Goal: Task Accomplishment & Management: Use online tool/utility

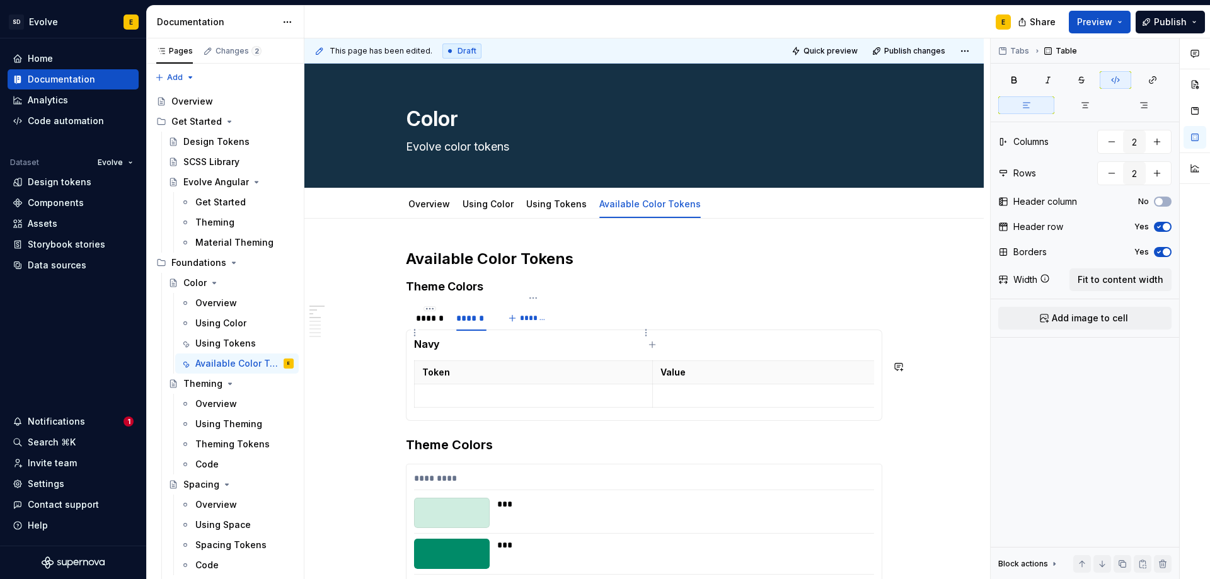
scroll to position [63, 0]
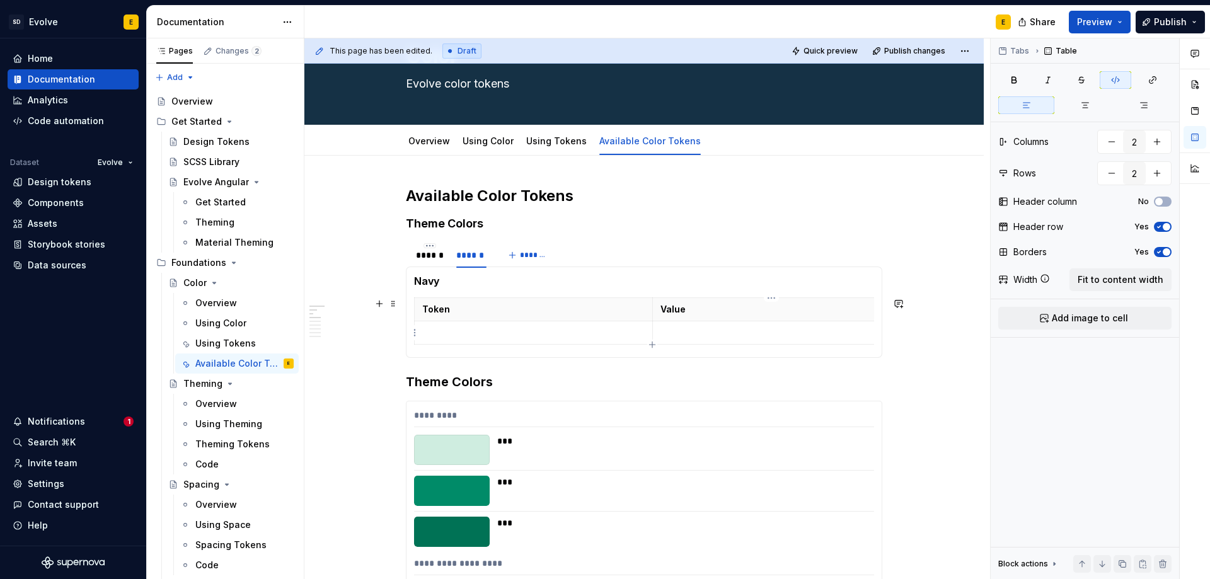
click at [790, 337] on p at bounding box center [771, 332] width 222 height 13
click at [764, 299] on html "SD Evolve E Home Documentation Analytics Code automation Dataset Evolve Design …" at bounding box center [605, 289] width 1210 height 579
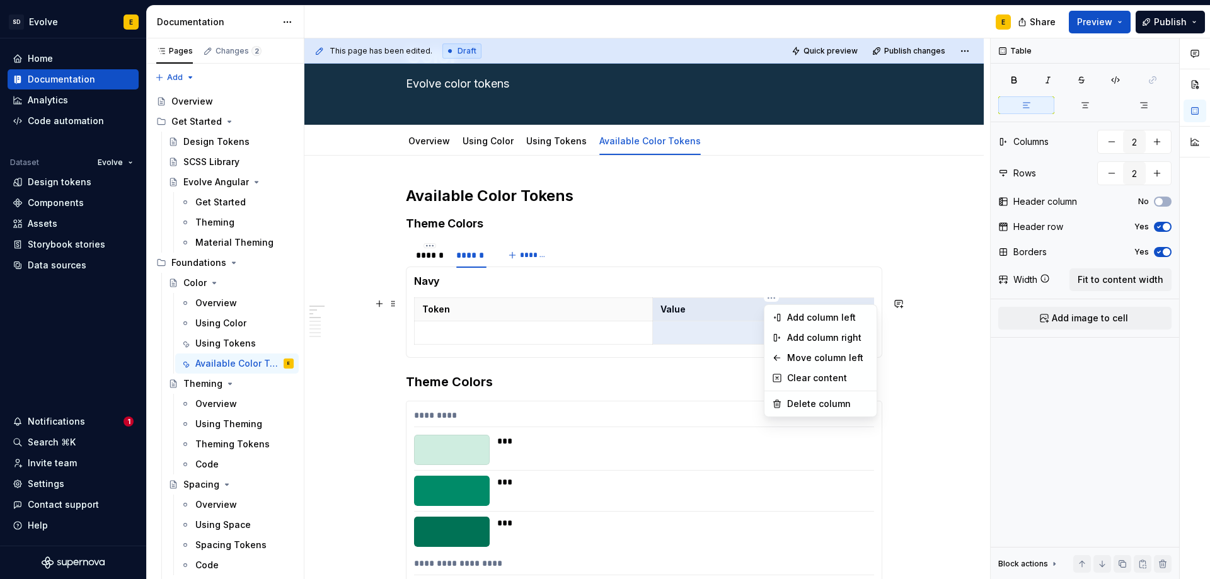
click at [708, 335] on html "SD Evolve E Home Documentation Analytics Code automation Dataset Evolve Design …" at bounding box center [605, 289] width 1210 height 579
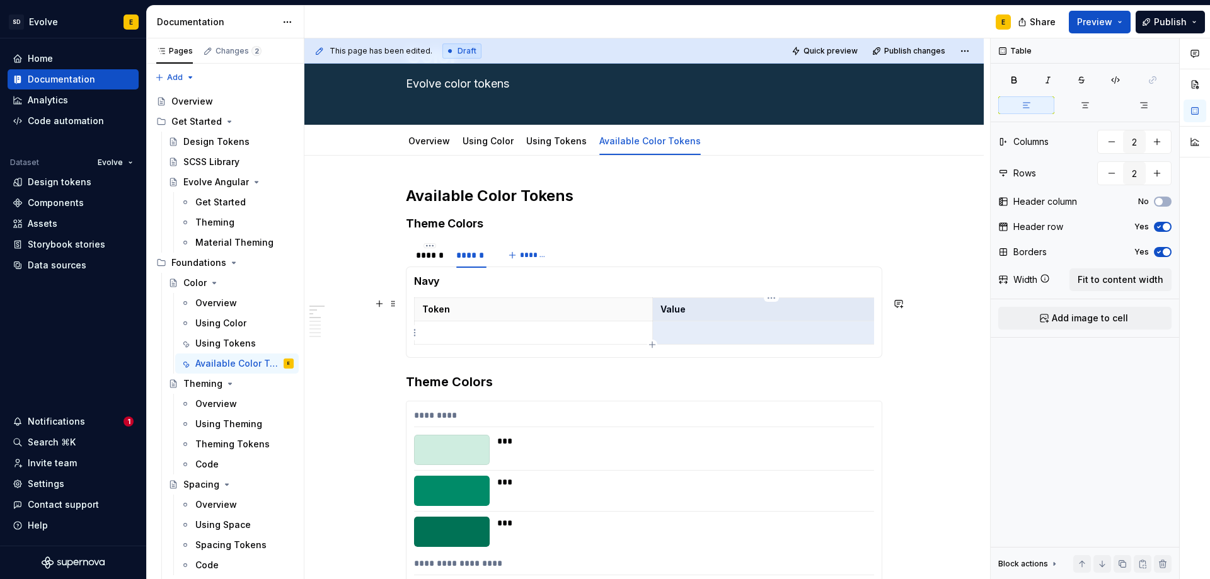
click at [719, 334] on p at bounding box center [771, 332] width 222 height 13
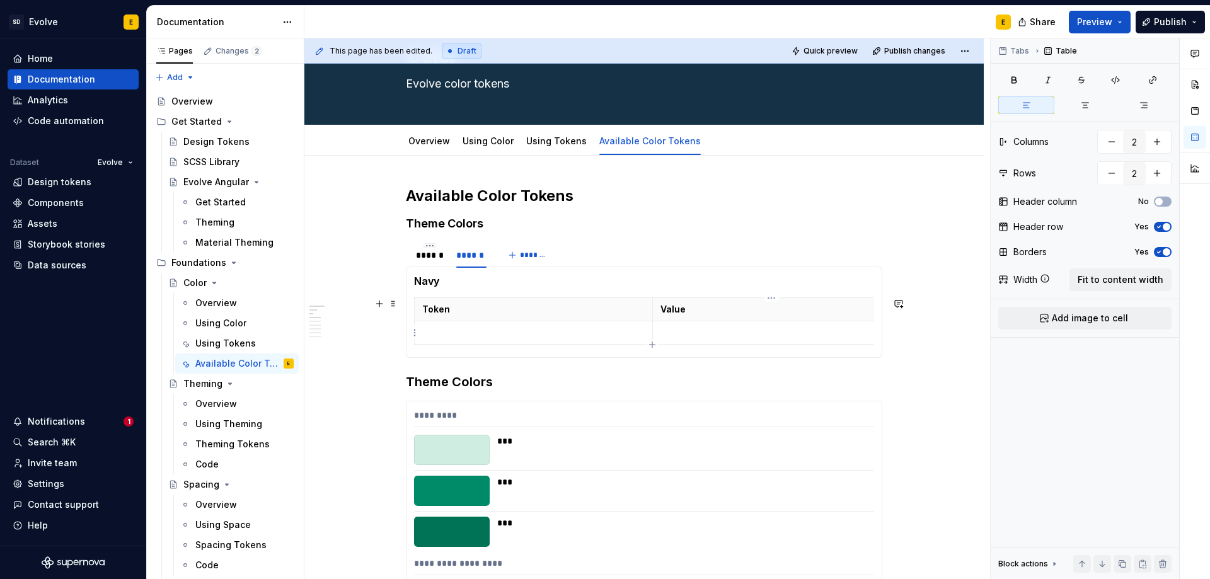
drag, startPoint x: 719, startPoint y: 334, endPoint x: 689, endPoint y: 330, distance: 30.6
click at [689, 330] on p at bounding box center [771, 332] width 222 height 13
click at [1116, 318] on span "Add image to cell" at bounding box center [1090, 318] width 76 height 13
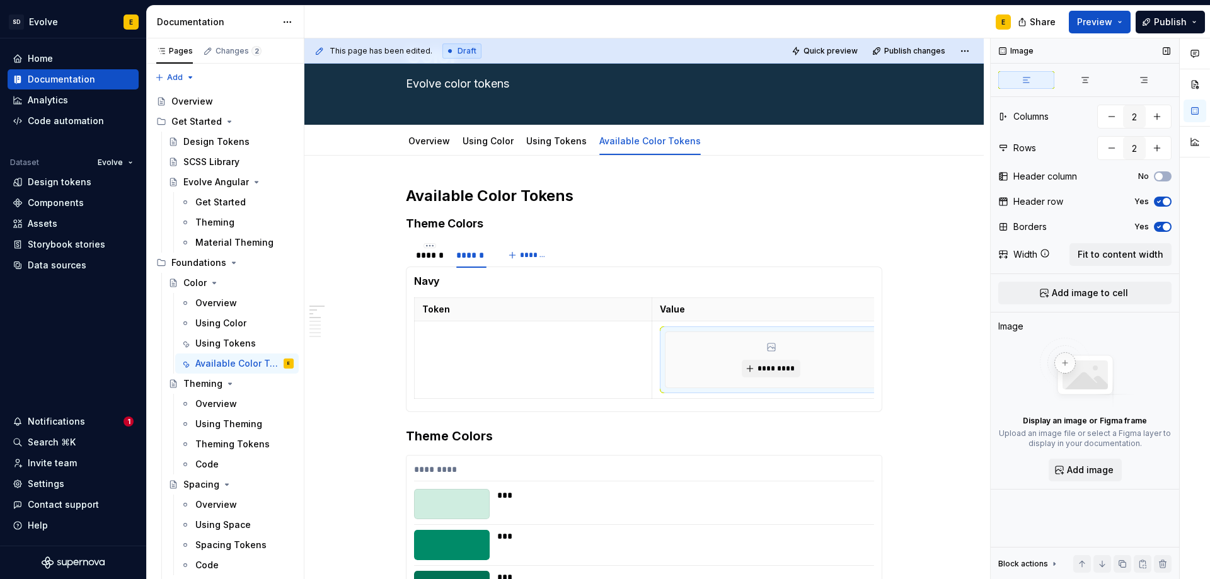
scroll to position [0, 6]
click at [749, 367] on button "*********" at bounding box center [765, 369] width 60 height 18
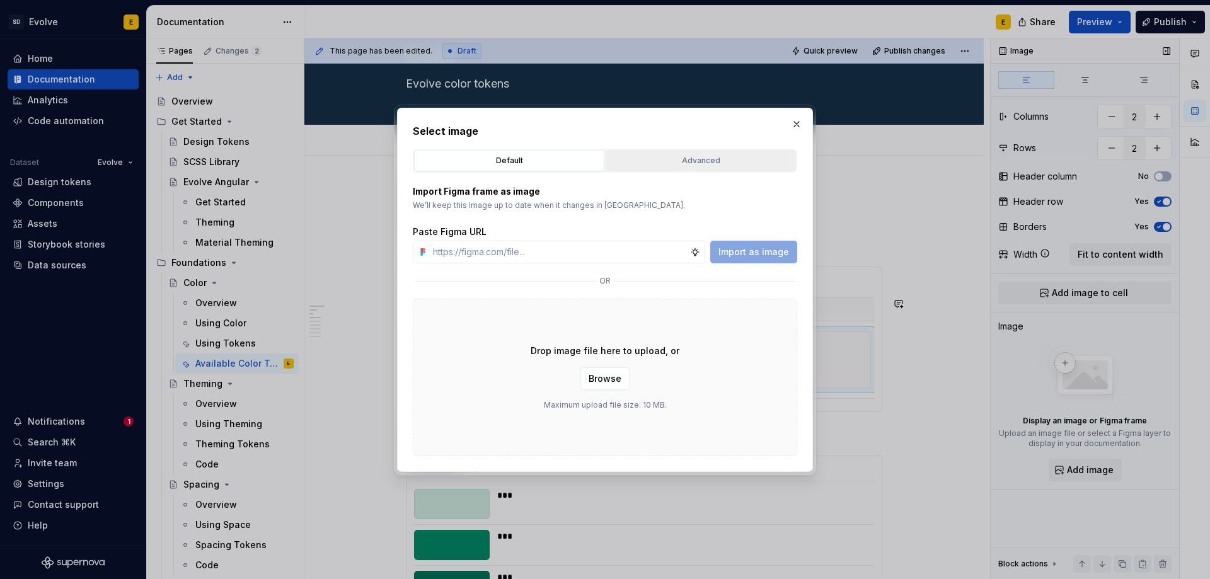
click at [695, 162] on div "Advanced" at bounding box center [700, 160] width 181 height 13
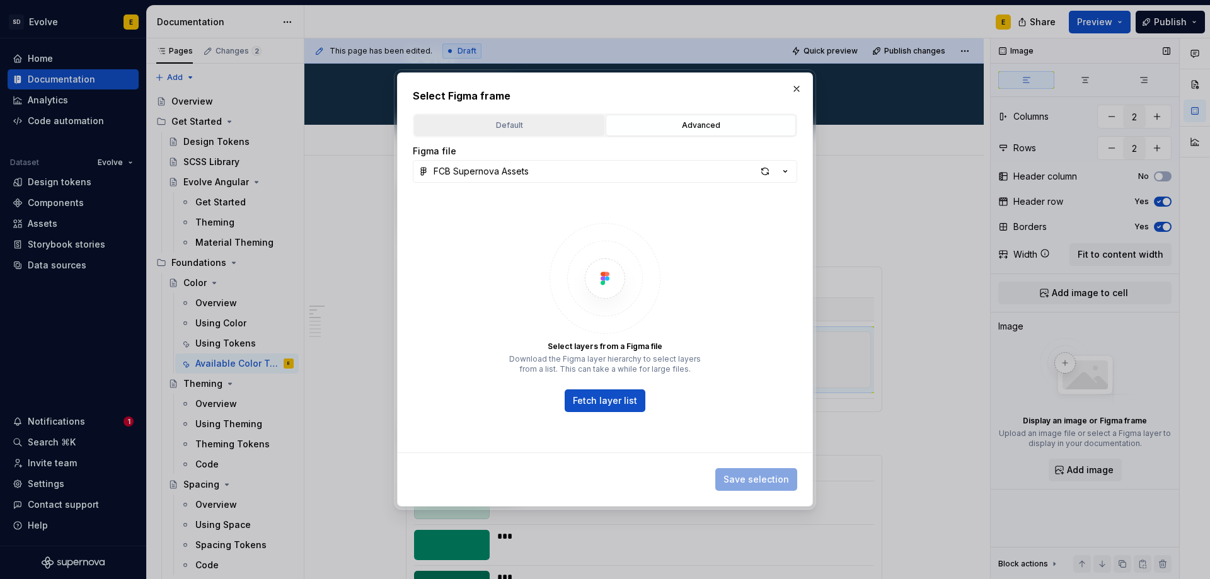
click at [513, 127] on div "Default" at bounding box center [508, 125] width 181 height 13
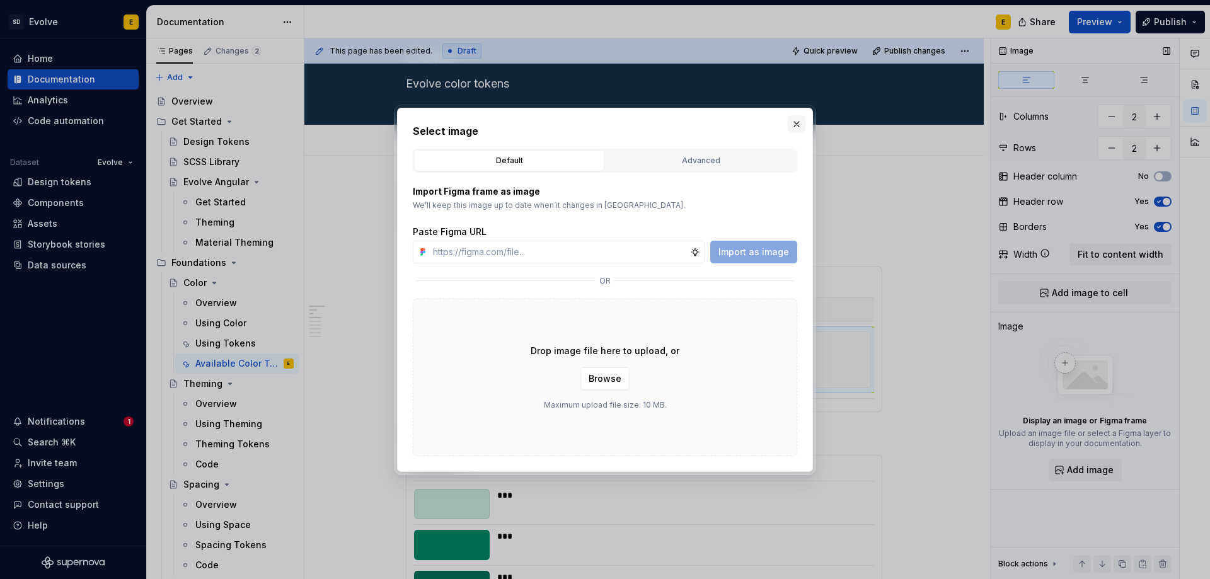
click at [797, 124] on button "button" at bounding box center [797, 124] width 18 height 18
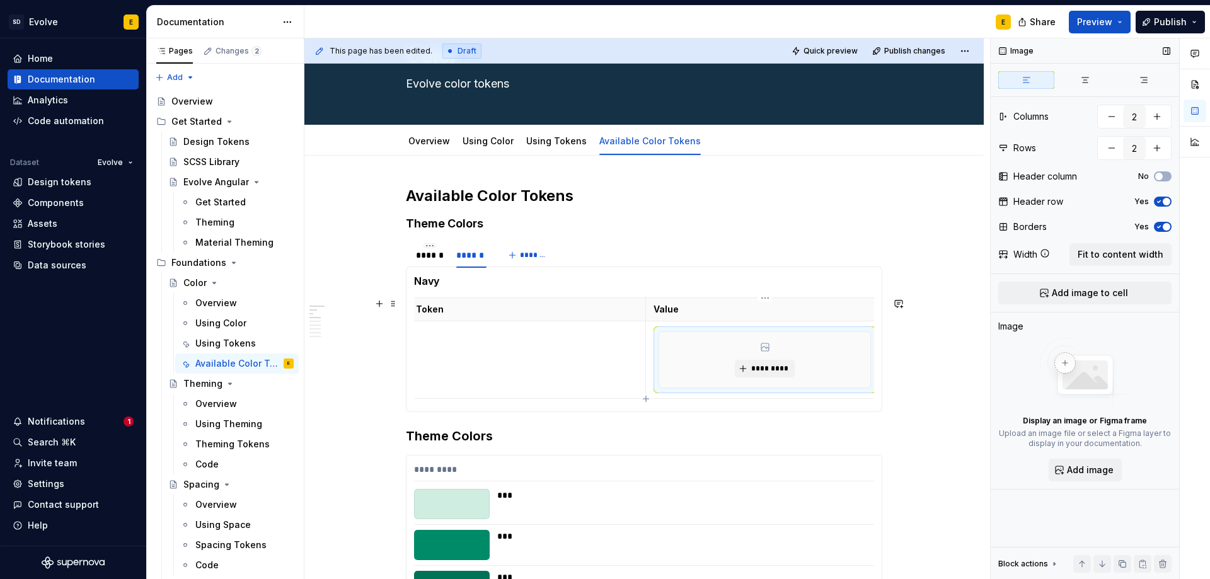
click at [832, 350] on div "*********" at bounding box center [764, 359] width 211 height 55
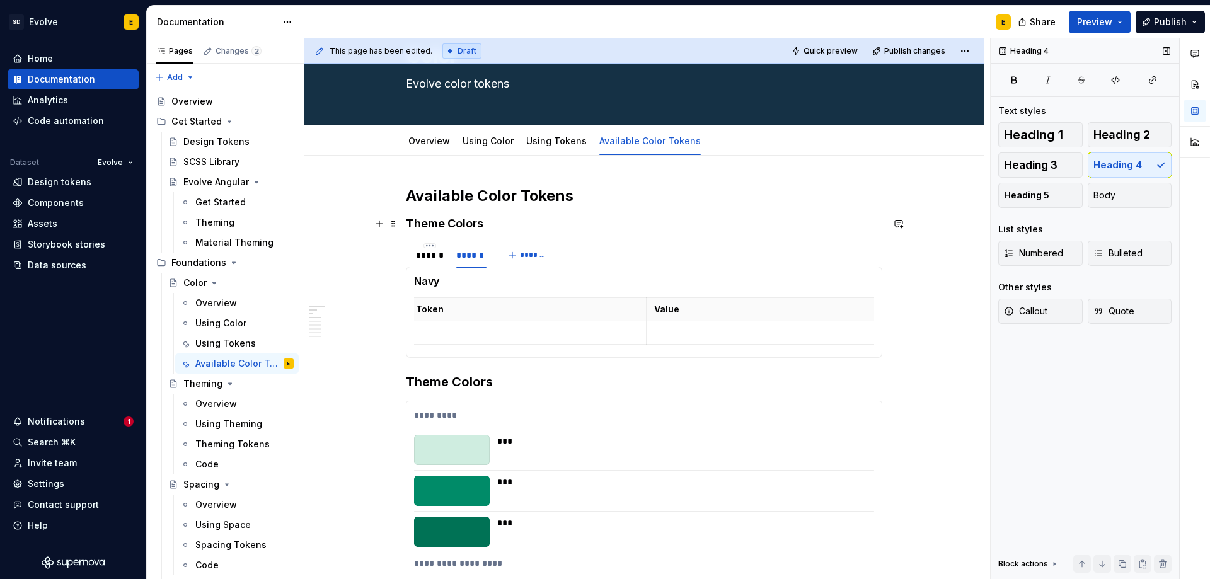
click at [525, 225] on h4 "Theme Colors" at bounding box center [644, 223] width 476 height 15
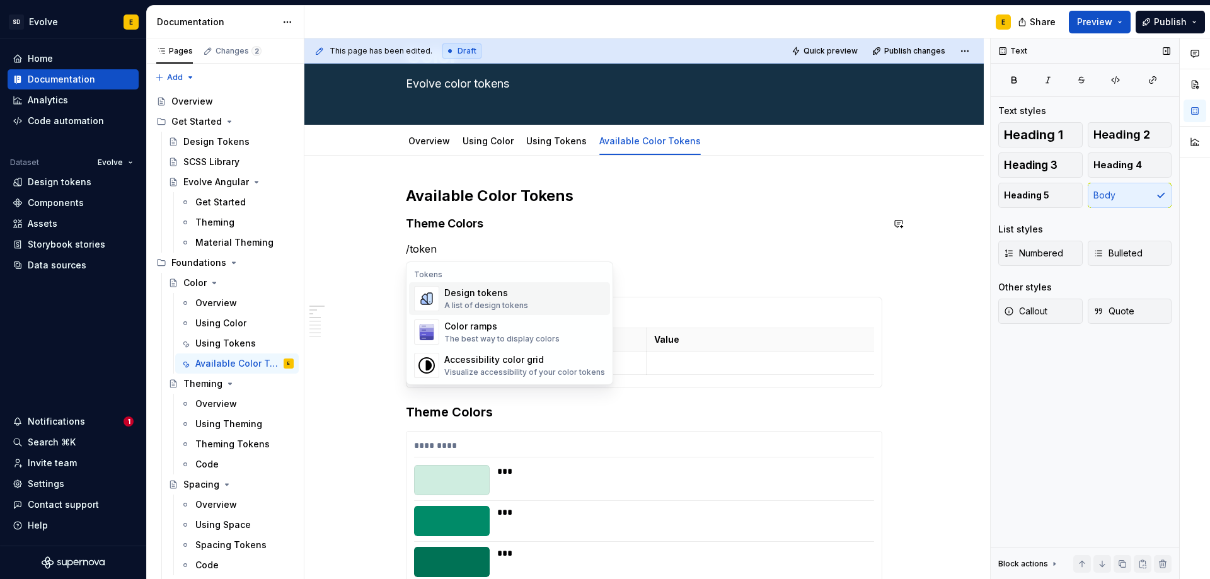
click at [507, 297] on div "Design tokens" at bounding box center [486, 293] width 84 height 13
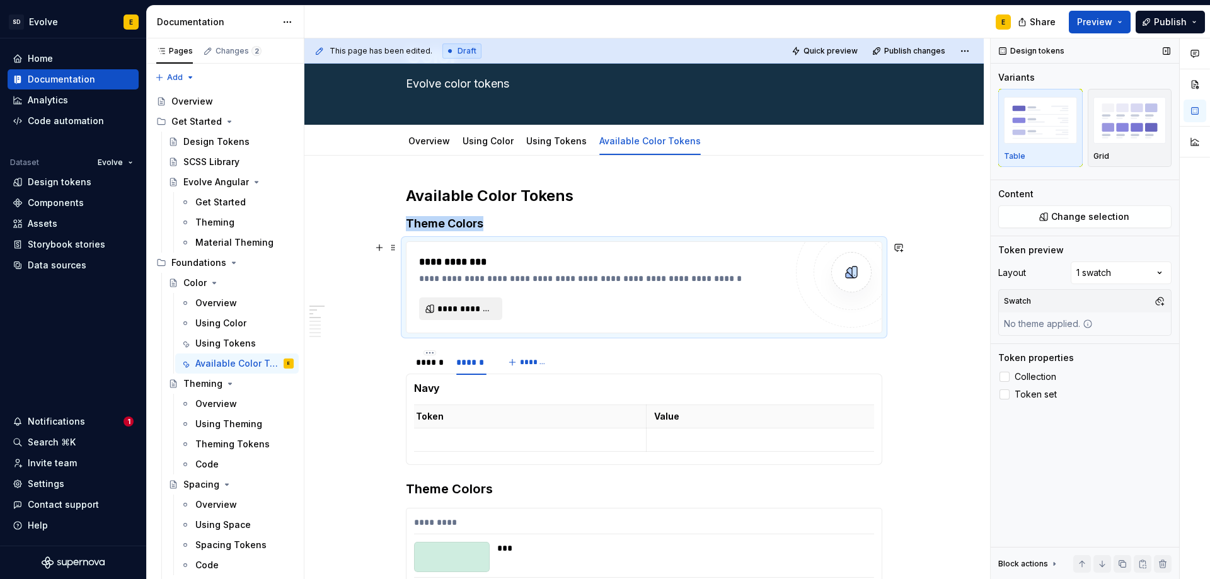
click at [478, 304] on span "**********" at bounding box center [465, 308] width 57 height 13
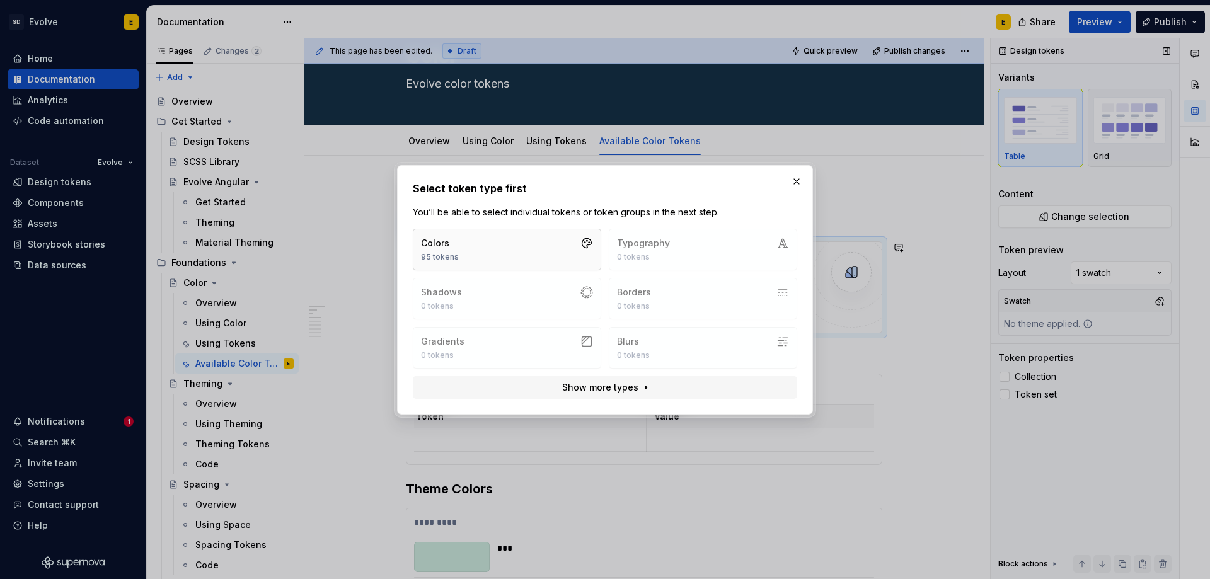
click at [472, 248] on button "Colors 95 tokens" at bounding box center [507, 250] width 188 height 42
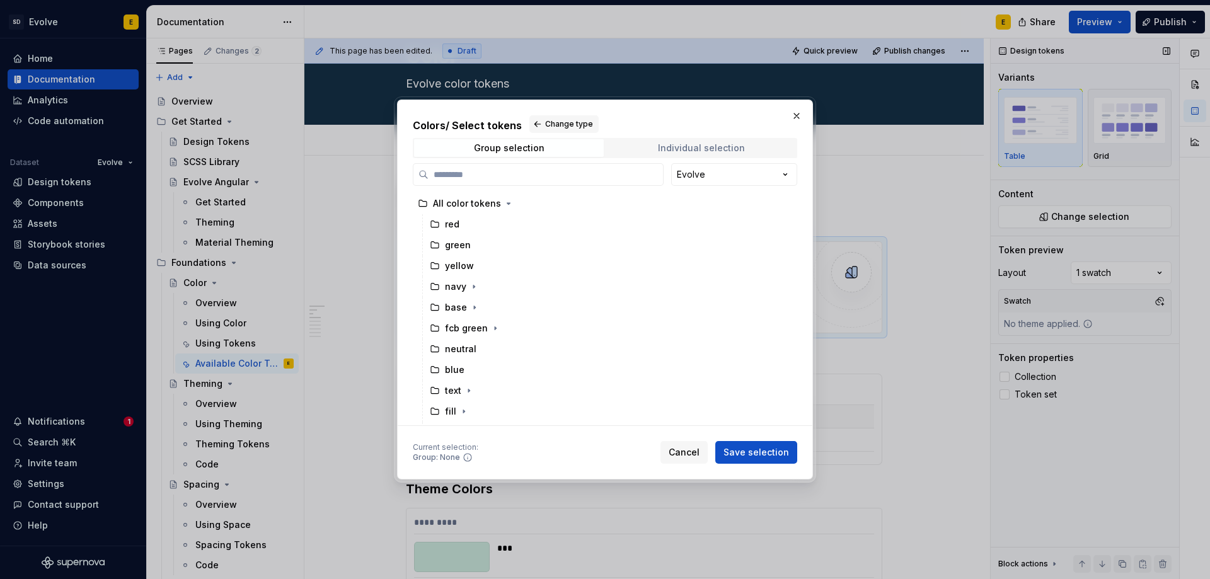
click at [701, 144] on div "Individual selection" at bounding box center [701, 148] width 87 height 10
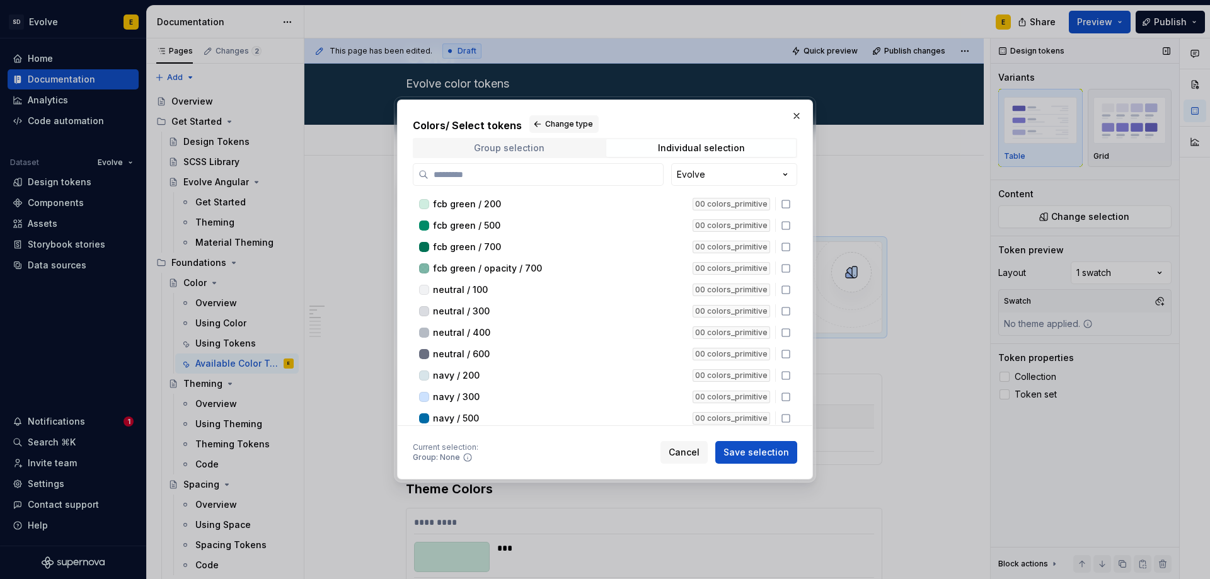
click at [600, 147] on span "Group selection" at bounding box center [509, 148] width 190 height 18
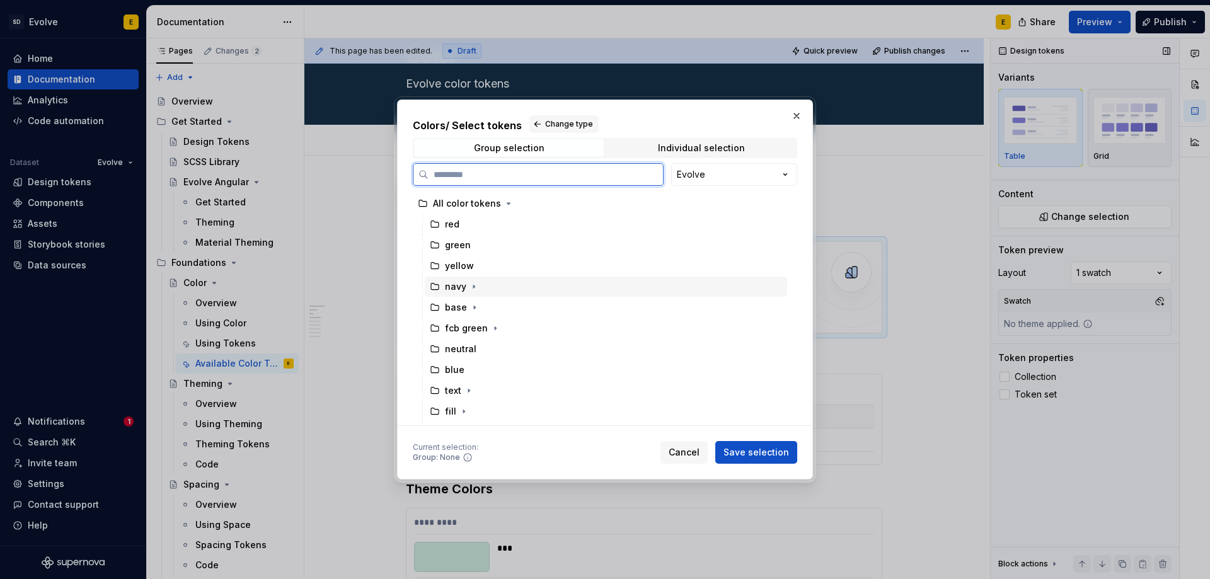
click at [432, 288] on icon at bounding box center [435, 287] width 10 height 10
click at [747, 447] on span "Save selection" at bounding box center [756, 452] width 66 height 13
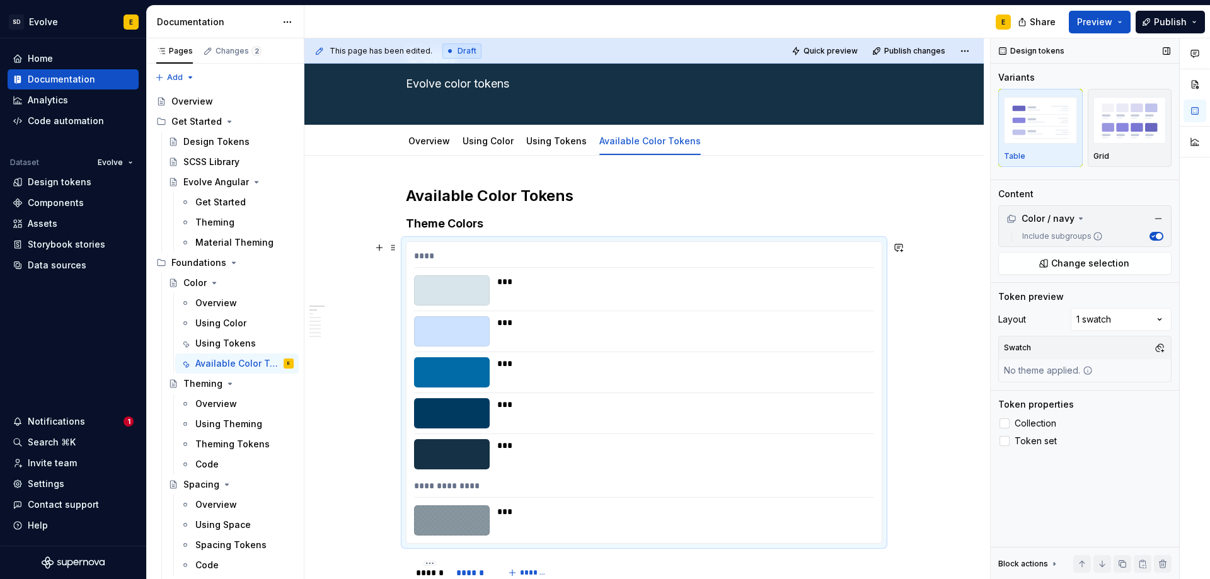
click at [607, 263] on div "****" at bounding box center [644, 259] width 460 height 18
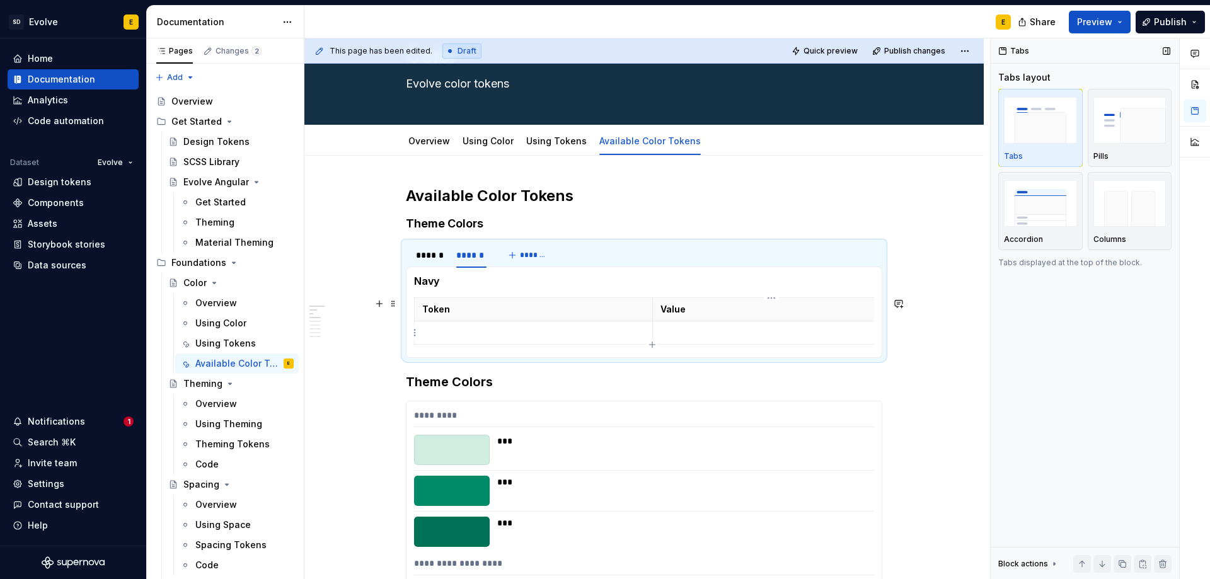
click at [677, 335] on p at bounding box center [771, 332] width 222 height 13
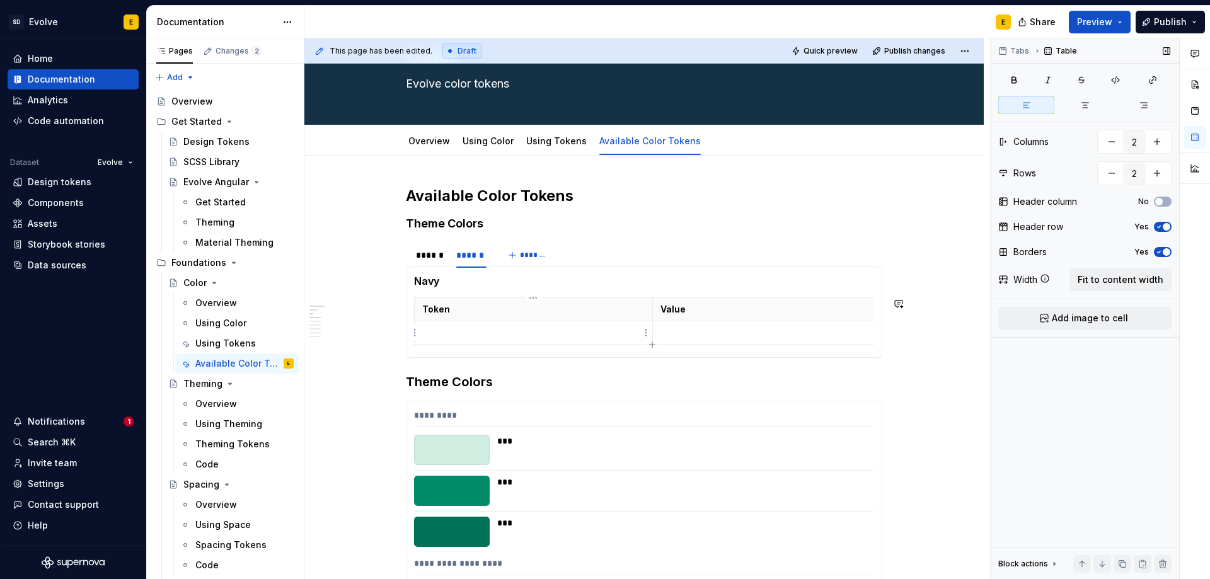
click at [461, 330] on p at bounding box center [533, 332] width 222 height 13
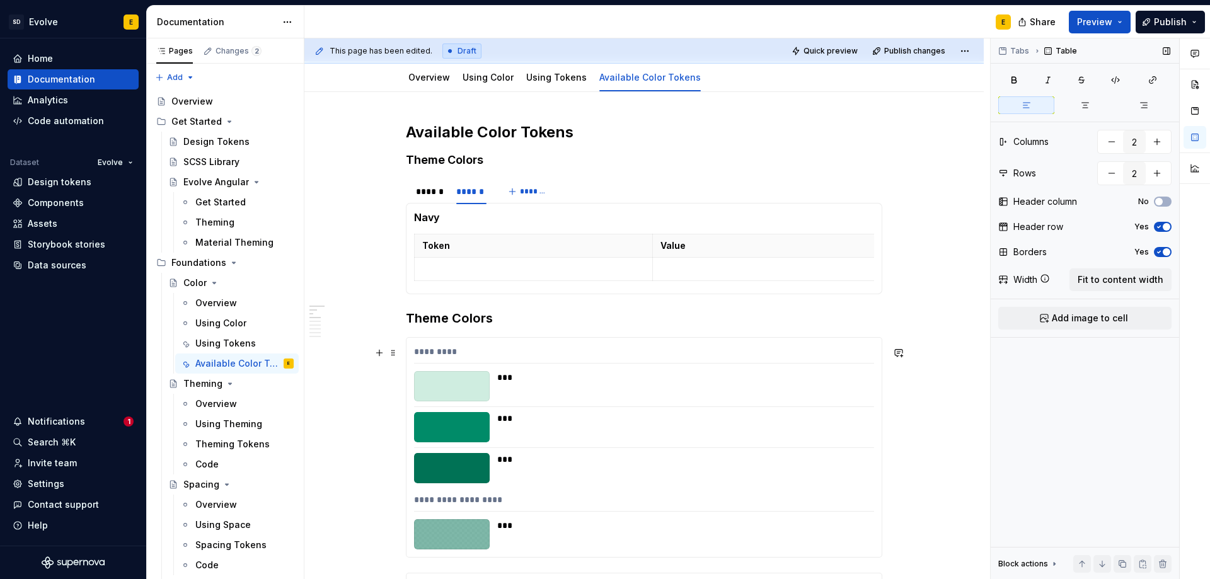
scroll to position [126, 0]
click at [427, 196] on div "******" at bounding box center [430, 192] width 28 height 13
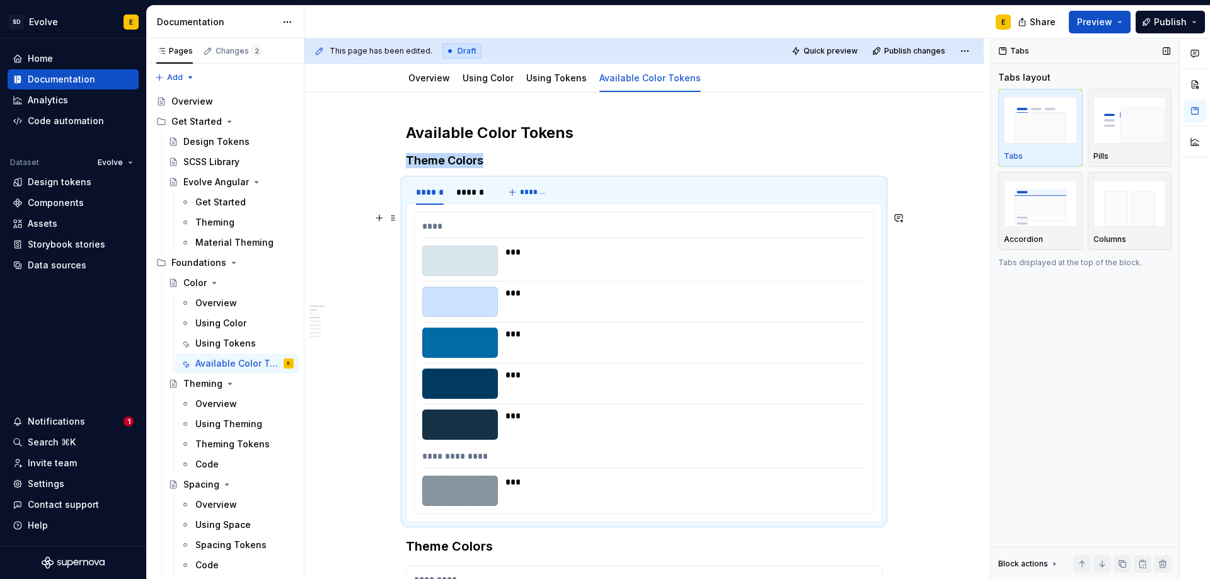
click at [619, 255] on div "***" at bounding box center [681, 252] width 353 height 13
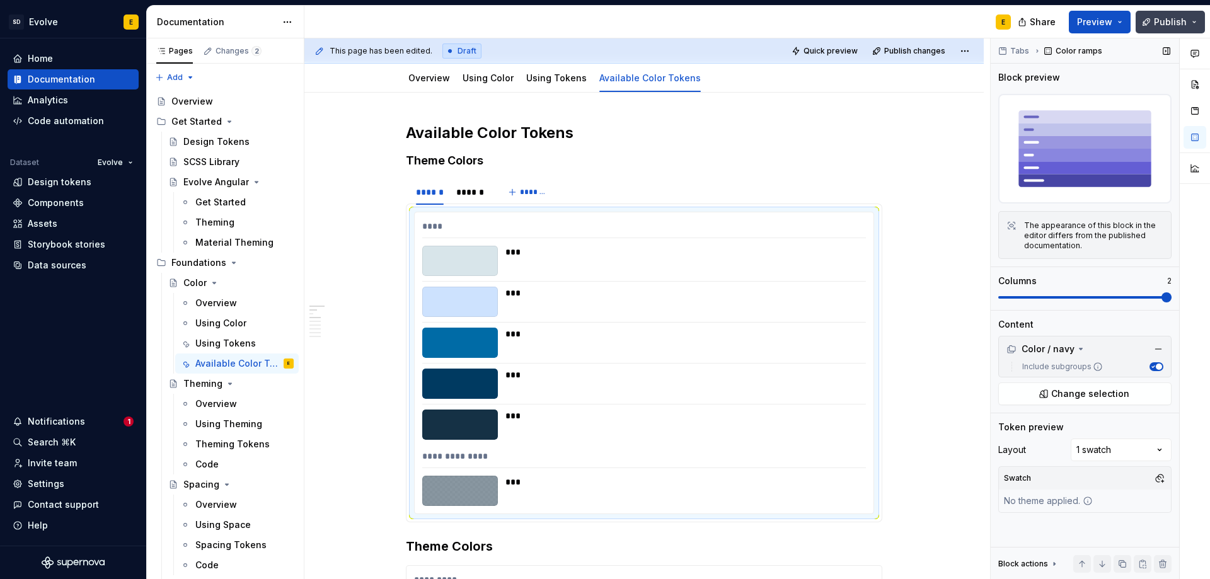
click at [1173, 26] on span "Publish" at bounding box center [1170, 22] width 33 height 13
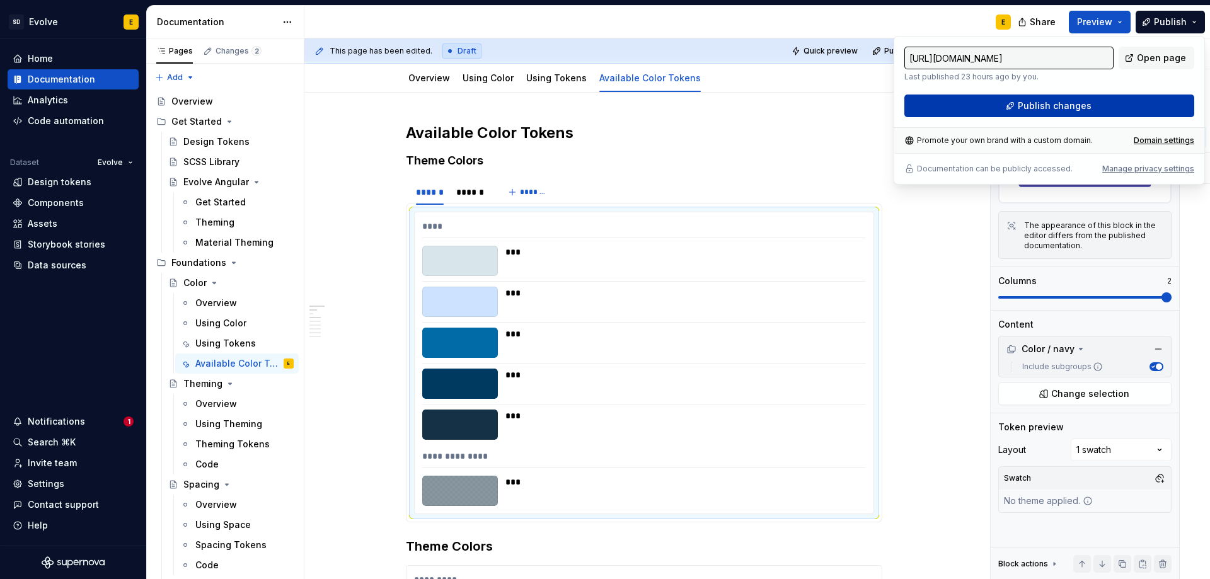
click at [1103, 103] on button "Publish changes" at bounding box center [1049, 106] width 290 height 23
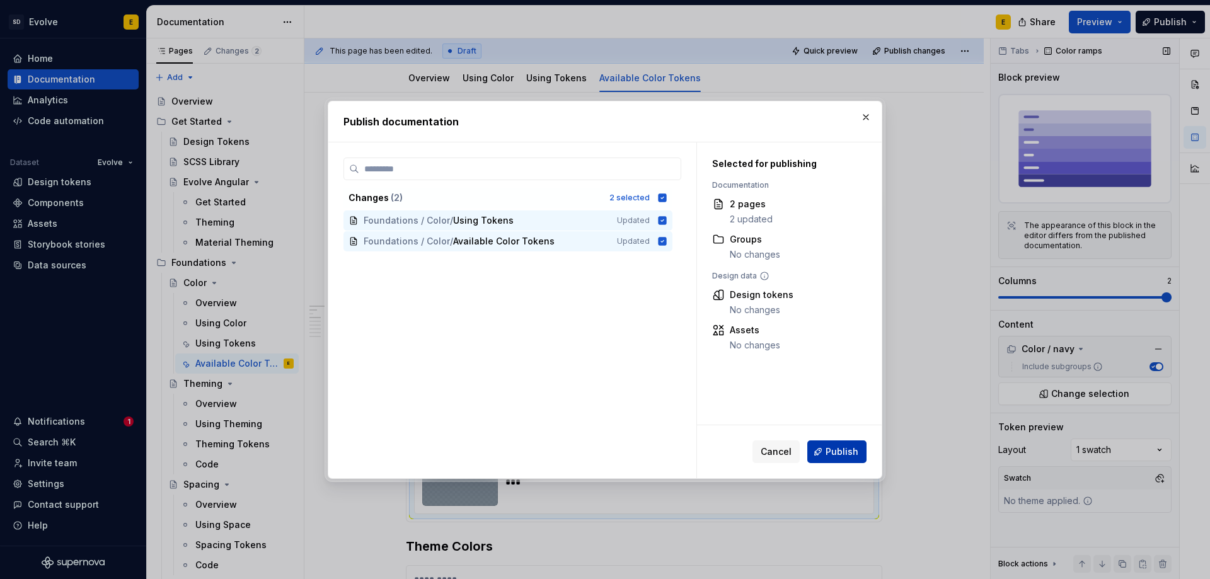
click at [844, 456] on span "Publish" at bounding box center [841, 451] width 33 height 13
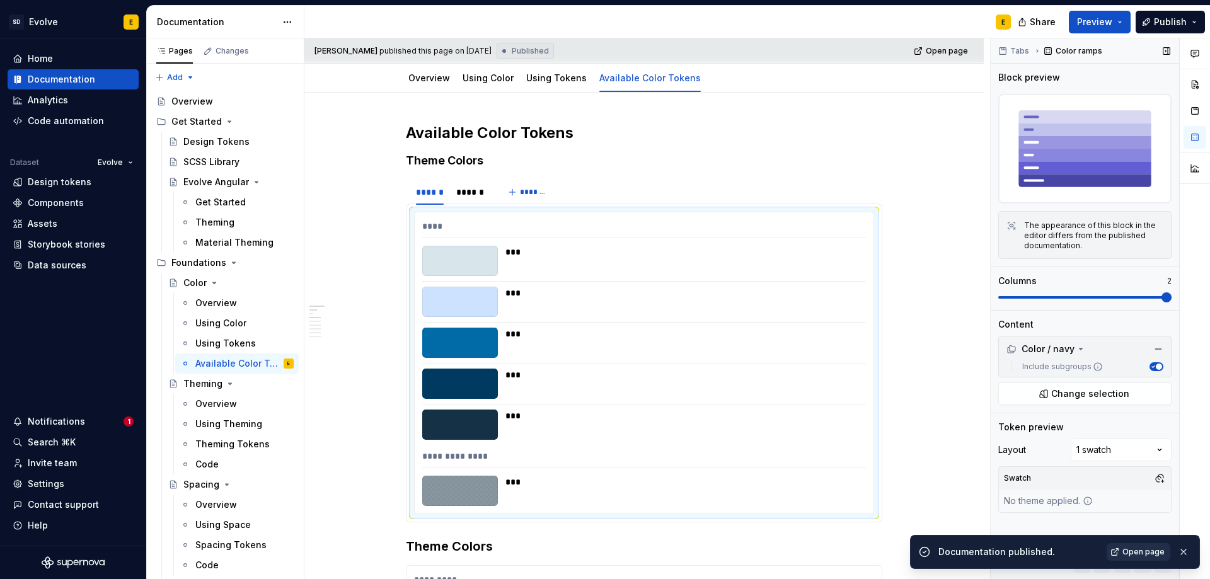
click at [1143, 548] on span "Open page" at bounding box center [1143, 552] width 42 height 10
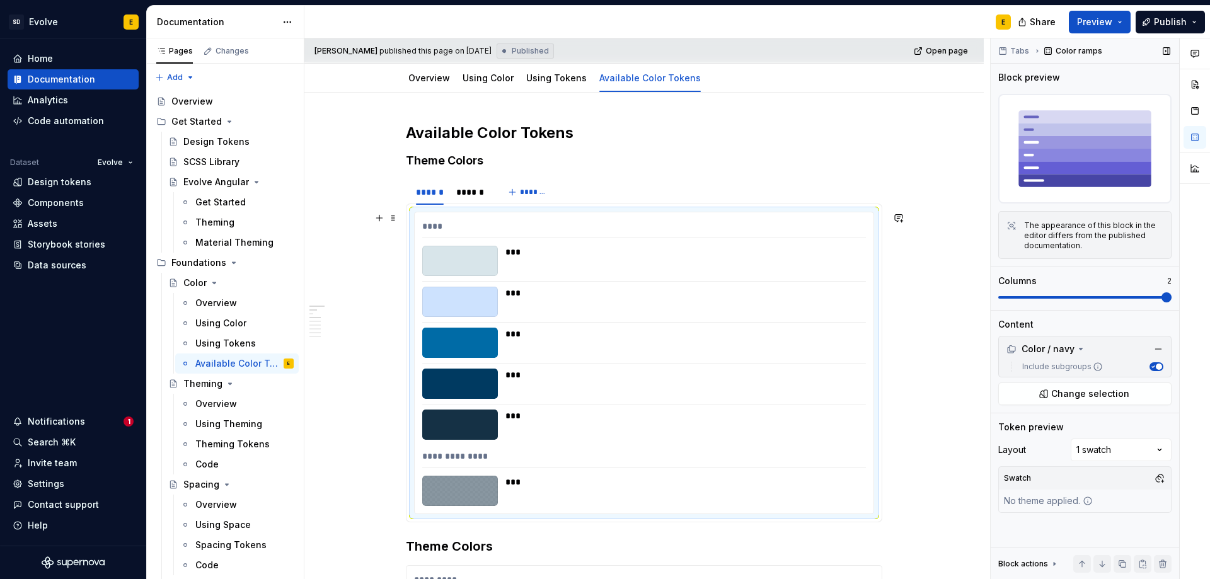
click at [468, 212] on div "**********" at bounding box center [644, 363] width 460 height 302
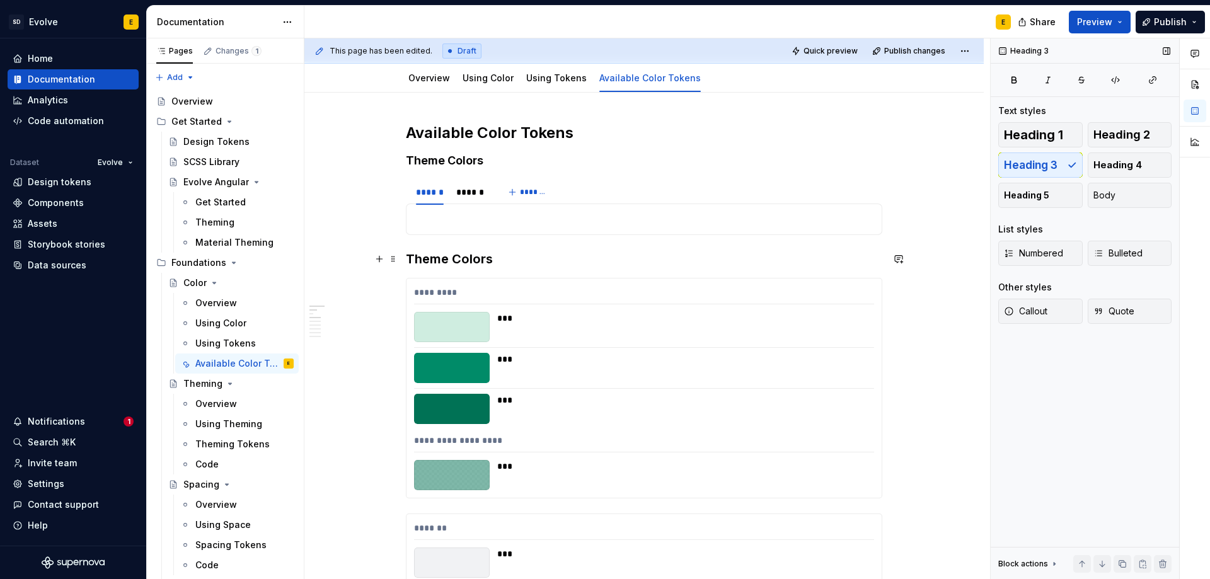
click at [507, 260] on h3 "Theme Colors" at bounding box center [644, 259] width 476 height 18
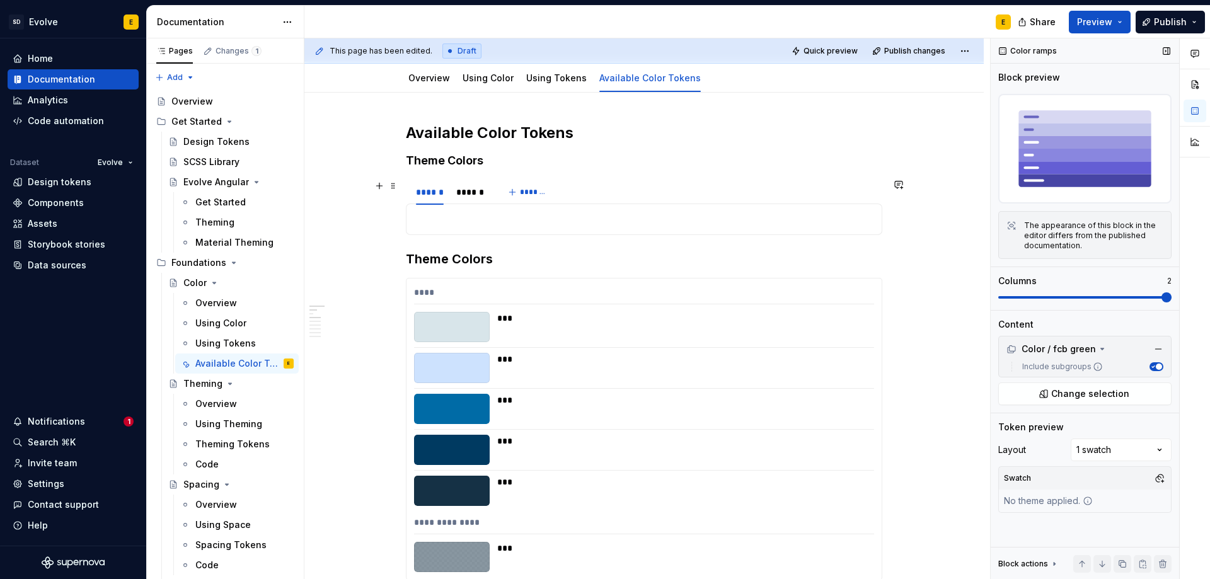
click at [626, 191] on div "****** ****** *******" at bounding box center [644, 192] width 476 height 25
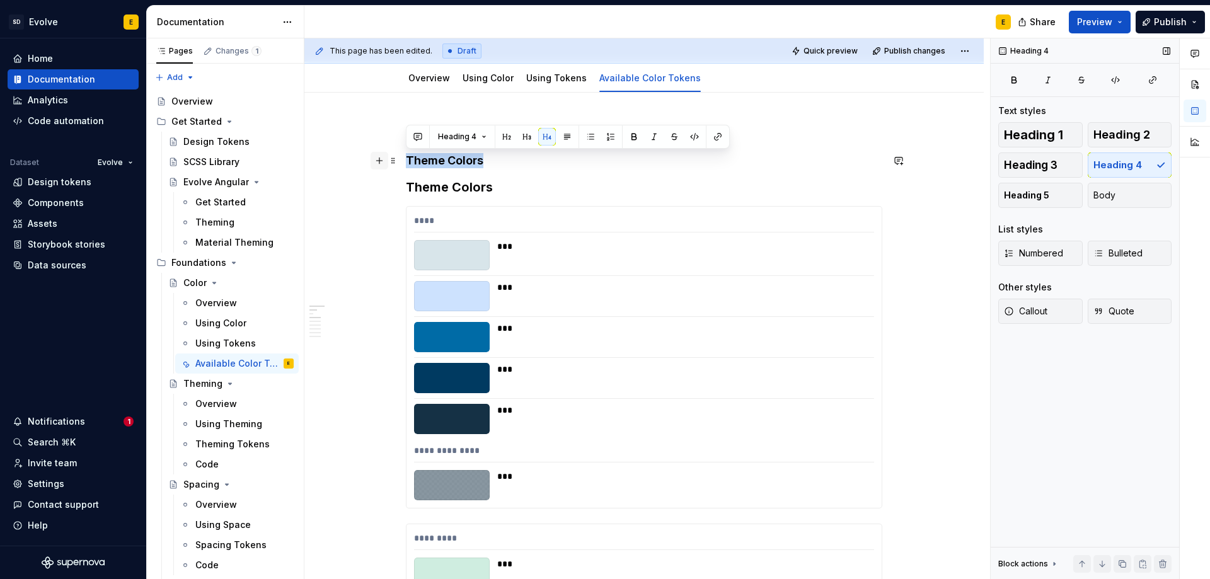
drag, startPoint x: 562, startPoint y: 161, endPoint x: 373, endPoint y: 165, distance: 189.1
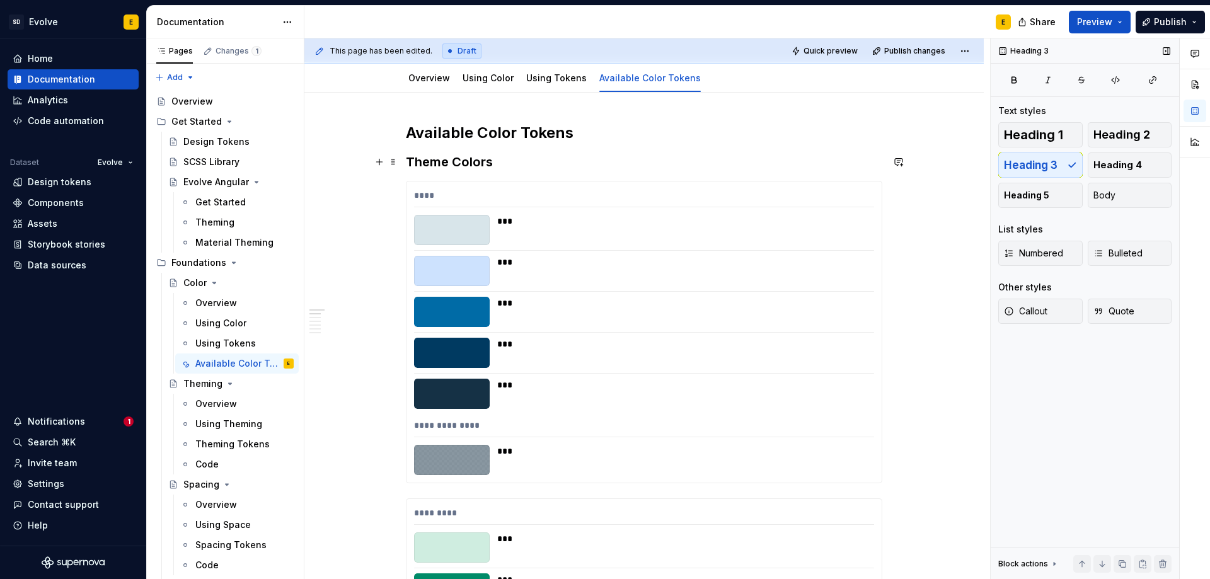
click at [425, 162] on h3 "Theme Colors" at bounding box center [644, 162] width 476 height 18
click at [583, 134] on h2 "Available Color Tokens" at bounding box center [644, 133] width 476 height 20
click at [548, 164] on h3 "Theme Colors" at bounding box center [644, 162] width 476 height 18
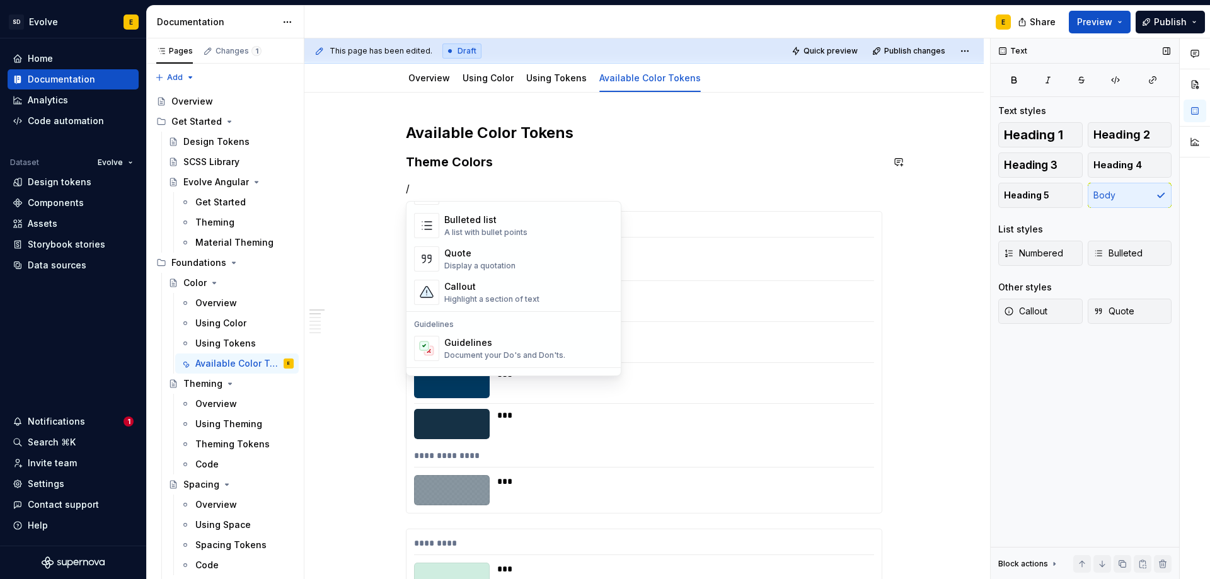
scroll to position [0, 0]
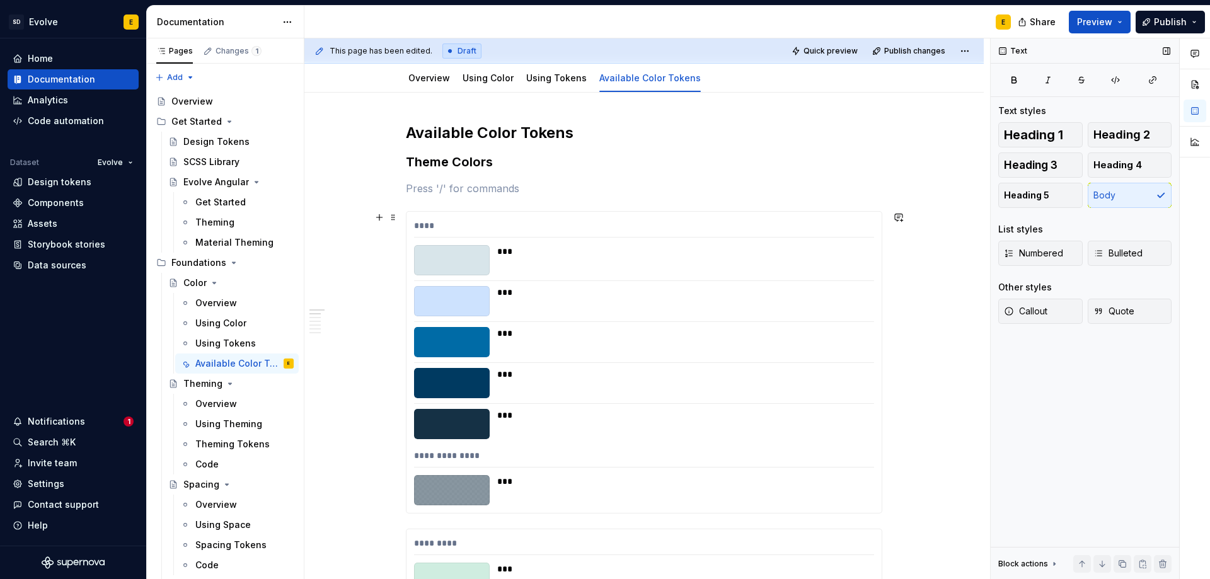
click at [542, 261] on div "***" at bounding box center [681, 260] width 369 height 30
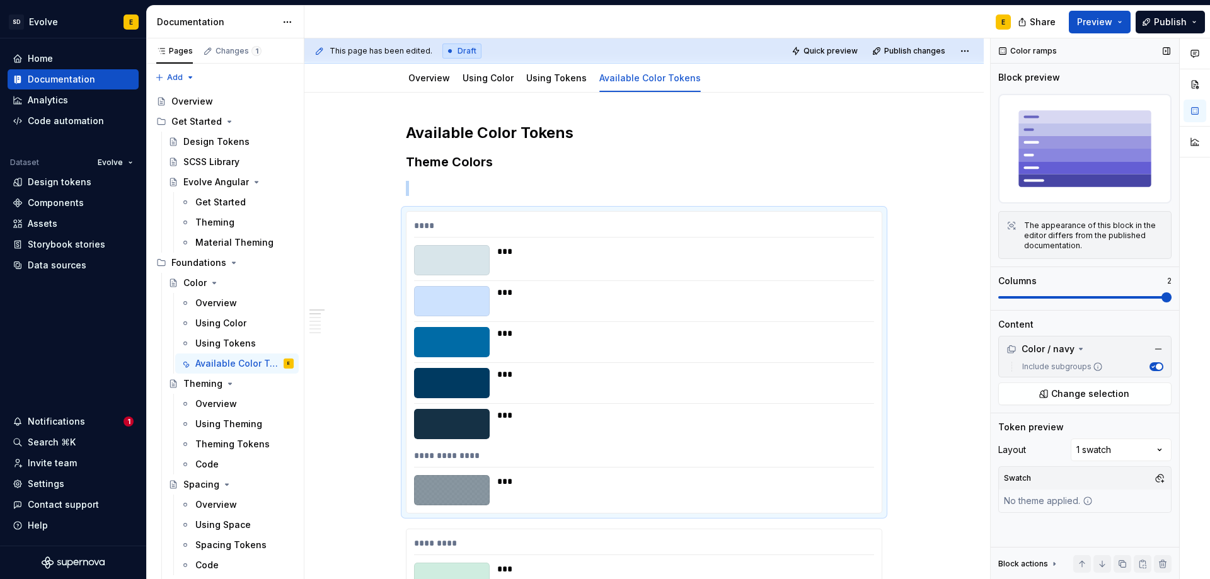
click at [1159, 367] on span "button" at bounding box center [1159, 367] width 6 height 6
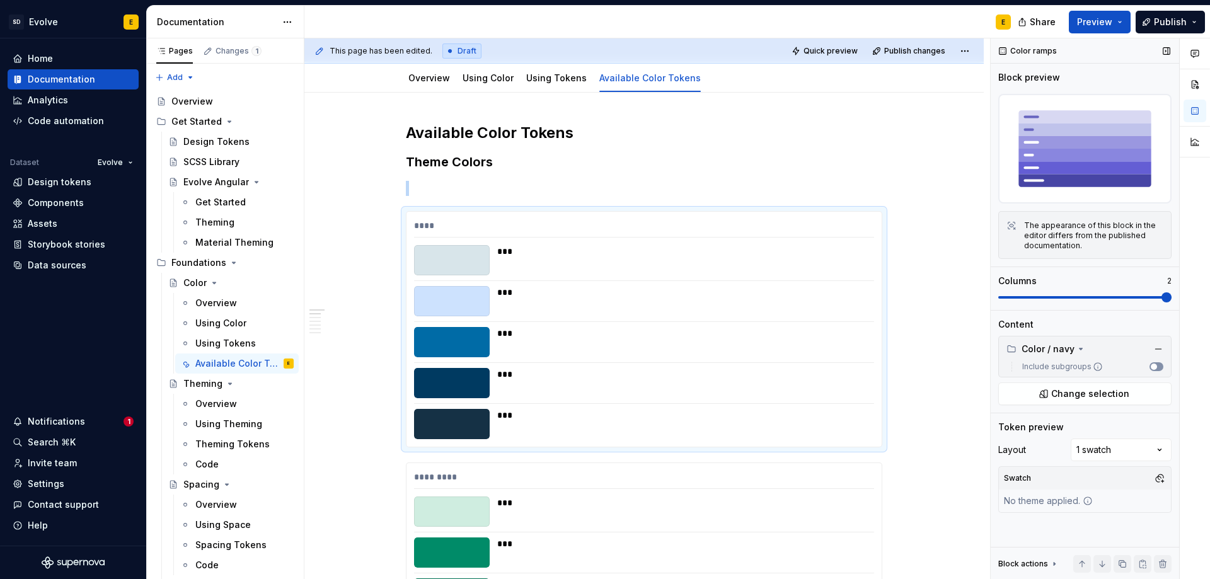
click at [1159, 367] on button "Include subgroups" at bounding box center [1156, 366] width 14 height 9
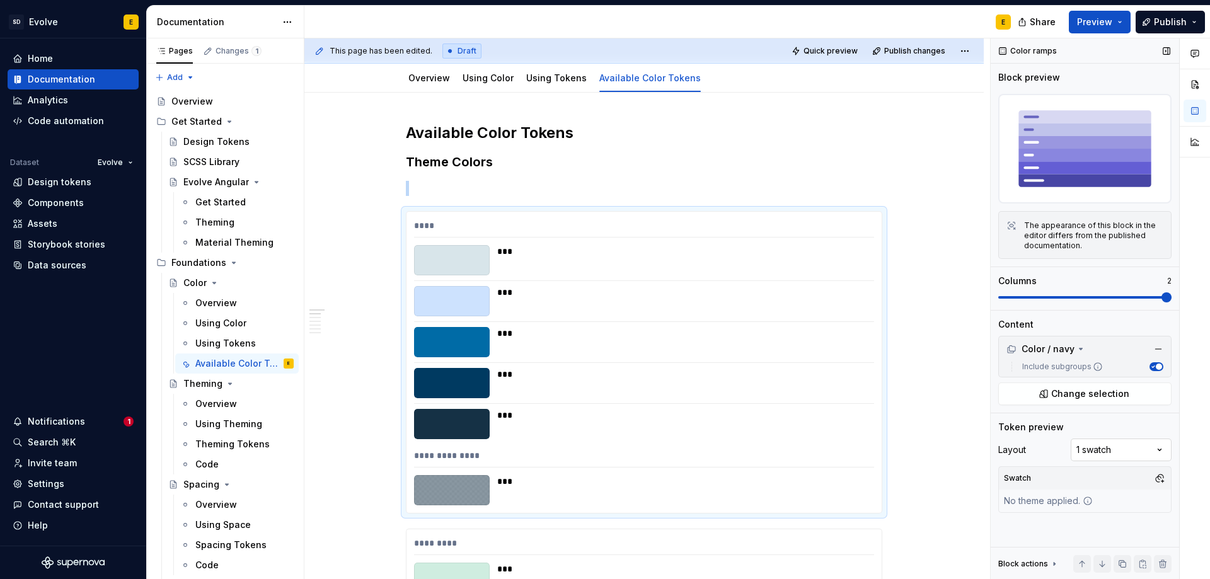
click at [1090, 449] on div "Comments Open comments No comments yet Select ‘Comment’ from the block context …" at bounding box center [1099, 308] width 219 height 541
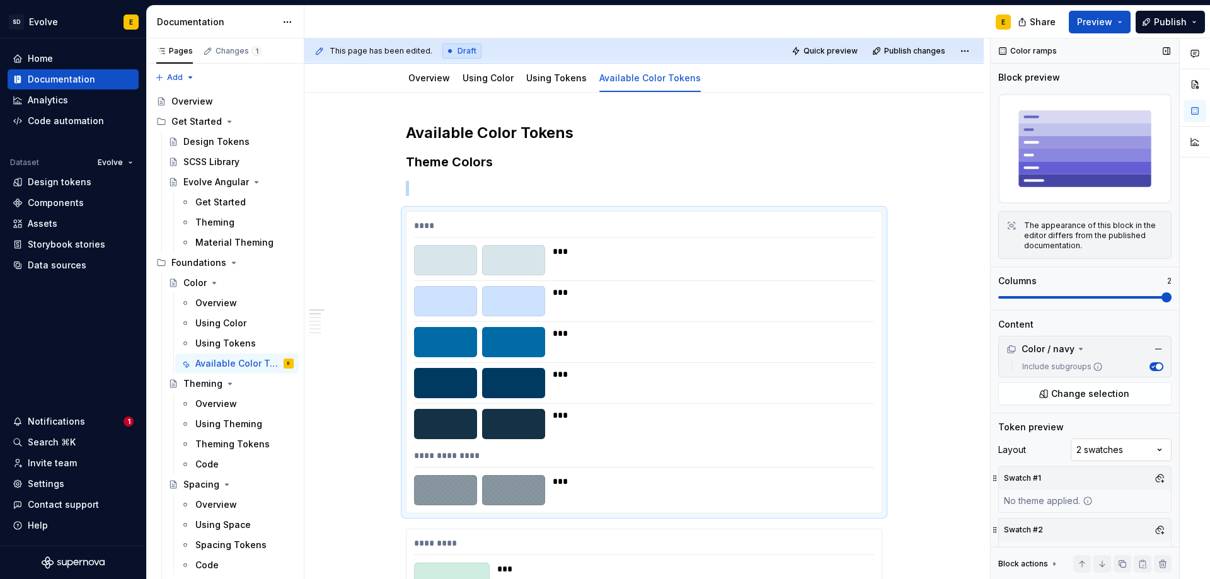
click at [1094, 447] on div "Comments Open comments No comments yet Select ‘Comment’ from the block context …" at bounding box center [1099, 308] width 219 height 541
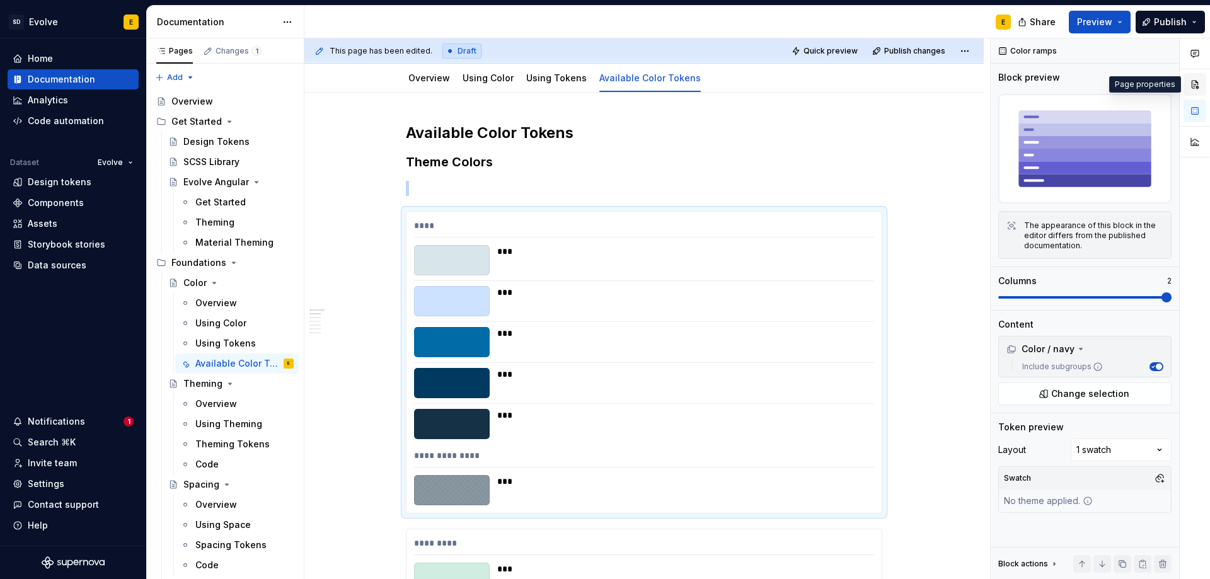
click at [1192, 84] on button "button" at bounding box center [1194, 84] width 23 height 23
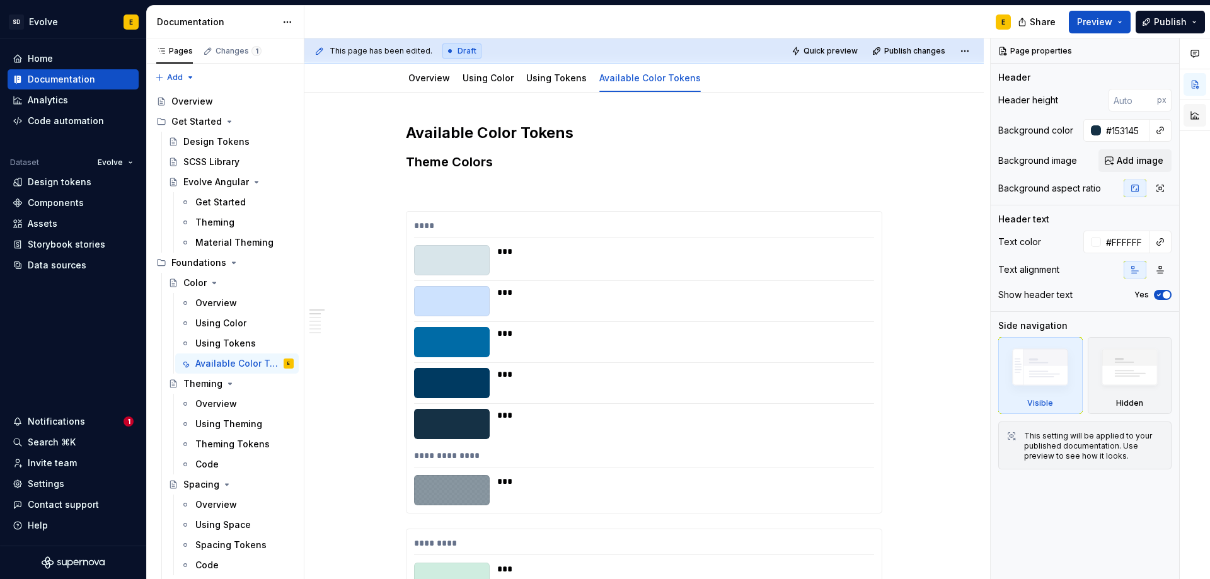
click at [1191, 115] on button "button" at bounding box center [1194, 115] width 23 height 23
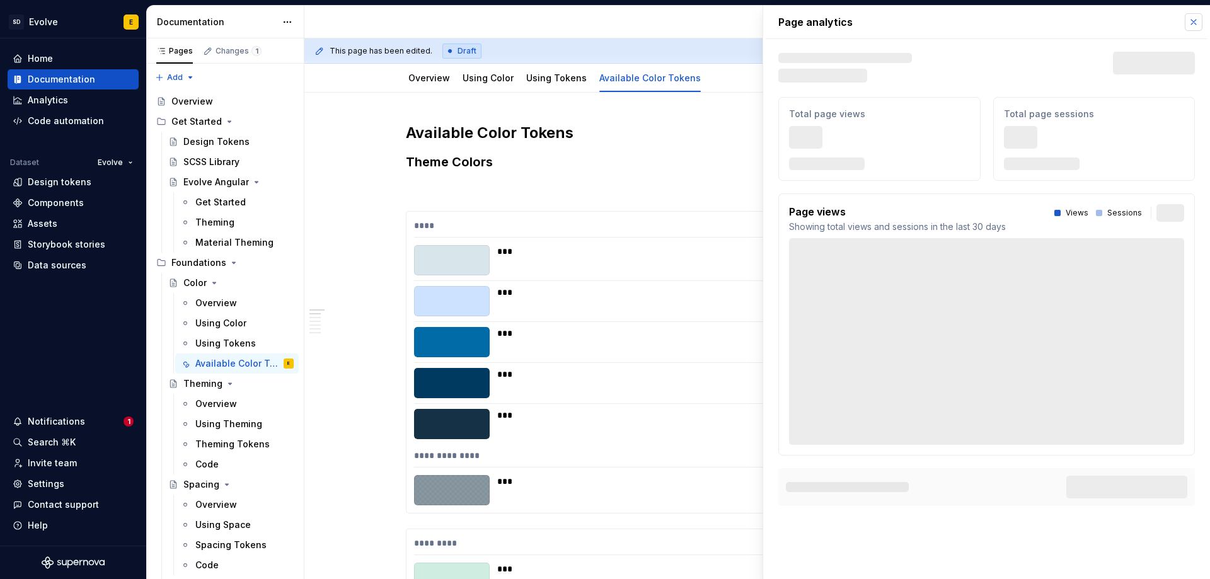
click at [1195, 16] on button "button" at bounding box center [1194, 22] width 18 height 18
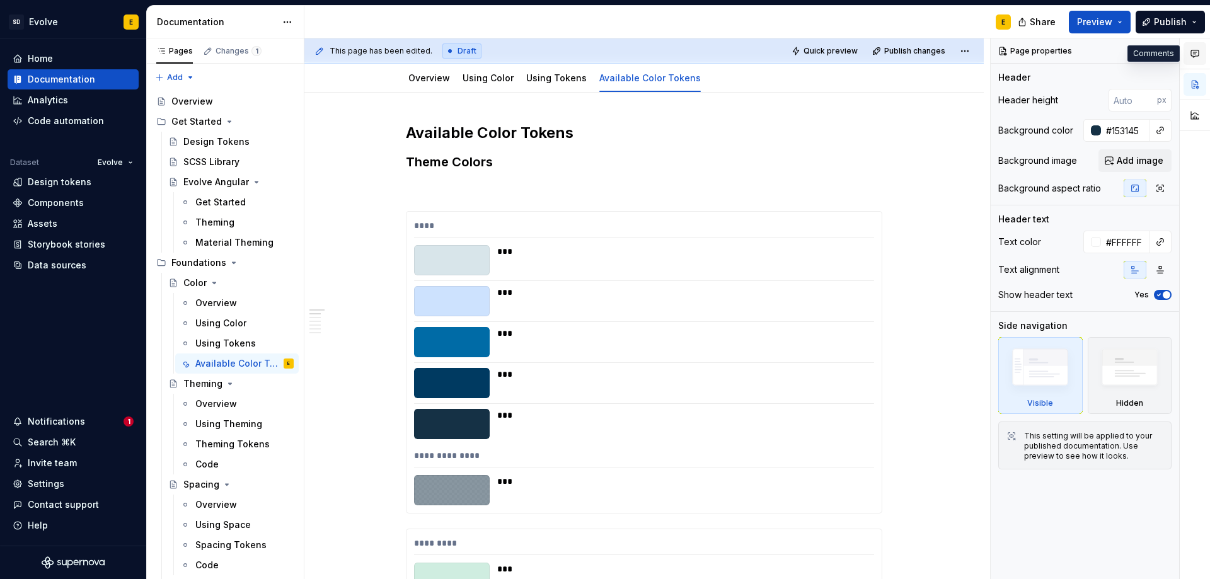
click at [1191, 61] on button "button" at bounding box center [1194, 53] width 23 height 23
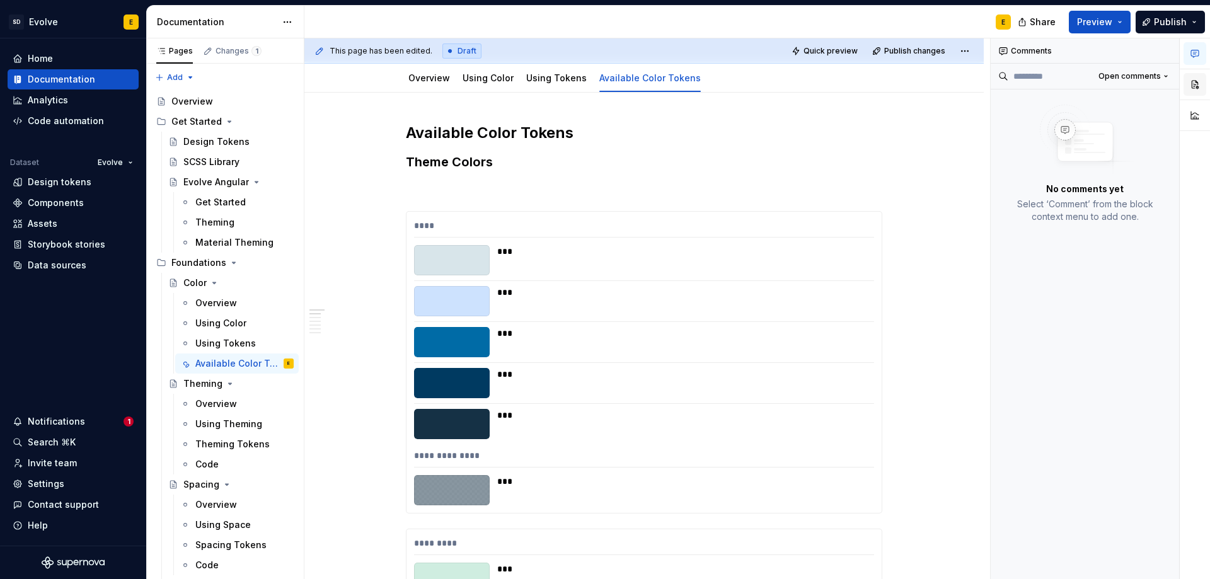
click at [1194, 85] on button "button" at bounding box center [1194, 84] width 23 height 23
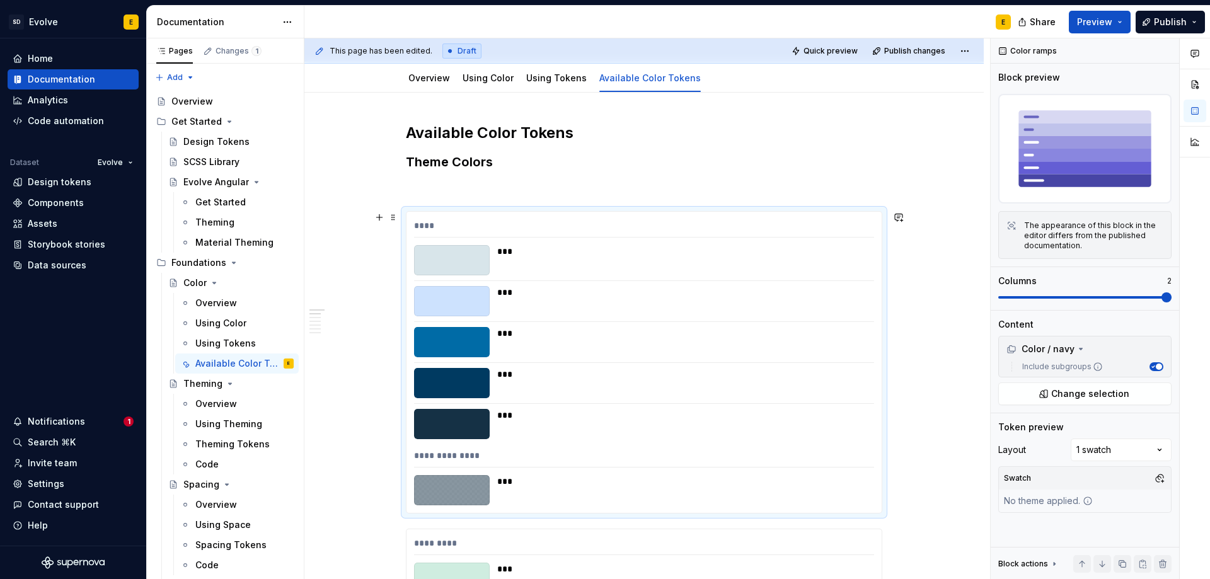
click at [517, 223] on div "****" at bounding box center [644, 228] width 460 height 18
click at [467, 256] on div at bounding box center [452, 260] width 76 height 30
click at [392, 215] on span at bounding box center [393, 218] width 10 height 18
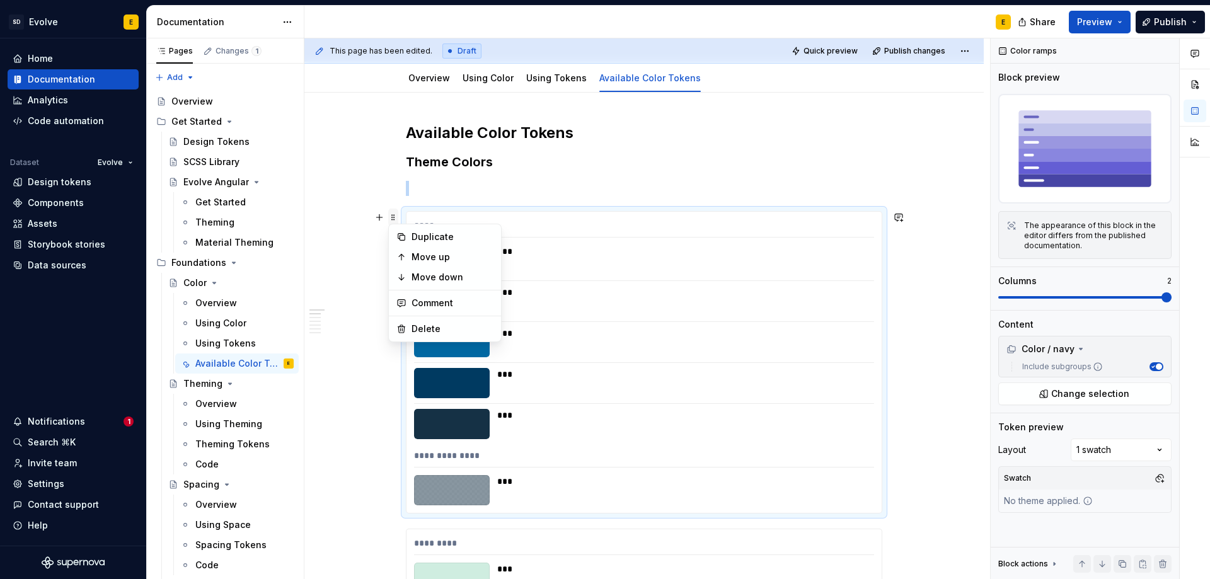
click at [392, 215] on span at bounding box center [393, 218] width 10 height 18
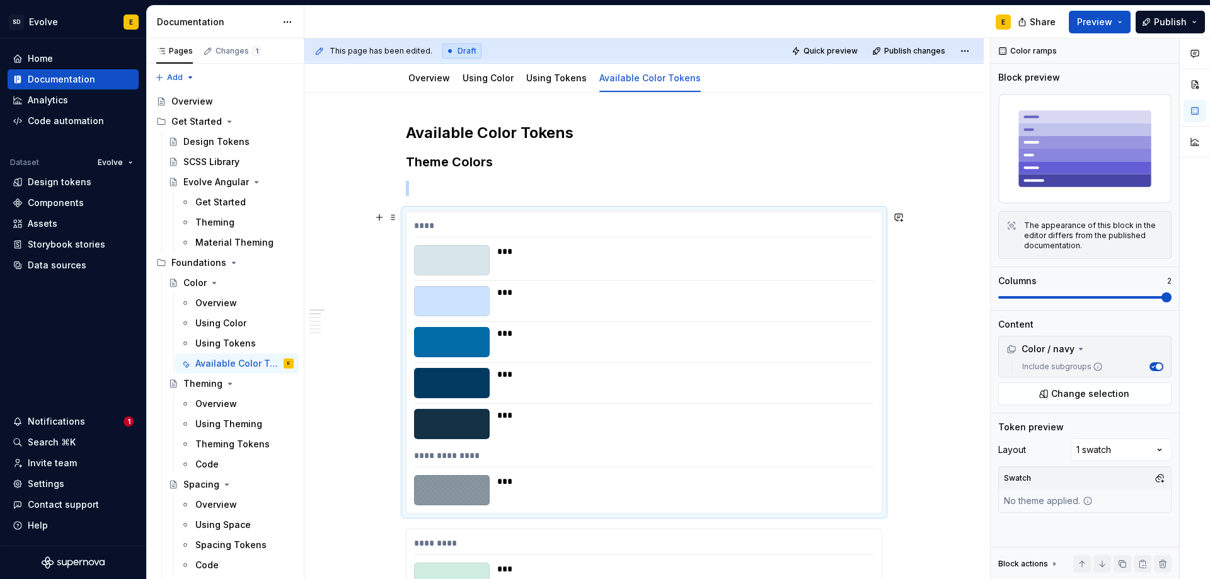
click at [478, 260] on div at bounding box center [452, 260] width 76 height 30
drag, startPoint x: 478, startPoint y: 260, endPoint x: 452, endPoint y: 253, distance: 27.2
click at [452, 253] on div at bounding box center [452, 260] width 76 height 30
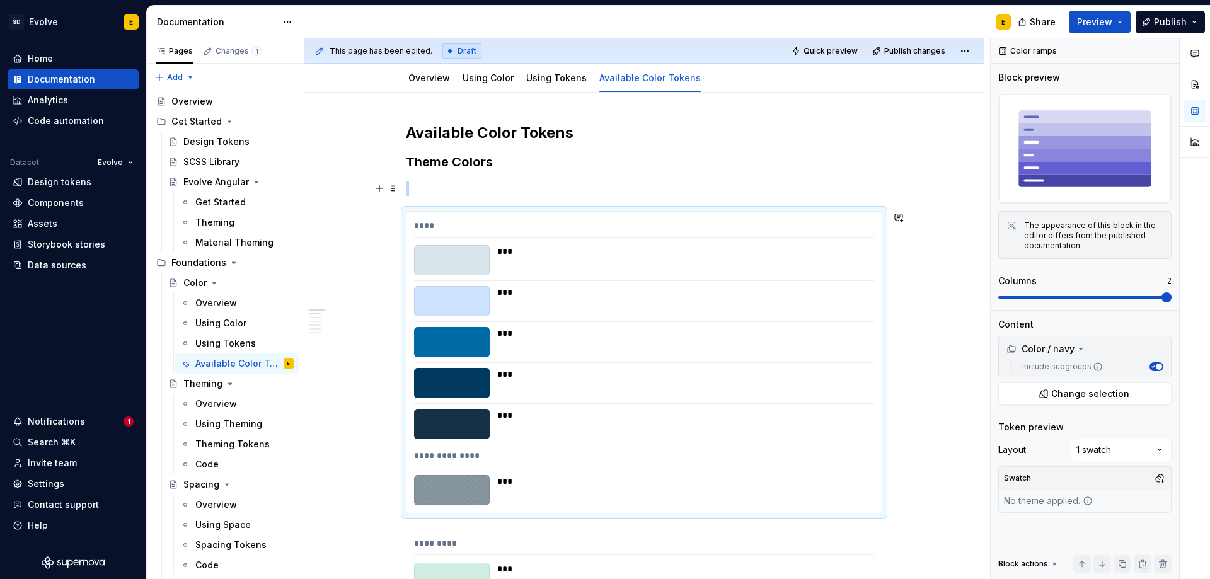
click at [470, 194] on p at bounding box center [644, 188] width 476 height 15
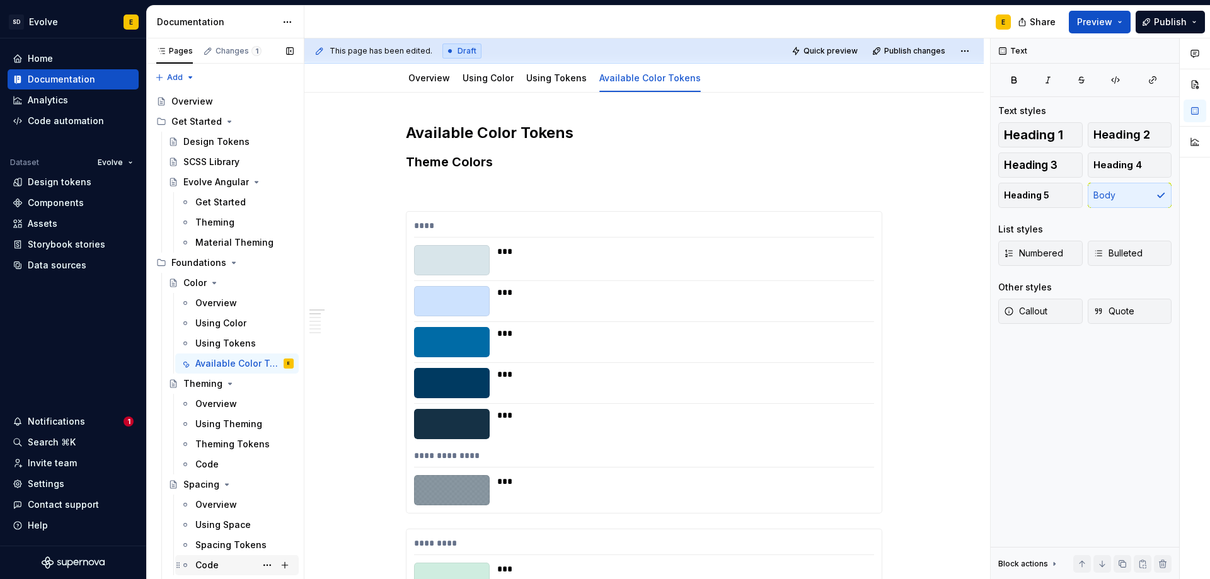
type textarea "*"
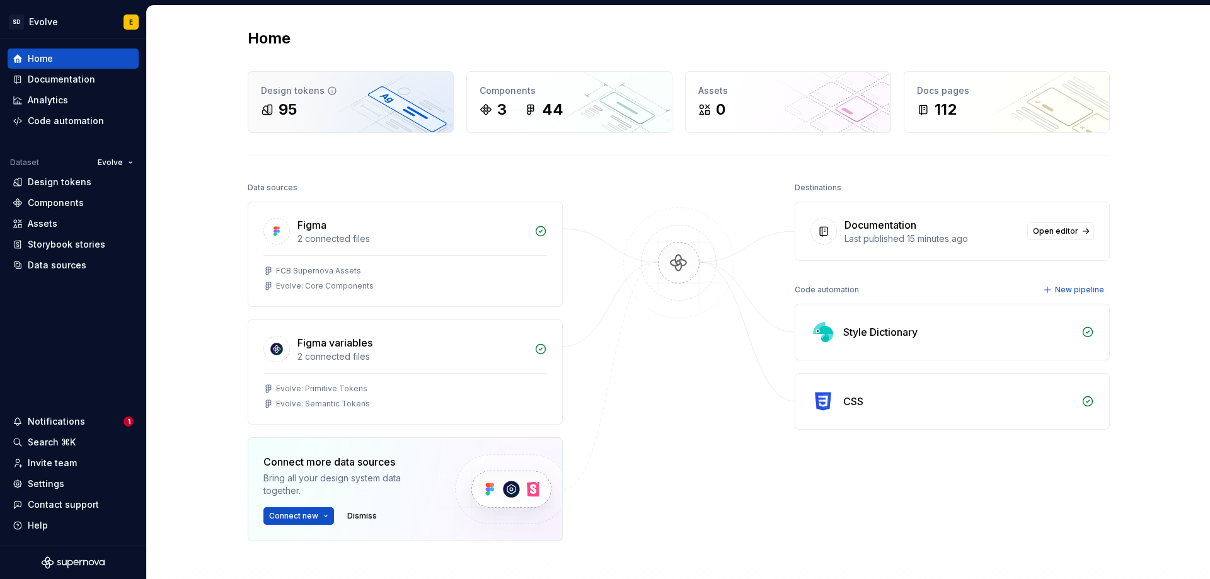
click at [306, 101] on div "95" at bounding box center [351, 110] width 180 height 20
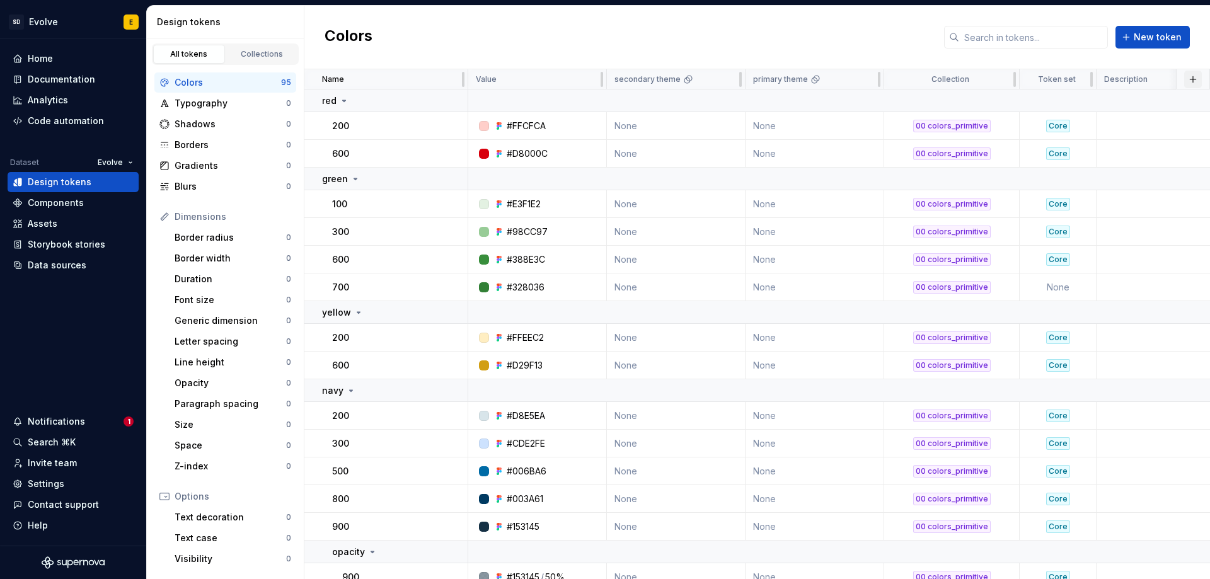
click at [1184, 82] on button "button" at bounding box center [1193, 80] width 18 height 18
click at [1139, 130] on div "New custom property" at bounding box center [1114, 129] width 95 height 13
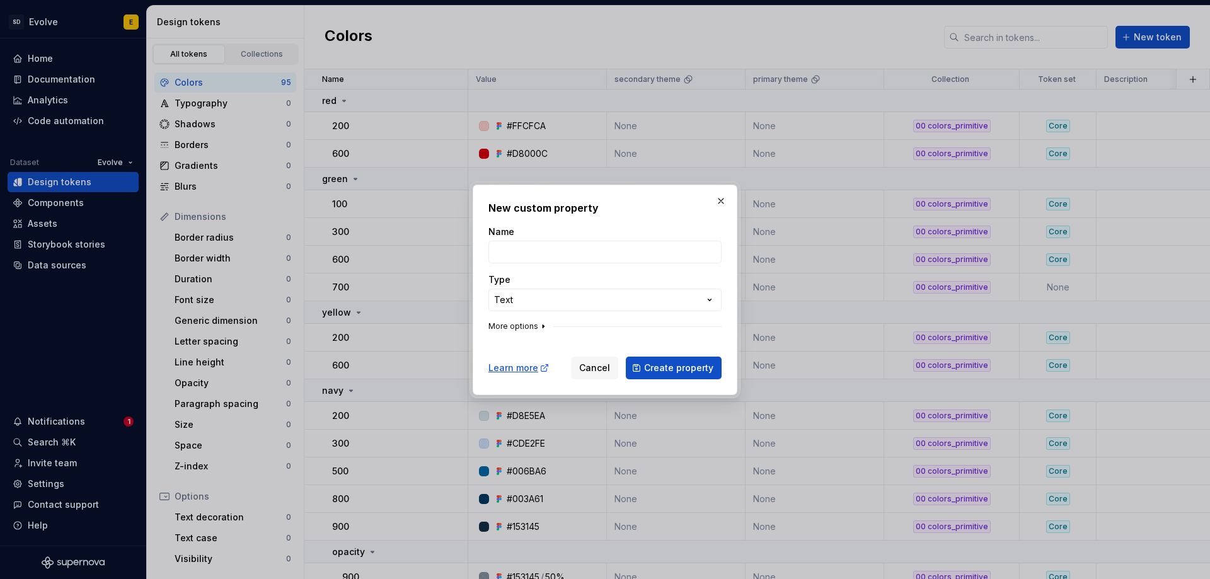
click at [538, 324] on icon "button" at bounding box center [543, 326] width 10 height 10
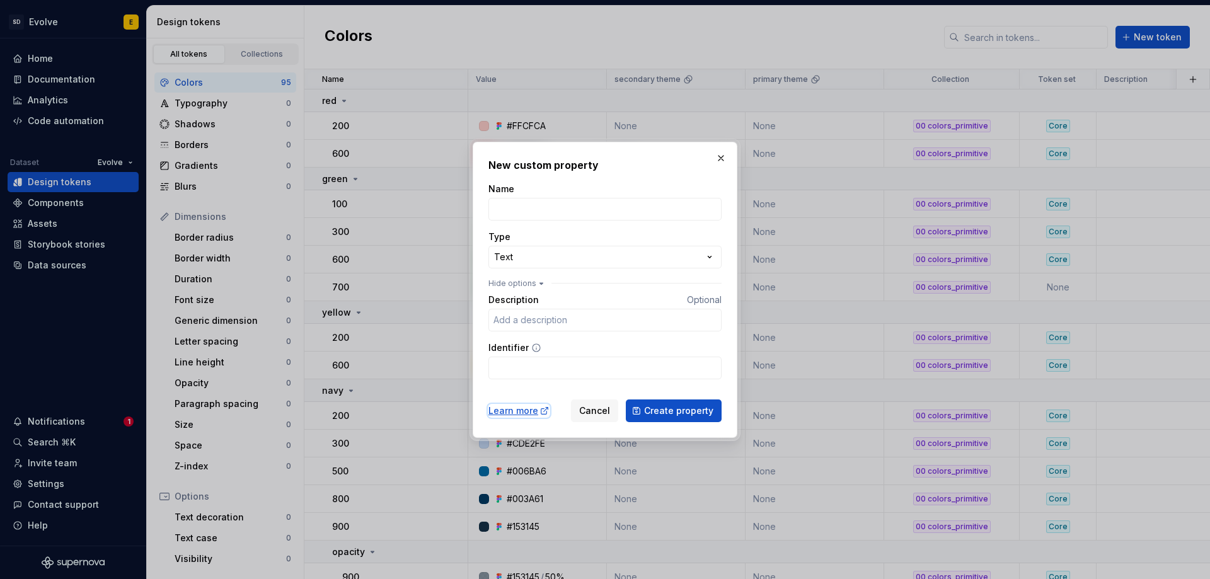
click at [518, 410] on div "Learn more" at bounding box center [518, 410] width 61 height 13
click at [554, 255] on div "**********" at bounding box center [605, 289] width 1210 height 579
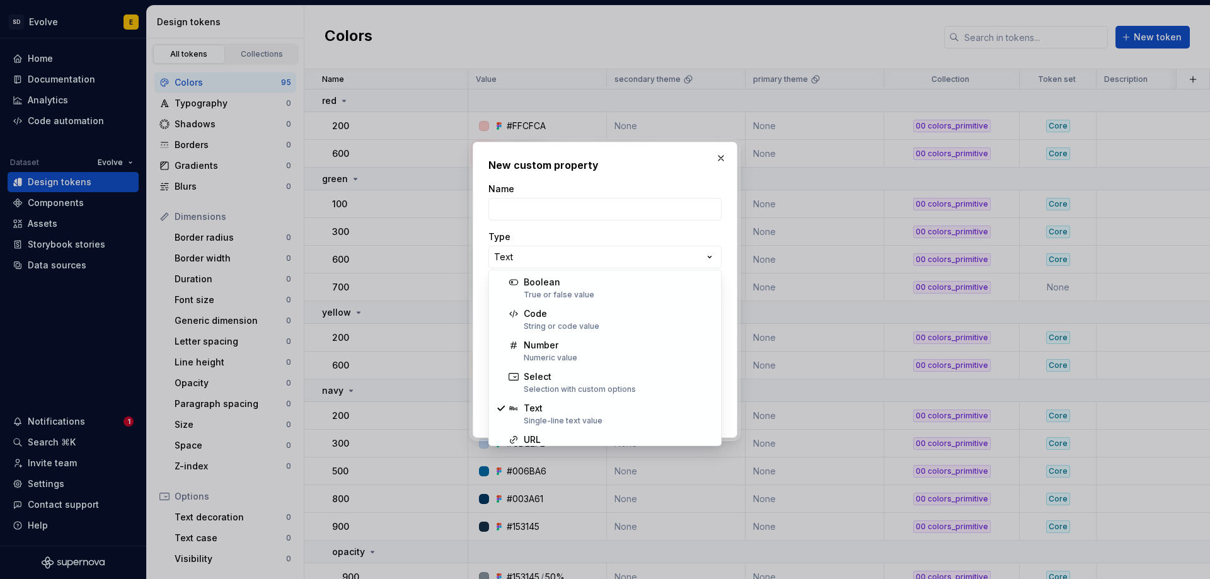
select select "*******"
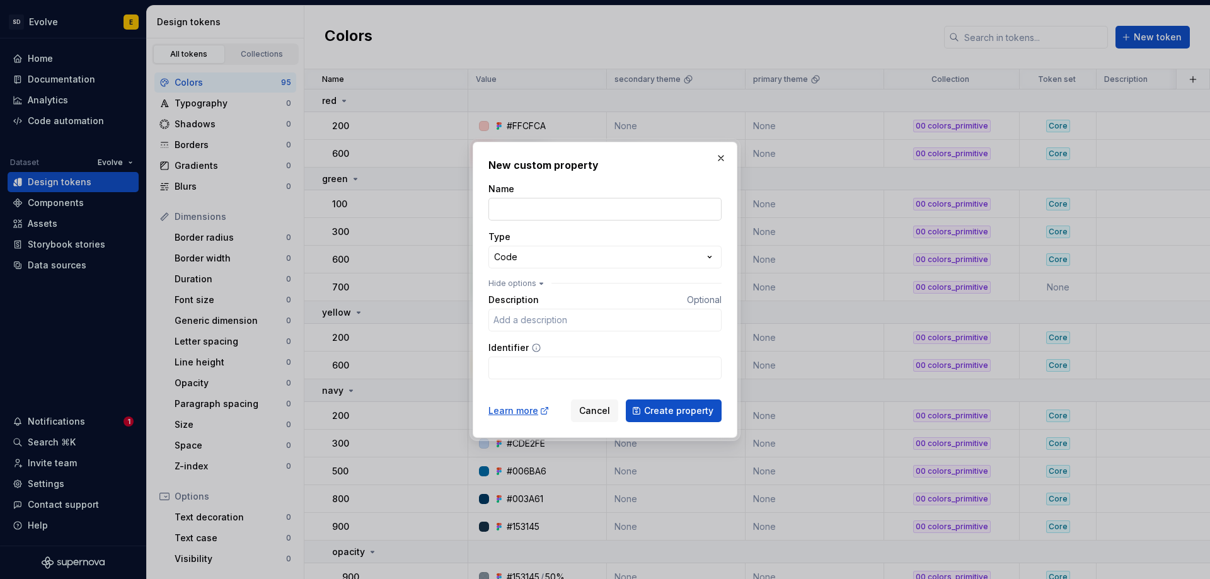
click at [536, 210] on input "Name" at bounding box center [604, 209] width 233 height 23
type input "SCSS Variable"
click at [664, 407] on span "Create property" at bounding box center [678, 410] width 69 height 13
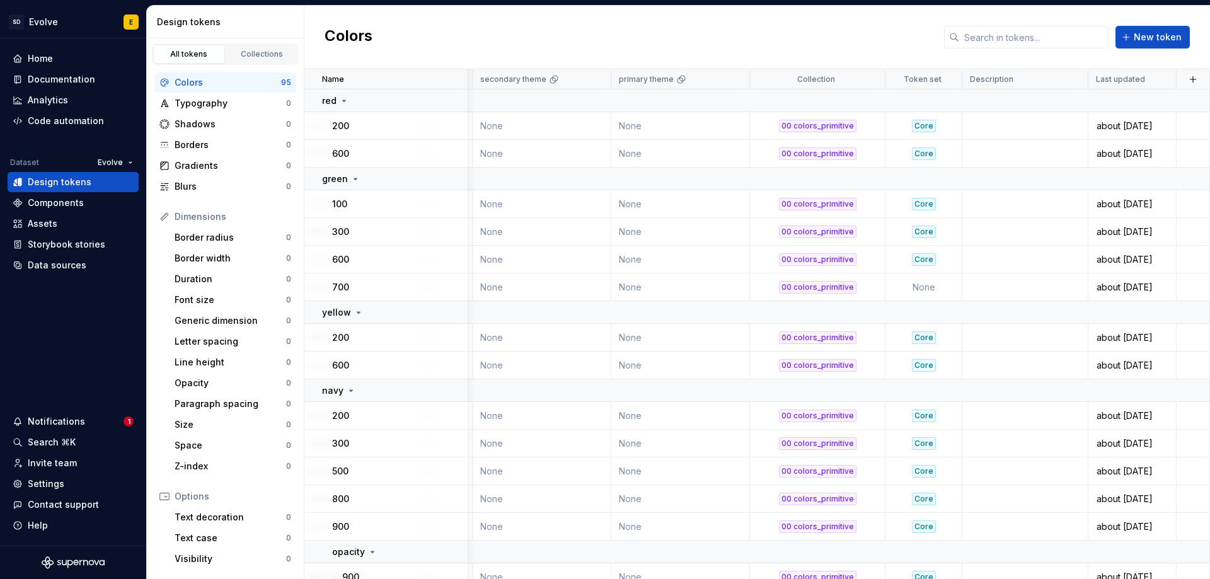
scroll to position [0, 204]
click at [1186, 132] on td at bounding box center [1192, 126] width 33 height 28
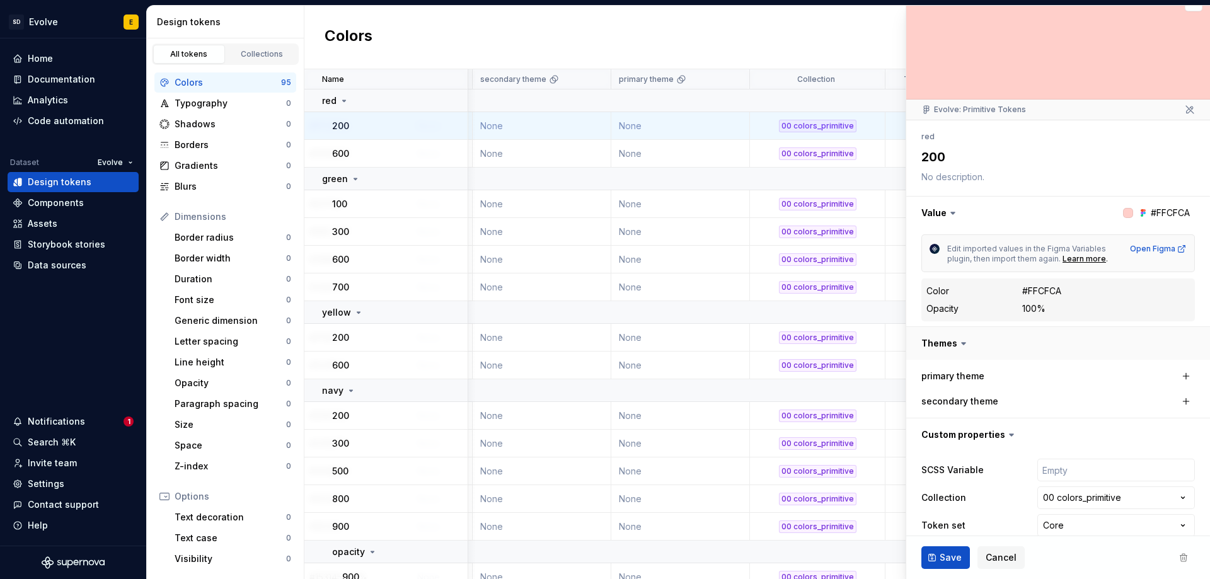
scroll to position [37, 0]
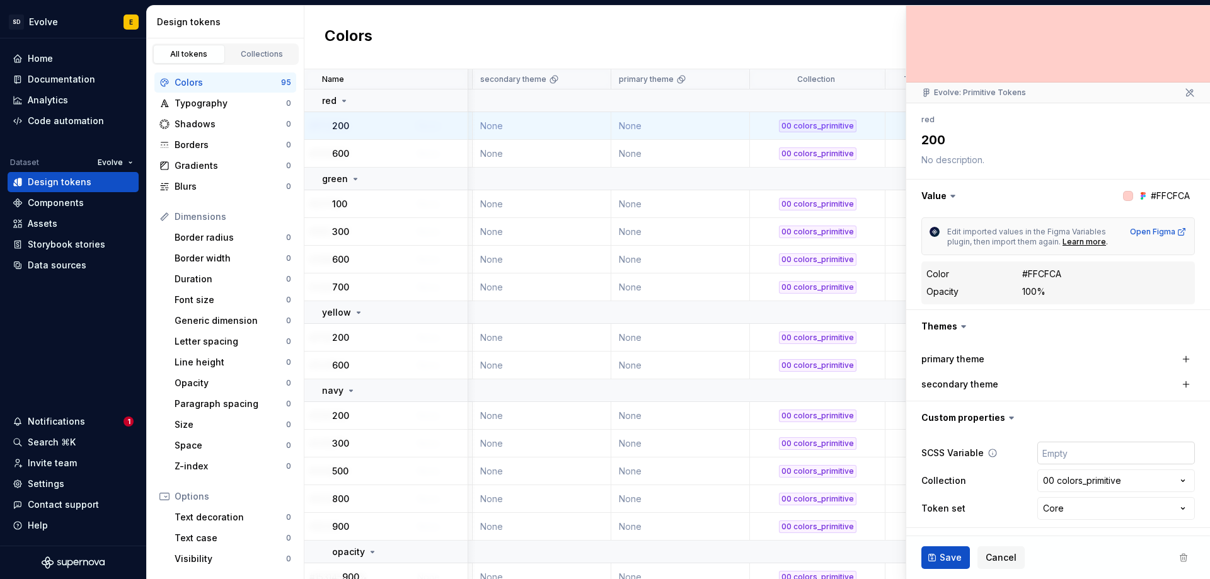
click at [1065, 455] on input "text" at bounding box center [1116, 453] width 158 height 23
type textarea "*"
type input "$"
type textarea "*"
type input "$e"
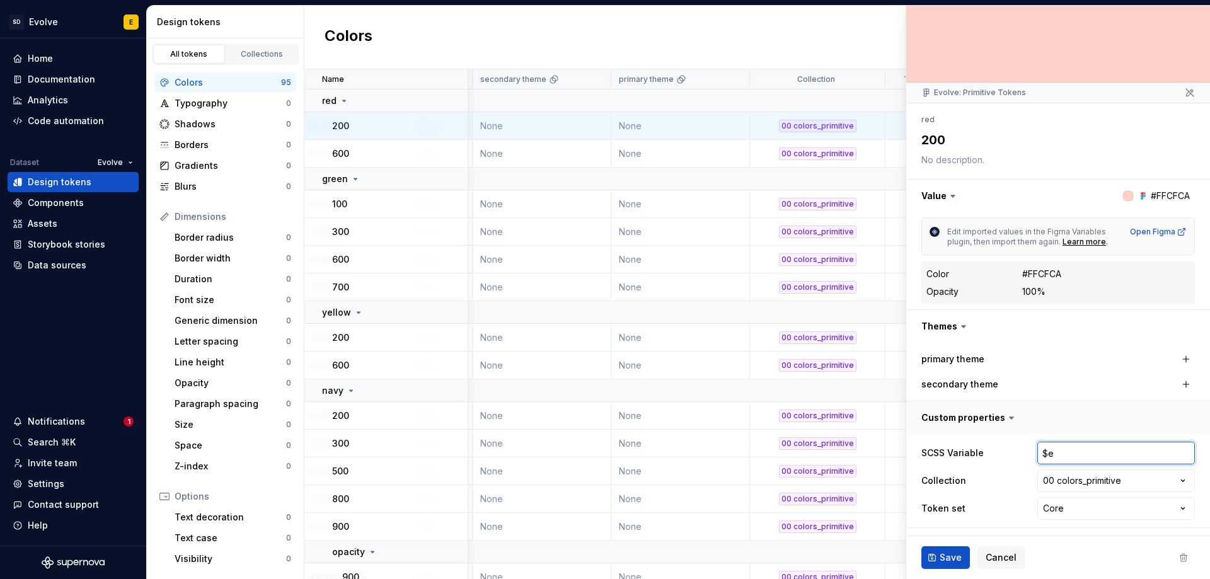
type textarea "*"
type input "$ev"
type textarea "*"
type input "$ev-"
type textarea "*"
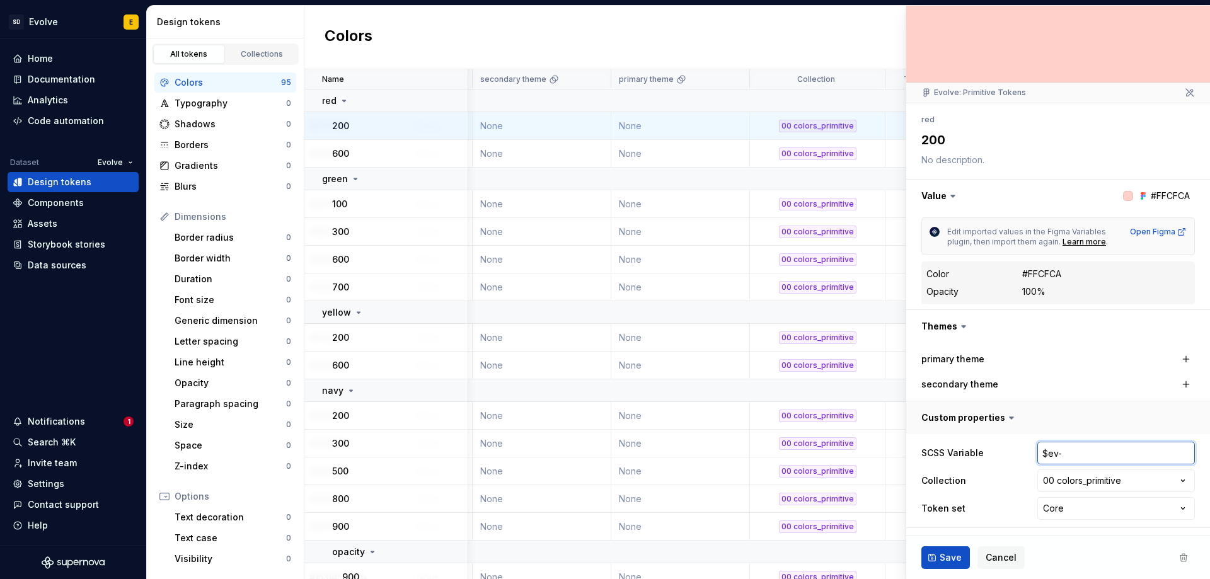
type input "$ev-c"
type textarea "*"
type input "$ev-co"
type textarea "*"
type input "$ev-coo"
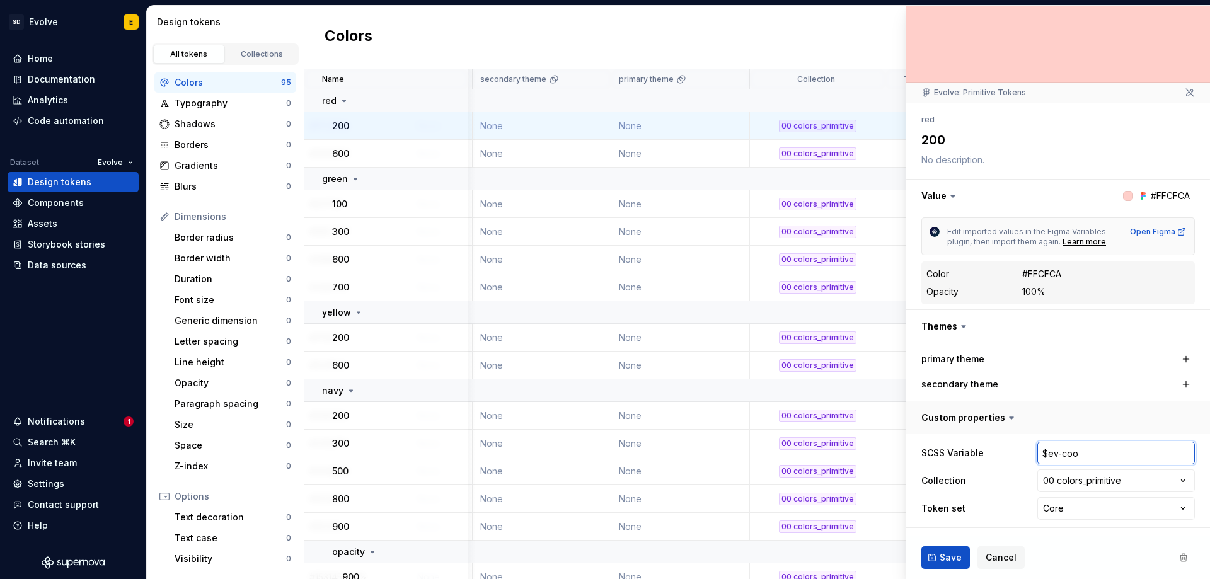
type textarea "*"
type input "$ev-co"
type textarea "*"
type input "$ev-col"
type textarea "*"
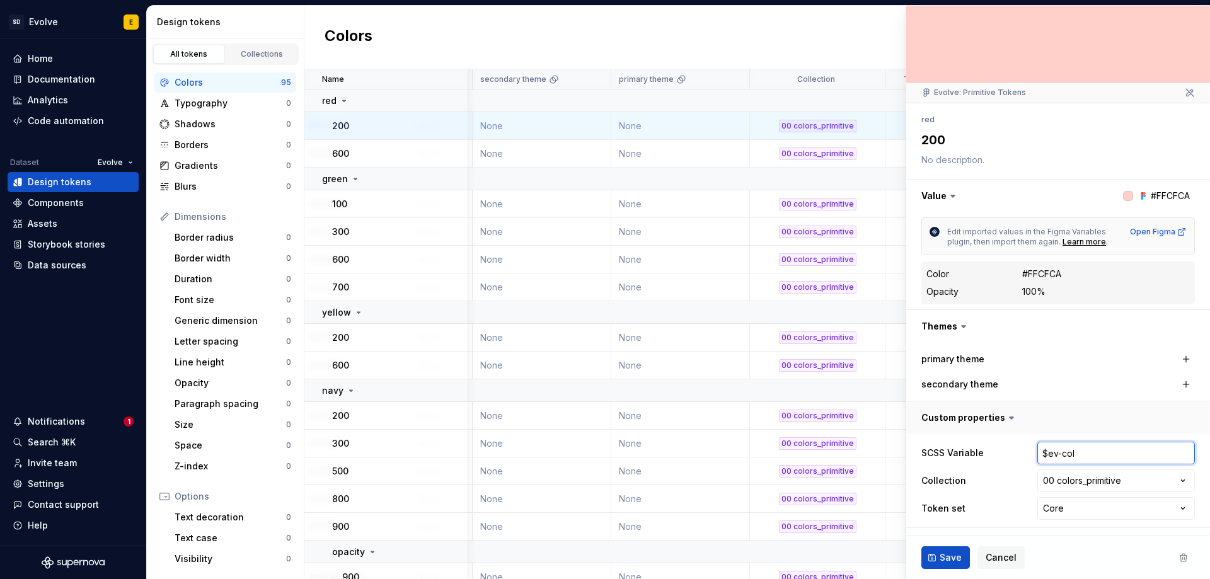
type input "$ev-colo"
type textarea "*"
type input "$ev-color"
type textarea "*"
type input "$ev-color-"
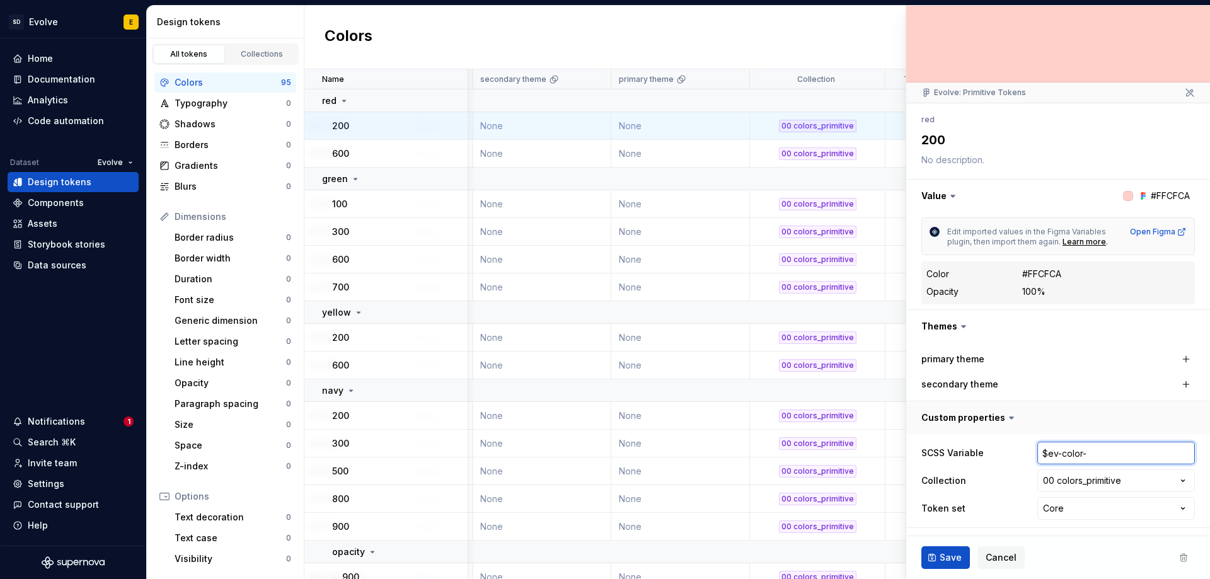
type textarea "*"
type input "$ev-color-r"
type textarea "*"
type input "$ev-color-re"
type textarea "*"
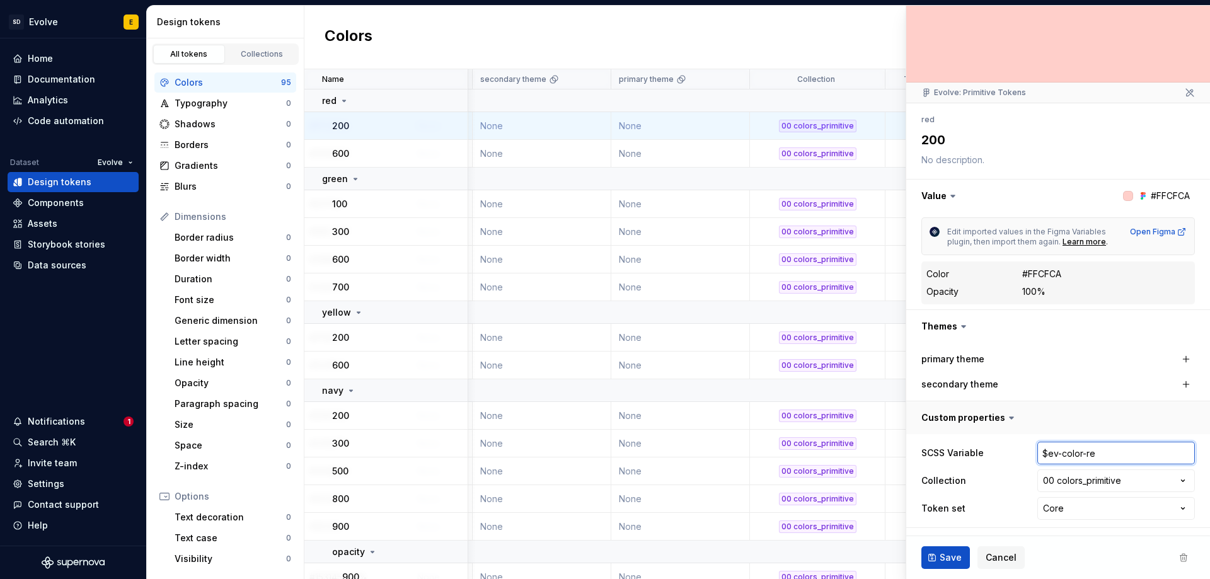
type input "$ev-color-red"
type textarea "*"
type input "$ev-color-red-"
type textarea "*"
type input "$ev-color-red-2"
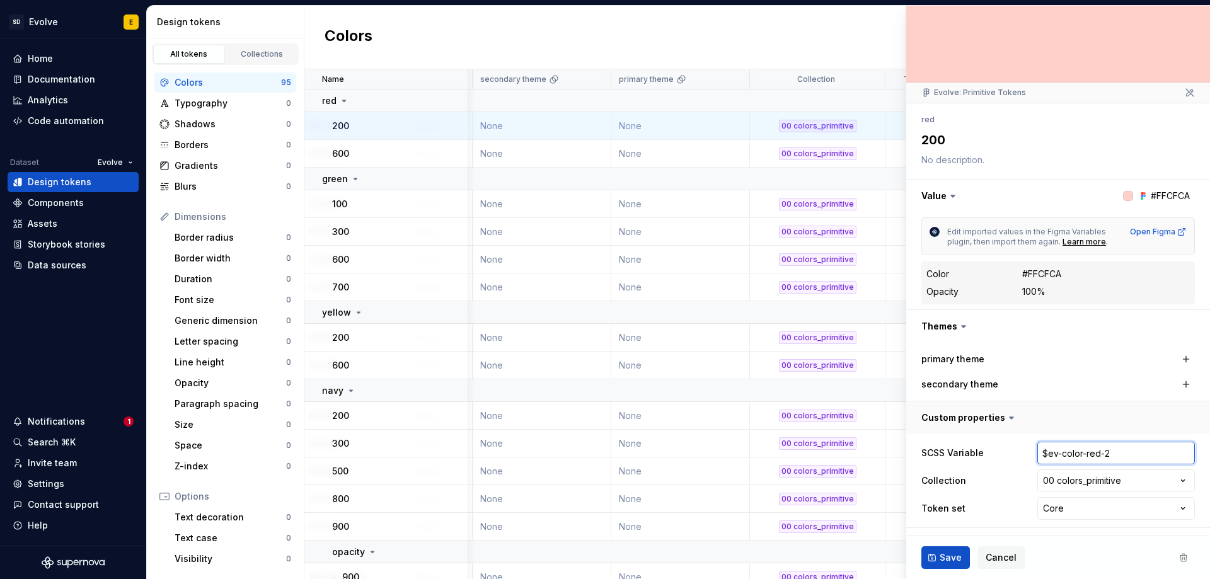
type textarea "*"
type input "$ev-color-red-20"
type textarea "*"
type input "$ev-color-red-200"
click at [946, 559] on span "Save" at bounding box center [950, 557] width 22 height 13
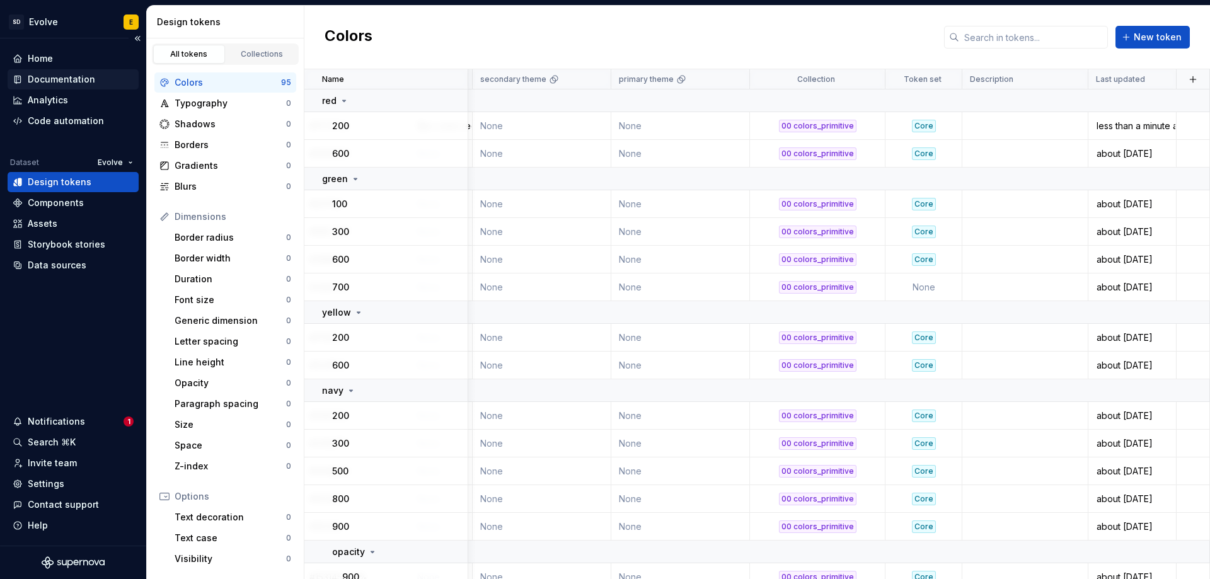
click at [60, 84] on div "Documentation" at bounding box center [61, 79] width 67 height 13
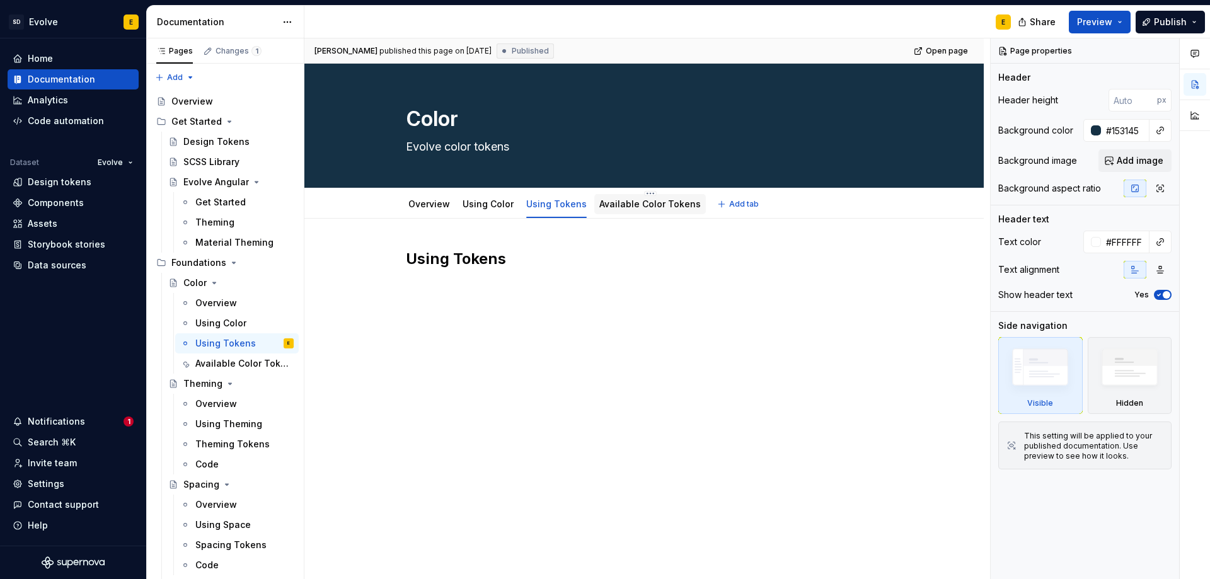
click at [645, 205] on link "Available Color Tokens" at bounding box center [649, 203] width 101 height 11
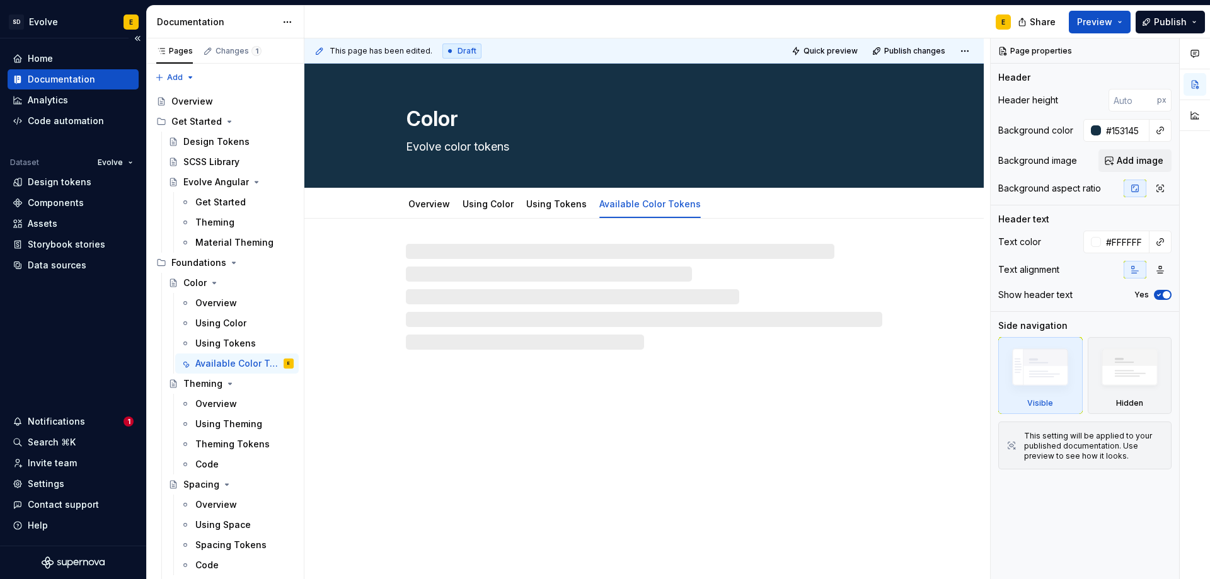
type textarea "*"
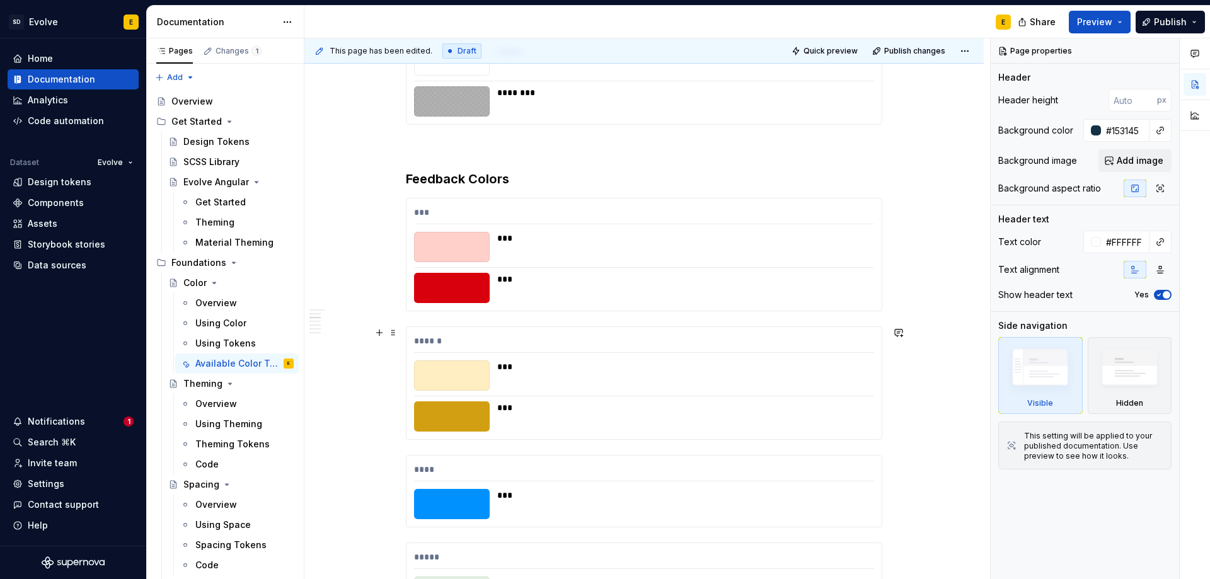
scroll to position [1197, 0]
click at [578, 200] on div "*** *** ***" at bounding box center [643, 254] width 475 height 112
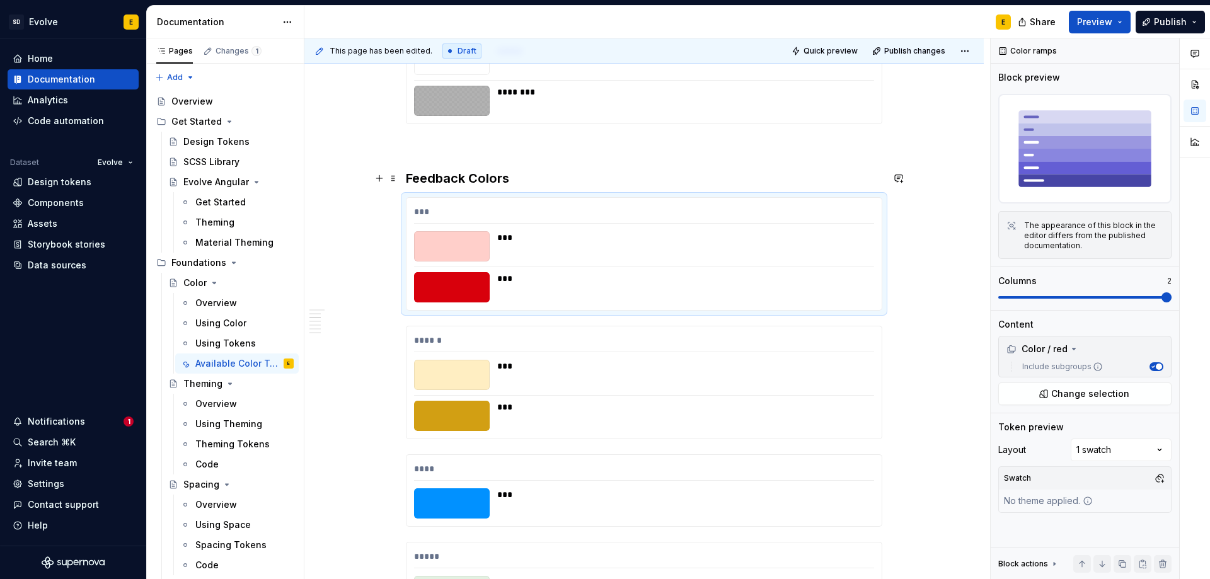
click at [527, 178] on h3 "Feedback Colors" at bounding box center [644, 178] width 476 height 18
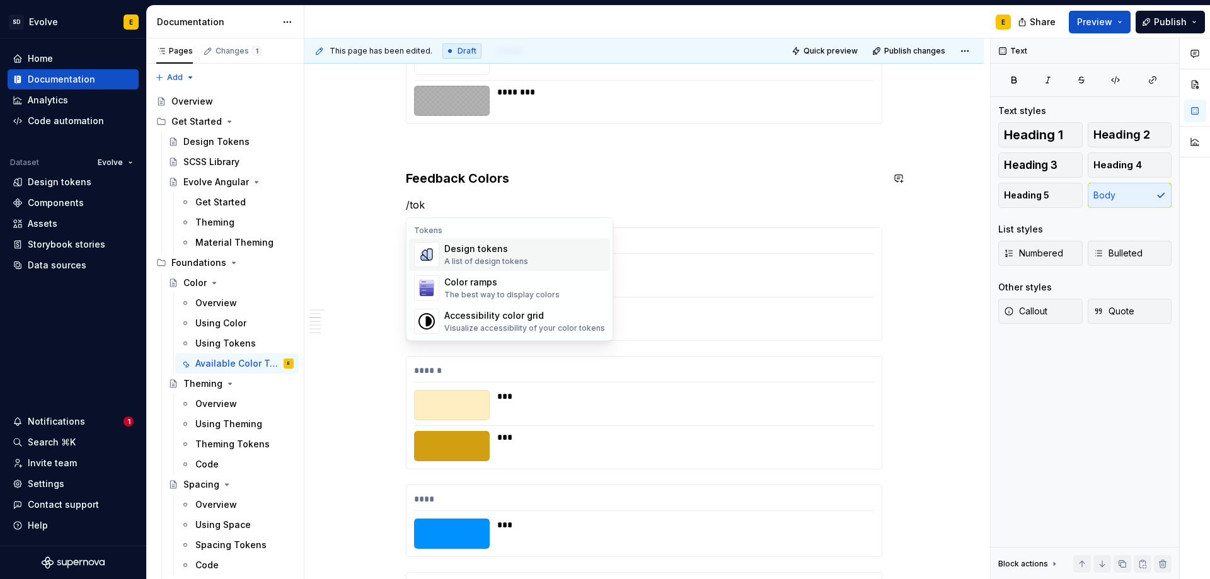
click at [489, 258] on div "A list of design tokens" at bounding box center [486, 261] width 84 height 10
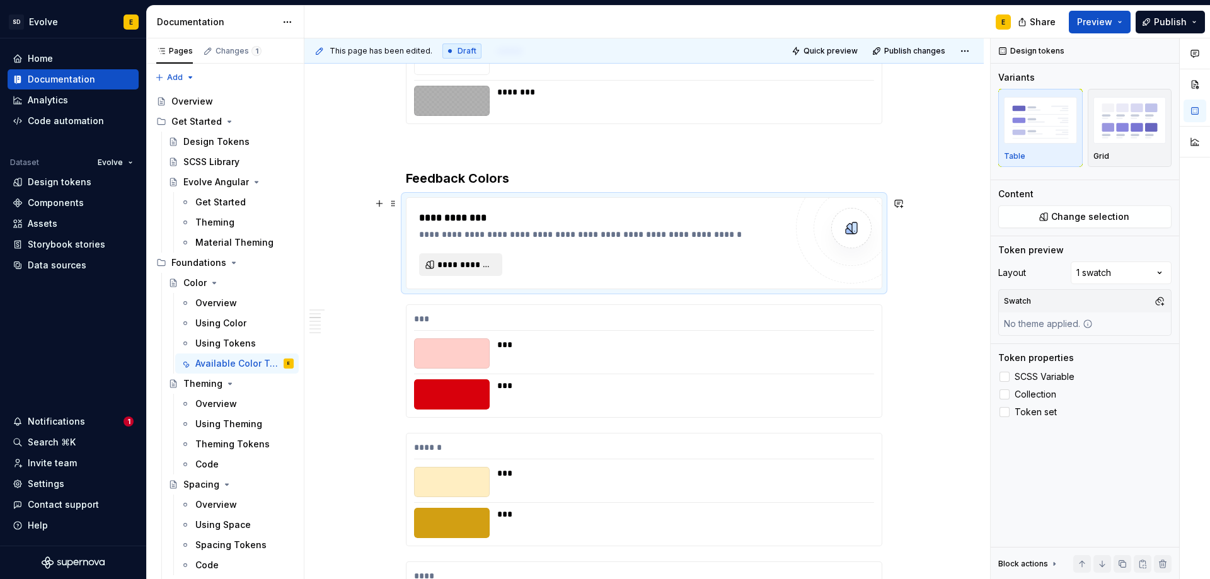
click at [461, 268] on span "**********" at bounding box center [465, 264] width 57 height 13
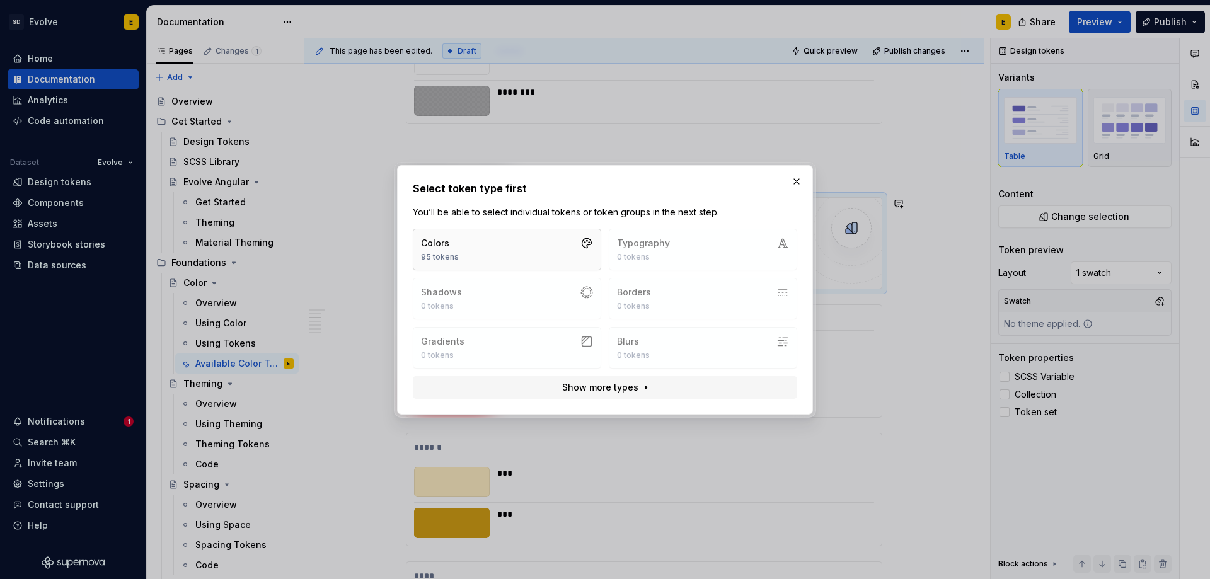
click at [525, 251] on button "Colors 95 tokens" at bounding box center [507, 250] width 188 height 42
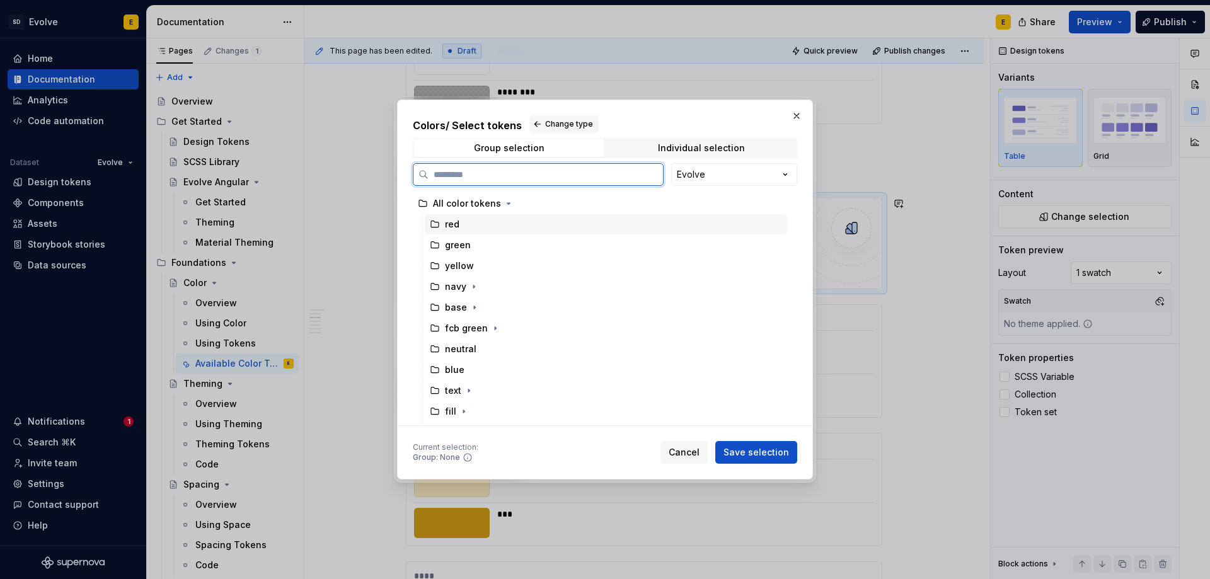
click at [437, 224] on icon at bounding box center [435, 224] width 10 height 10
click at [775, 455] on span "Save selection" at bounding box center [756, 452] width 66 height 13
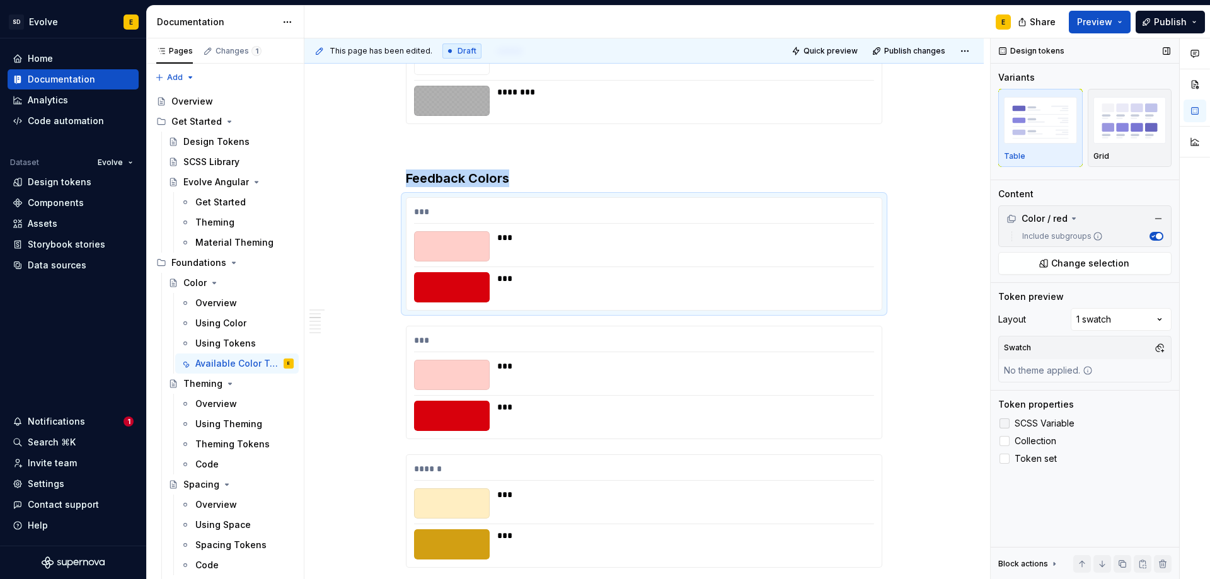
click at [1006, 422] on div at bounding box center [1004, 423] width 10 height 10
click at [1141, 140] on img "button" at bounding box center [1129, 120] width 73 height 46
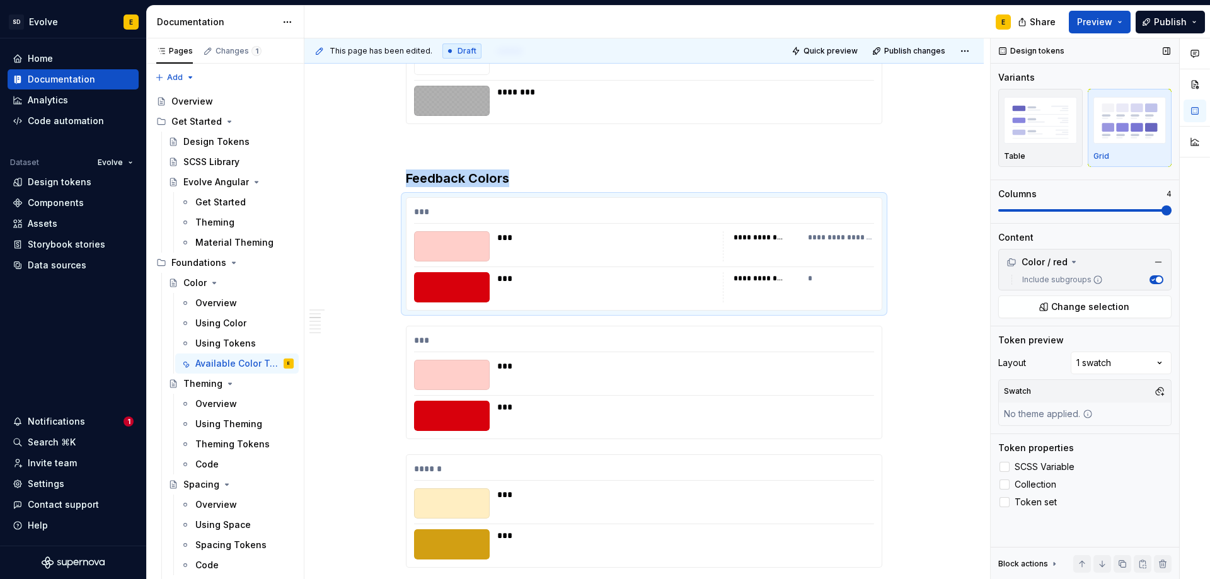
click at [1162, 215] on span at bounding box center [1166, 210] width 10 height 10
click at [1167, 22] on span "Publish" at bounding box center [1170, 22] width 33 height 13
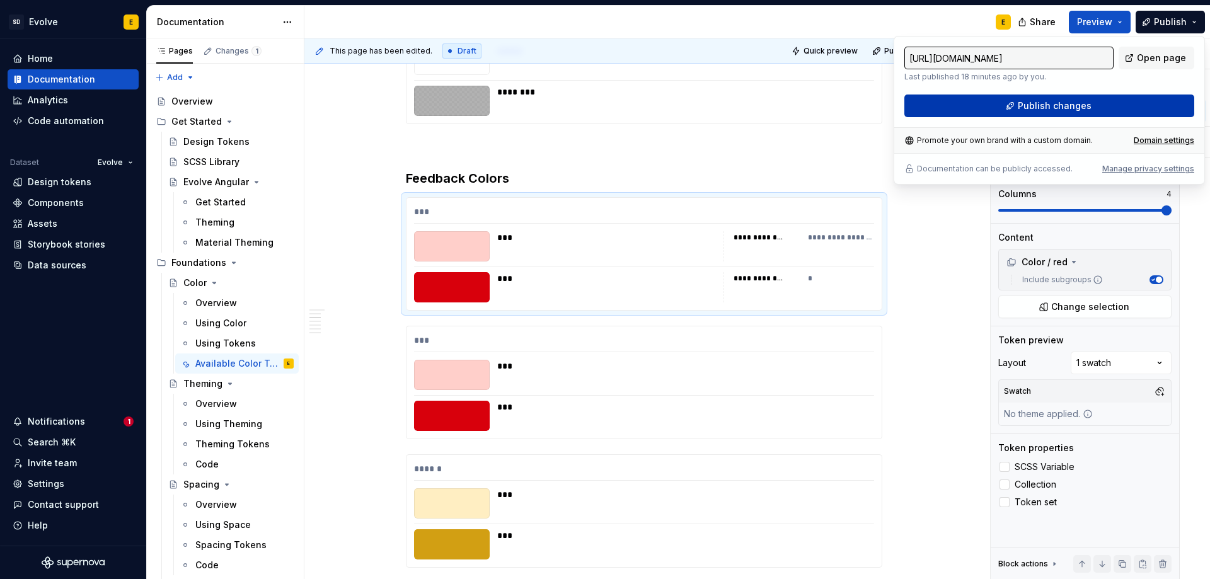
click at [1086, 108] on span "Publish changes" at bounding box center [1055, 106] width 74 height 13
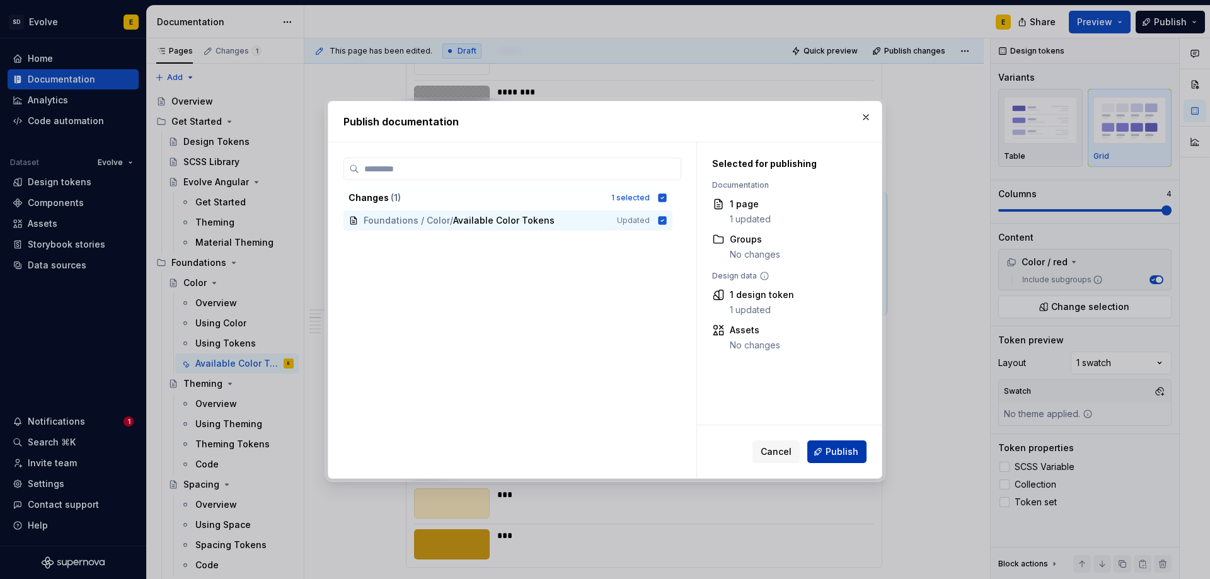
click at [842, 445] on button "Publish" at bounding box center [836, 451] width 59 height 23
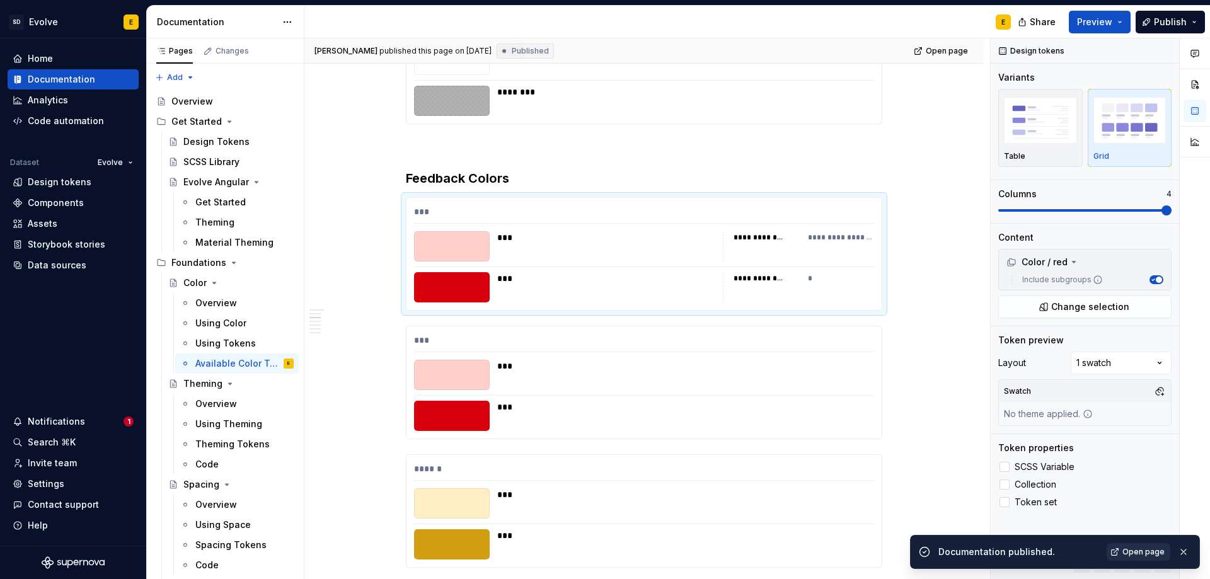
click at [1126, 554] on span "Open page" at bounding box center [1143, 552] width 42 height 10
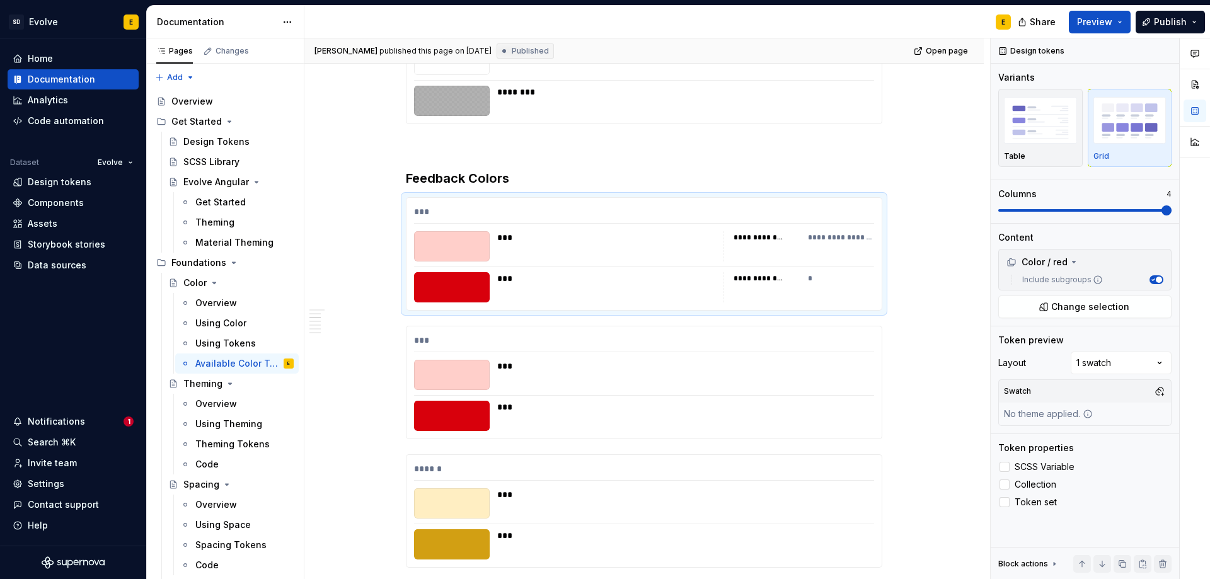
type textarea "*"
click at [49, 182] on div "Design tokens" at bounding box center [60, 182] width 64 height 13
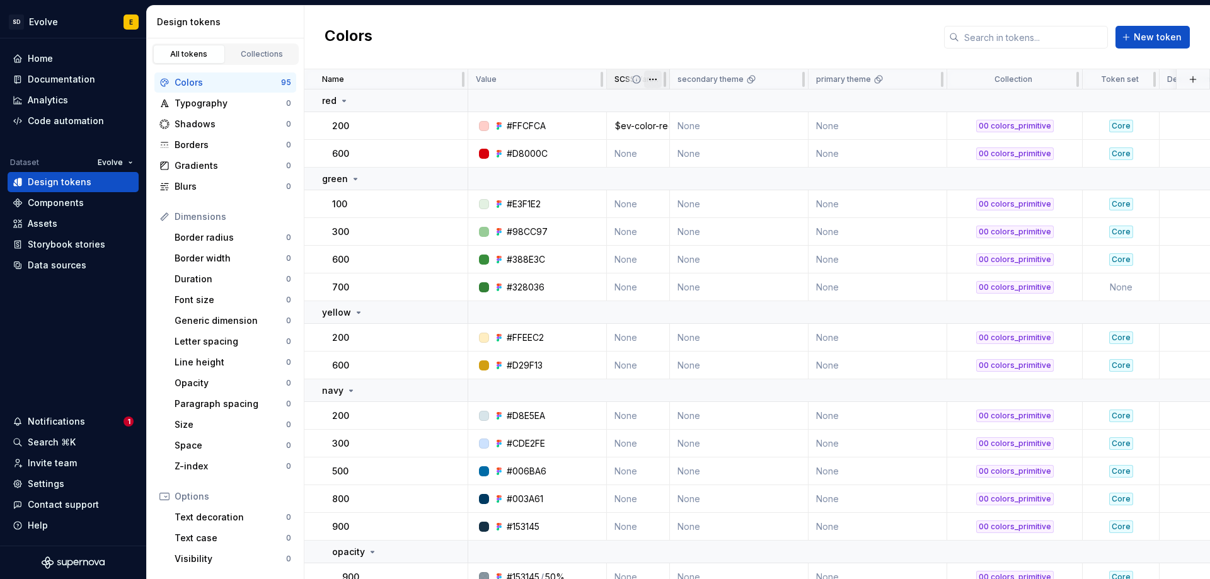
click at [654, 79] on html "SD Evolve E Home Documentation Analytics Code automation Dataset Evolve Design …" at bounding box center [605, 289] width 1210 height 579
click at [668, 103] on span "Edit property" at bounding box center [708, 104] width 82 height 13
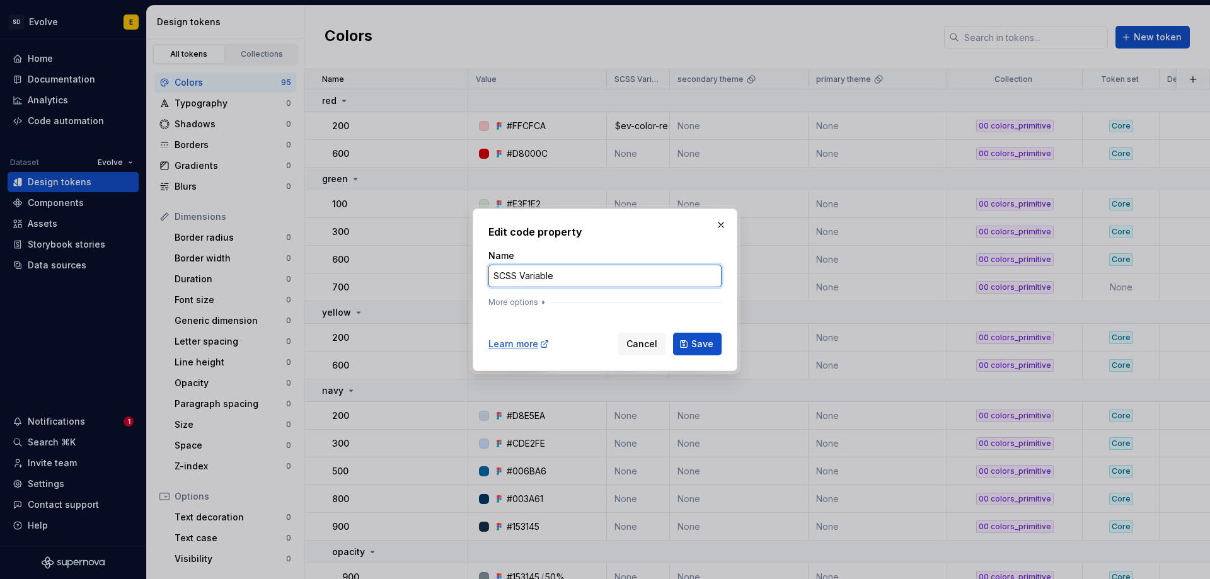
drag, startPoint x: 515, startPoint y: 277, endPoint x: 594, endPoint y: 277, distance: 78.8
click at [594, 277] on input "SCSS Variable" at bounding box center [604, 276] width 233 height 23
type input "SCSS"
click at [505, 316] on form "Name SCSS More options Learn more Cancel Save" at bounding box center [604, 303] width 233 height 106
click at [534, 300] on button "More options" at bounding box center [518, 302] width 60 height 10
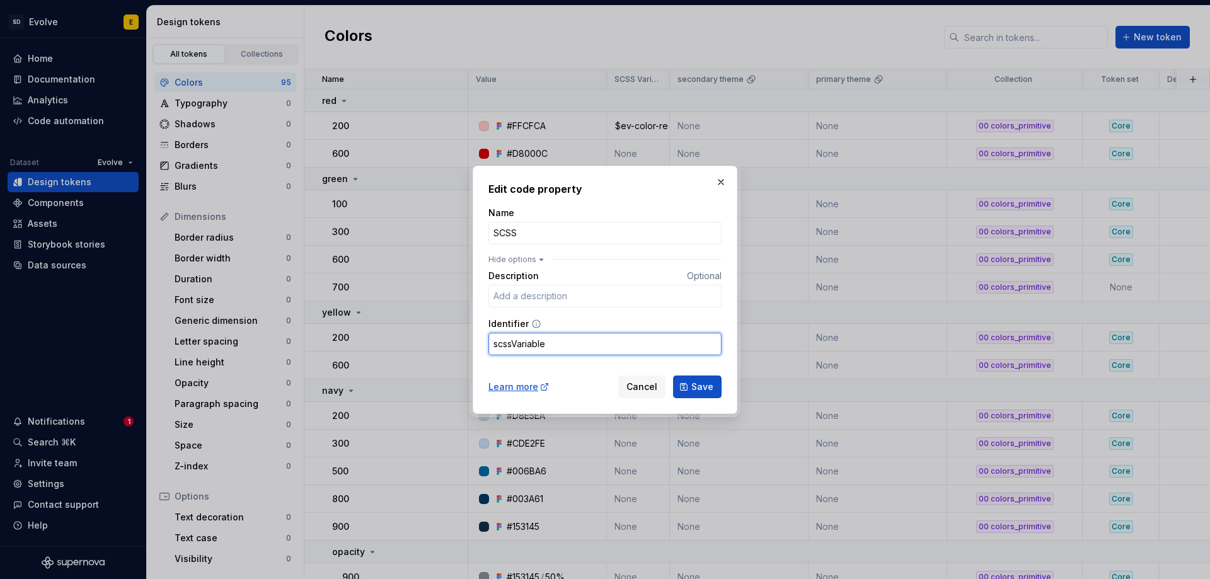
drag, startPoint x: 553, startPoint y: 347, endPoint x: 512, endPoint y: 350, distance: 41.1
click at [512, 350] on input "scssVariable" at bounding box center [604, 344] width 233 height 23
type input "scss"
click at [699, 387] on span "Save" at bounding box center [702, 387] width 22 height 13
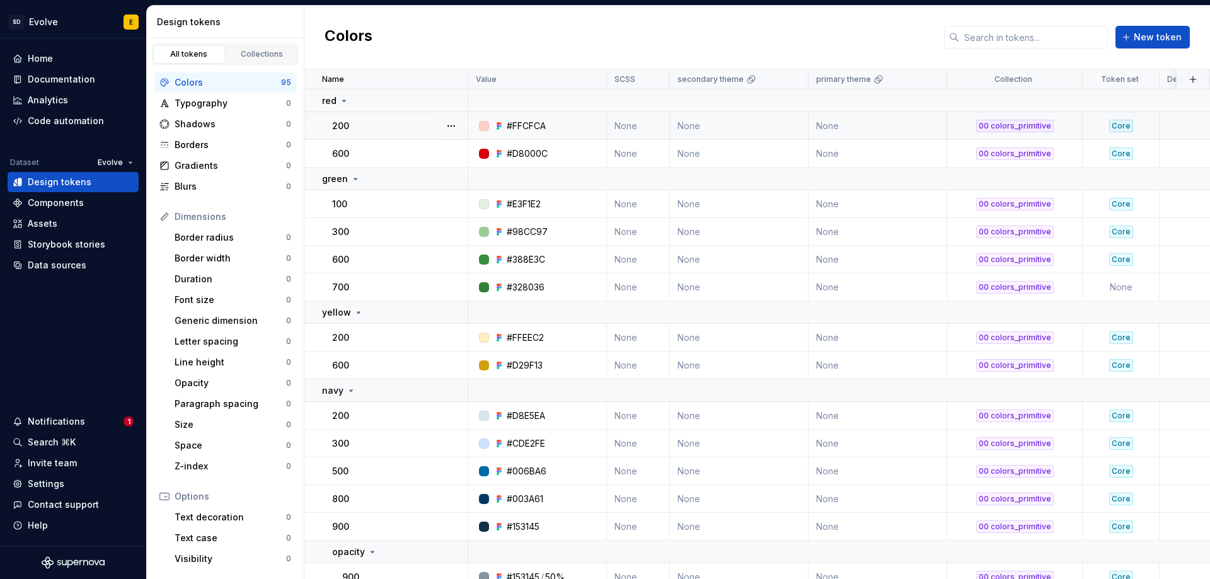
click at [629, 122] on td "None" at bounding box center [638, 126] width 63 height 28
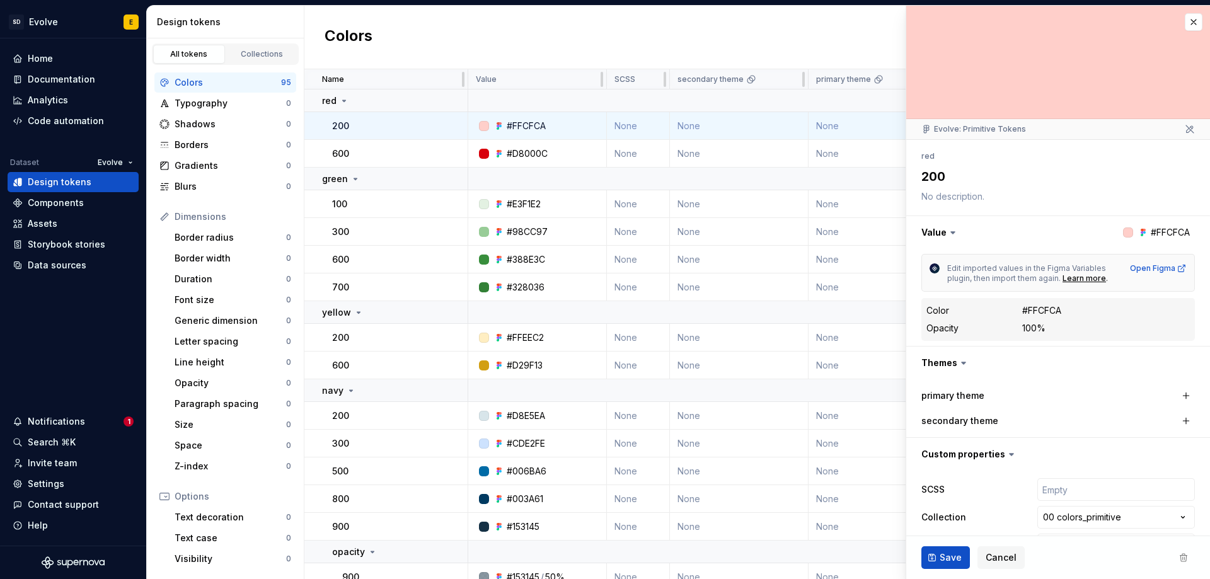
type textarea "*"
click at [1061, 490] on input "text" at bounding box center [1116, 489] width 158 height 23
type input "$ev-color-red-200"
click at [936, 557] on button "Save" at bounding box center [945, 557] width 49 height 23
type textarea "*"
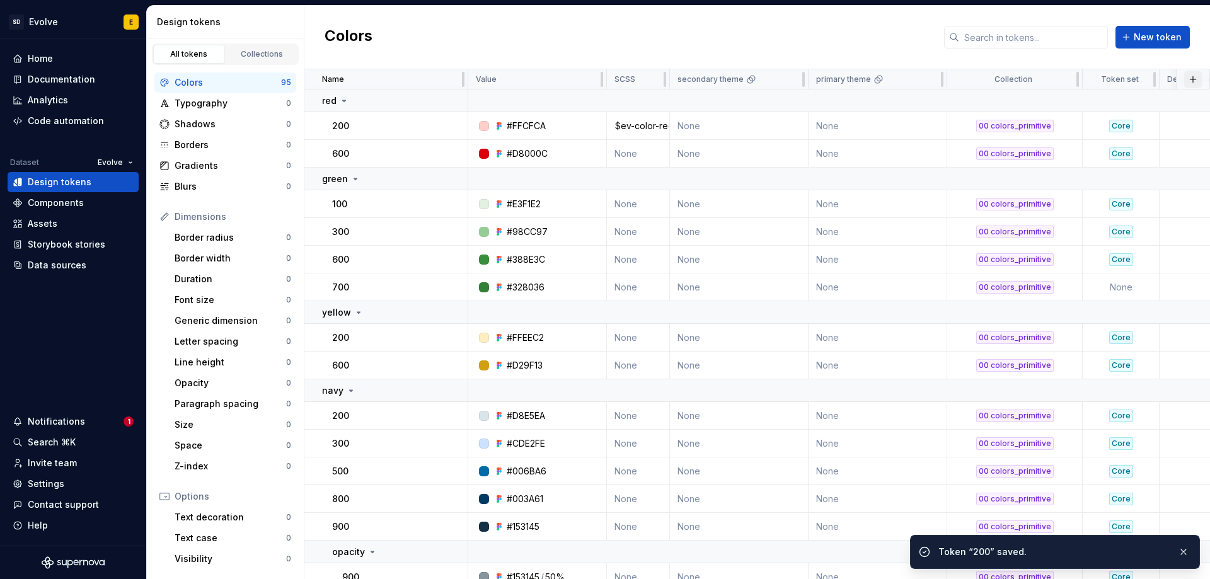
click at [1185, 81] on button "button" at bounding box center [1193, 80] width 18 height 18
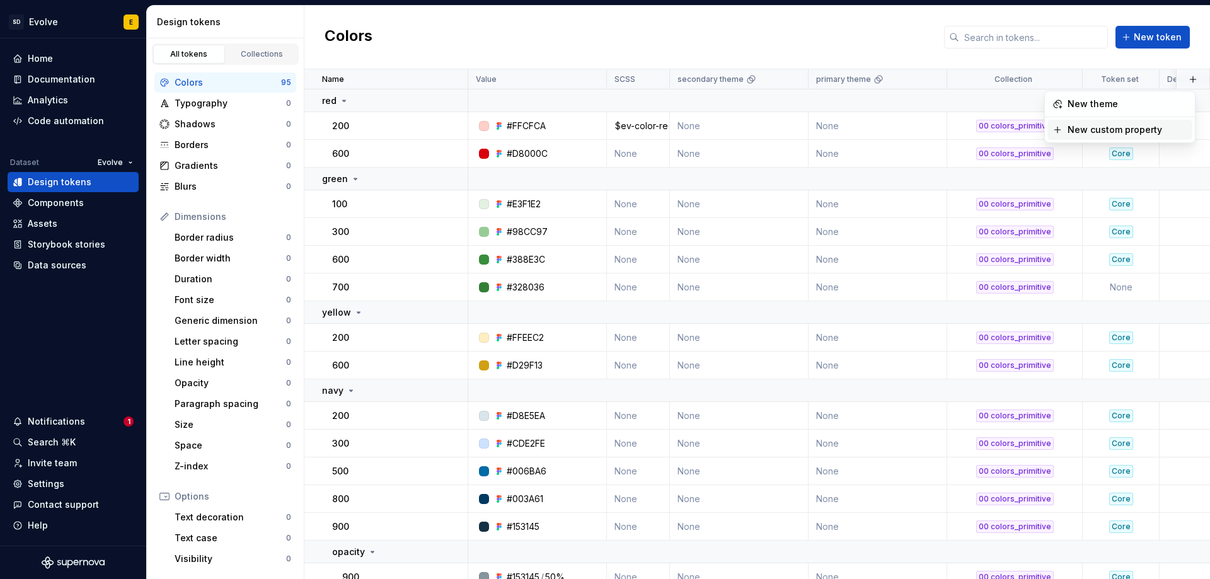
click at [1124, 129] on div "New custom property" at bounding box center [1114, 129] width 95 height 13
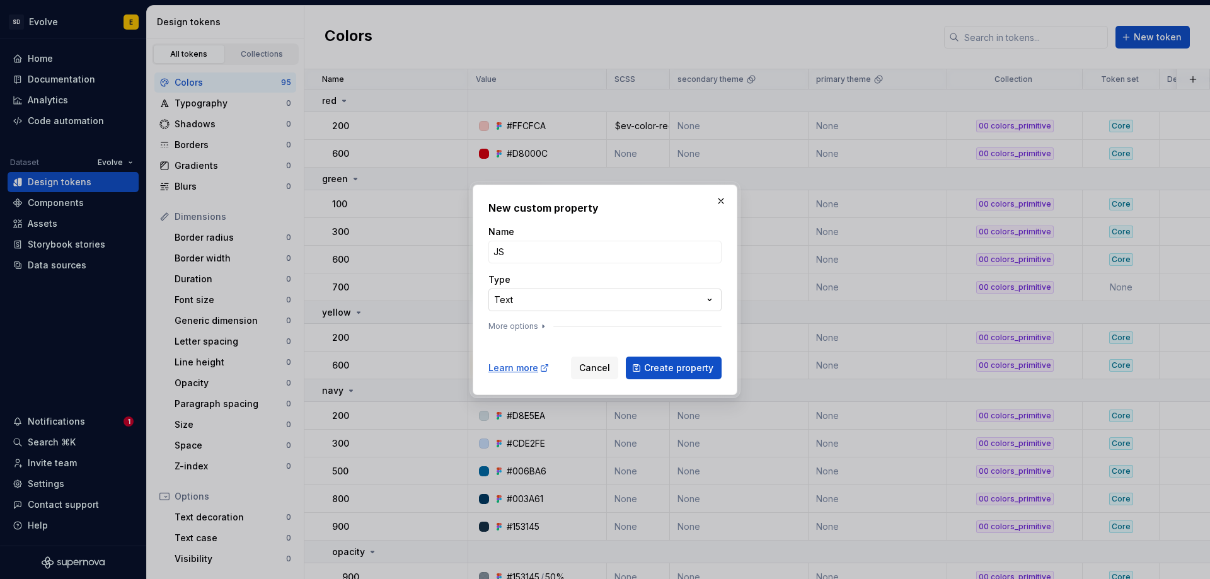
type input "JS"
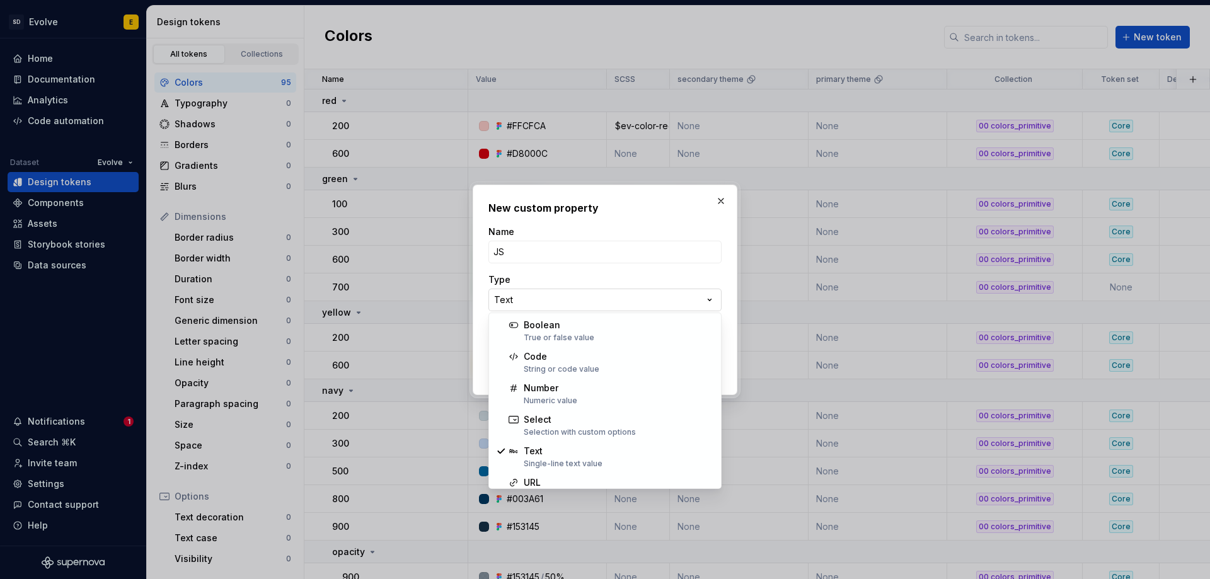
click at [546, 295] on div "**********" at bounding box center [605, 289] width 1210 height 579
select select "*******"
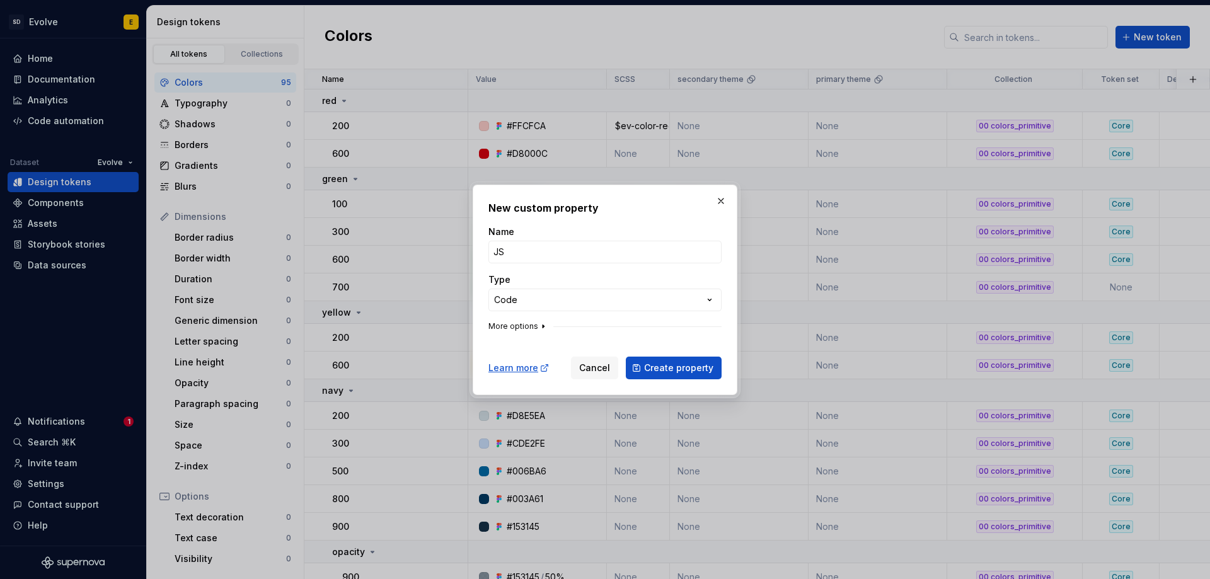
click at [538, 324] on icon "button" at bounding box center [543, 326] width 10 height 10
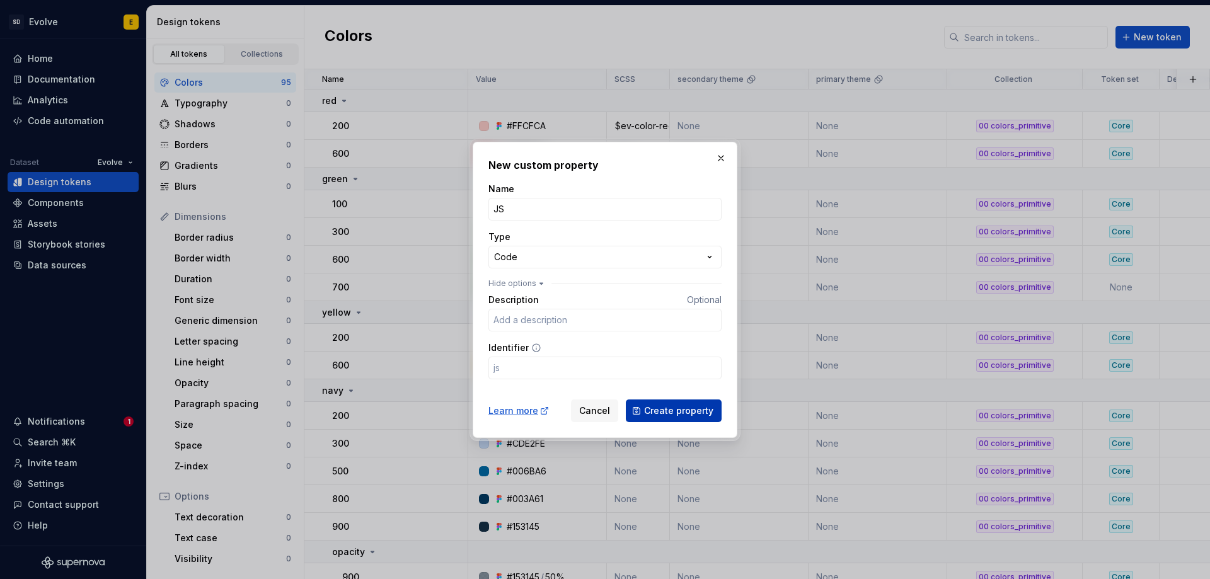
click at [660, 411] on span "Create property" at bounding box center [678, 410] width 69 height 13
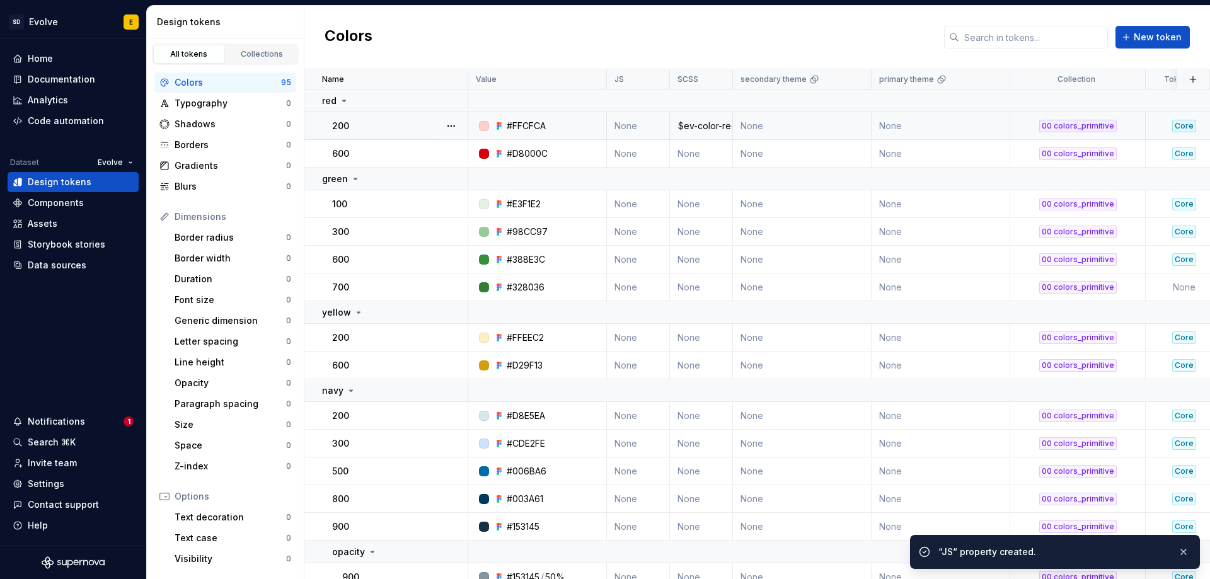
click at [640, 129] on td "None" at bounding box center [638, 126] width 63 height 28
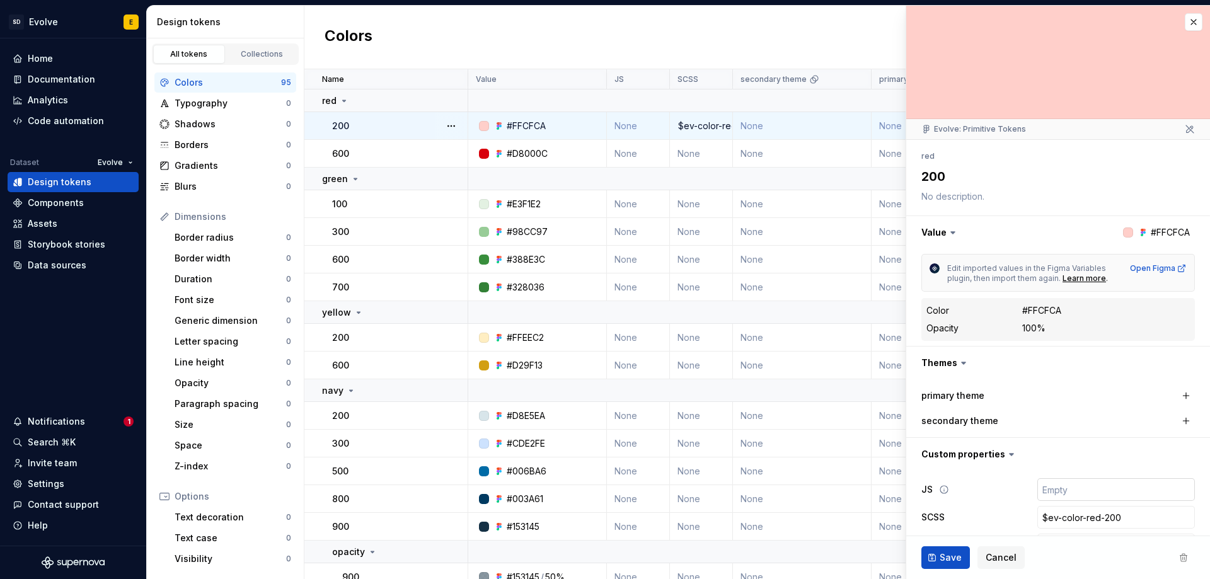
click at [1041, 490] on input "text" at bounding box center [1116, 489] width 158 height 23
type textarea "*"
type input "E"
type textarea "*"
type input "Ev"
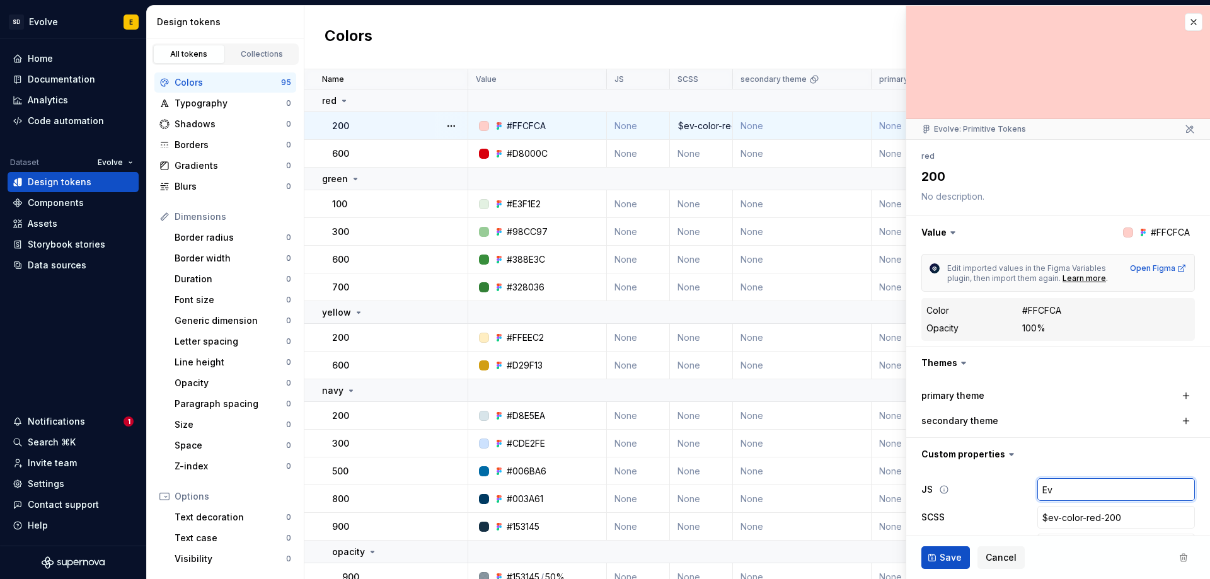
type textarea "*"
type input "EvC"
type textarea "*"
type input "EvCo"
type textarea "*"
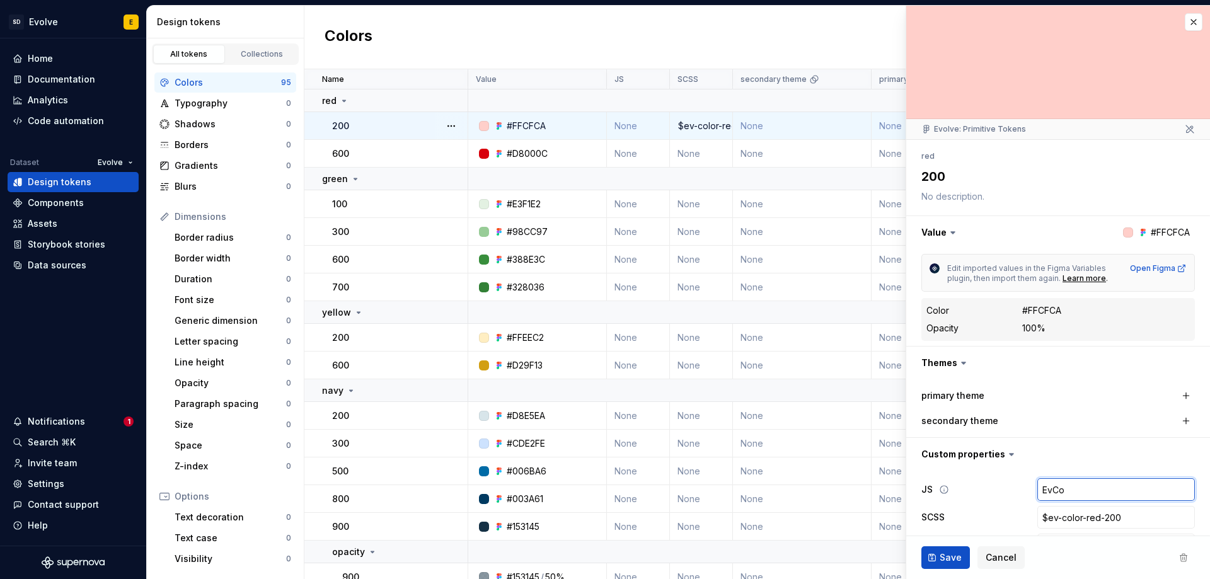
type input "EvCol"
type textarea "*"
type input "EvColo"
type textarea "*"
type input "EvColor"
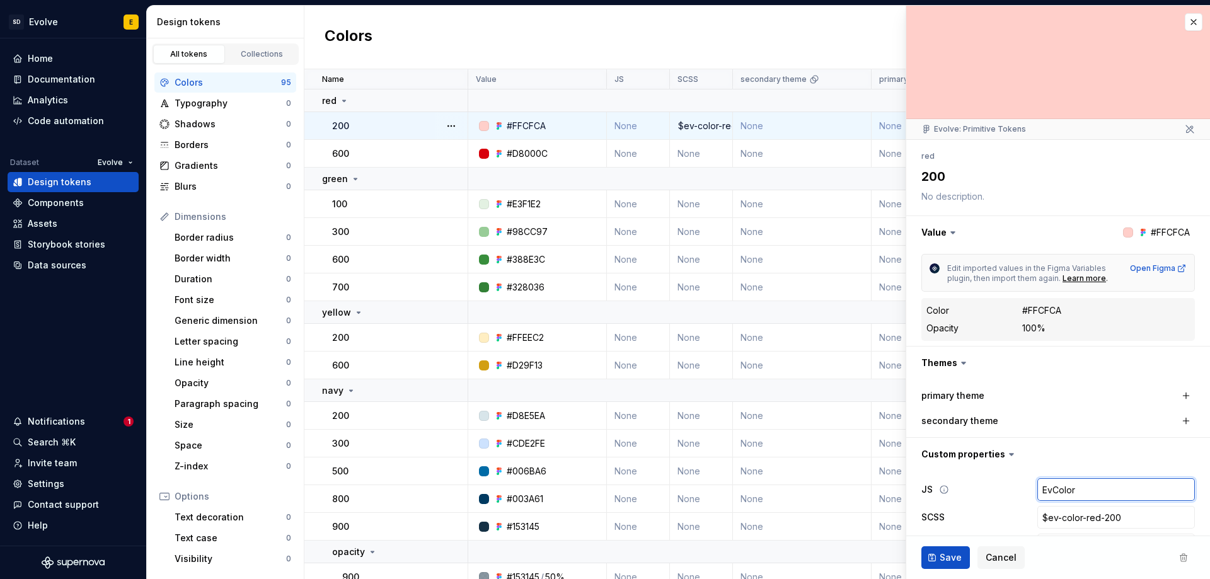
type textarea "*"
type input "EvColorR"
type textarea "*"
type input "EvColorRe"
type textarea "*"
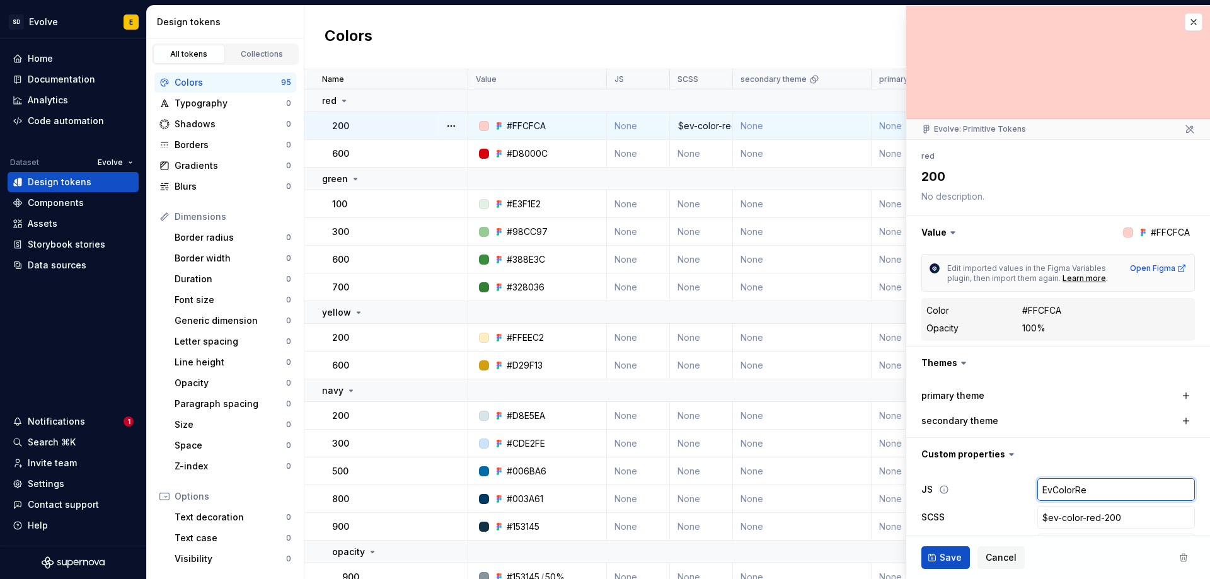
type input "EvColorRed"
type textarea "*"
type input "EvColorRed2"
type textarea "*"
type input "EvColorRed20"
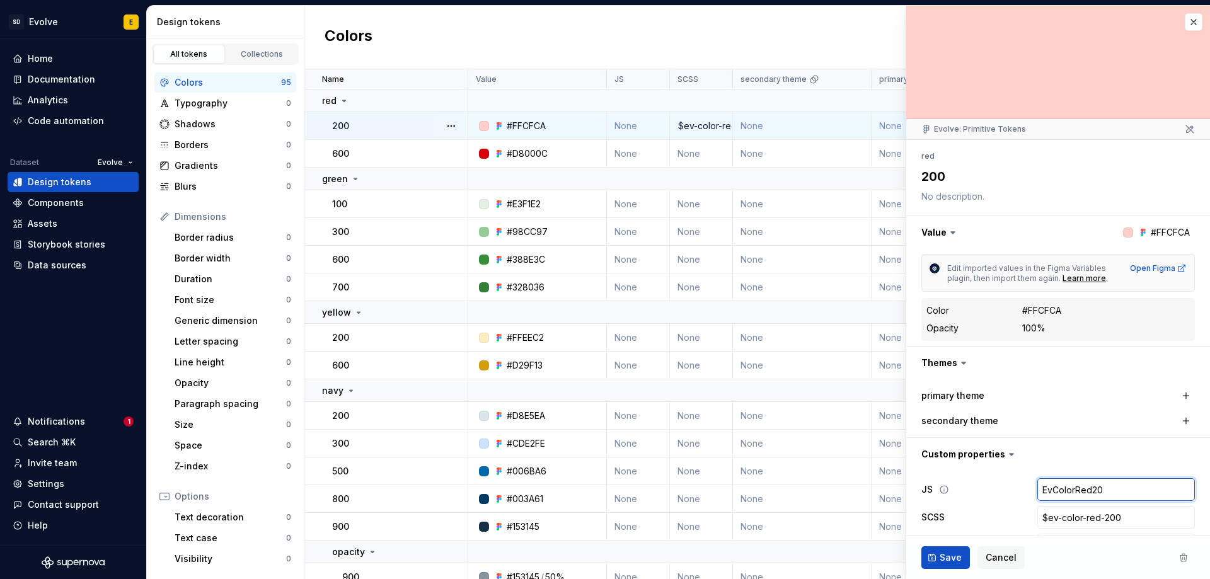
type textarea "*"
type input "EvColorRed200"
click at [941, 560] on span "Save" at bounding box center [950, 557] width 22 height 13
type textarea "*"
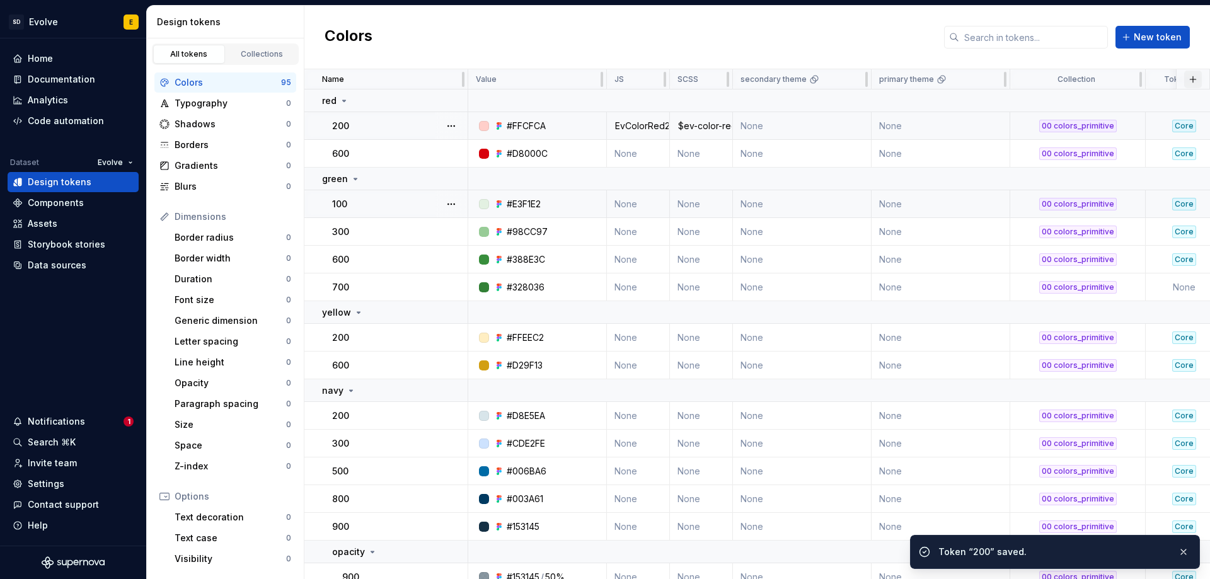
click at [1187, 73] on button "button" at bounding box center [1193, 80] width 18 height 18
click at [1110, 132] on div "New custom property" at bounding box center [1114, 129] width 95 height 13
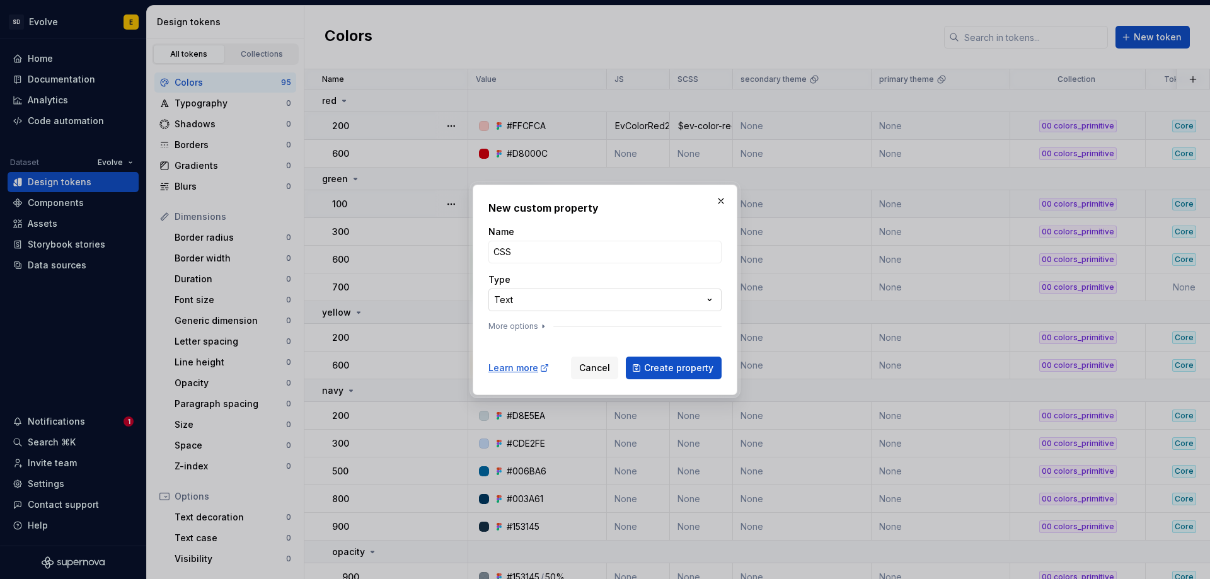
type input "CSS"
click at [531, 296] on div "**********" at bounding box center [605, 289] width 1210 height 579
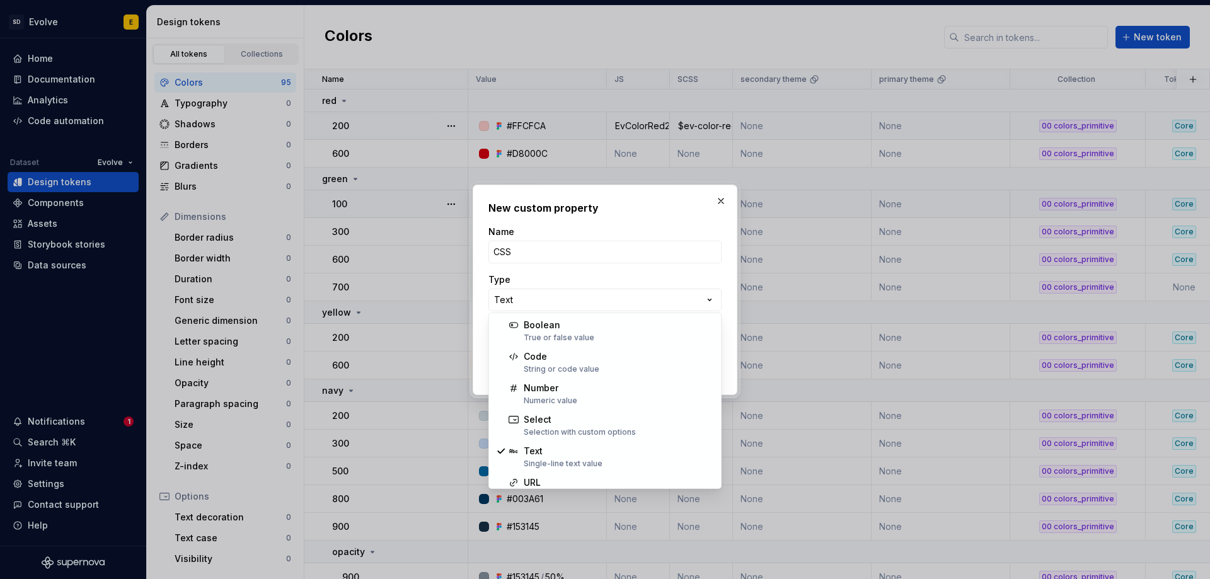
select select "*******"
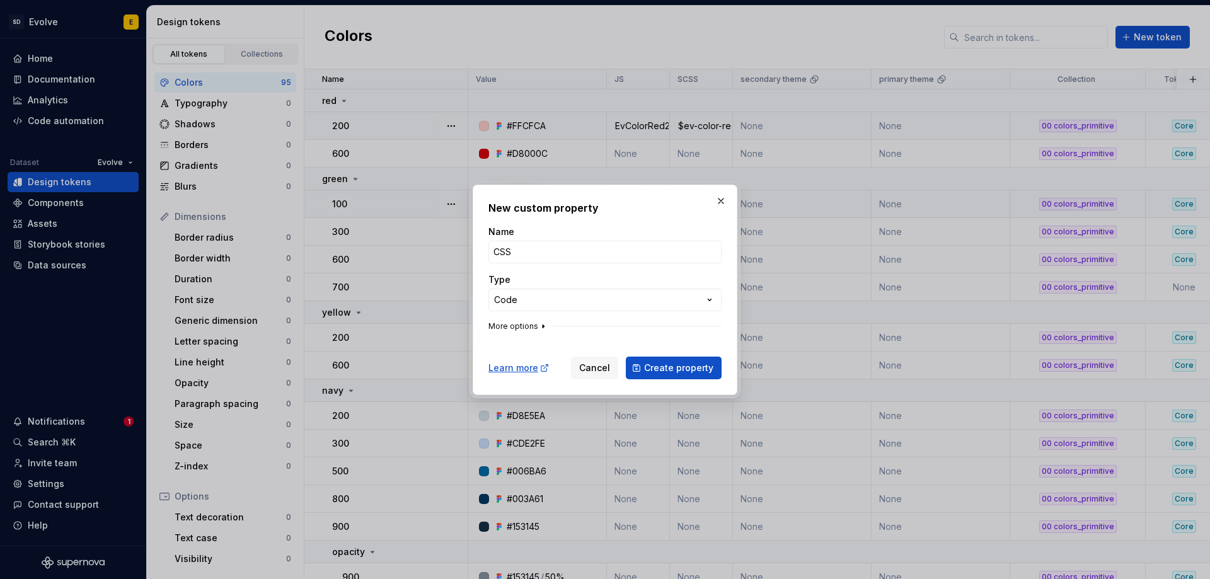
click at [542, 328] on icon "button" at bounding box center [543, 326] width 10 height 10
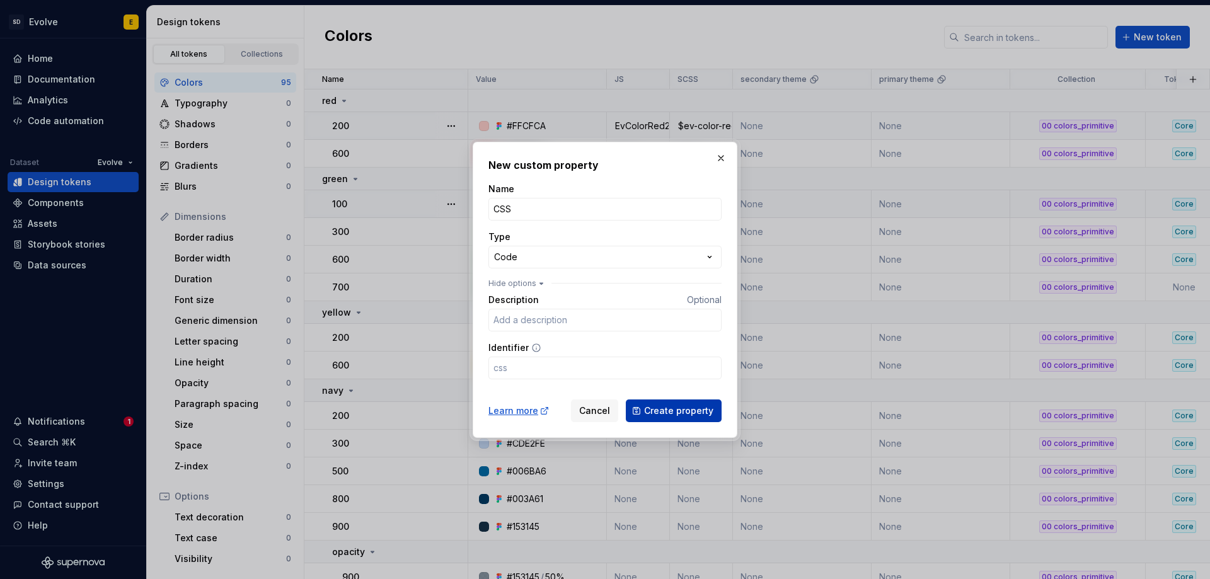
click at [658, 406] on span "Create property" at bounding box center [678, 410] width 69 height 13
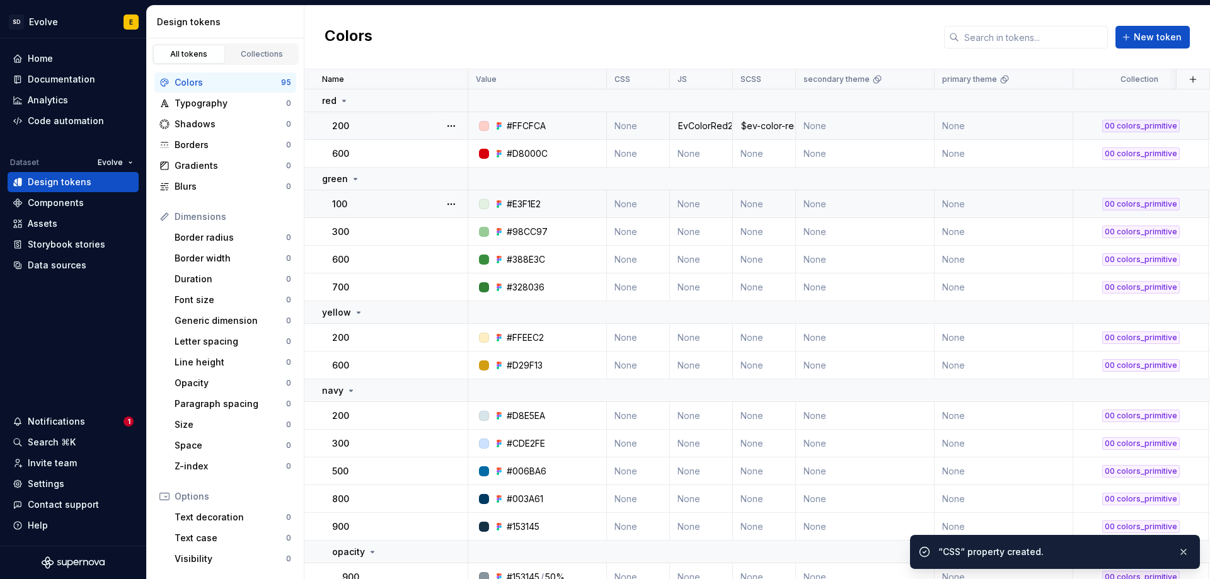
click at [634, 128] on td "None" at bounding box center [638, 126] width 63 height 28
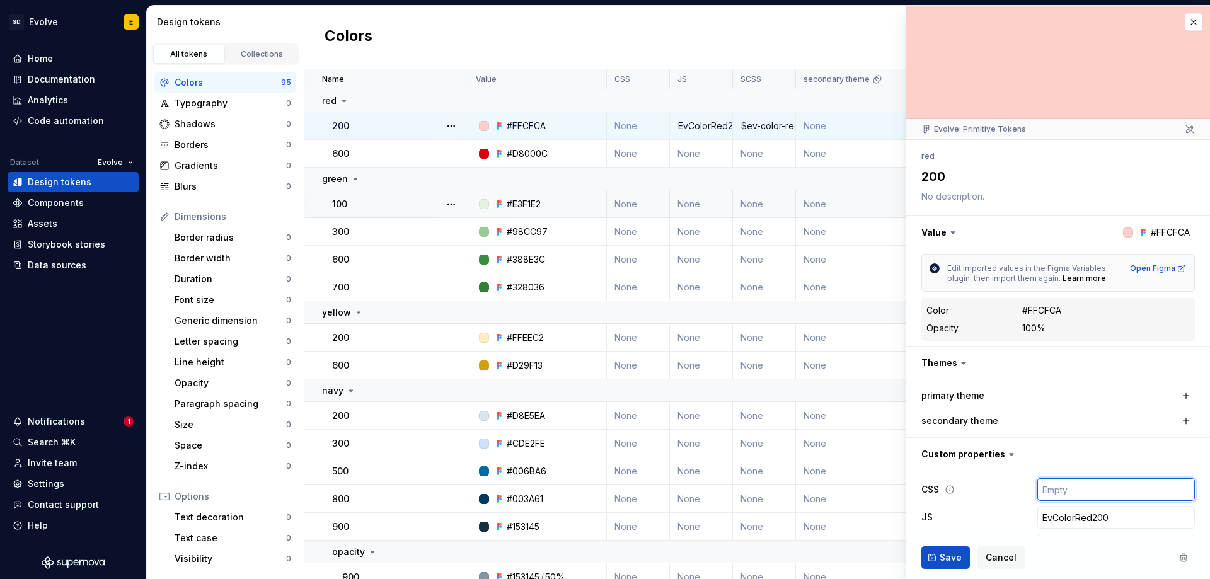
click at [1064, 492] on input "text" at bounding box center [1116, 489] width 158 height 23
type textarea "*"
type input "-"
type textarea "*"
type input "--"
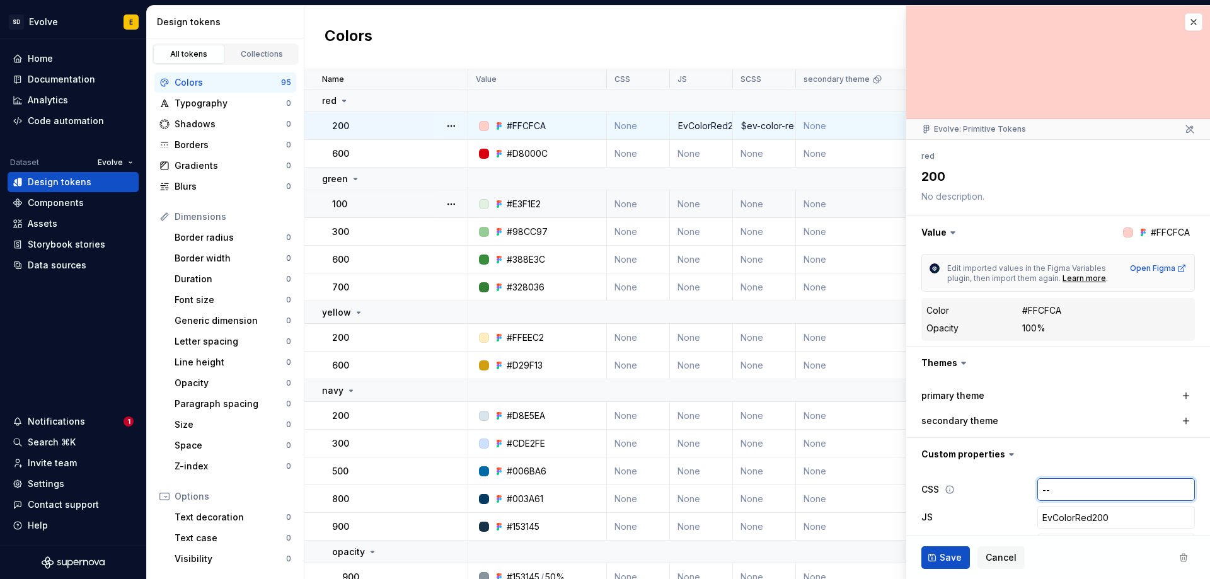
type textarea "*"
type input "--e"
type textarea "*"
type input "--ev"
type textarea "*"
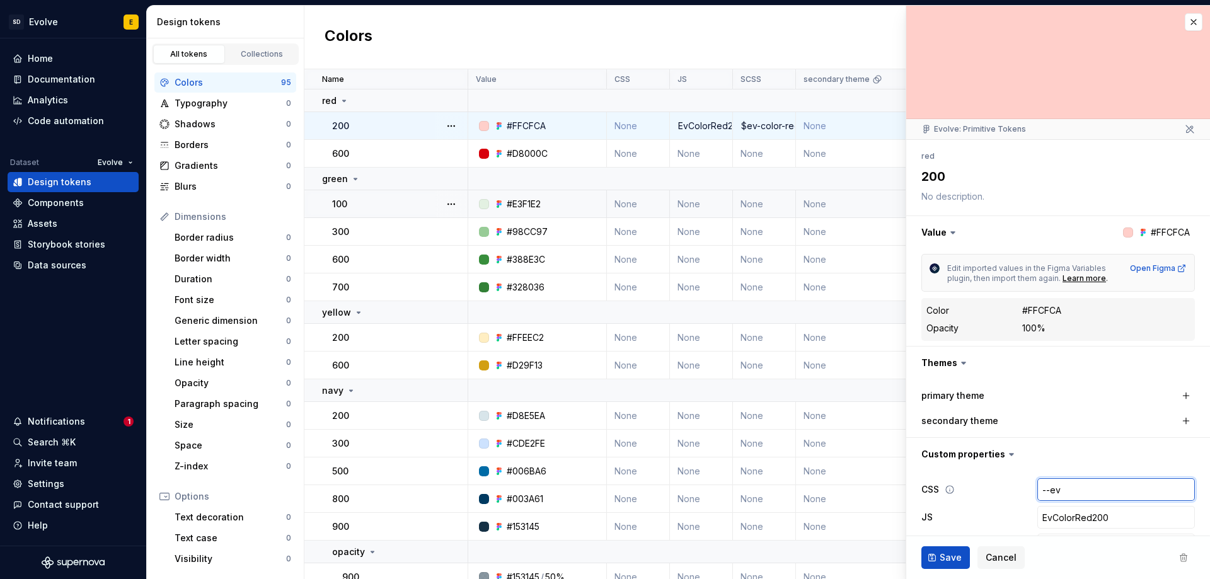
type input "--ev-"
type textarea "*"
type input "--ev-c"
type textarea "*"
type input "--ev-co"
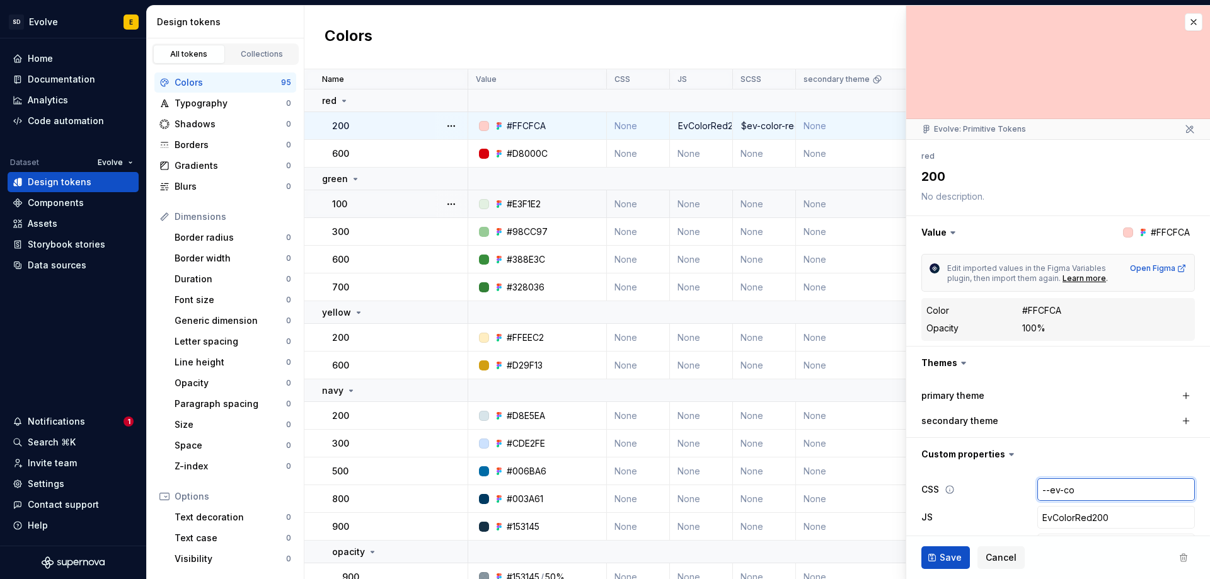
type textarea "*"
type input "--ev-col"
type textarea "*"
type input "--ev-color"
type textarea "*"
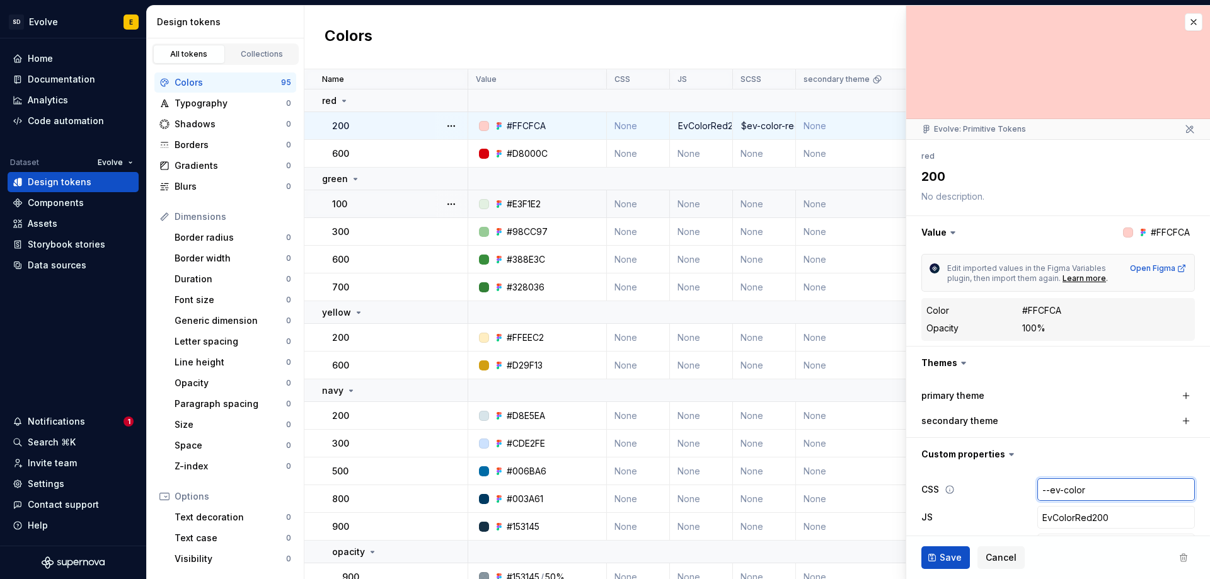
type input "--ev-color-"
type textarea "*"
type input "--ev-color-r"
type textarea "*"
type input "--ev-color-re"
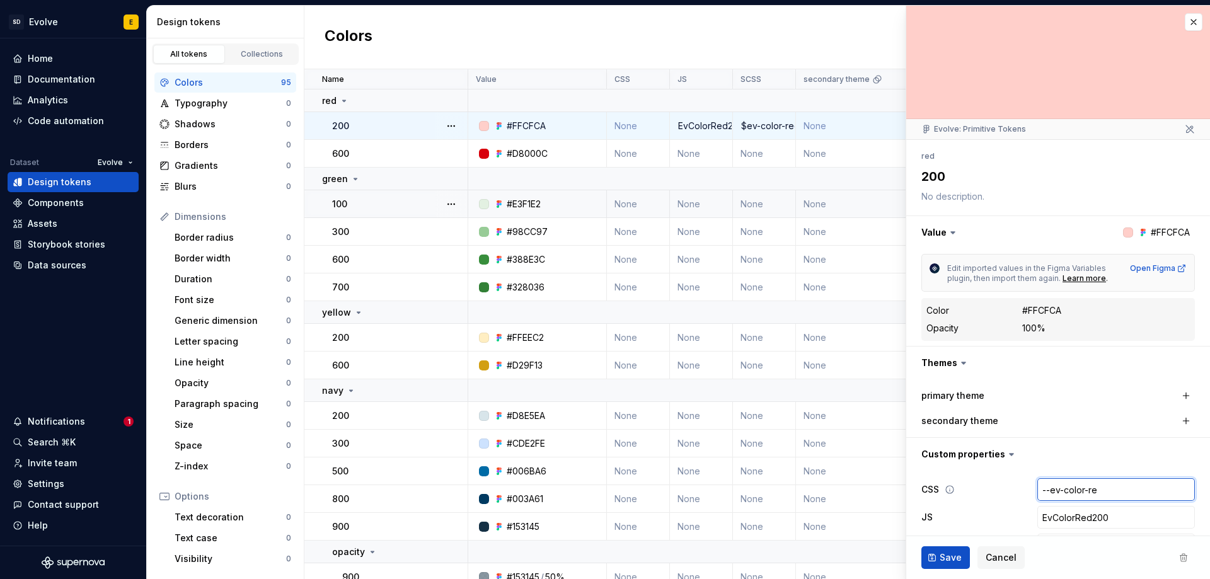
type textarea "*"
type input "--ev-color-red"
type textarea "*"
type input "--ev-color-red-"
type textarea "*"
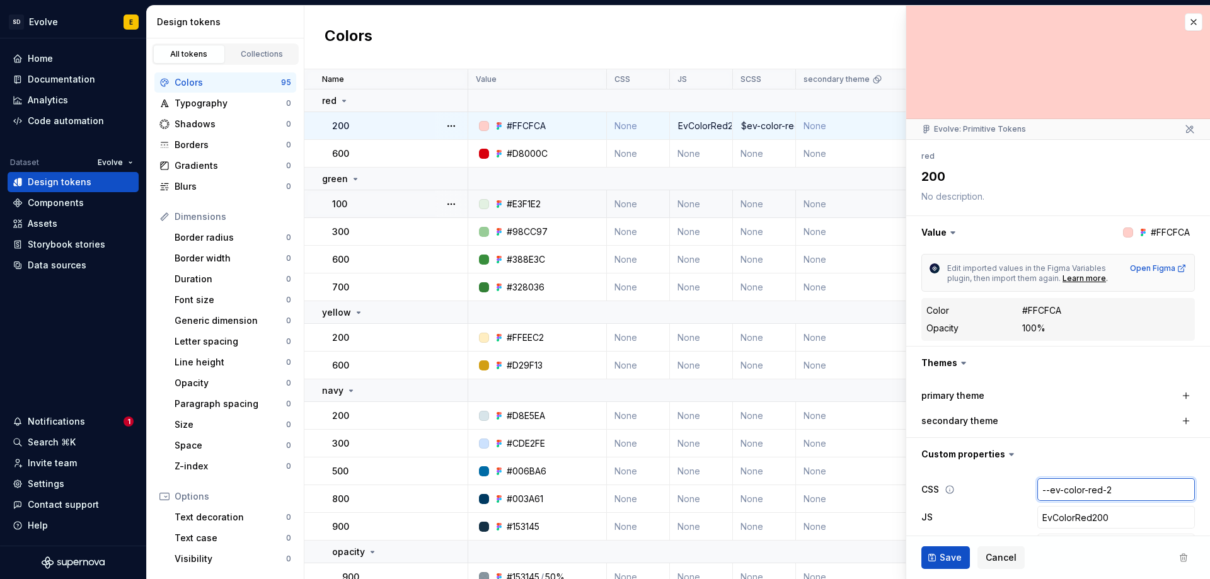
type input "--ev-color-red-20"
type textarea "*"
type input "--ev-color-red-200"
click at [944, 560] on span "Save" at bounding box center [950, 557] width 22 height 13
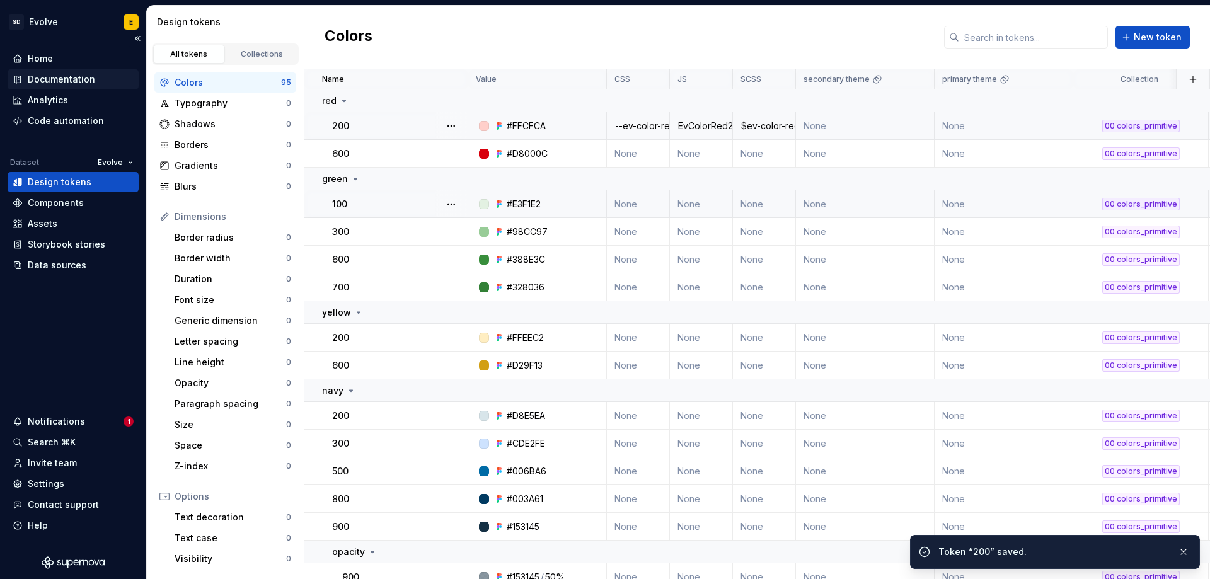
click at [60, 81] on div "Documentation" at bounding box center [61, 79] width 67 height 13
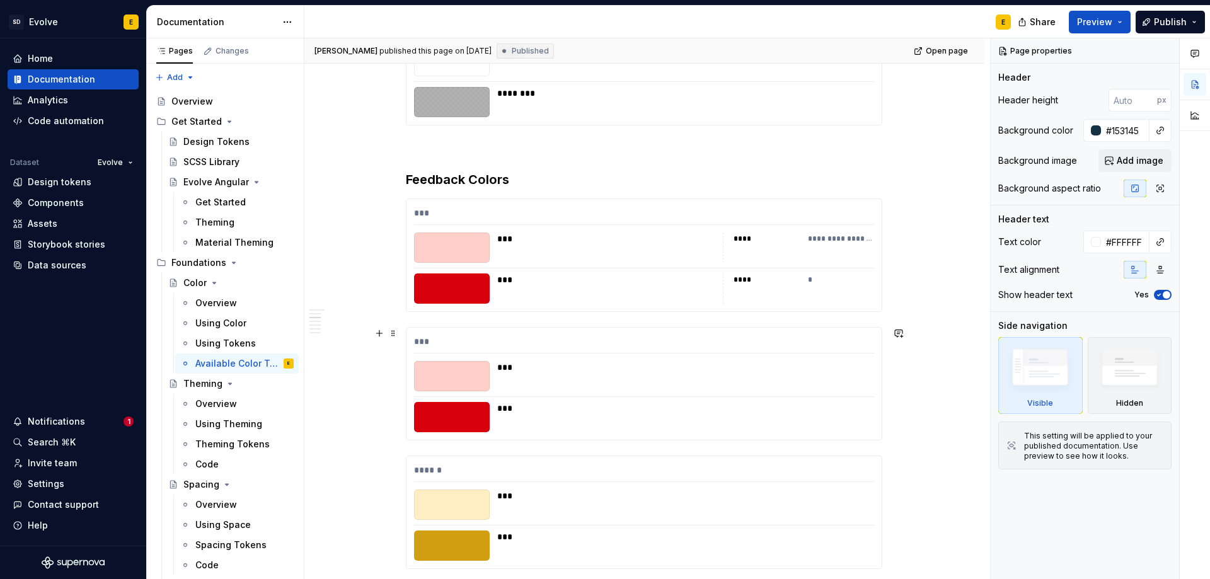
scroll to position [1197, 0]
click at [722, 215] on div "***" at bounding box center [644, 214] width 460 height 18
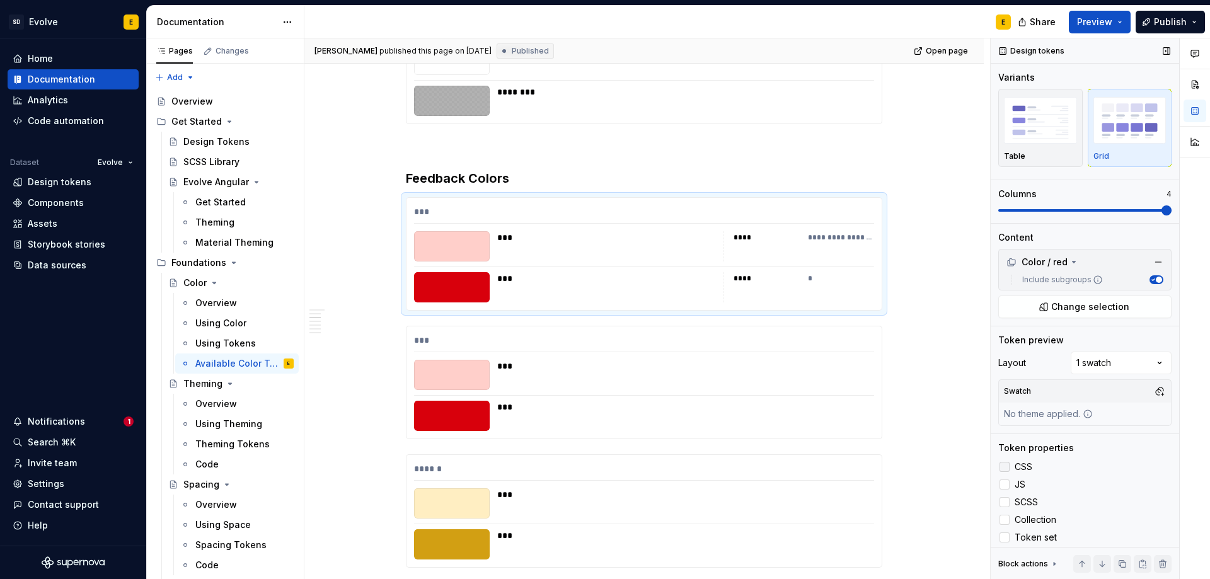
drag, startPoint x: 1007, startPoint y: 486, endPoint x: 1006, endPoint y: 471, distance: 15.2
click at [1009, 486] on label "JS" at bounding box center [1084, 484] width 173 height 15
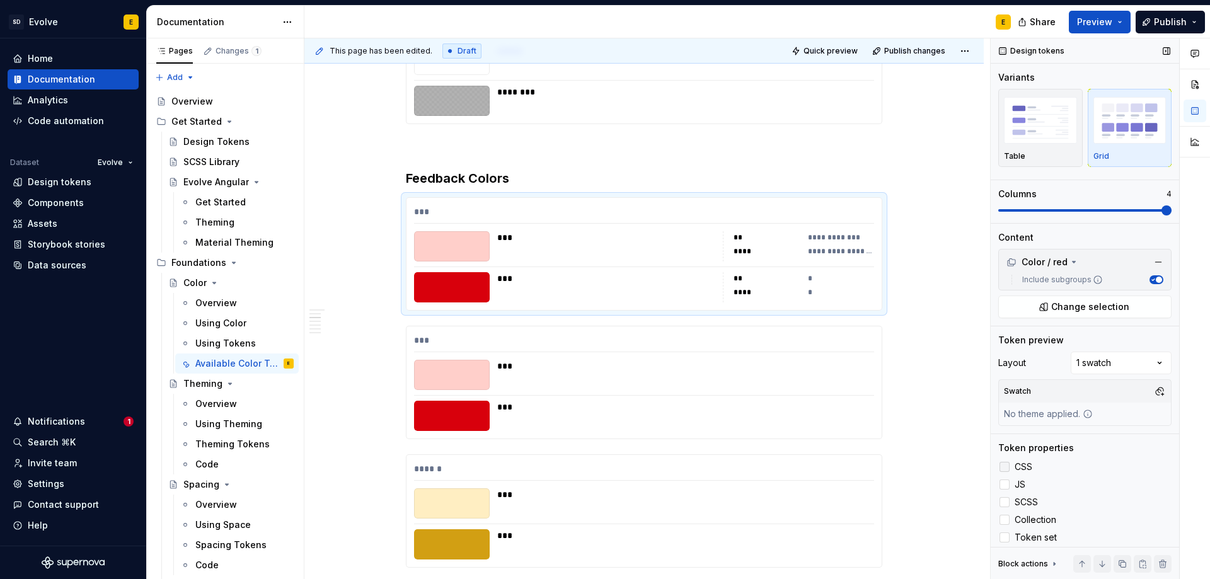
click at [1005, 467] on div at bounding box center [1004, 467] width 10 height 10
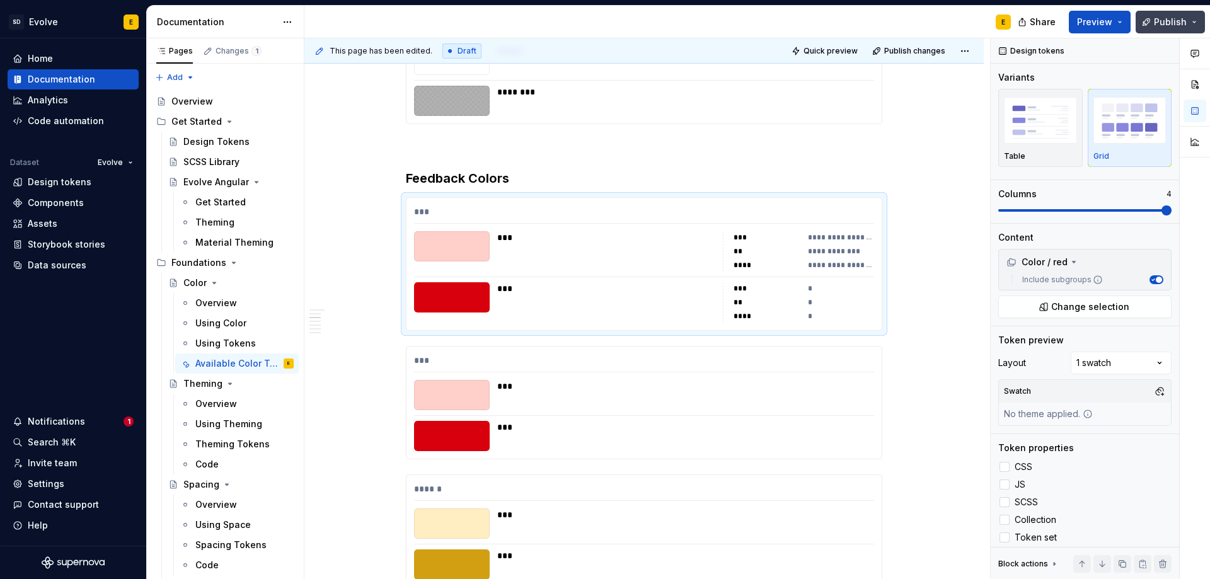
click at [1167, 23] on span "Publish" at bounding box center [1170, 22] width 33 height 13
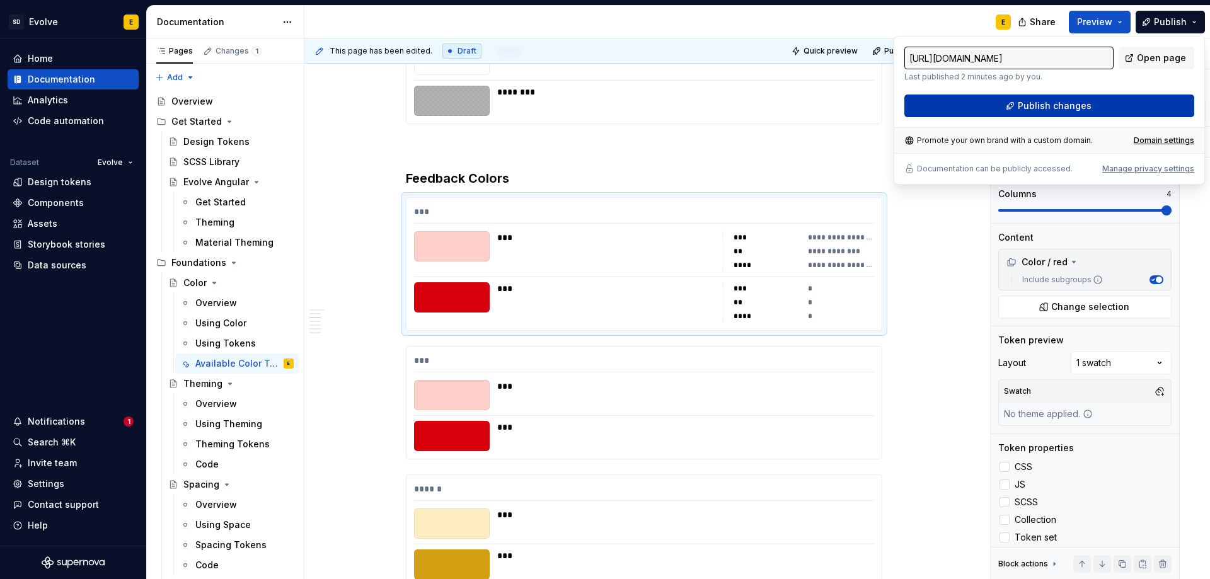
click at [1108, 108] on button "Publish changes" at bounding box center [1049, 106] width 290 height 23
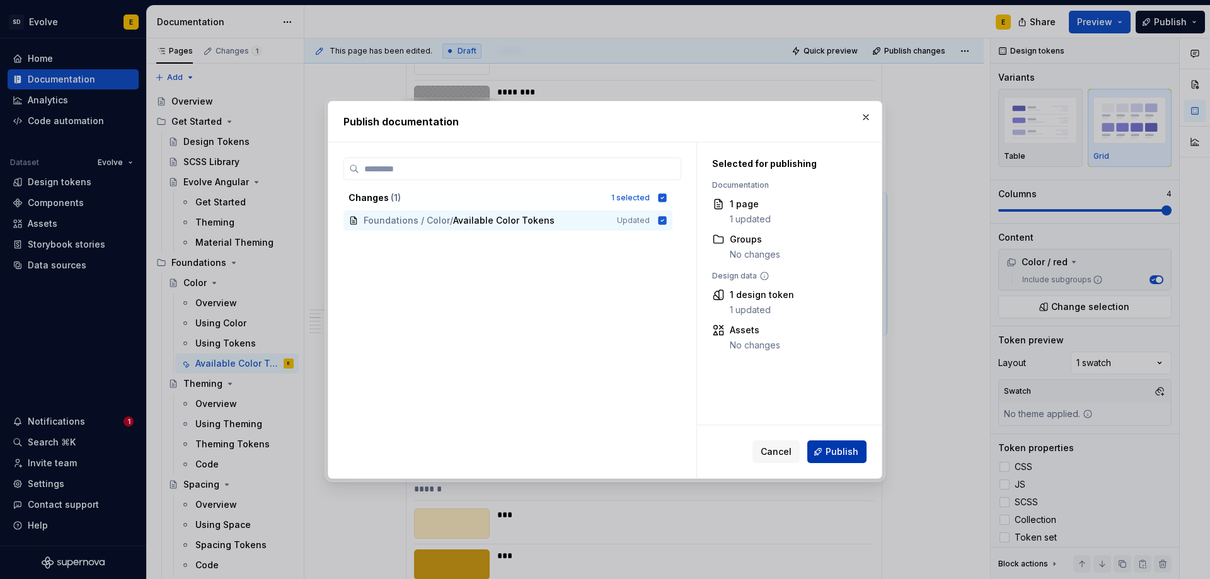
click at [829, 452] on span "Publish" at bounding box center [841, 451] width 33 height 13
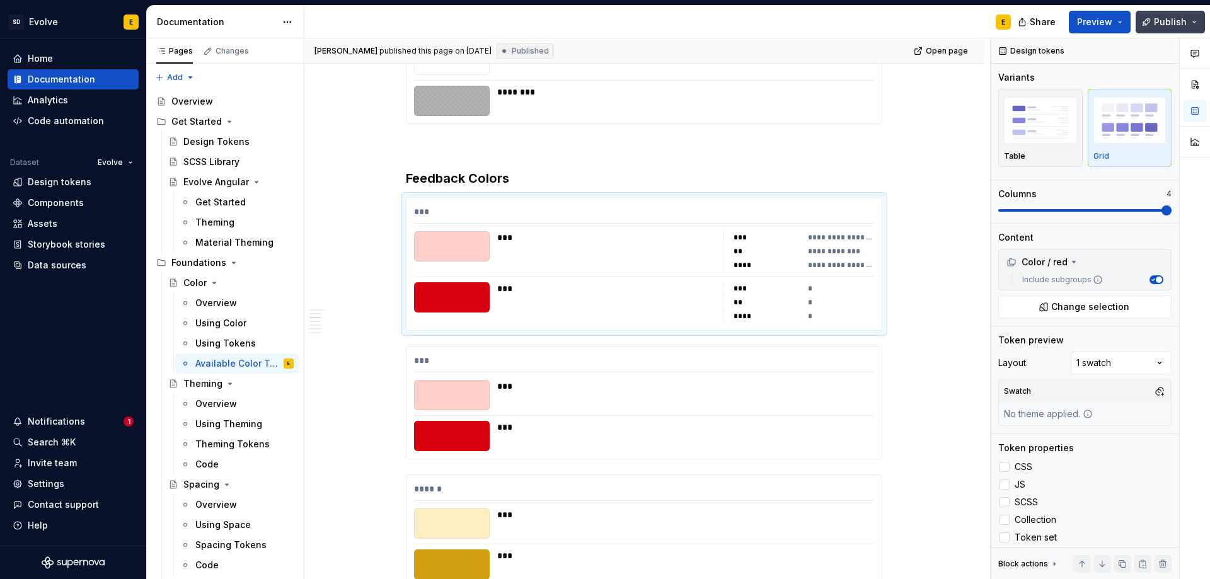
click at [1183, 23] on span "Publish" at bounding box center [1170, 22] width 33 height 13
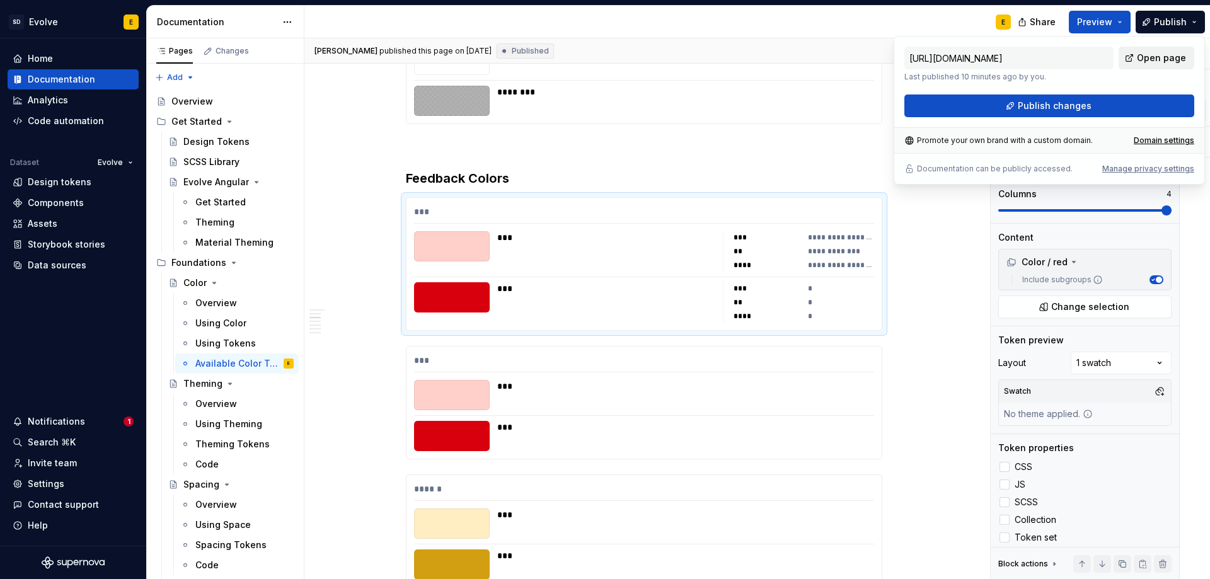
click at [1156, 55] on span "Open page" at bounding box center [1161, 58] width 49 height 13
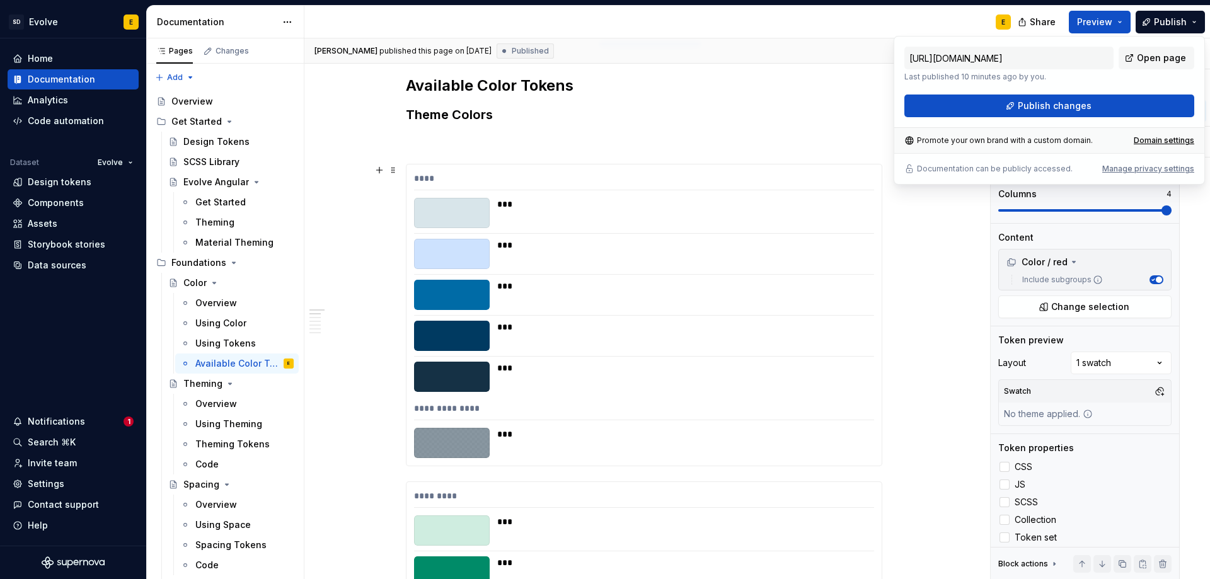
scroll to position [189, 0]
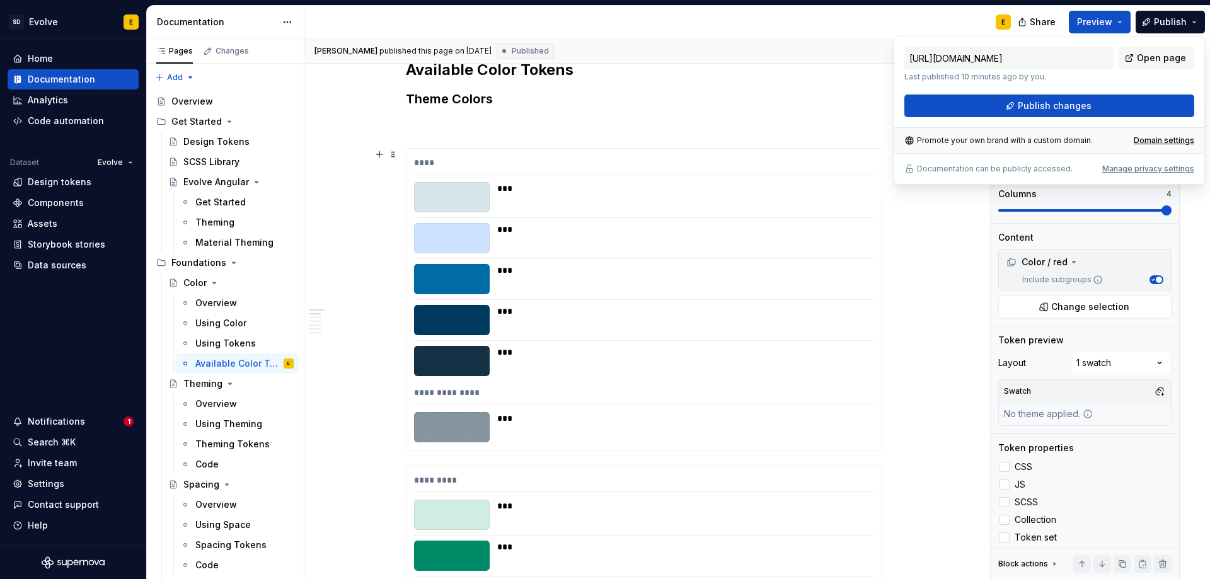
click at [575, 166] on div "****" at bounding box center [644, 165] width 460 height 18
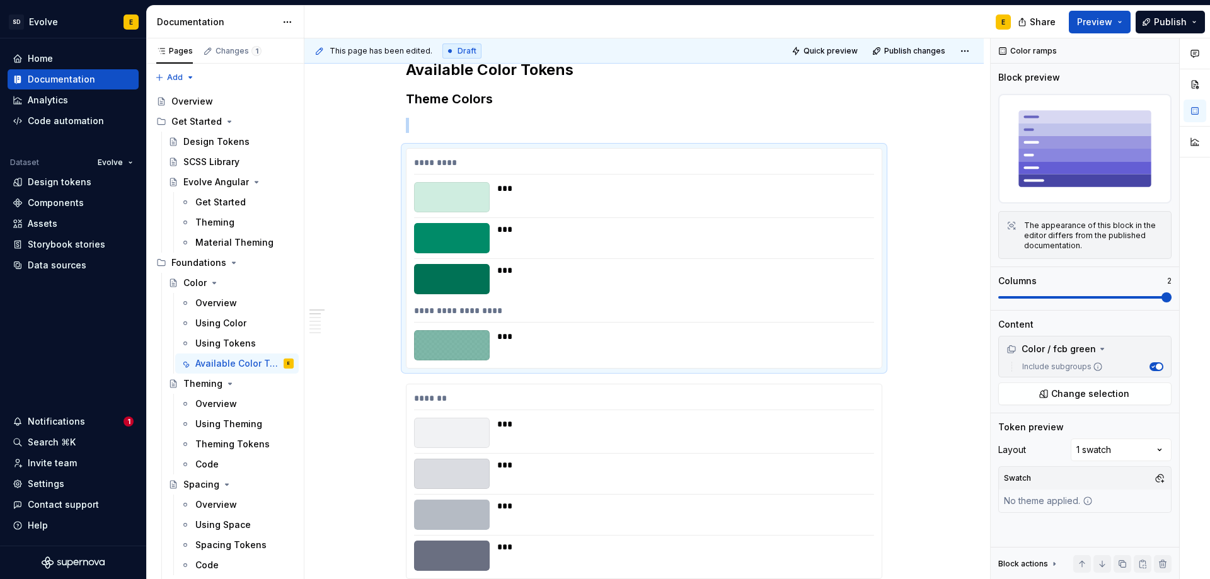
click at [575, 166] on div "*********" at bounding box center [644, 165] width 460 height 18
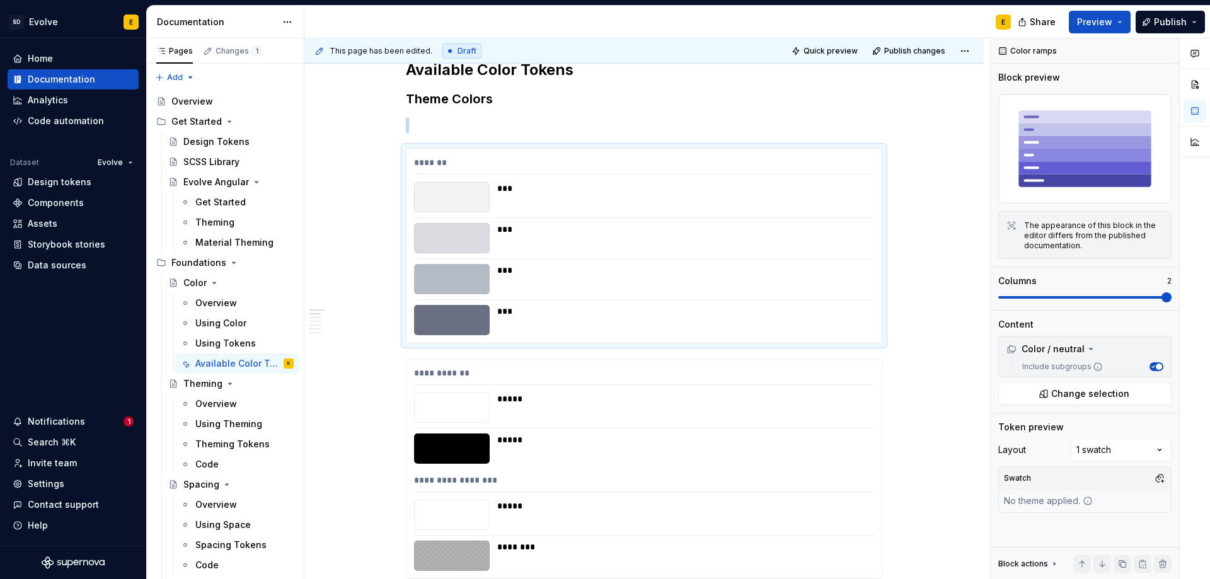
click at [575, 166] on div "*******" at bounding box center [644, 165] width 460 height 18
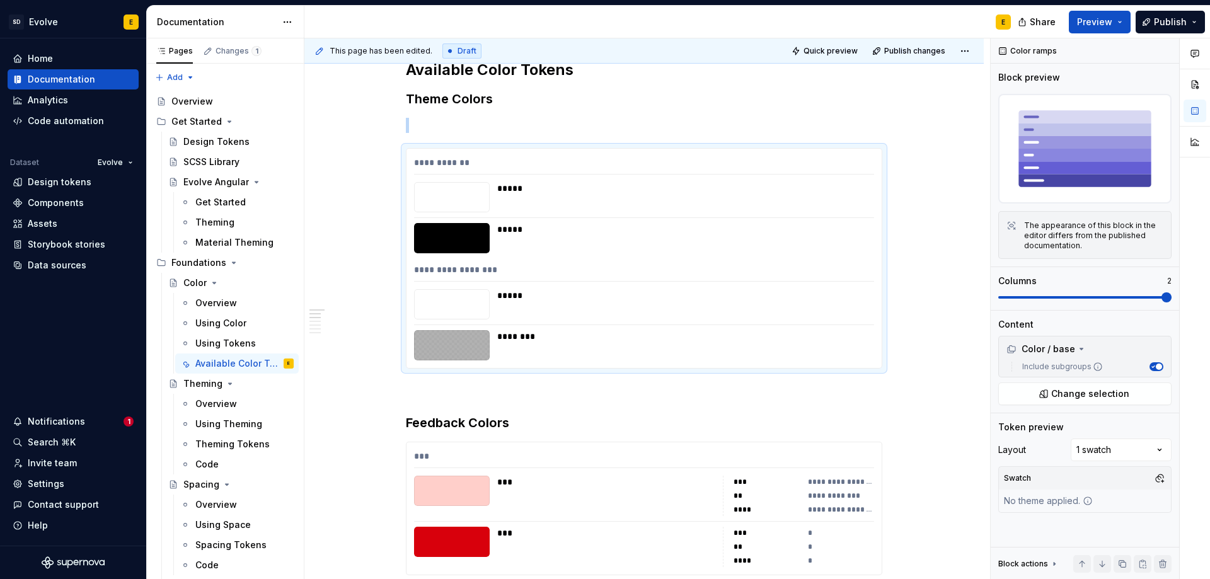
click at [575, 166] on div "**********" at bounding box center [644, 165] width 460 height 18
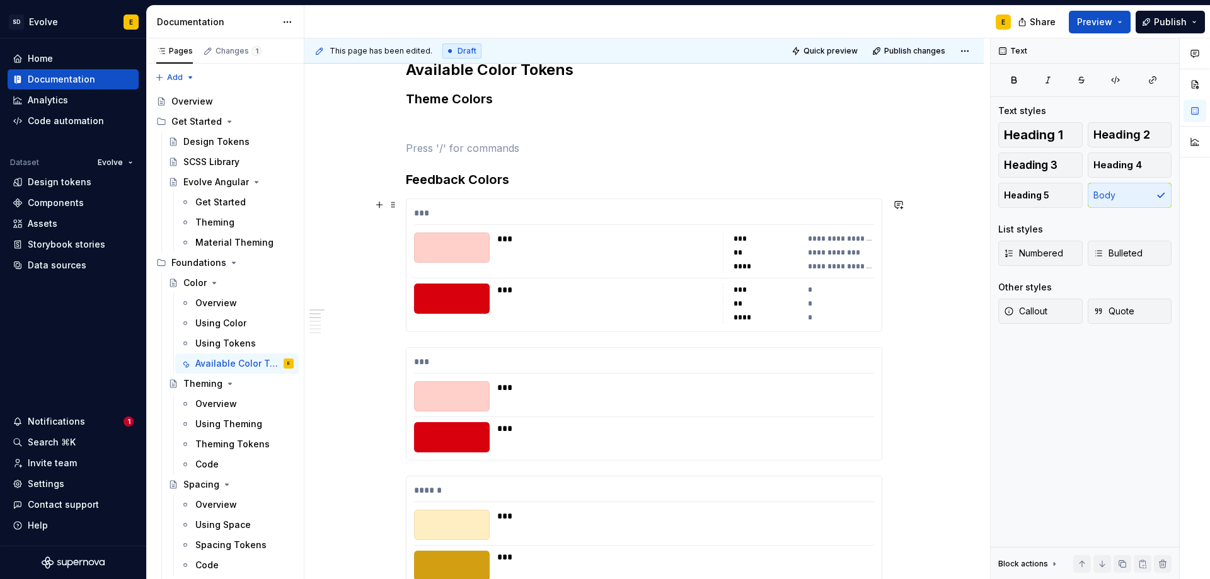
click at [554, 217] on div "***" at bounding box center [644, 216] width 460 height 18
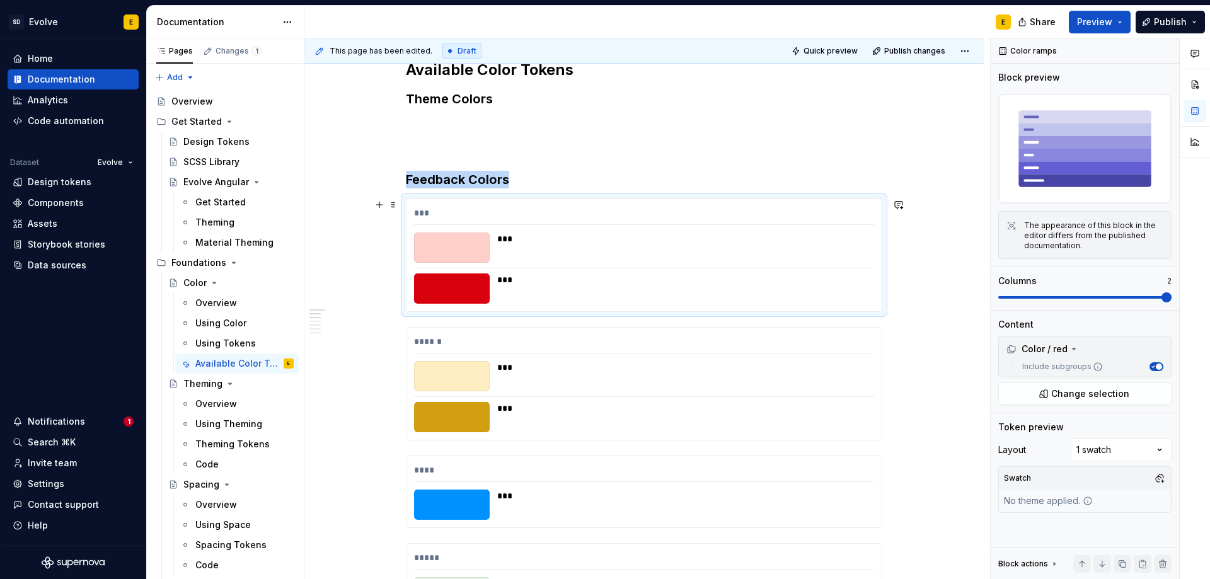
click at [541, 301] on div "***" at bounding box center [681, 288] width 369 height 30
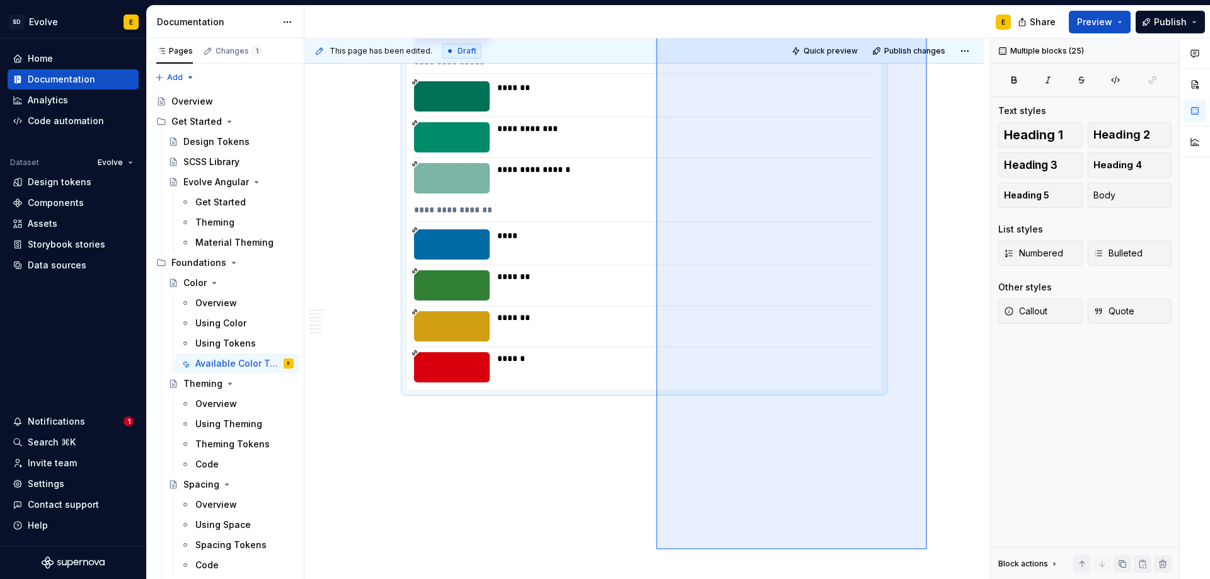
drag, startPoint x: 927, startPoint y: 243, endPoint x: 651, endPoint y: 511, distance: 384.5
click at [651, 511] on div "**********" at bounding box center [647, 308] width 686 height 541
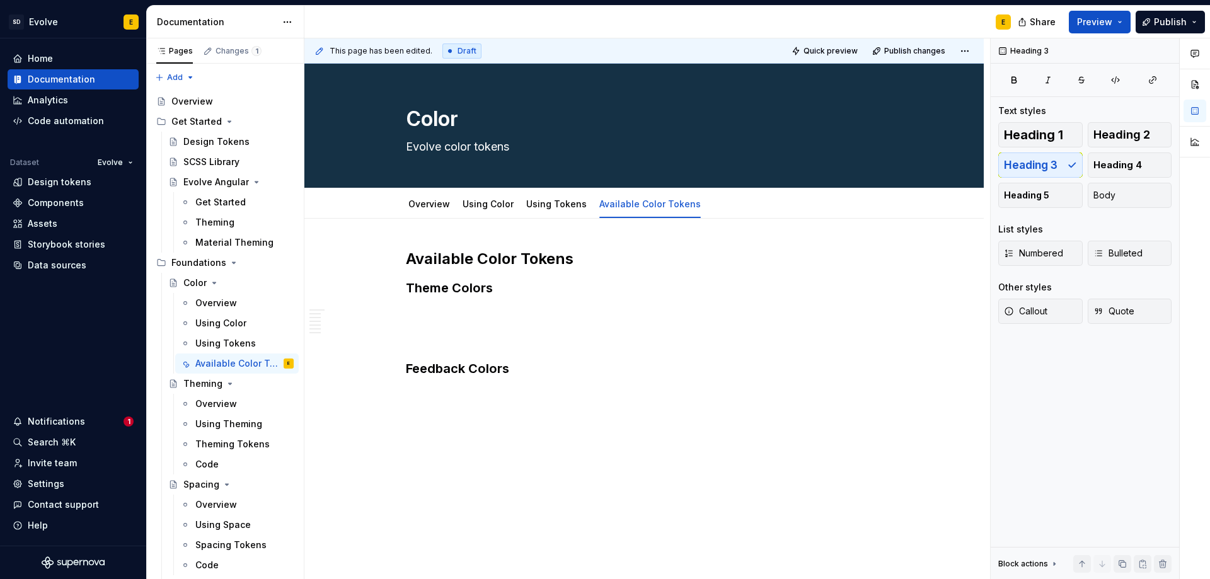
scroll to position [0, 0]
click at [394, 369] on span at bounding box center [393, 369] width 10 height 18
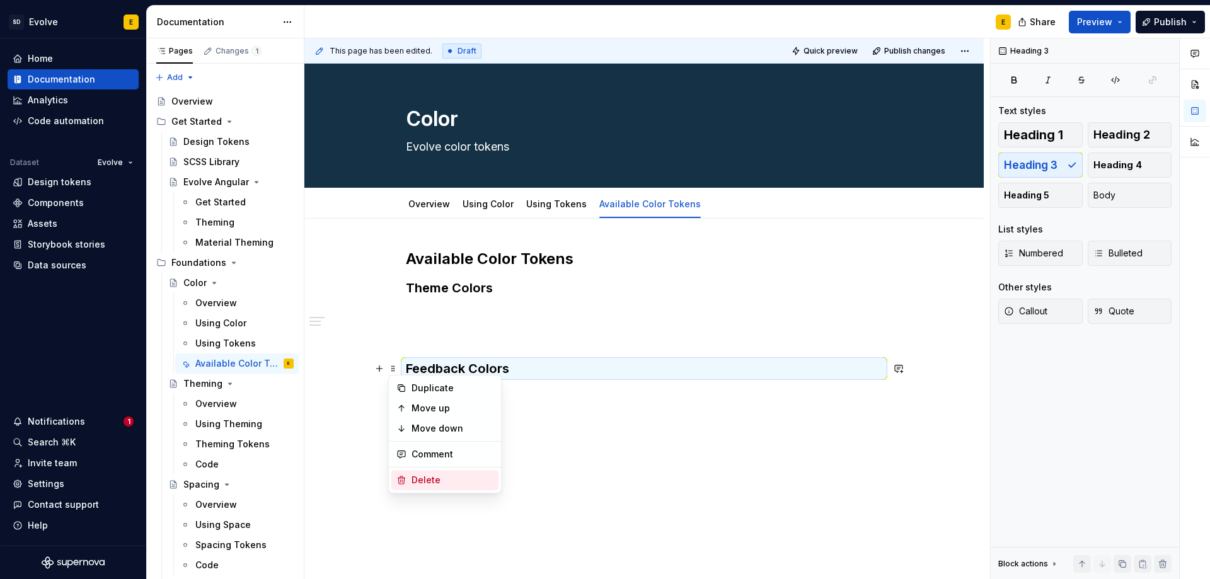
click at [435, 485] on div "Delete" at bounding box center [452, 480] width 82 height 13
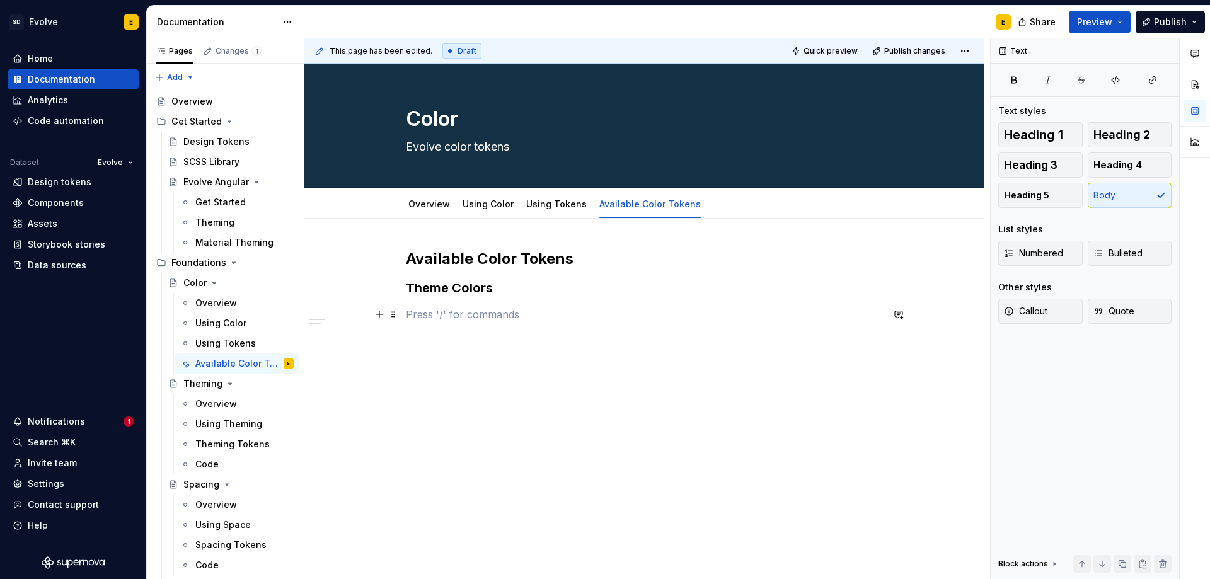
click at [503, 308] on p at bounding box center [644, 314] width 476 height 15
click at [45, 186] on div "Design tokens" at bounding box center [60, 182] width 64 height 13
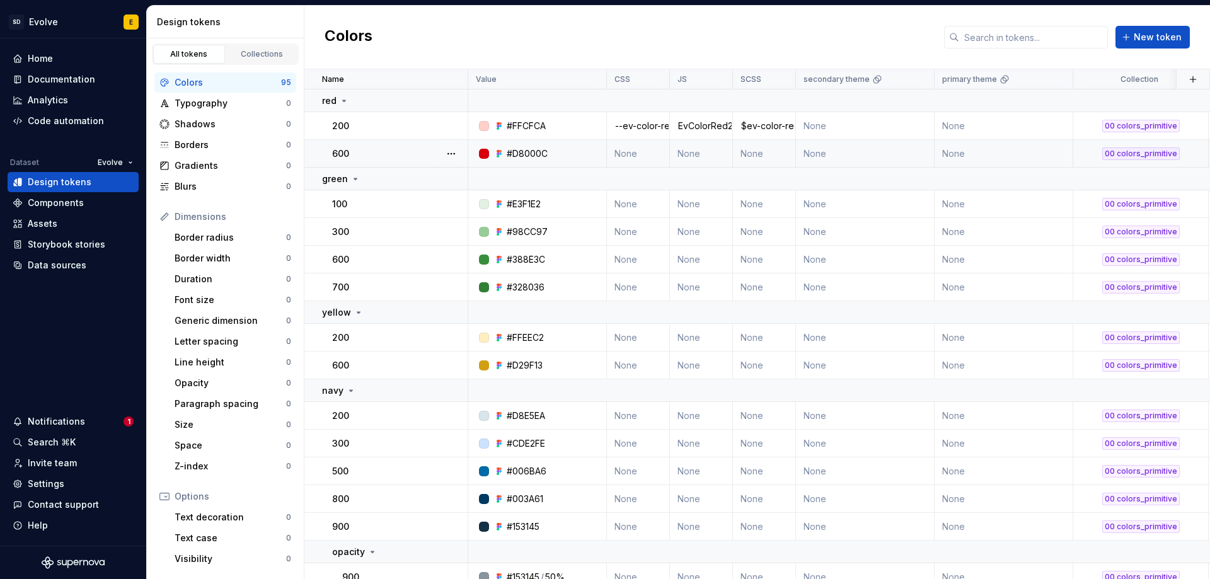
click at [637, 151] on td "None" at bounding box center [638, 154] width 63 height 28
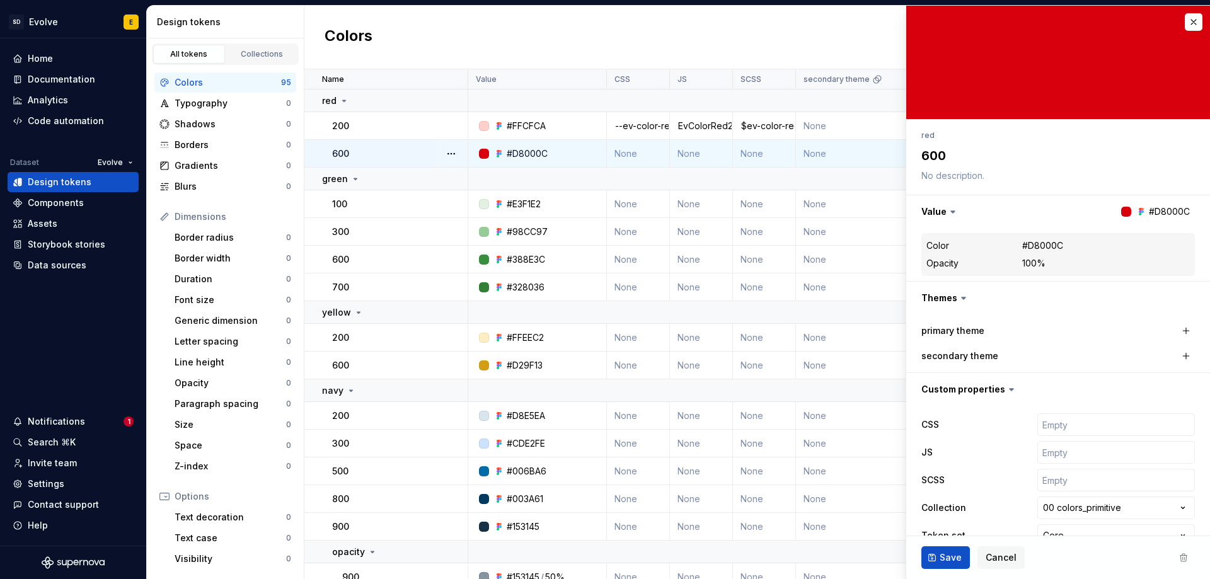
type textarea "*"
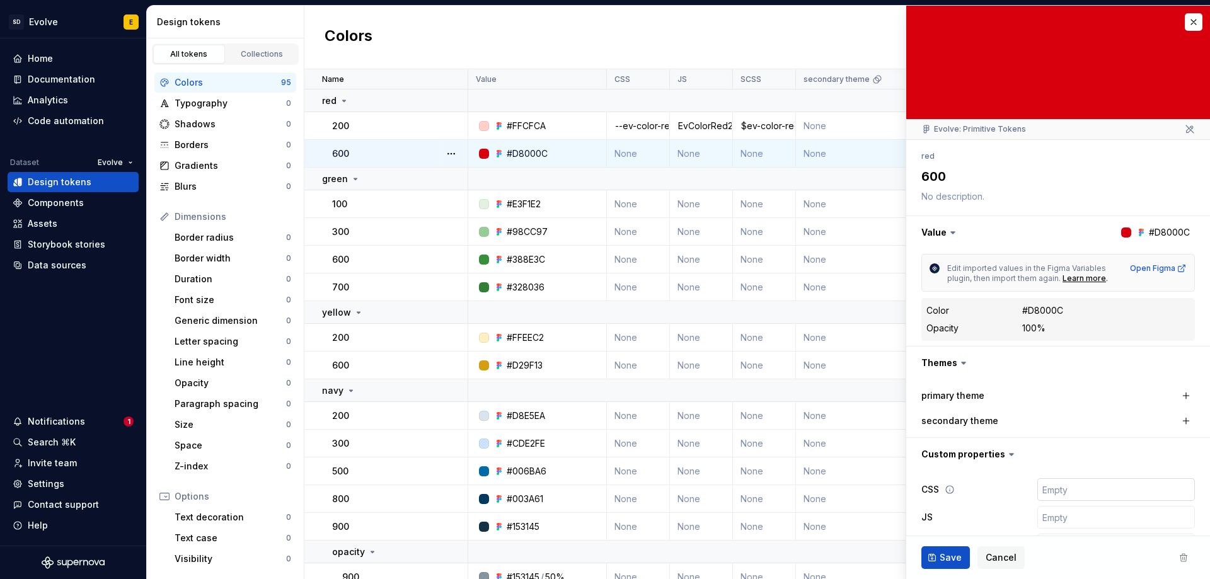
click at [1055, 486] on input "text" at bounding box center [1116, 489] width 158 height 23
type input "-"
type textarea "*"
type input "--e"
type textarea "*"
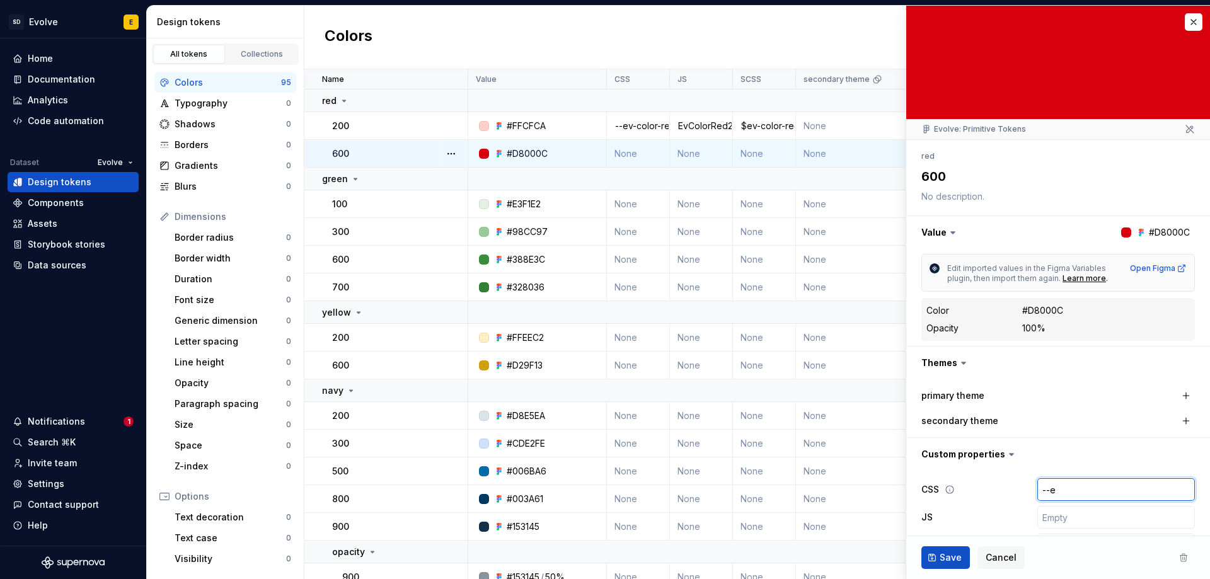
type input "--ev"
type textarea "*"
type input "--ev-"
type textarea "*"
type input "--ev-c"
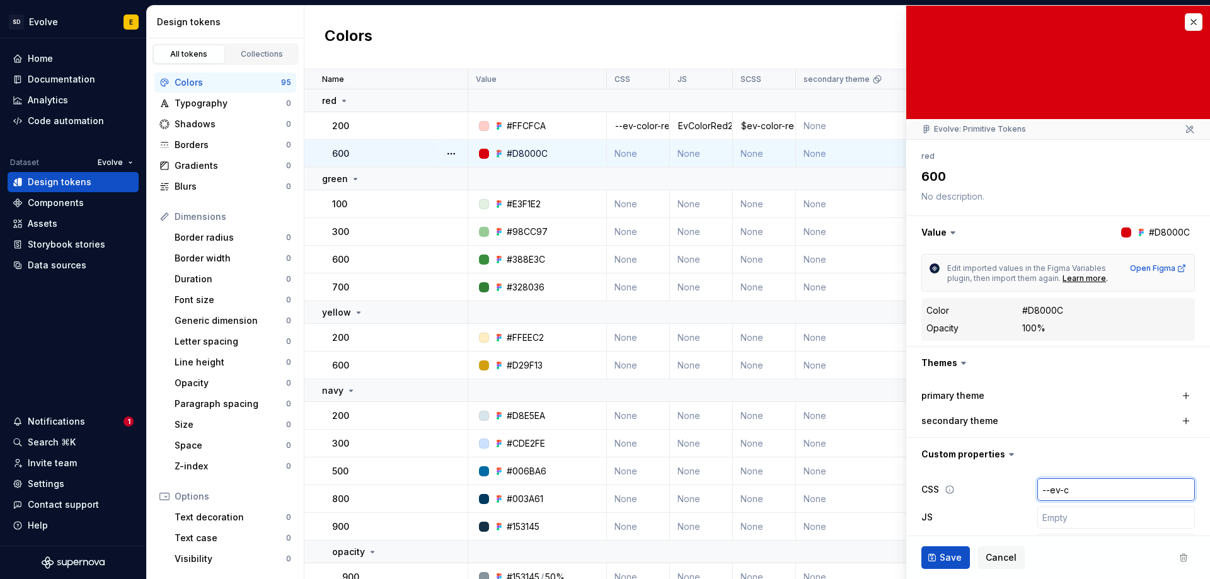
type textarea "*"
type input "--ev-co"
type textarea "*"
type input "--ev-col"
type textarea "*"
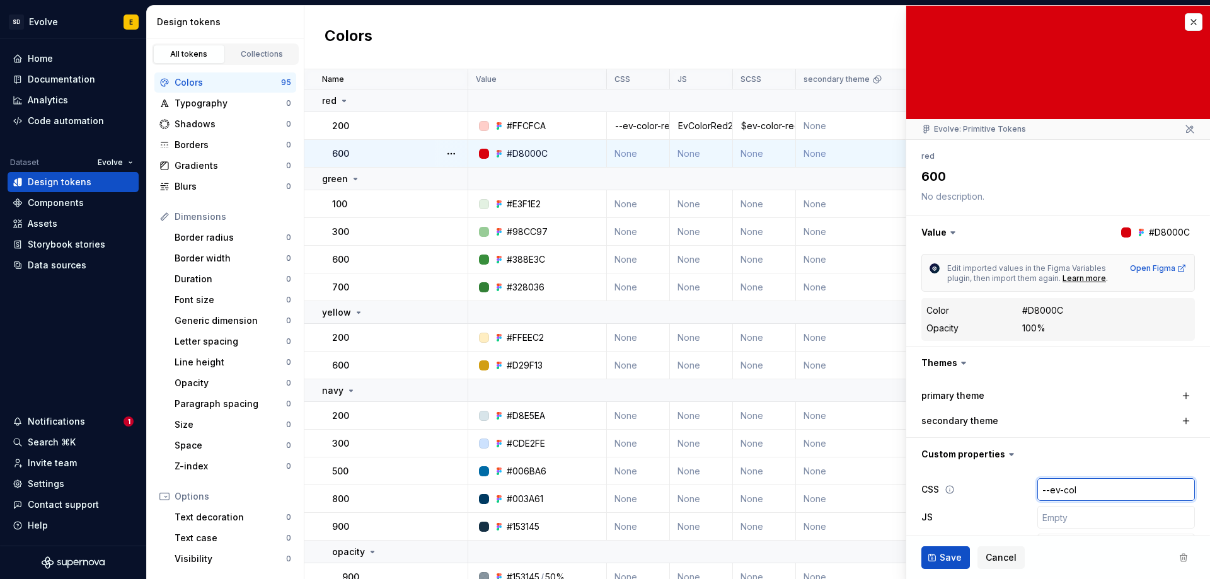
type input "--ev-colo"
type textarea "*"
type input "--ev-color"
type textarea "*"
type input "--ev-color-"
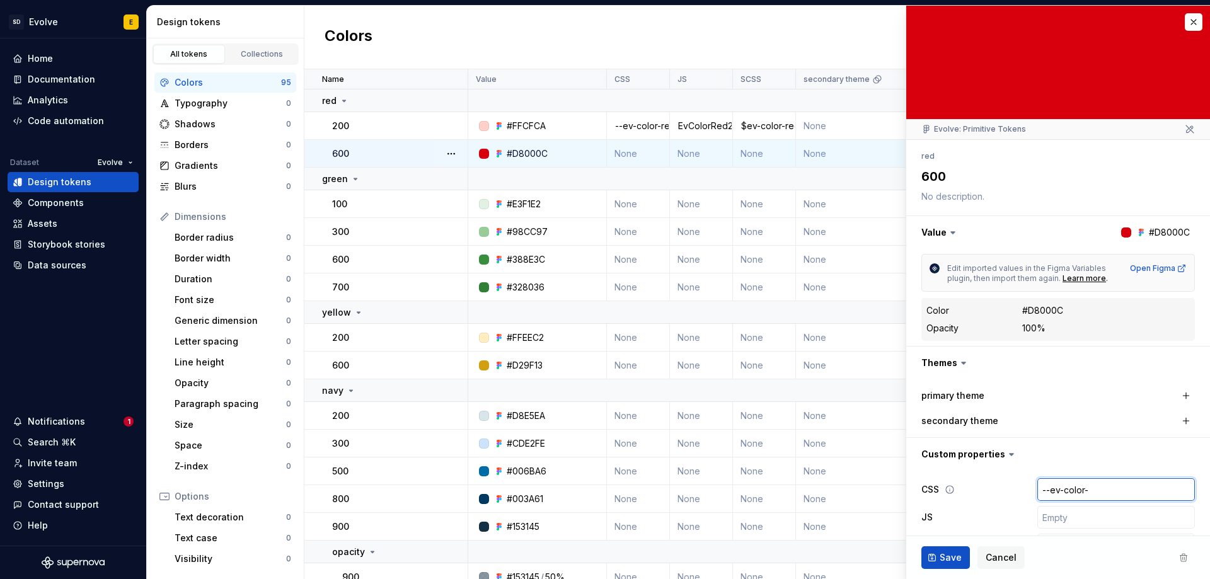
type textarea "*"
type input "--ev-color-r"
type textarea "*"
type input "--ev-color-re"
type textarea "*"
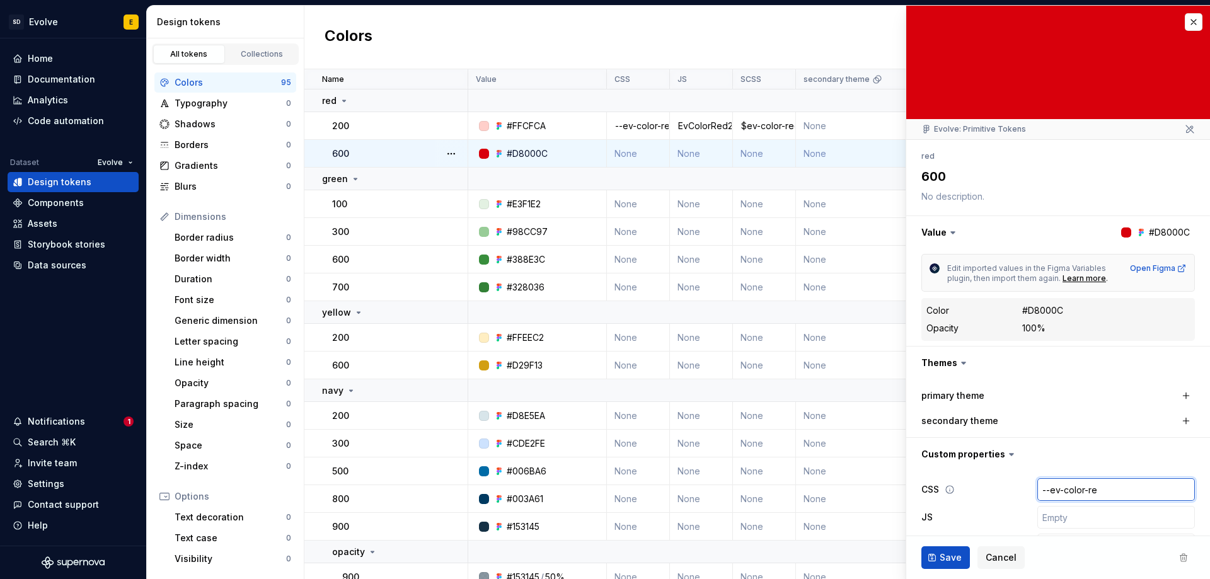
type input "--ev-color-red"
type textarea "*"
type input "--ev-color-red-"
type textarea "*"
type input "--ev-color-red-6"
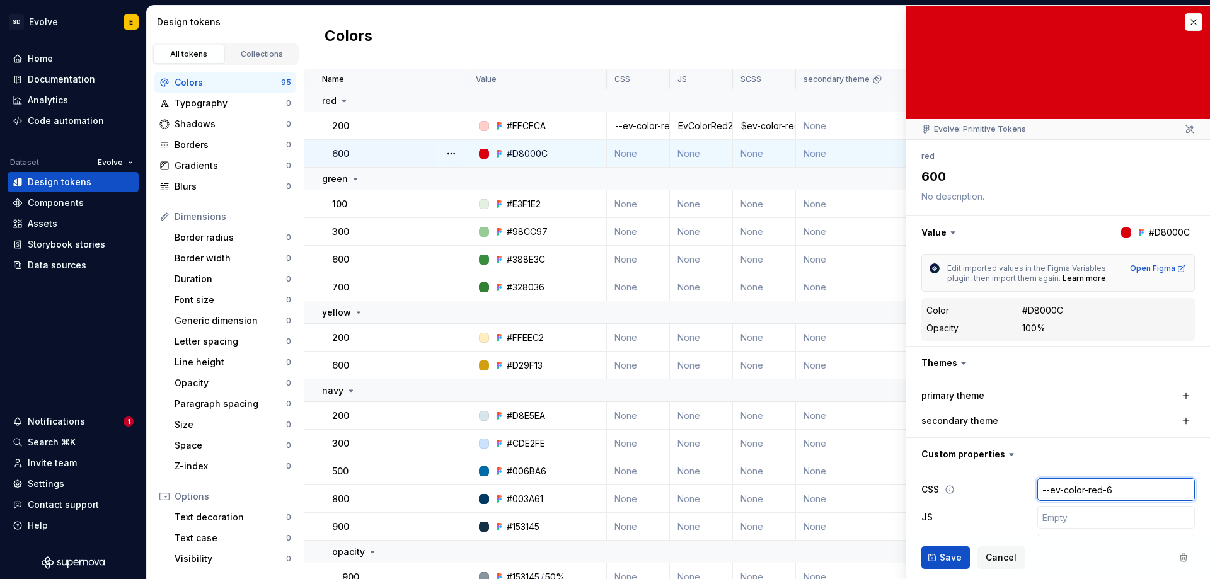
type textarea "*"
type input "--ev-color-red-600"
type textarea "*"
type input "--ev-color-red-600"
click at [1051, 525] on input "text" at bounding box center [1116, 517] width 158 height 23
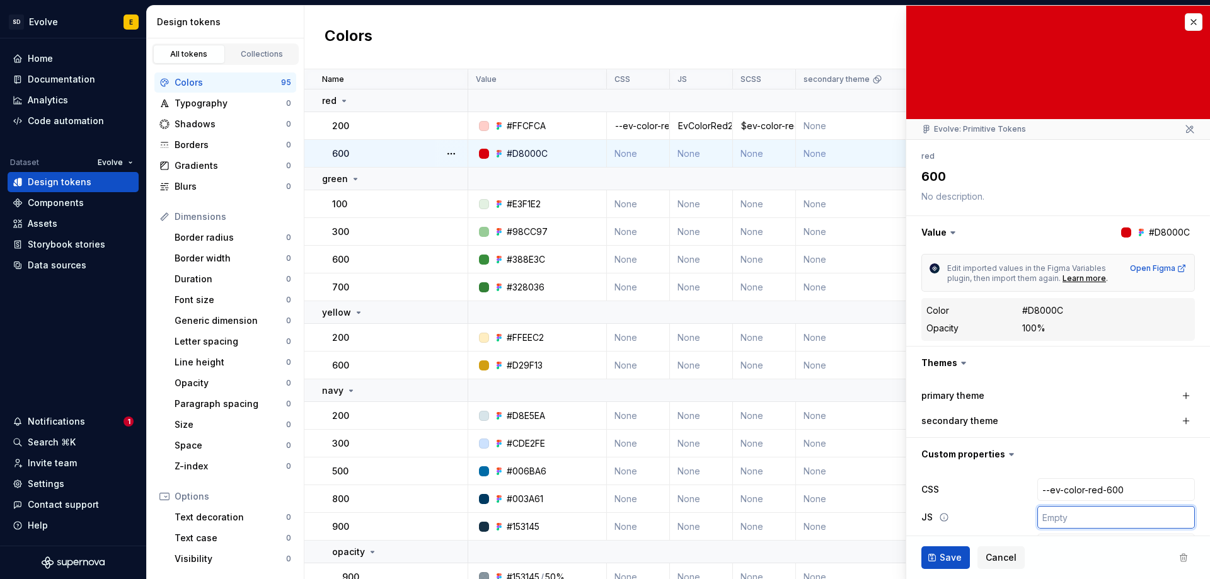
type textarea "*"
type input "E"
type textarea "*"
type input "Ev"
type textarea "*"
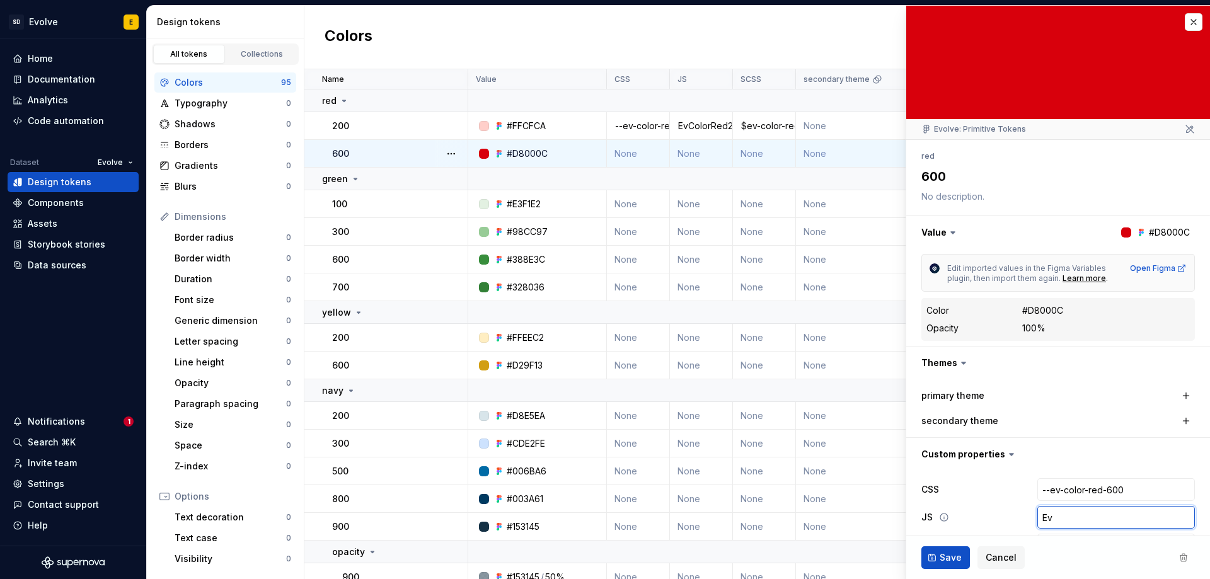
type input "EvC"
type textarea "*"
type input "EvCo"
type textarea "*"
type input "EvCol"
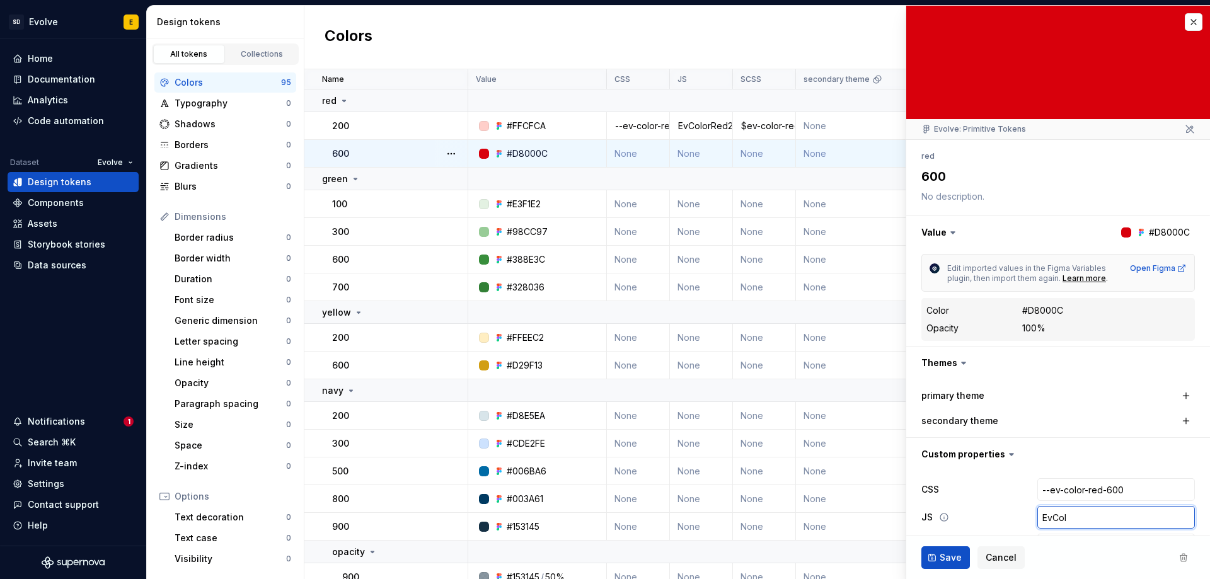
type textarea "*"
type input "EvColl"
type textarea "*"
type input "EvCollr"
type textarea "*"
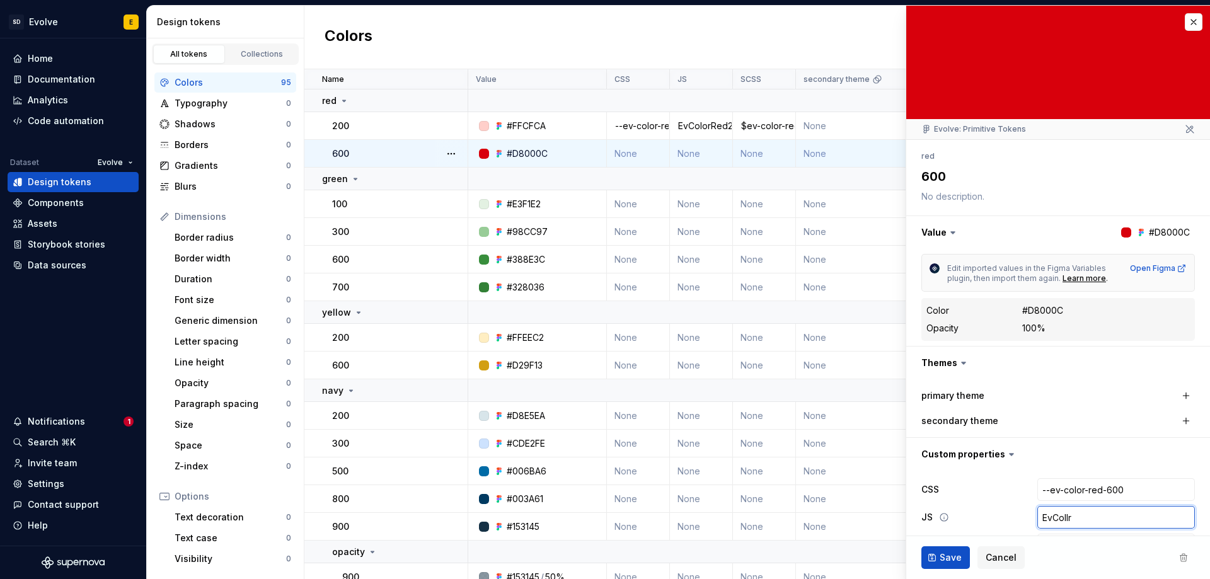
type input "EvColl"
type textarea "*"
type input "EvCol"
type textarea "*"
type input "EvColo"
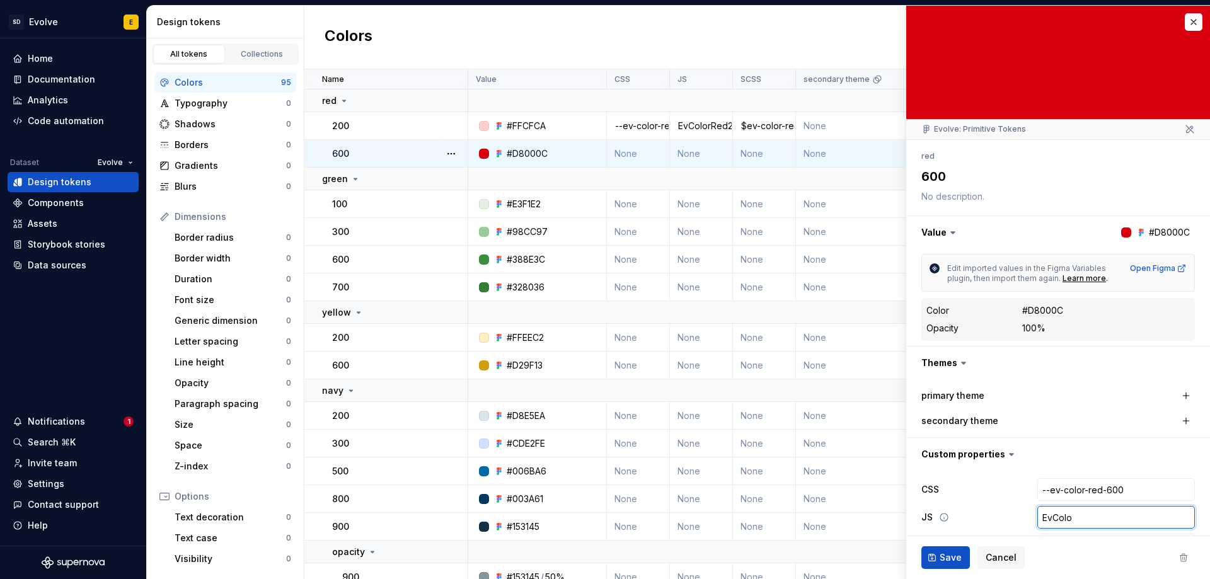
type textarea "*"
type input "EvColor"
type textarea "*"
type input "EvColorR"
type textarea "*"
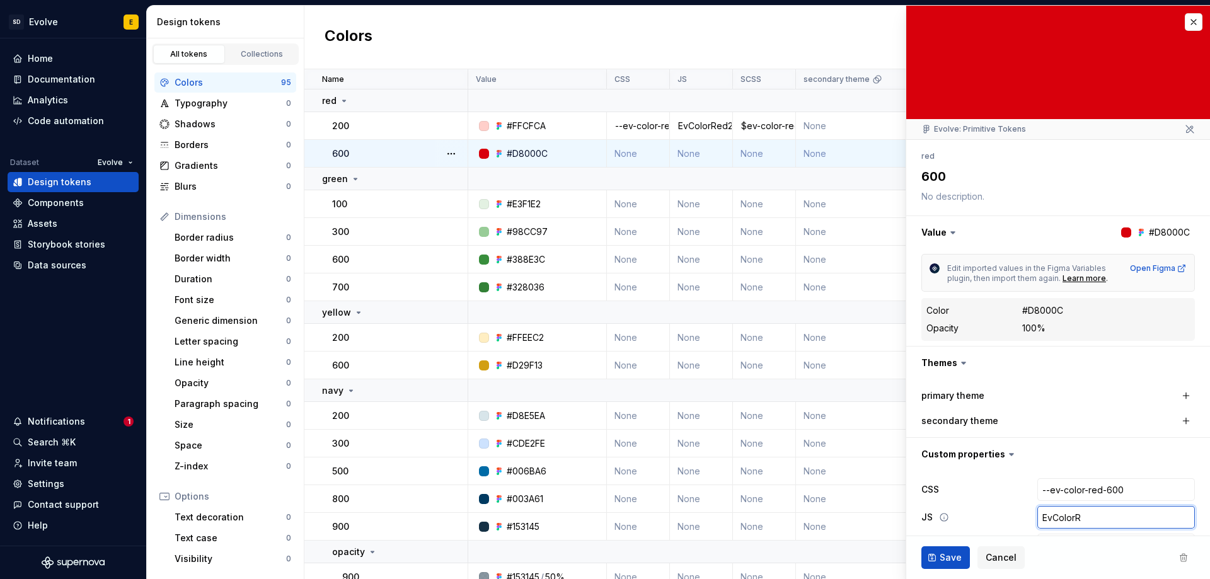
type input "EvColorRe"
type textarea "*"
type input "EvColorRed"
type textarea "*"
type input "EvColorRed60"
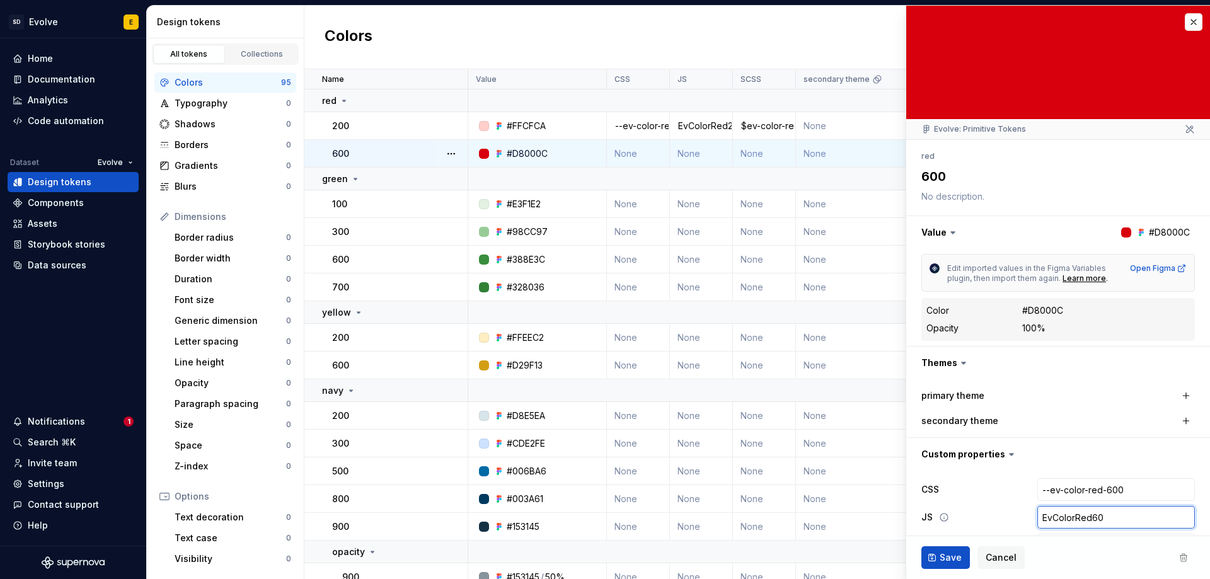
type textarea "*"
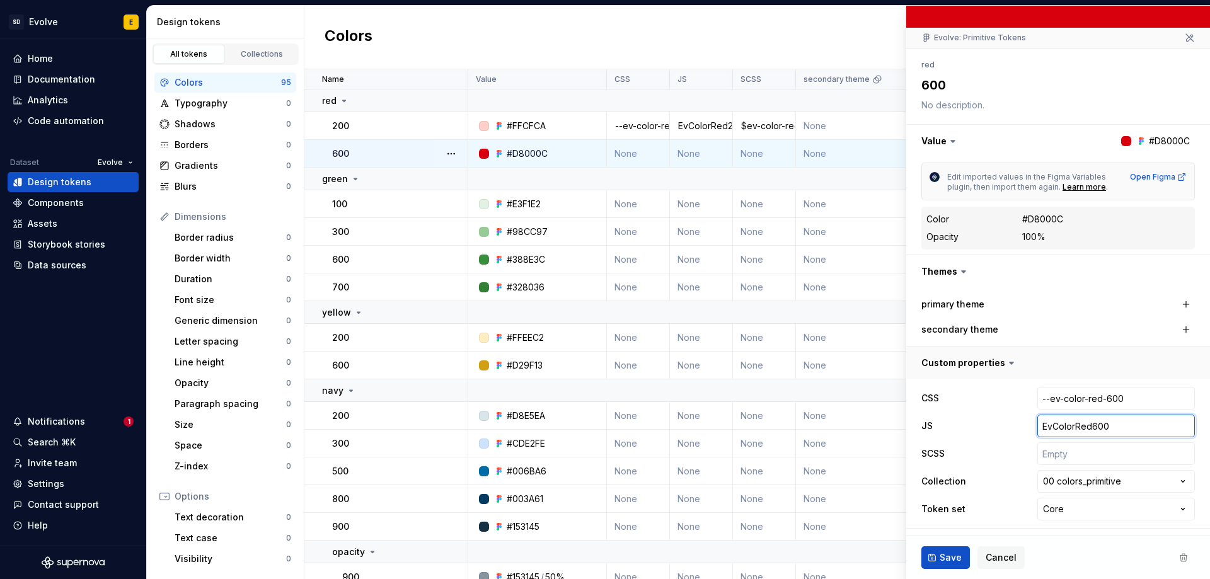
scroll to position [92, 0]
type input "EvColorRed600"
click at [1056, 450] on input "text" at bounding box center [1116, 453] width 158 height 23
type textarea "*"
type input "$"
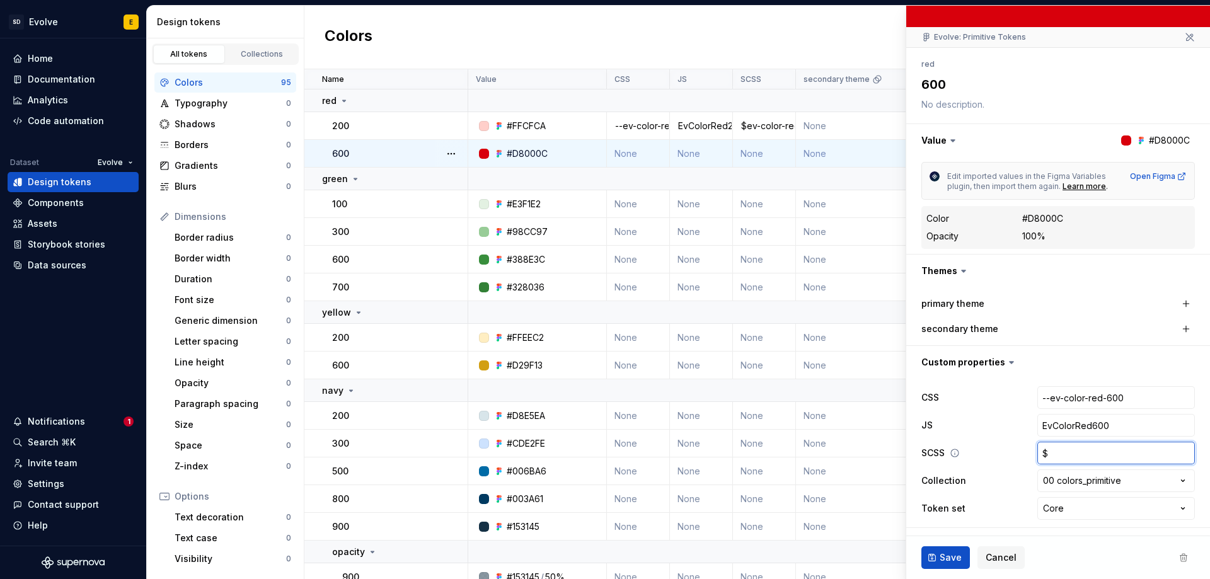
type textarea "*"
type input "$e"
type textarea "*"
type input "$e-"
type textarea "*"
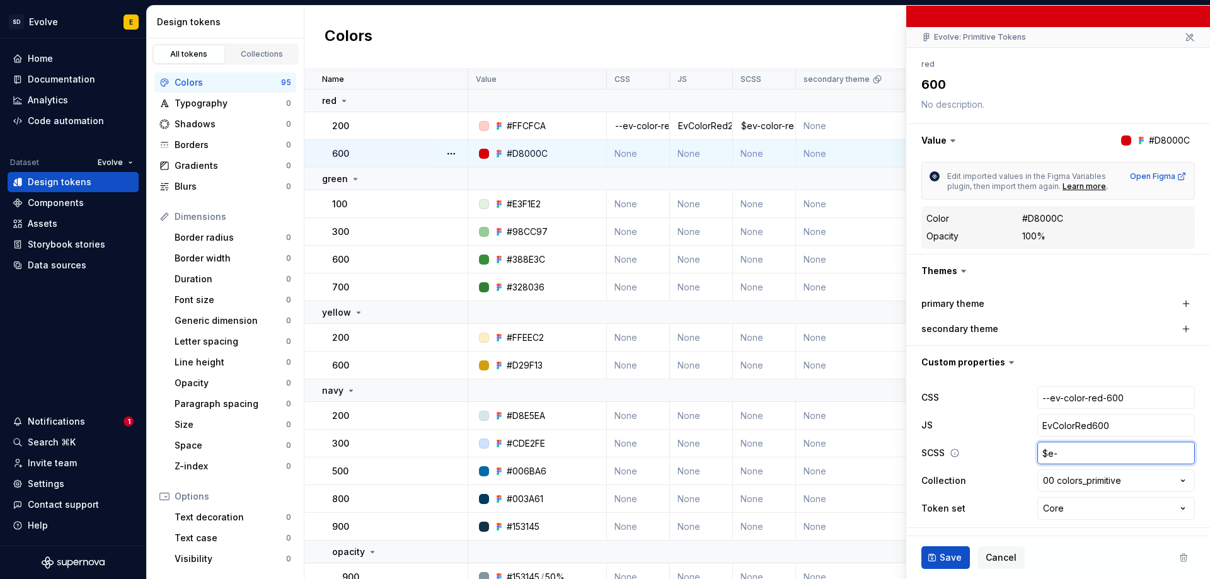
type input "$e"
type textarea "*"
type input "$ev"
type textarea "*"
type input "$ev-"
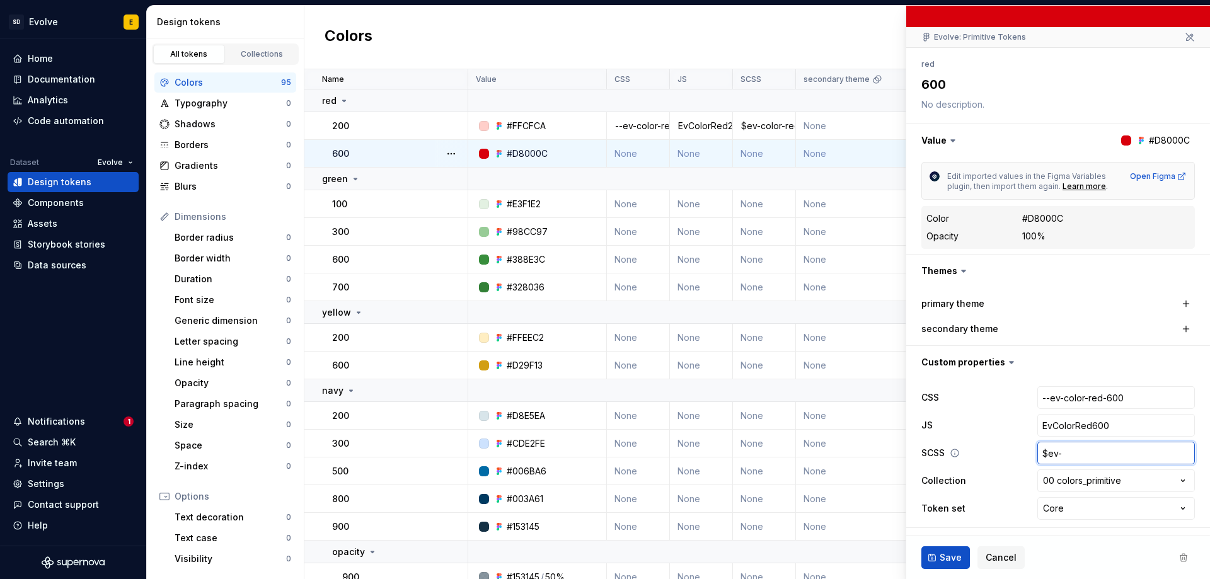
type textarea "*"
type input "$ev-c"
type textarea "*"
type input "$ev-co"
type textarea "*"
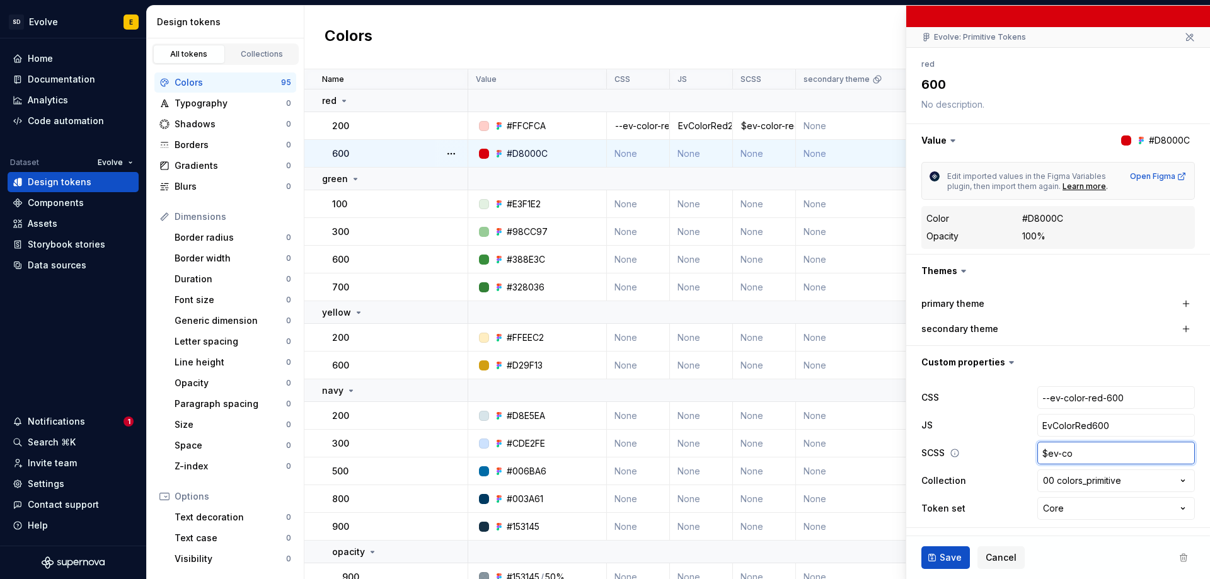
type input "$ev-col"
type textarea "*"
type input "$ev-colo"
type textarea "*"
type input "$ev-color"
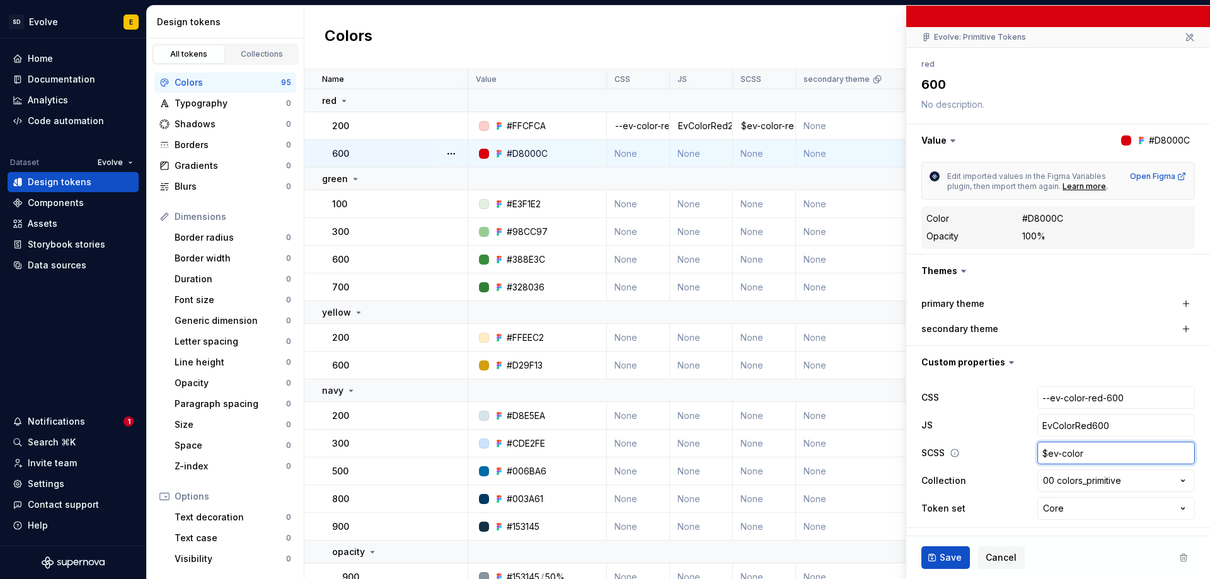
type textarea "*"
click at [940, 550] on button "Save" at bounding box center [945, 557] width 49 height 23
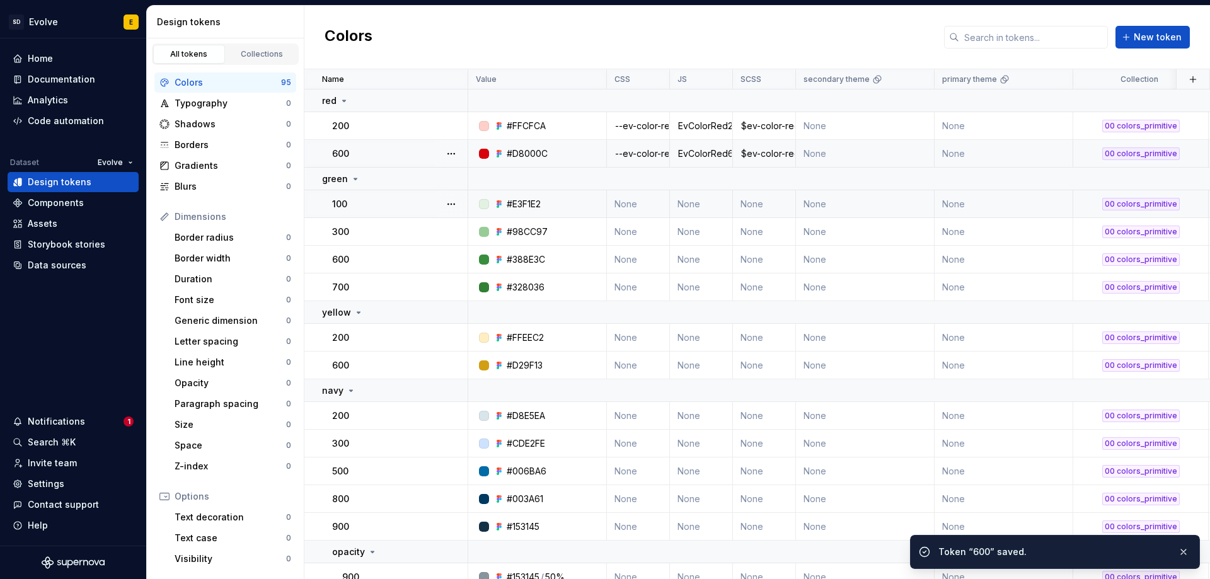
click at [640, 202] on td "None" at bounding box center [638, 204] width 63 height 28
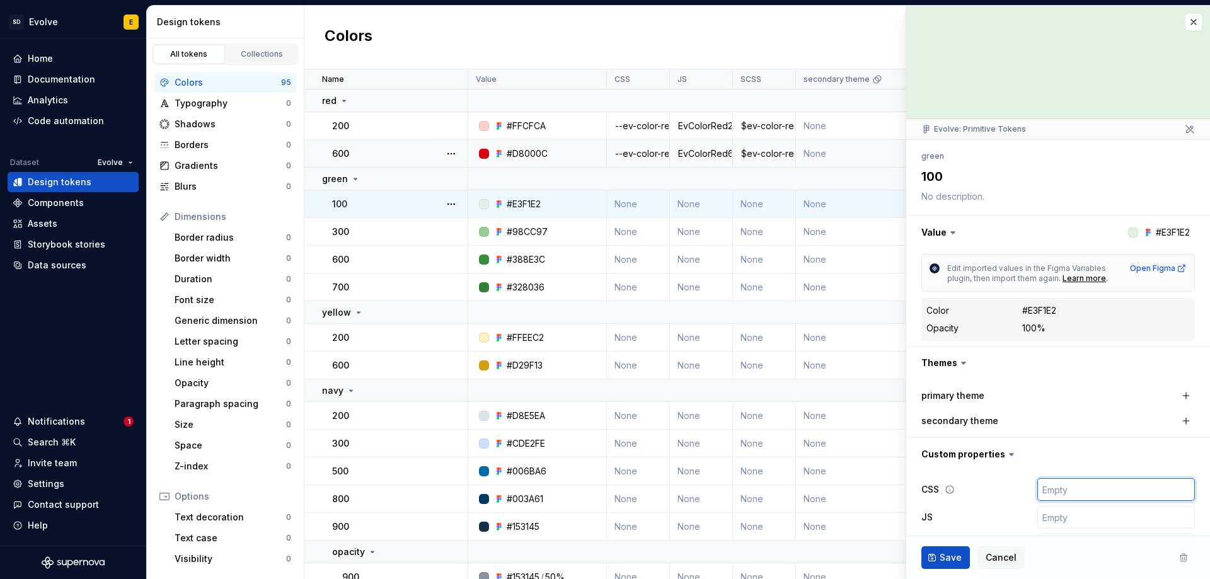
click at [1064, 484] on input "text" at bounding box center [1116, 489] width 158 height 23
click at [1048, 523] on input "text" at bounding box center [1116, 517] width 158 height 23
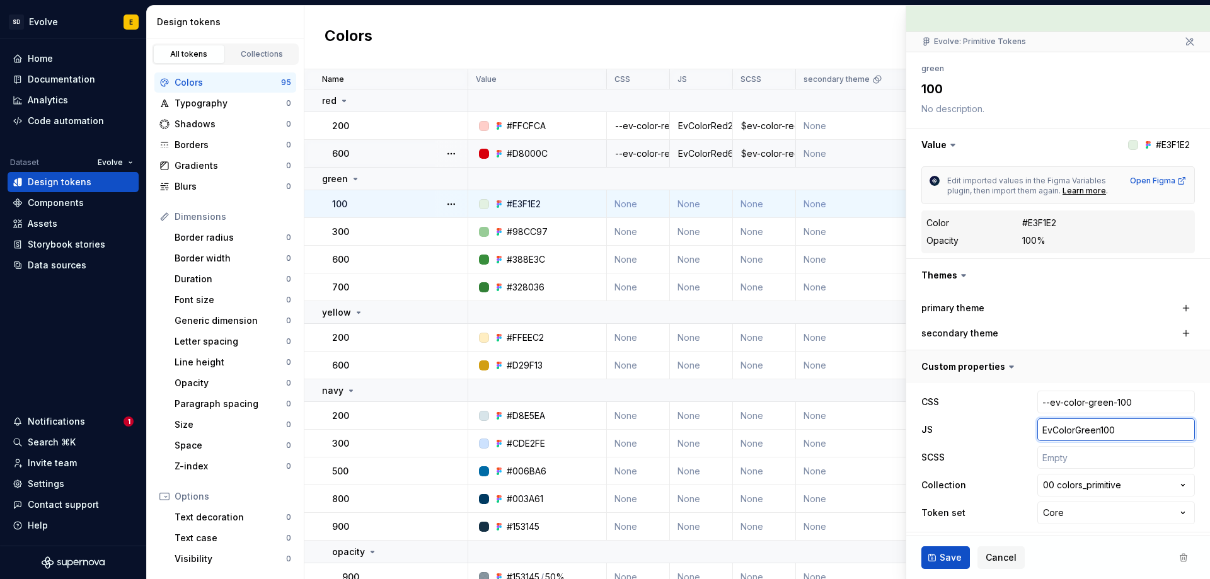
scroll to position [92, 0]
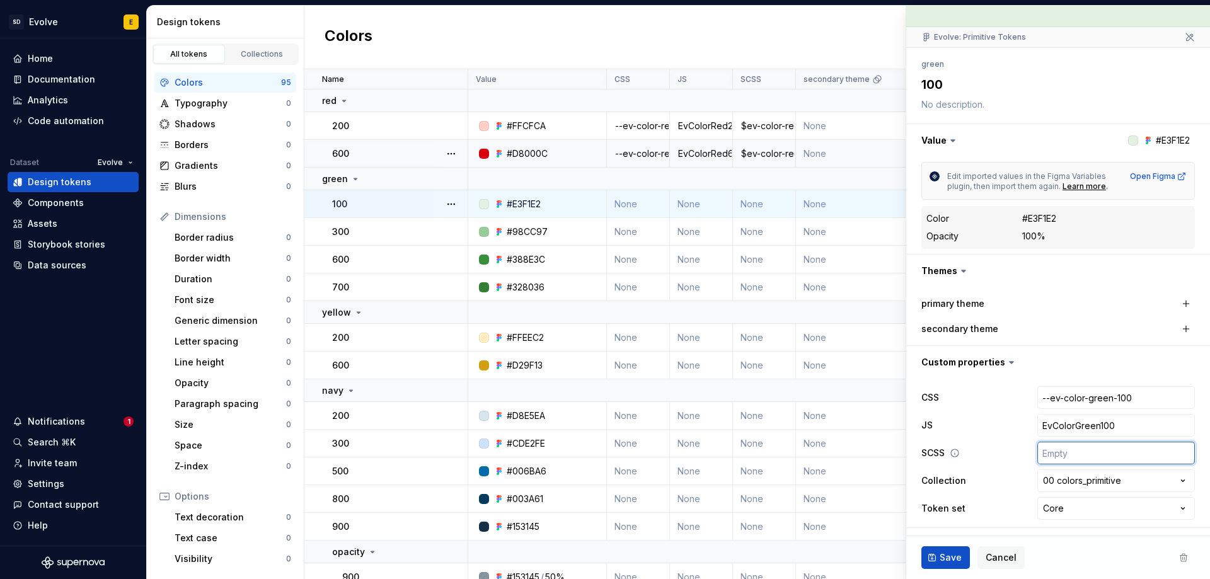
click at [1069, 452] on input "text" at bounding box center [1116, 453] width 158 height 23
click at [947, 558] on span "Save" at bounding box center [950, 557] width 22 height 13
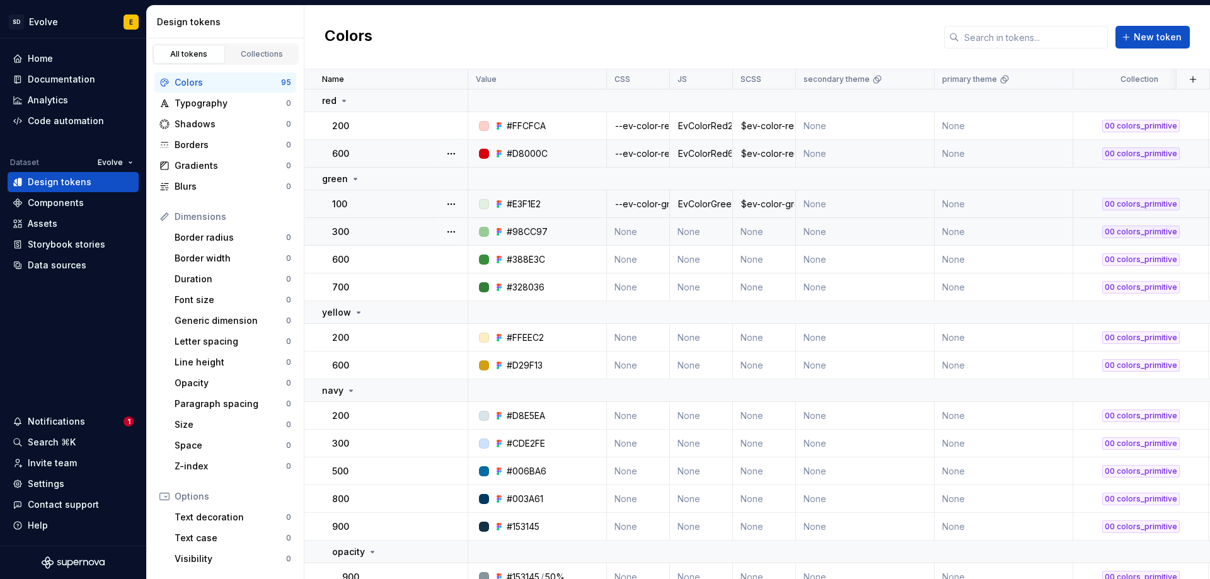
click at [624, 231] on td "None" at bounding box center [638, 232] width 63 height 28
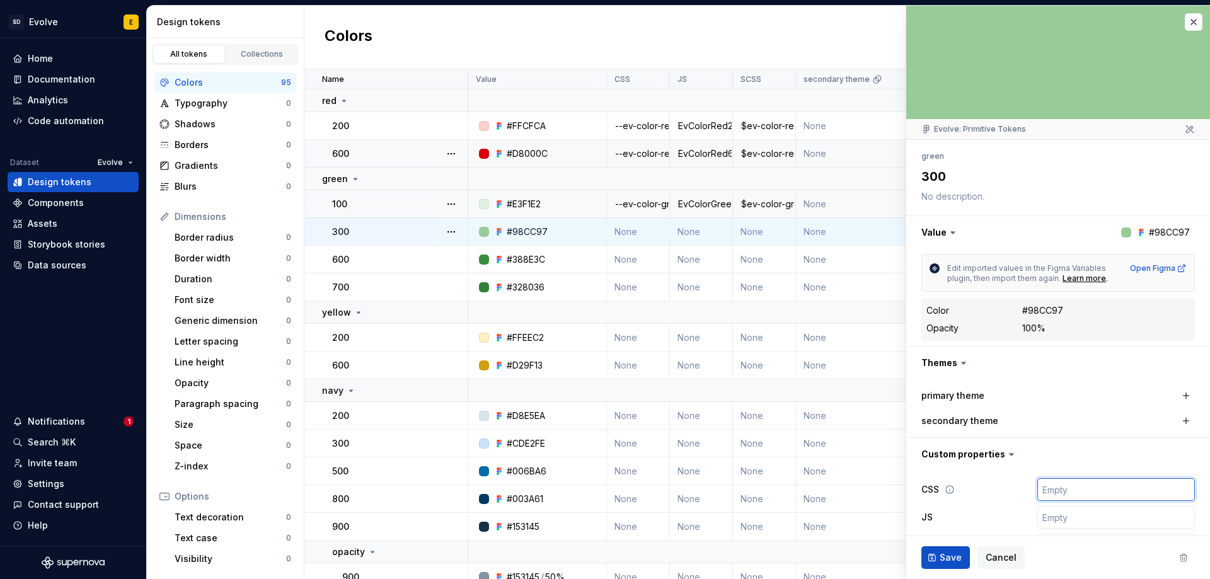
click at [1070, 497] on input "text" at bounding box center [1116, 489] width 158 height 23
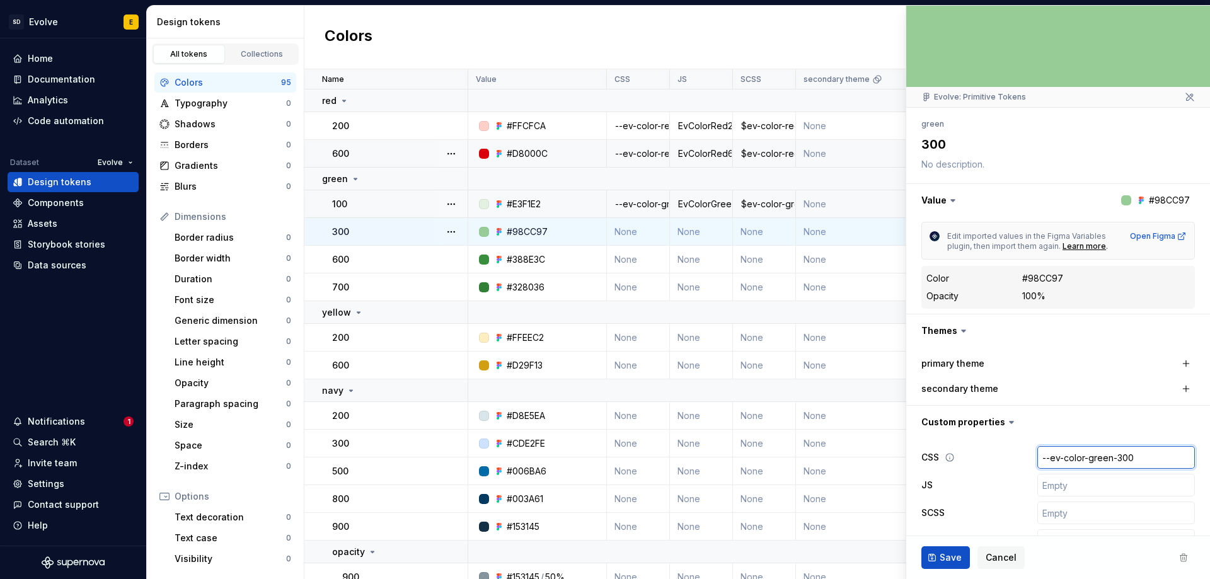
scroll to position [92, 0]
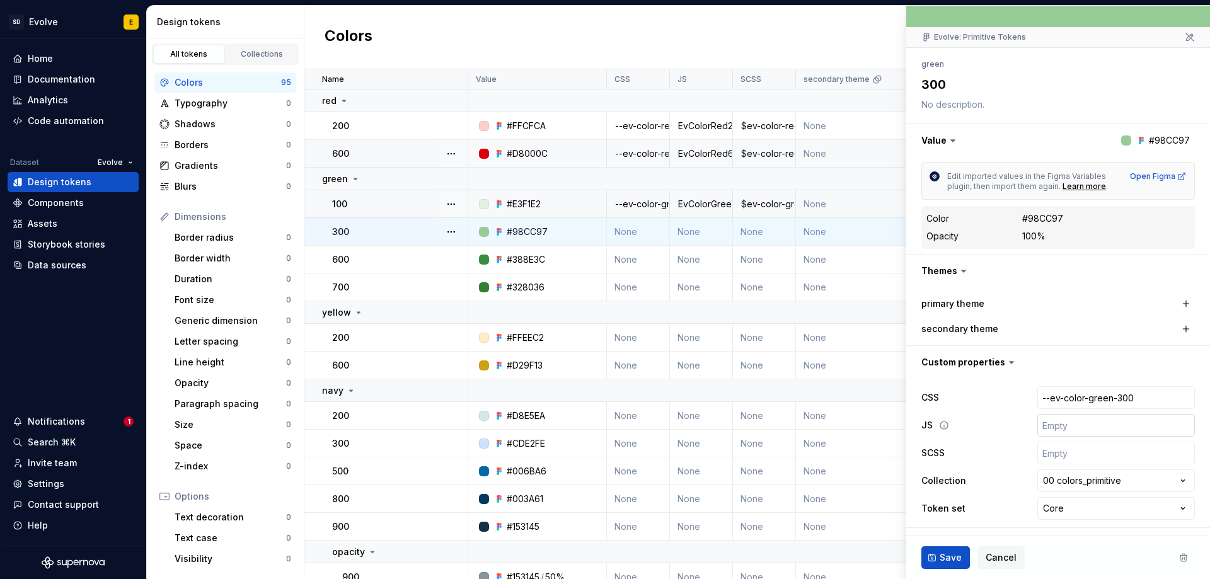
click at [1061, 426] on input "text" at bounding box center [1116, 425] width 158 height 23
click at [1067, 457] on input "text" at bounding box center [1116, 453] width 158 height 23
click at [943, 551] on span "Save" at bounding box center [950, 557] width 22 height 13
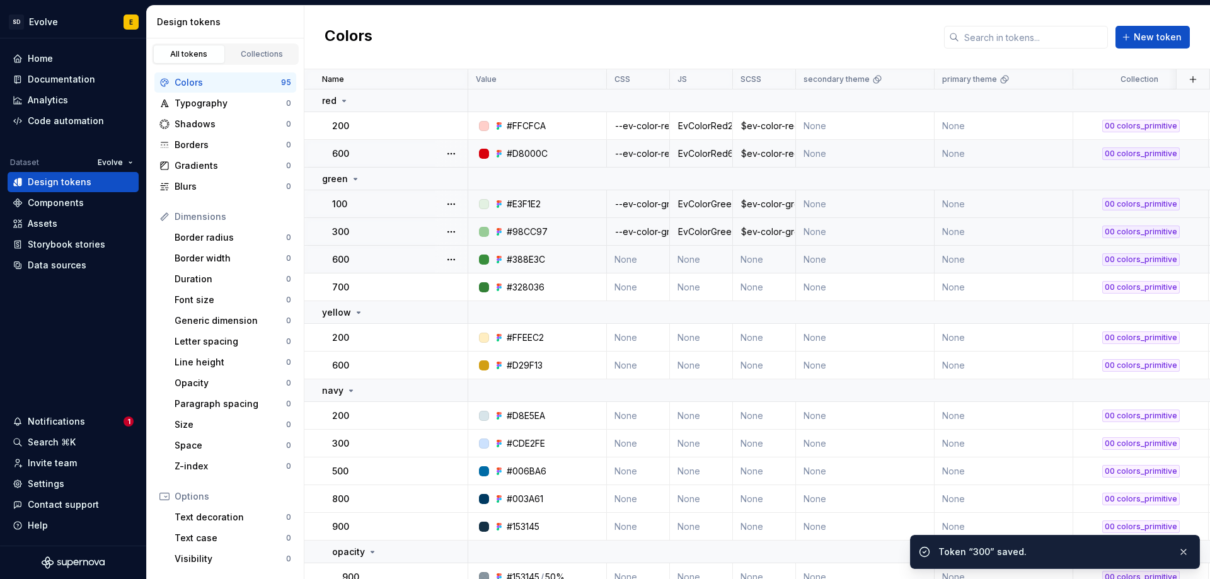
click at [633, 261] on td "None" at bounding box center [638, 260] width 63 height 28
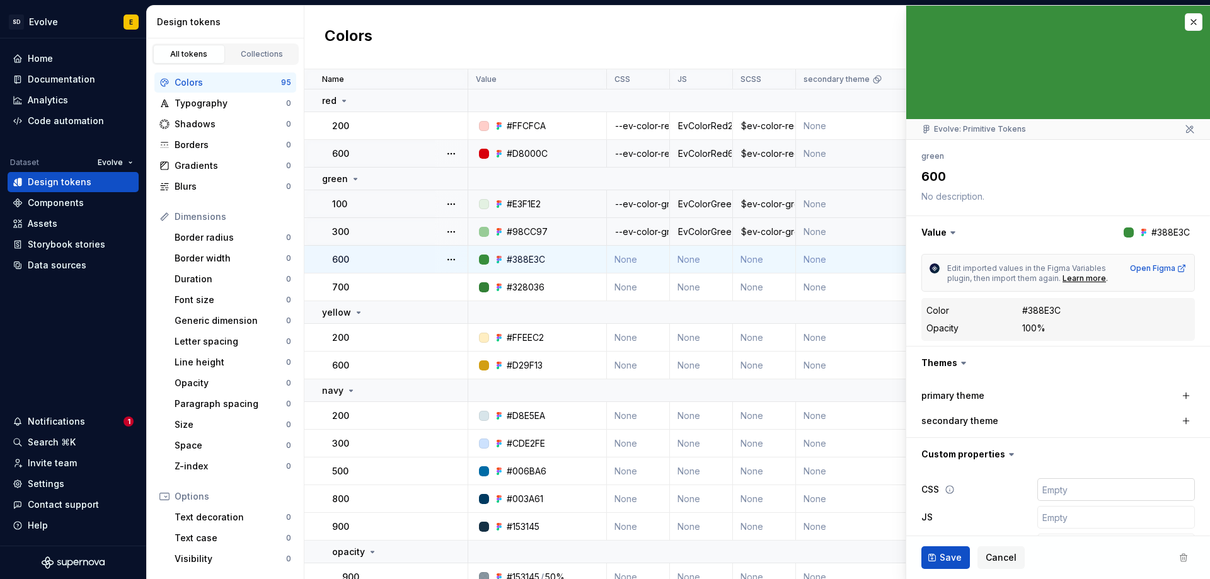
scroll to position [92, 0]
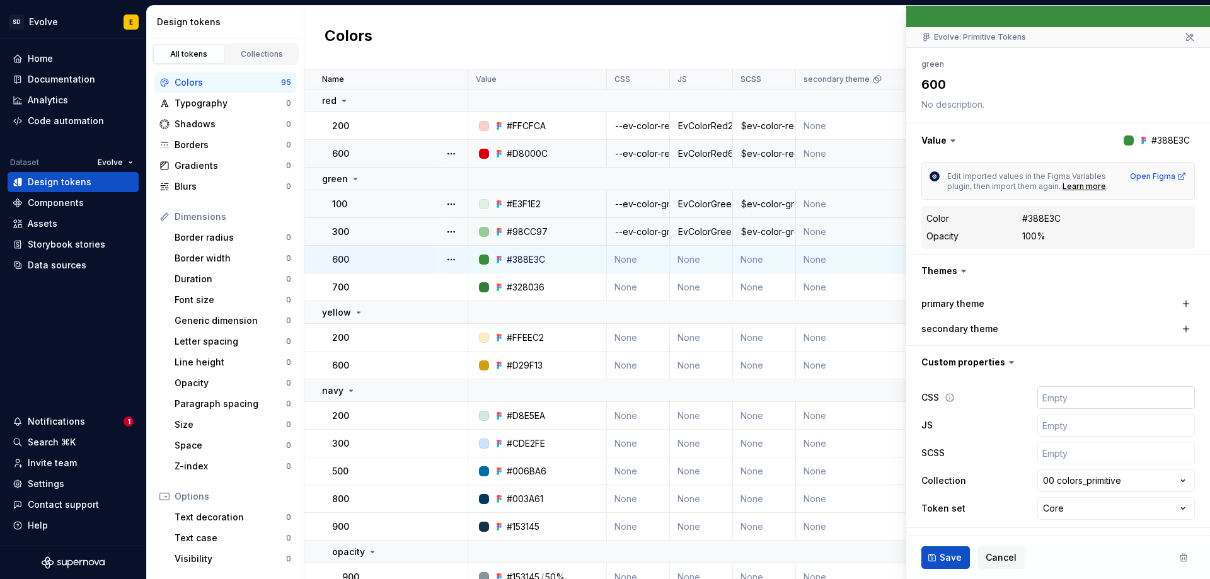
click at [1057, 401] on input "text" at bounding box center [1116, 397] width 158 height 23
click at [1052, 425] on input "text" at bounding box center [1116, 425] width 158 height 23
click at [1052, 456] on input "text" at bounding box center [1116, 453] width 158 height 23
click at [944, 561] on span "Save" at bounding box center [950, 557] width 22 height 13
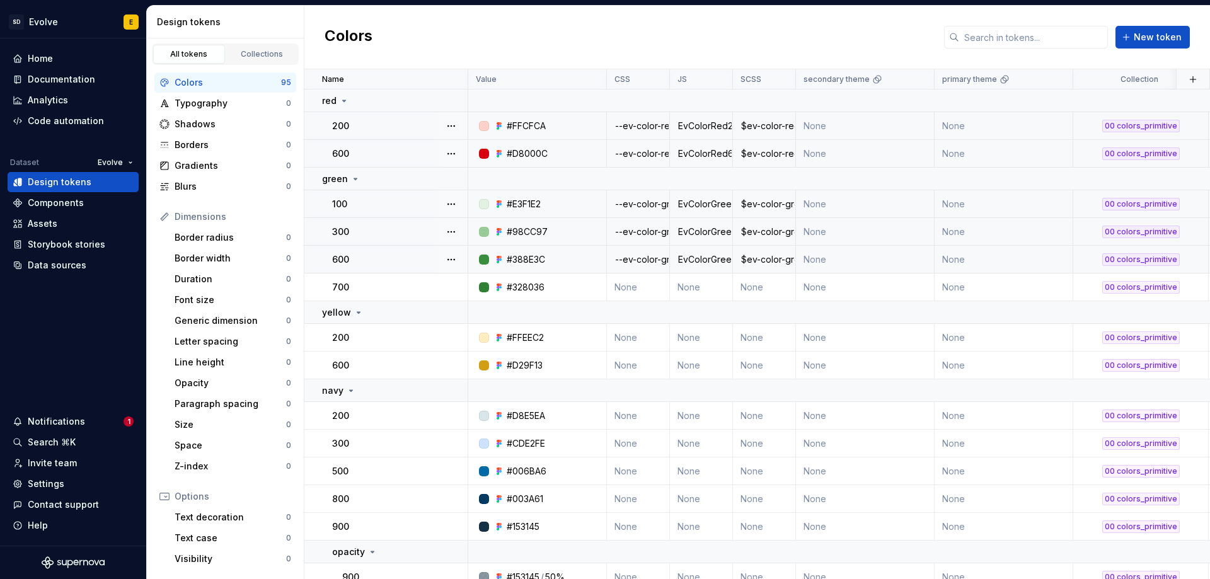
click at [982, 120] on td "None" at bounding box center [1003, 126] width 139 height 28
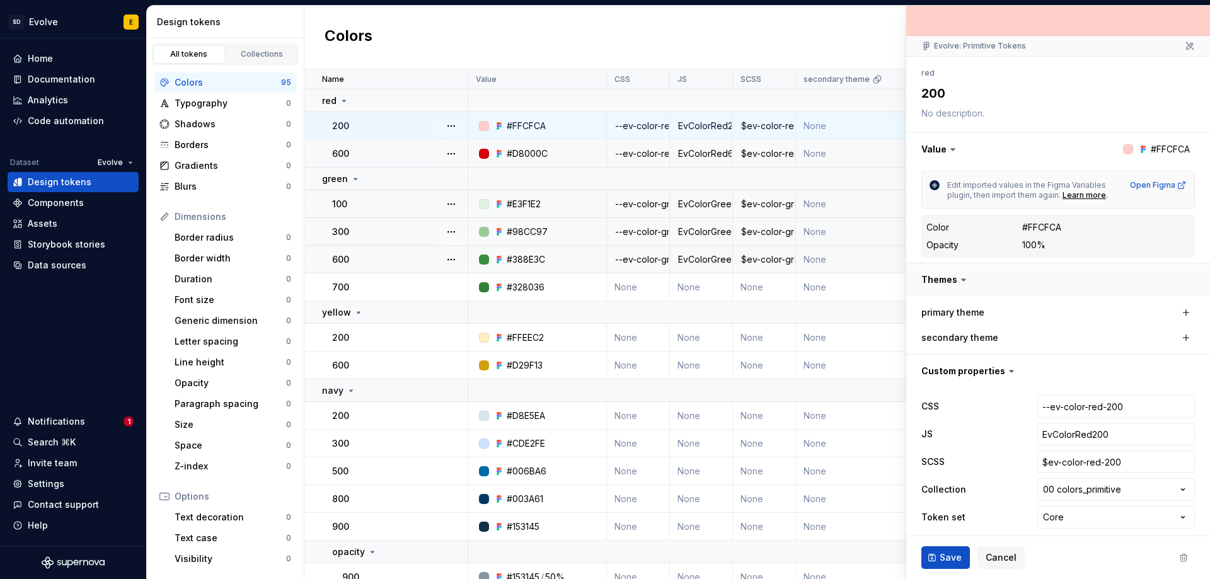
scroll to position [92, 0]
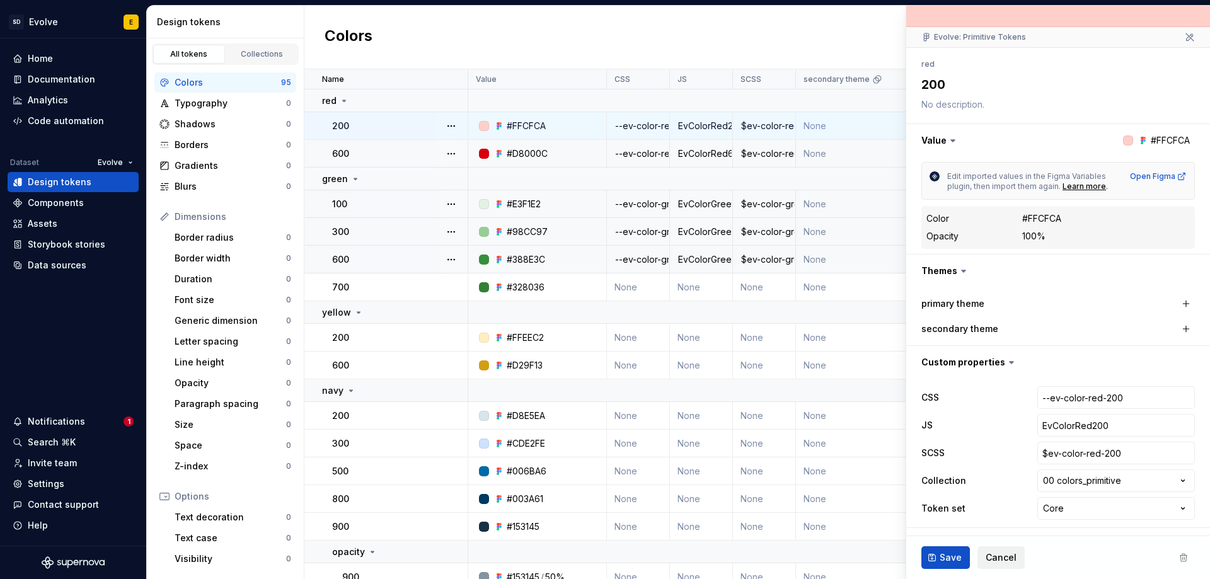
click at [1006, 553] on span "Cancel" at bounding box center [1000, 557] width 31 height 13
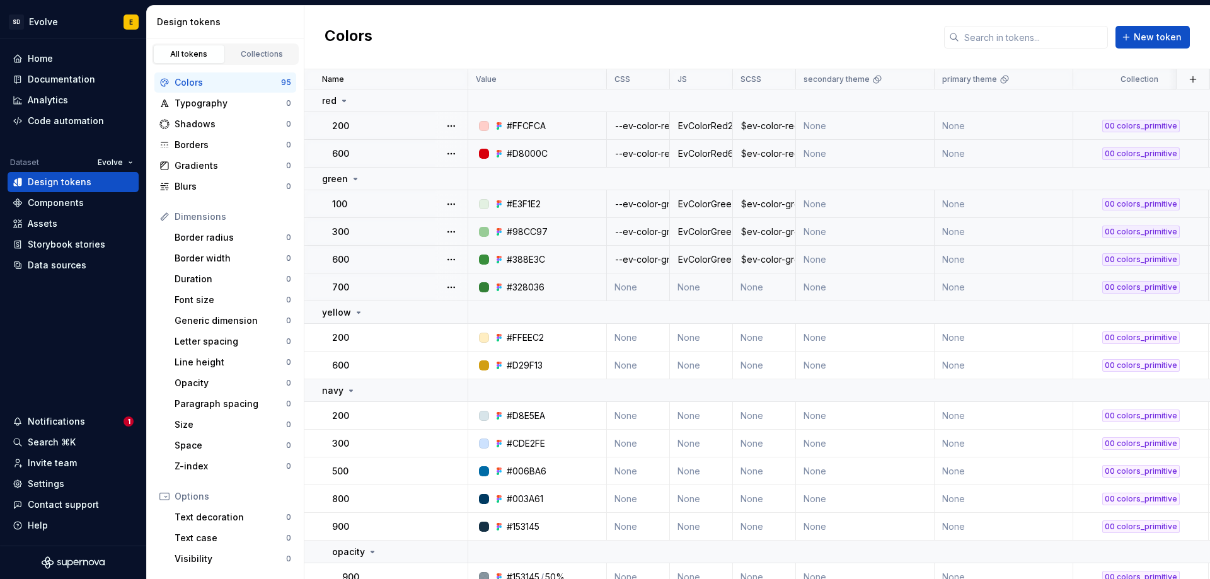
click at [642, 284] on td "None" at bounding box center [638, 287] width 63 height 28
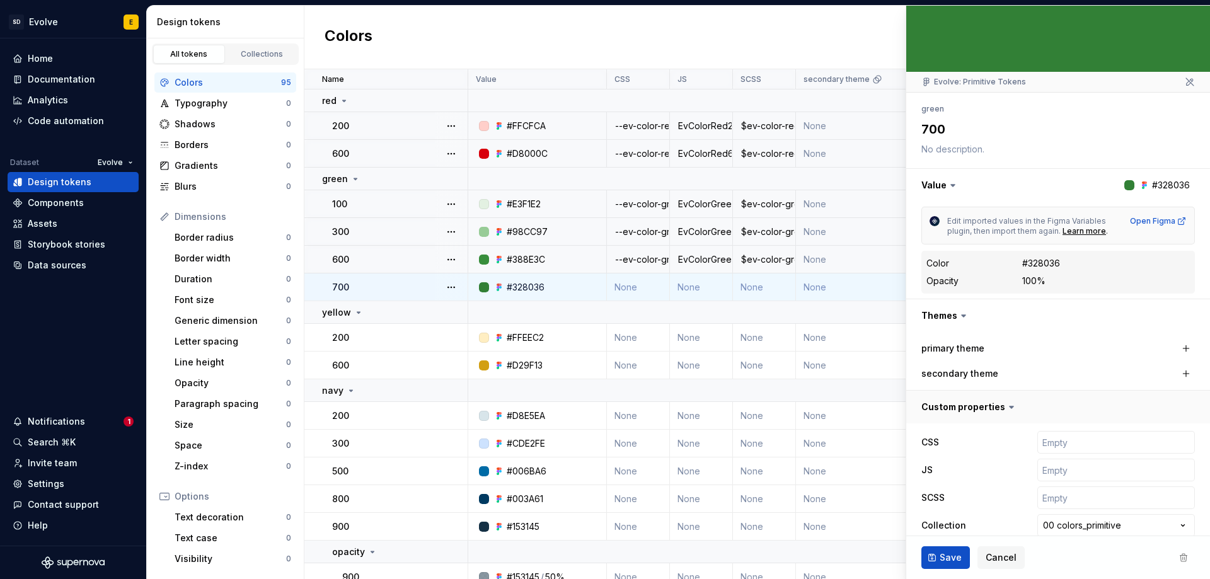
scroll to position [92, 0]
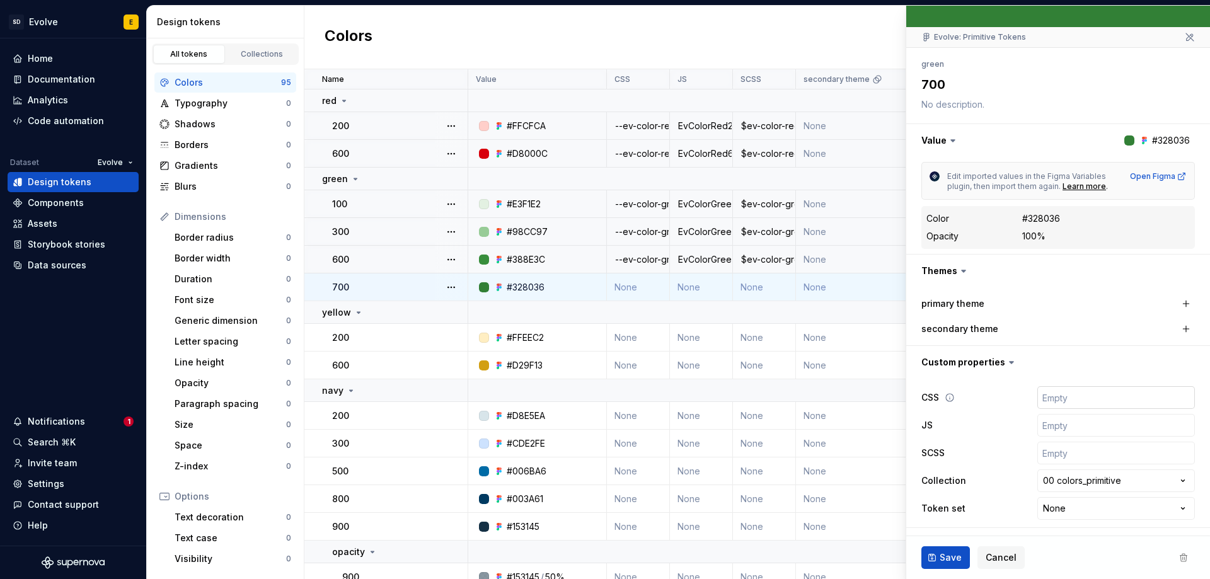
click at [1068, 401] on input "text" at bounding box center [1116, 397] width 158 height 23
click at [1054, 398] on input "--ev-green-700" at bounding box center [1116, 397] width 158 height 23
click at [1082, 428] on input "text" at bounding box center [1116, 425] width 158 height 23
click at [1089, 455] on input "text" at bounding box center [1116, 453] width 158 height 23
click at [933, 554] on button "Save" at bounding box center [945, 557] width 49 height 23
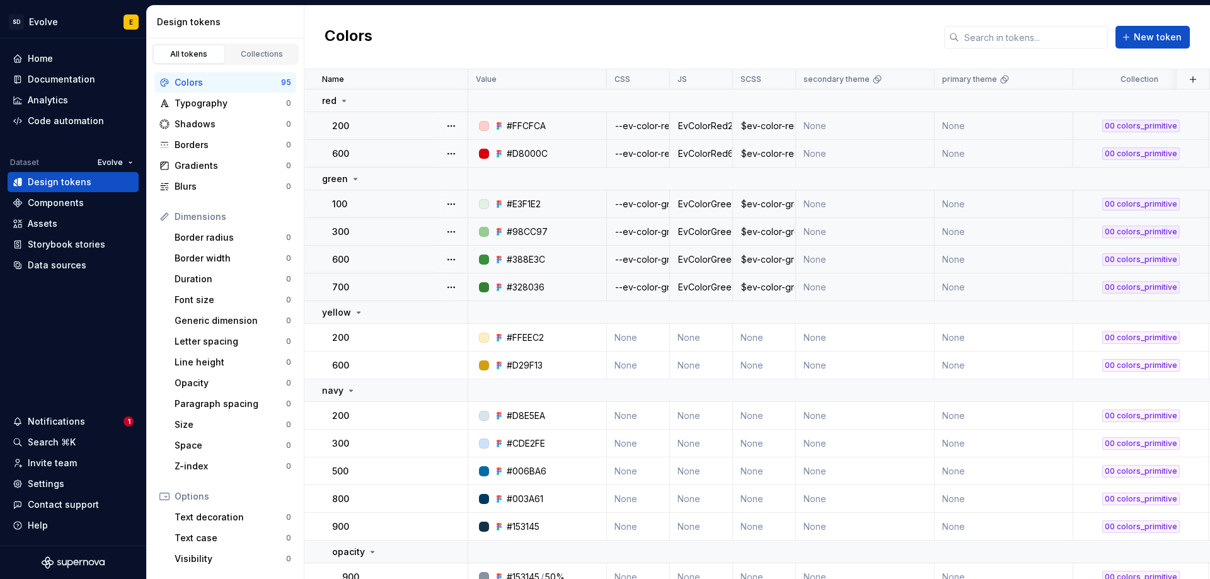
click at [657, 121] on div "--ev-color-red-200" at bounding box center [637, 126] width 61 height 13
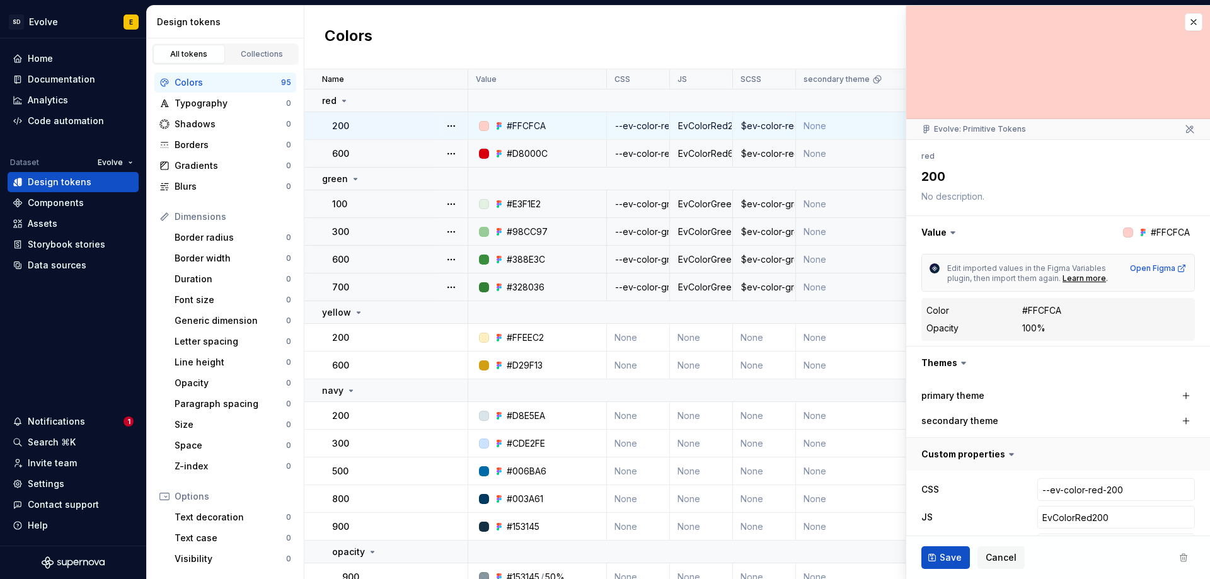
scroll to position [92, 0]
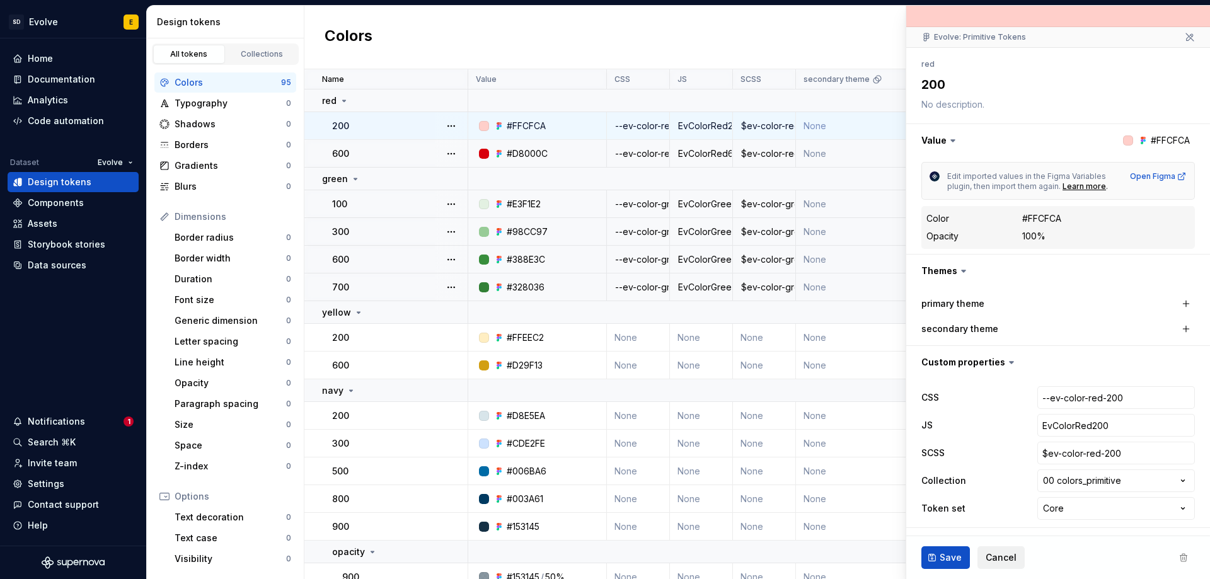
click at [1012, 558] on span "Cancel" at bounding box center [1000, 557] width 31 height 13
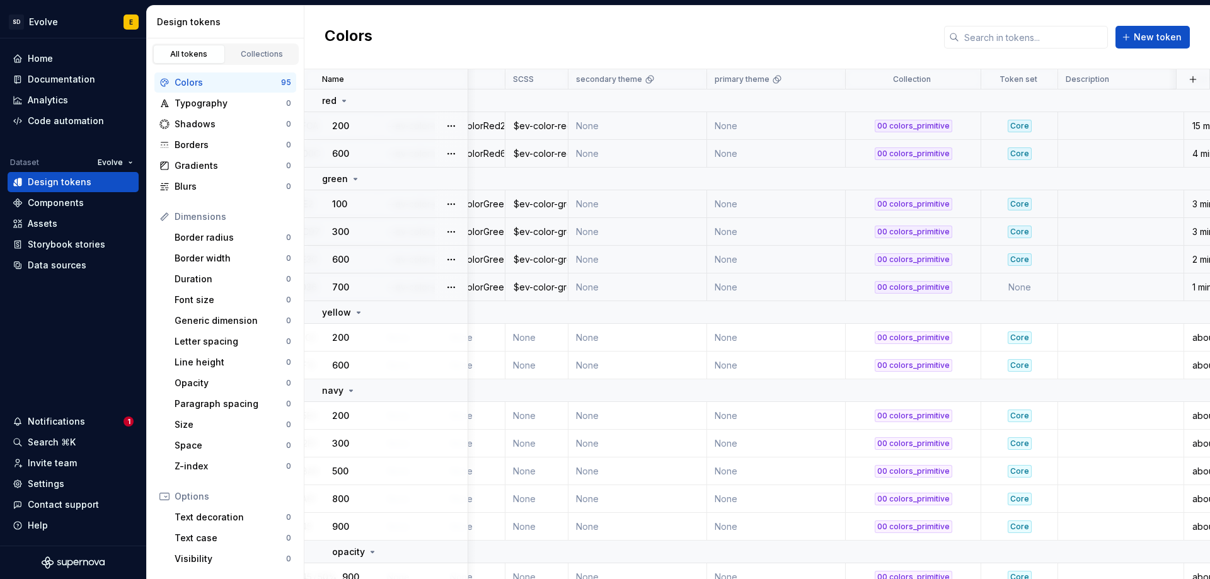
scroll to position [0, 282]
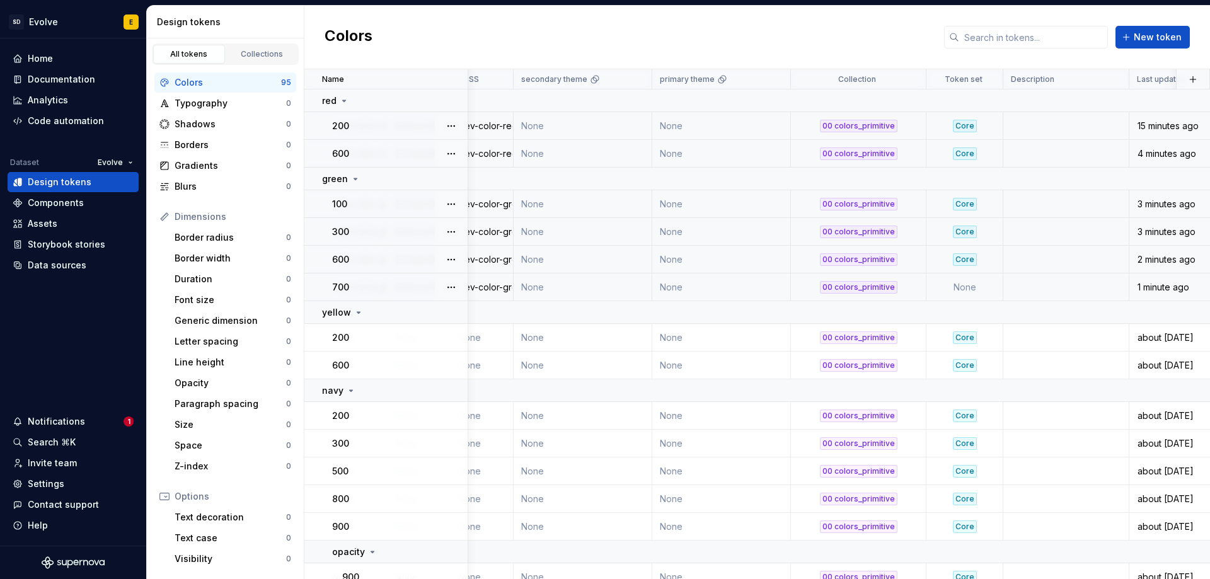
click at [1029, 121] on td at bounding box center [1066, 126] width 126 height 28
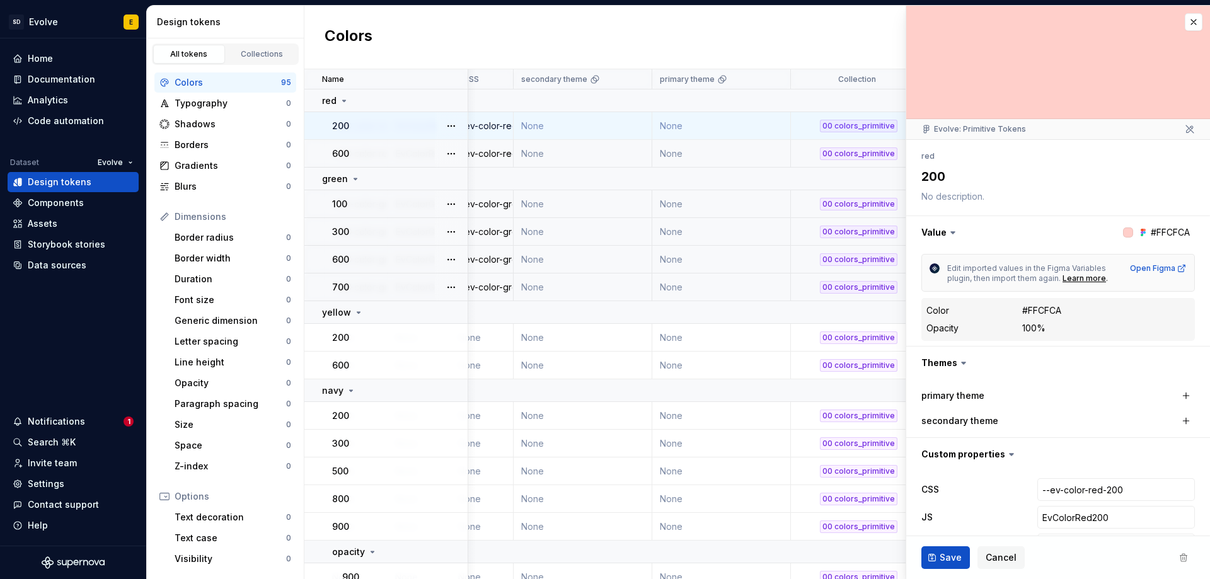
click at [972, 196] on textarea at bounding box center [1055, 197] width 273 height 18
click at [997, 197] on textarea at bounding box center [1055, 197] width 273 height 18
click at [1004, 559] on span "Cancel" at bounding box center [1000, 557] width 31 height 13
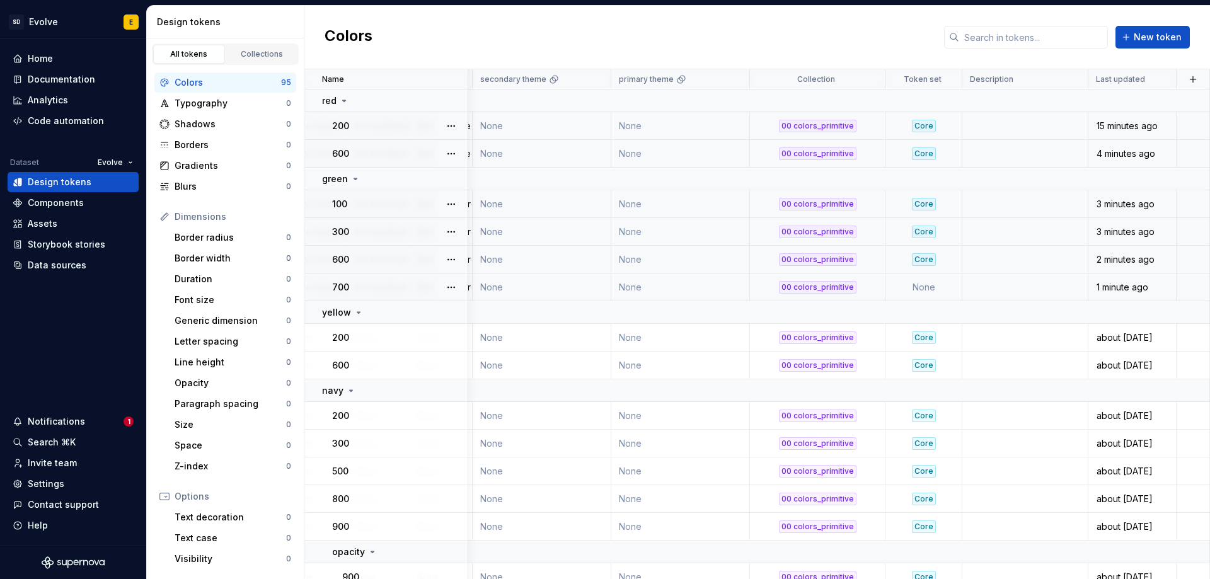
scroll to position [0, 330]
click at [1067, 79] on html "SD Evolve E Home Documentation Analytics Code automation Dataset Evolve Design …" at bounding box center [605, 289] width 1210 height 579
click at [1001, 110] on html "SD Evolve E Home Documentation Analytics Code automation Dataset Evolve Design …" at bounding box center [605, 289] width 1210 height 579
click at [1001, 121] on td at bounding box center [1025, 126] width 126 height 28
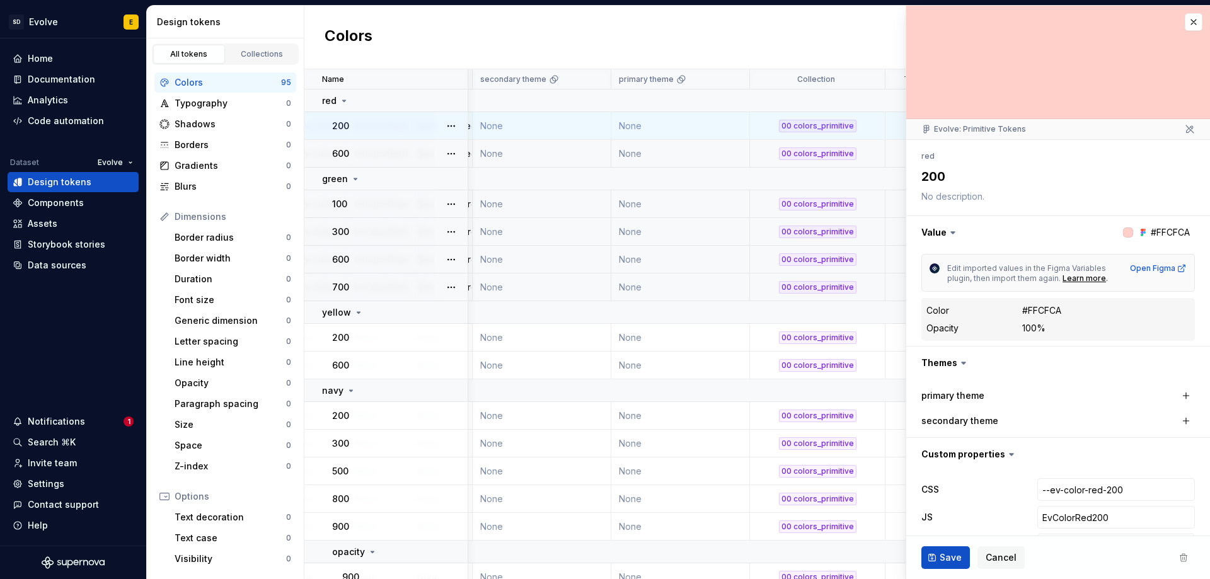
click at [971, 202] on textarea at bounding box center [1055, 197] width 273 height 18
click at [1186, 20] on button "button" at bounding box center [1194, 22] width 18 height 18
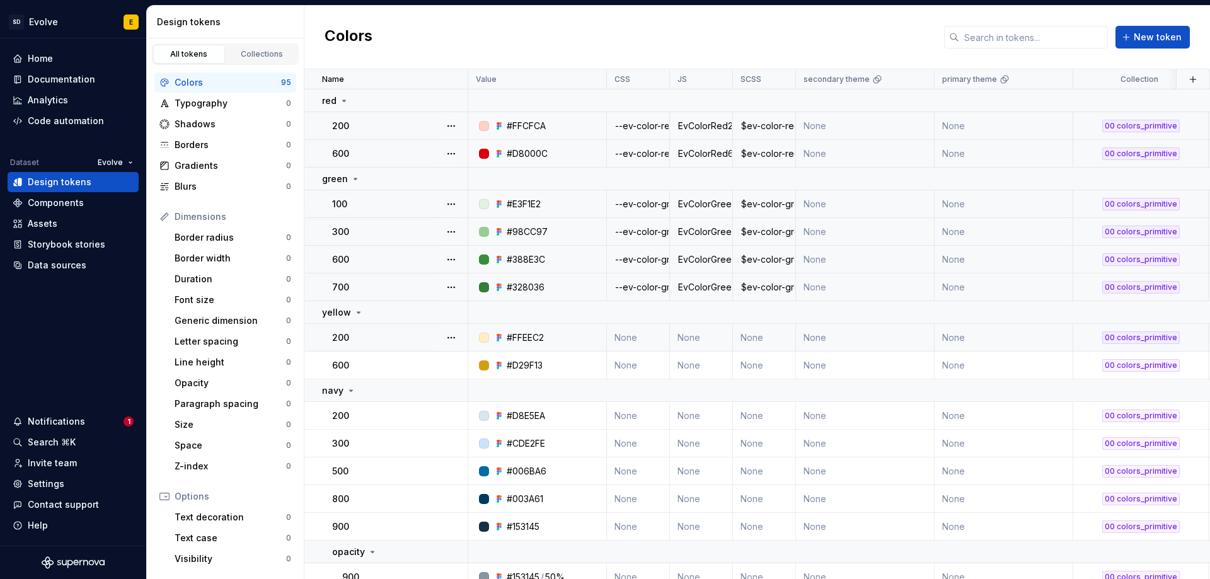
click at [628, 338] on td "None" at bounding box center [638, 338] width 63 height 28
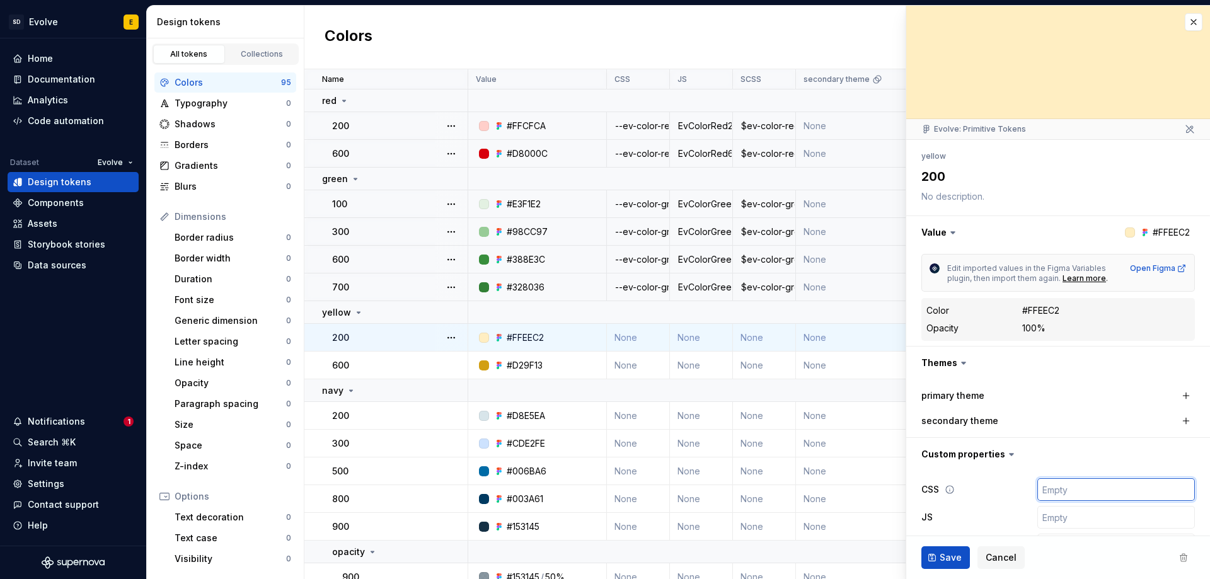
click at [1045, 488] on input "text" at bounding box center [1116, 489] width 158 height 23
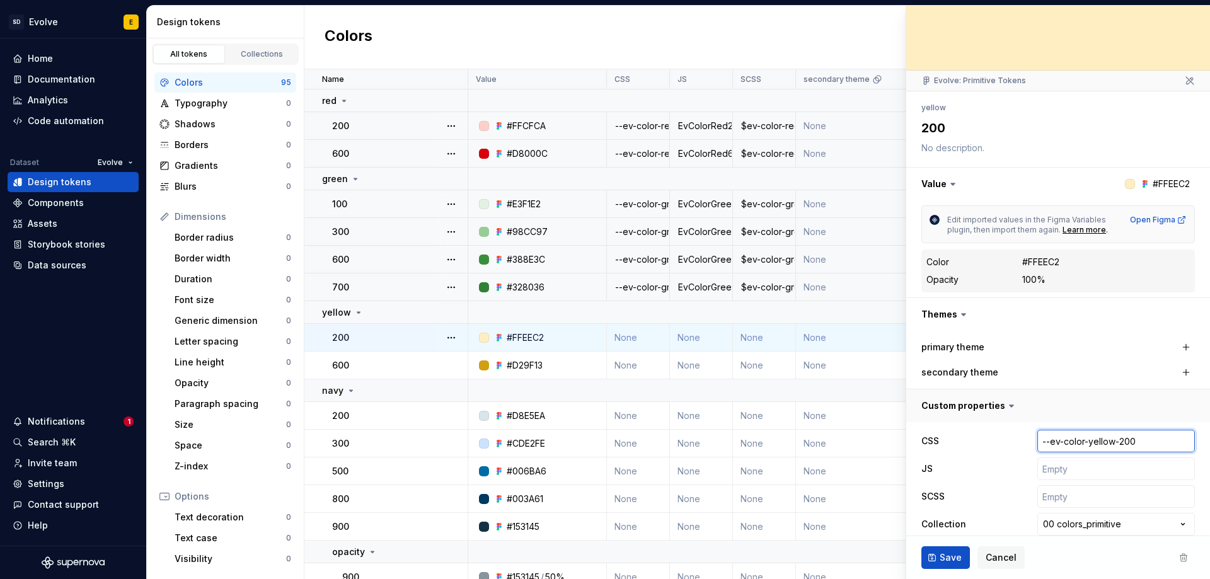
scroll to position [92, 0]
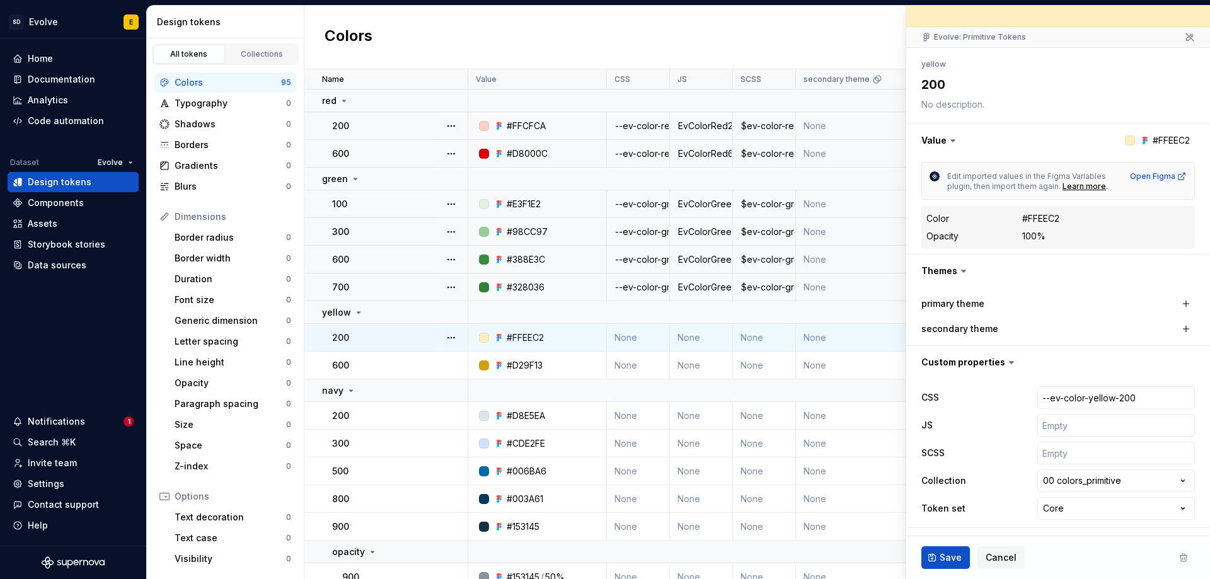
click at [1052, 437] on div "**********" at bounding box center [1057, 453] width 273 height 139
click at [1055, 425] on input "text" at bounding box center [1116, 425] width 158 height 23
click at [1059, 456] on input "text" at bounding box center [1116, 453] width 158 height 23
click at [947, 553] on span "Save" at bounding box center [950, 557] width 22 height 13
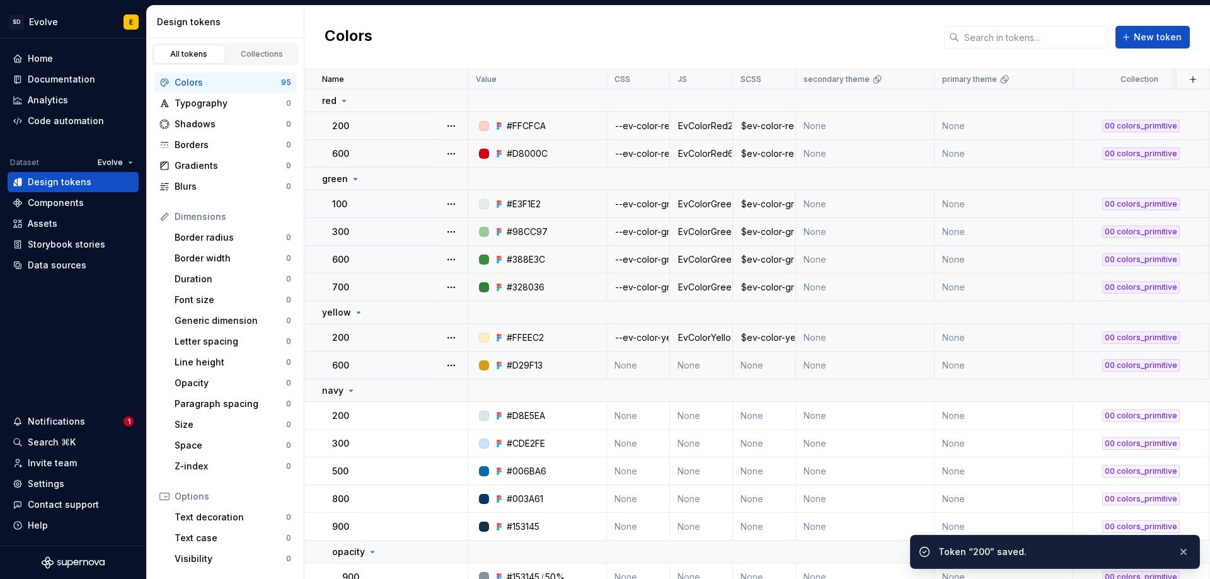
click at [626, 363] on td "None" at bounding box center [638, 366] width 63 height 28
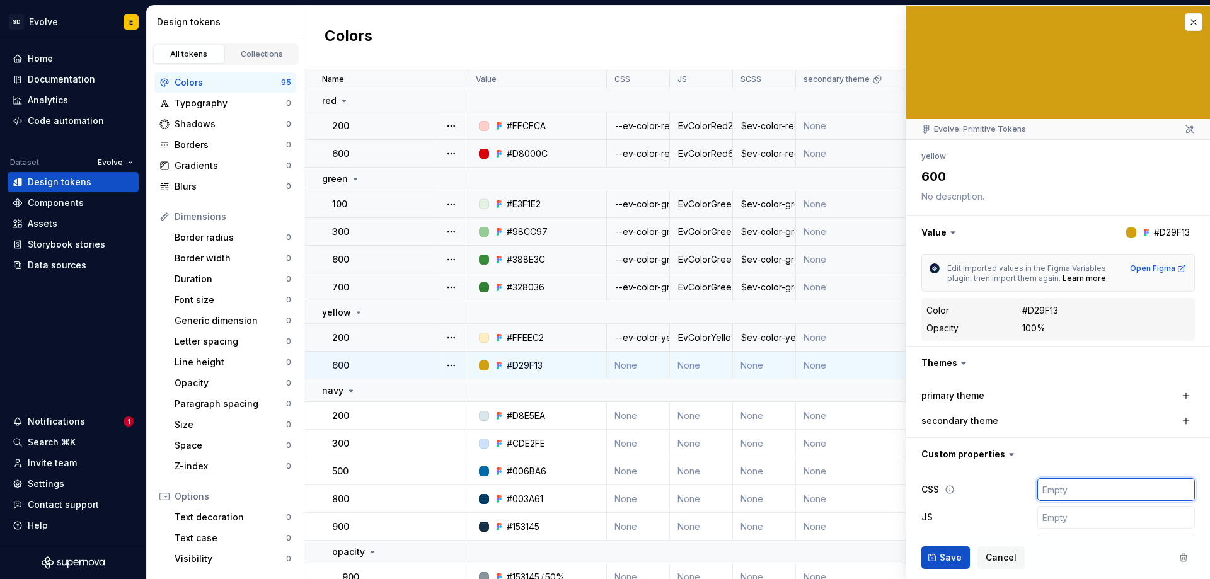
click at [1057, 490] on input "text" at bounding box center [1116, 489] width 158 height 23
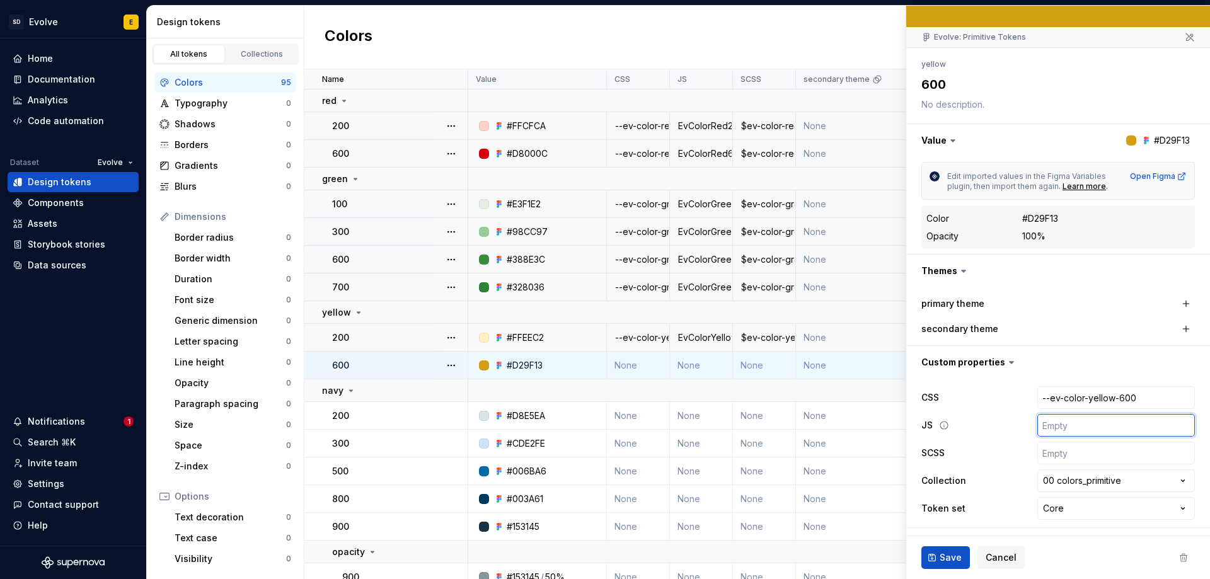
click at [1055, 421] on input "text" at bounding box center [1116, 425] width 158 height 23
click at [1048, 452] on input "text" at bounding box center [1116, 453] width 158 height 23
click at [951, 559] on span "Save" at bounding box center [950, 557] width 22 height 13
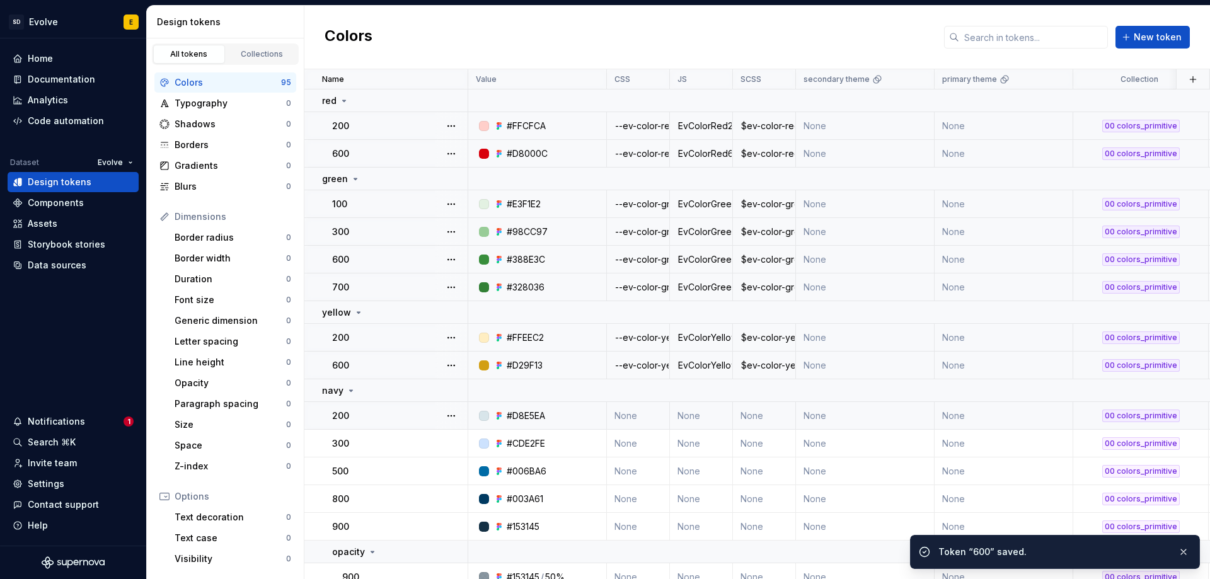
click at [638, 414] on td "None" at bounding box center [638, 416] width 63 height 28
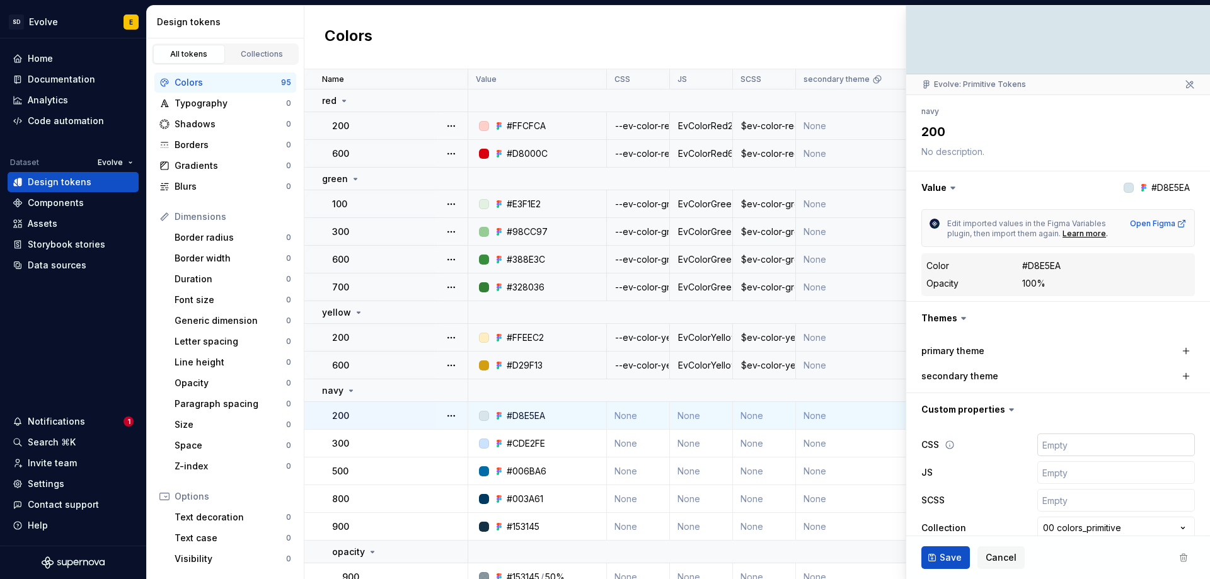
scroll to position [92, 0]
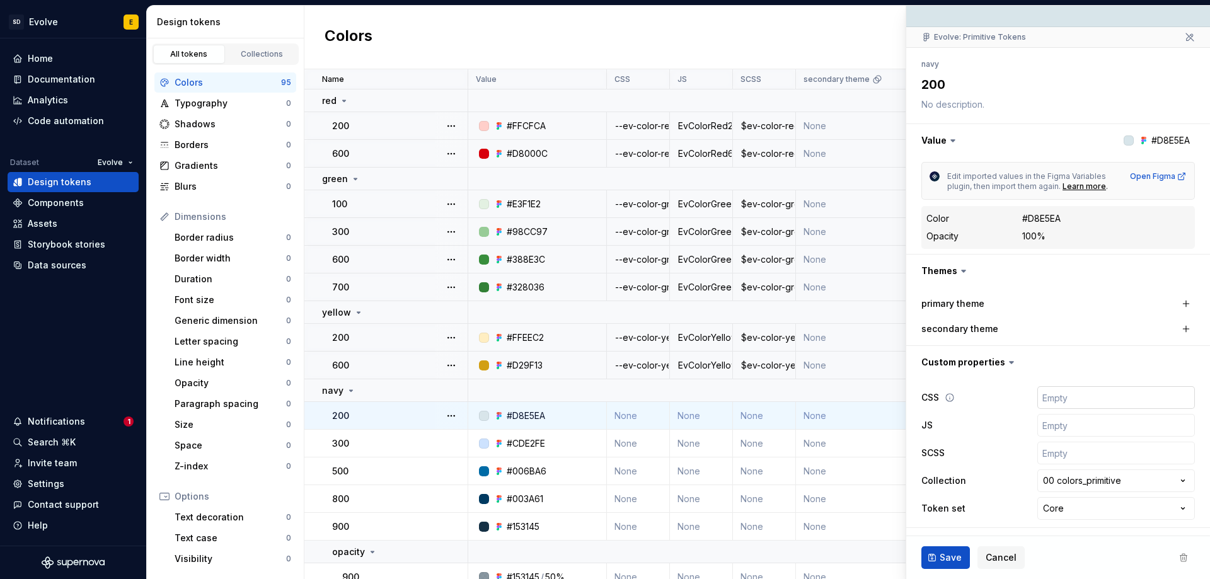
click at [1054, 401] on input "text" at bounding box center [1116, 397] width 158 height 23
click at [1050, 420] on input "text" at bounding box center [1116, 425] width 158 height 23
click at [1050, 456] on input "text" at bounding box center [1116, 453] width 158 height 23
click at [945, 551] on span "Save" at bounding box center [950, 557] width 22 height 13
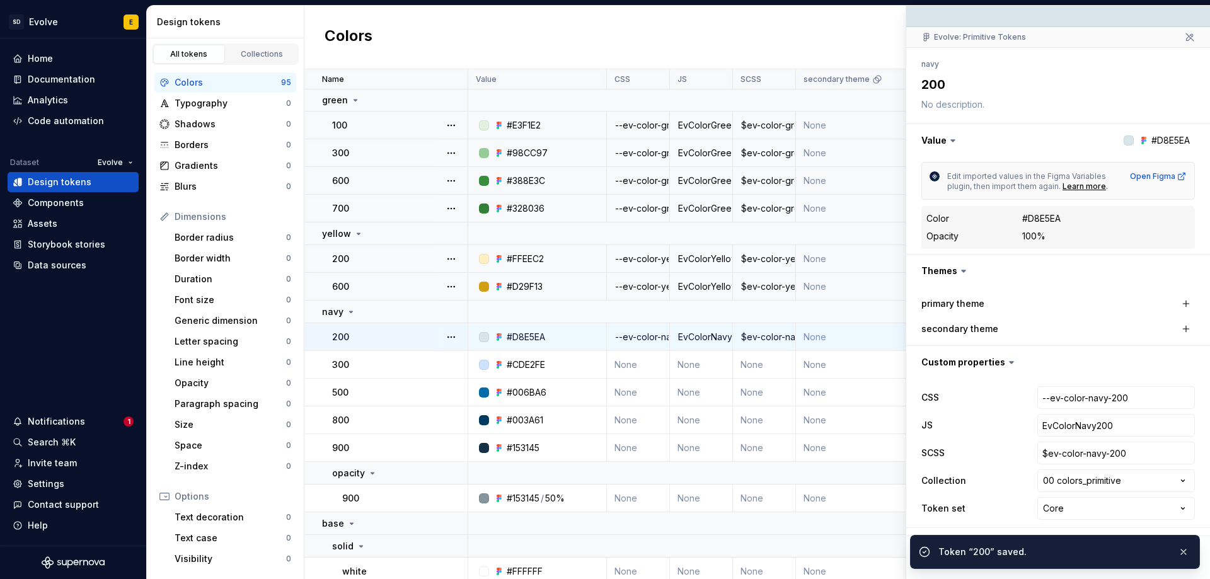
scroll to position [126, 0]
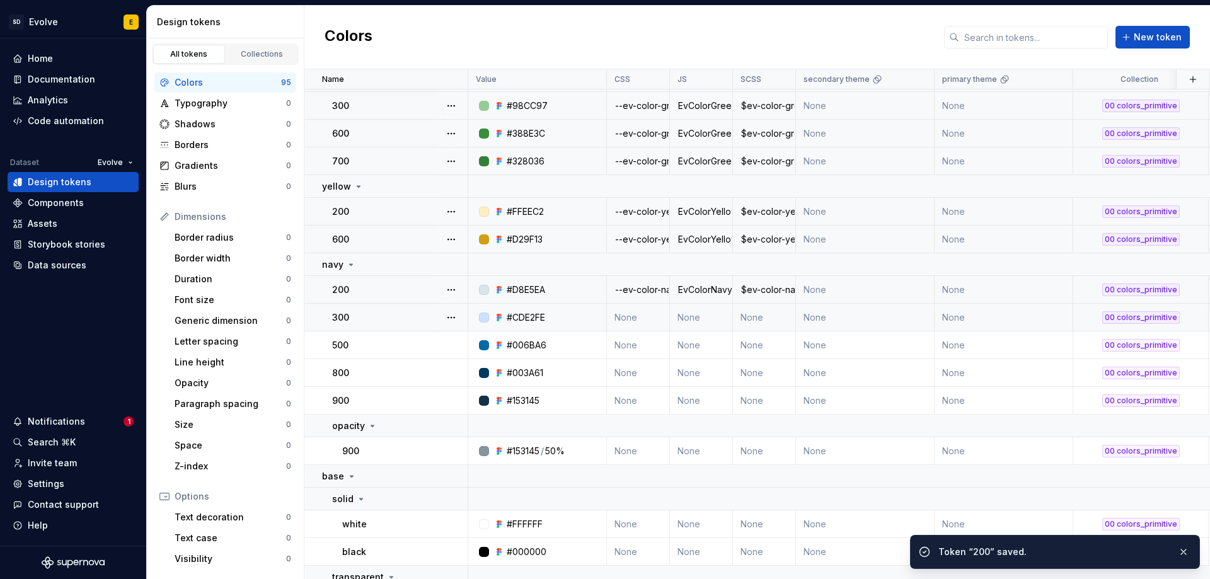
click at [636, 311] on td "None" at bounding box center [638, 318] width 63 height 28
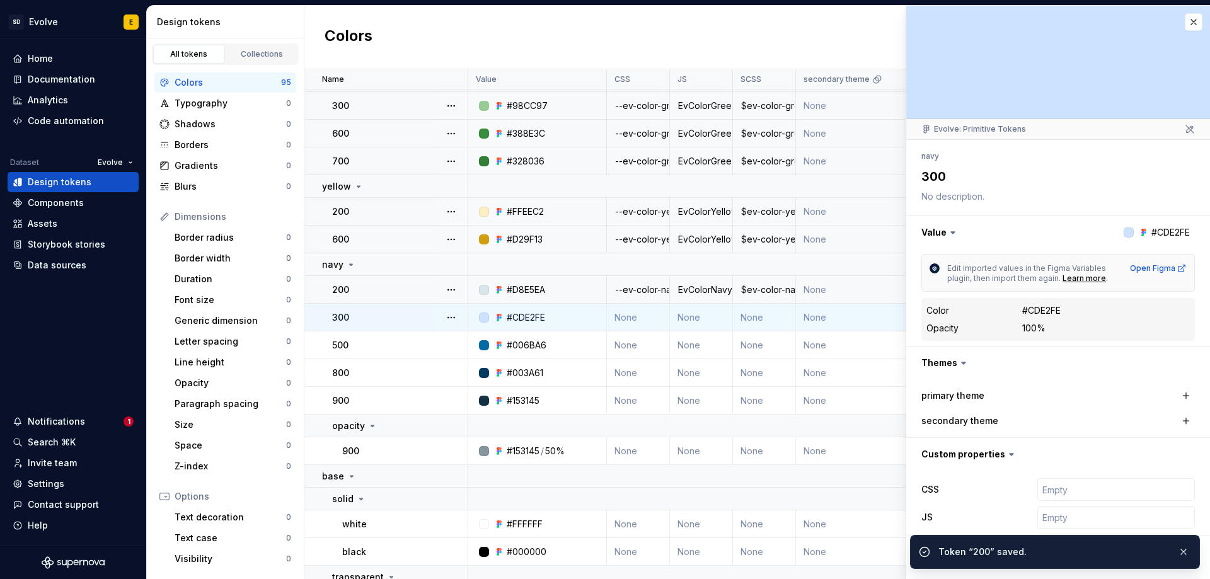
click at [1052, 502] on div "**********" at bounding box center [1057, 545] width 273 height 139
click at [1053, 492] on input "text" at bounding box center [1116, 489] width 158 height 23
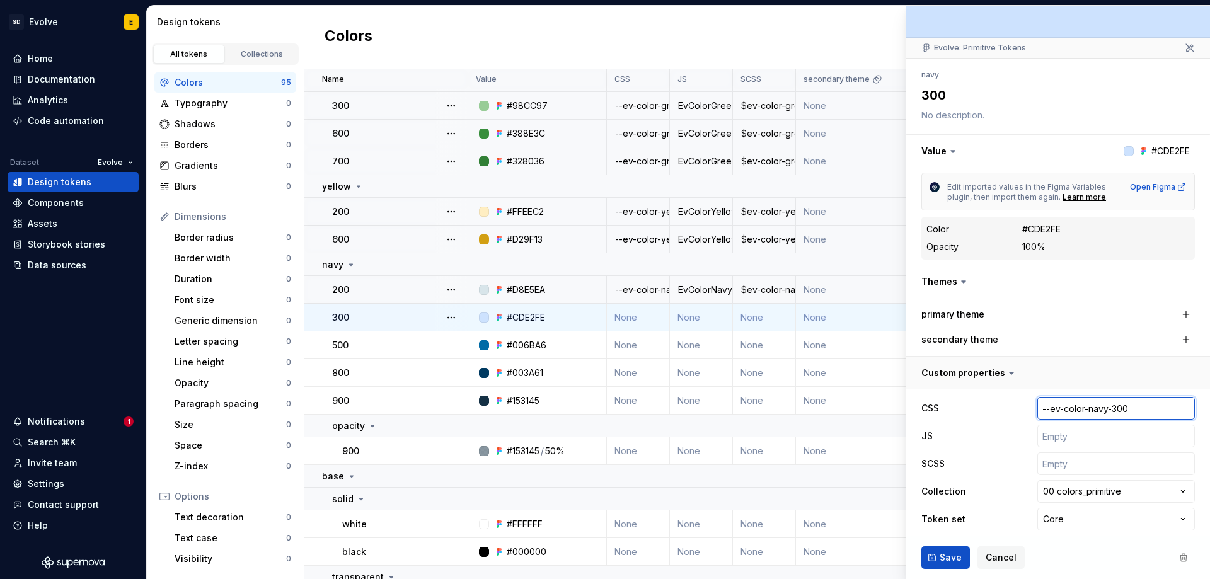
scroll to position [92, 0]
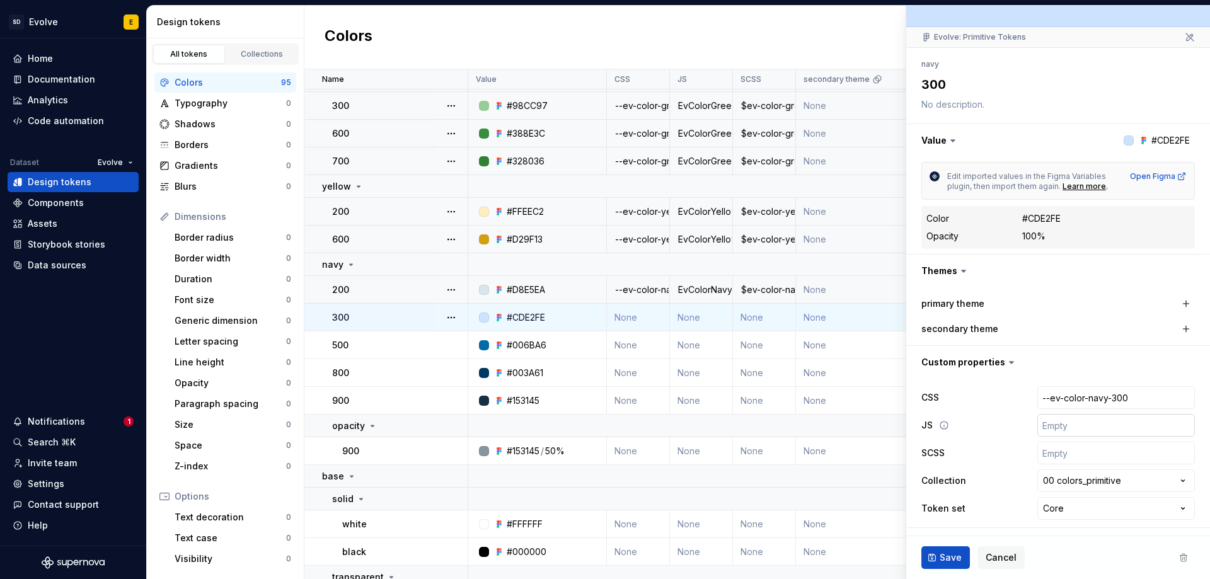
click at [1060, 428] on input "text" at bounding box center [1116, 425] width 158 height 23
click at [1067, 456] on input "text" at bounding box center [1116, 453] width 158 height 23
click at [938, 559] on button "Save" at bounding box center [945, 557] width 49 height 23
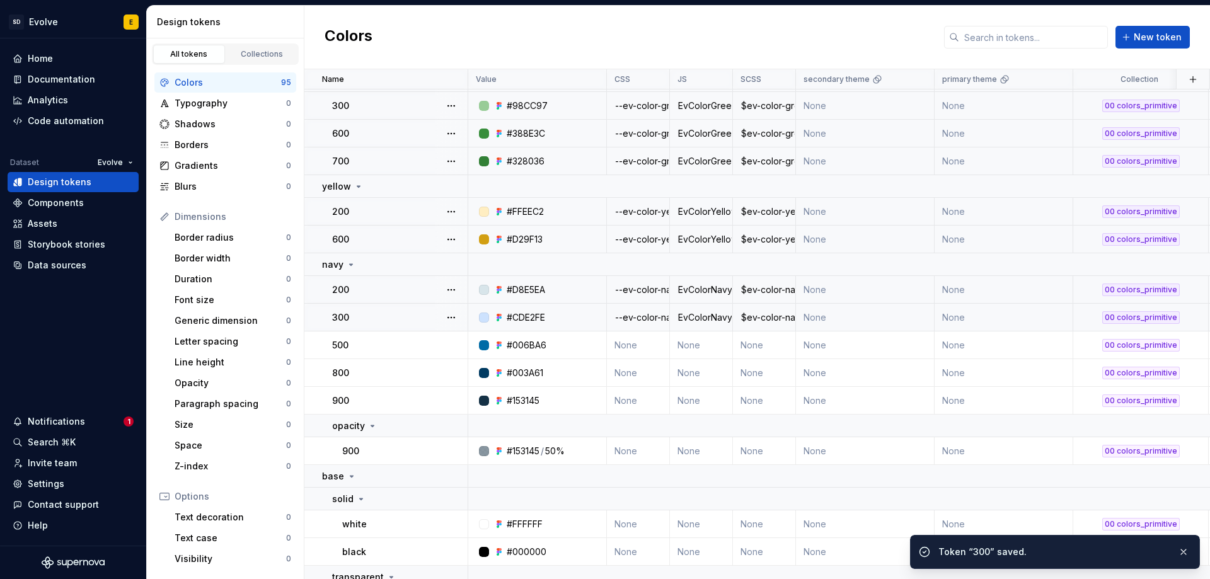
click at [634, 343] on td "None" at bounding box center [638, 345] width 63 height 28
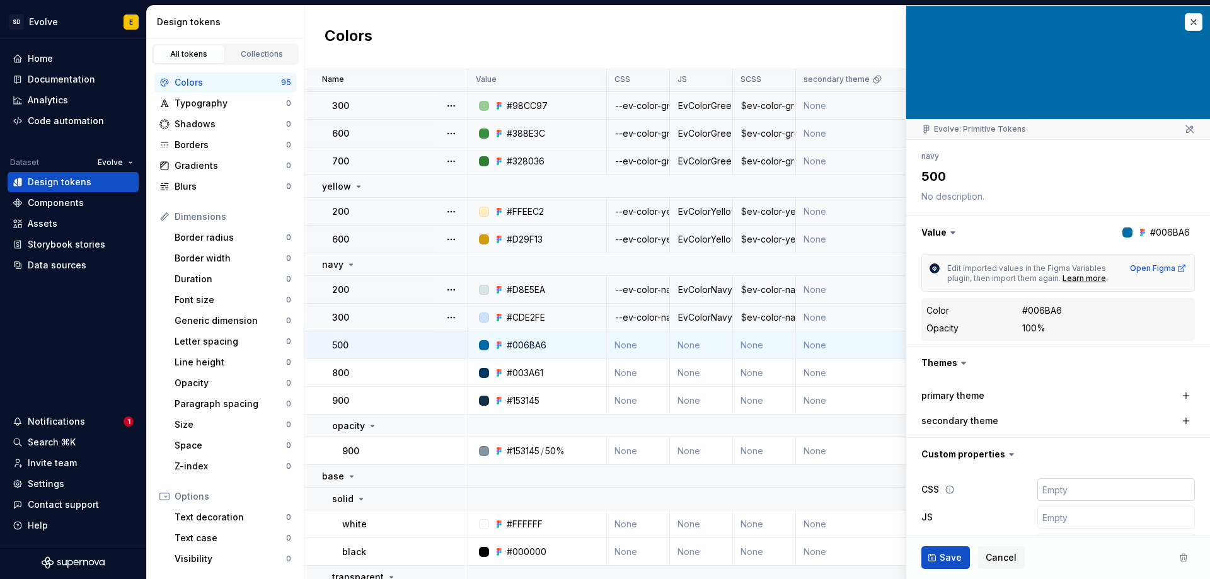
click at [1059, 485] on input "text" at bounding box center [1116, 489] width 158 height 23
click at [1069, 523] on input "text" at bounding box center [1116, 517] width 158 height 23
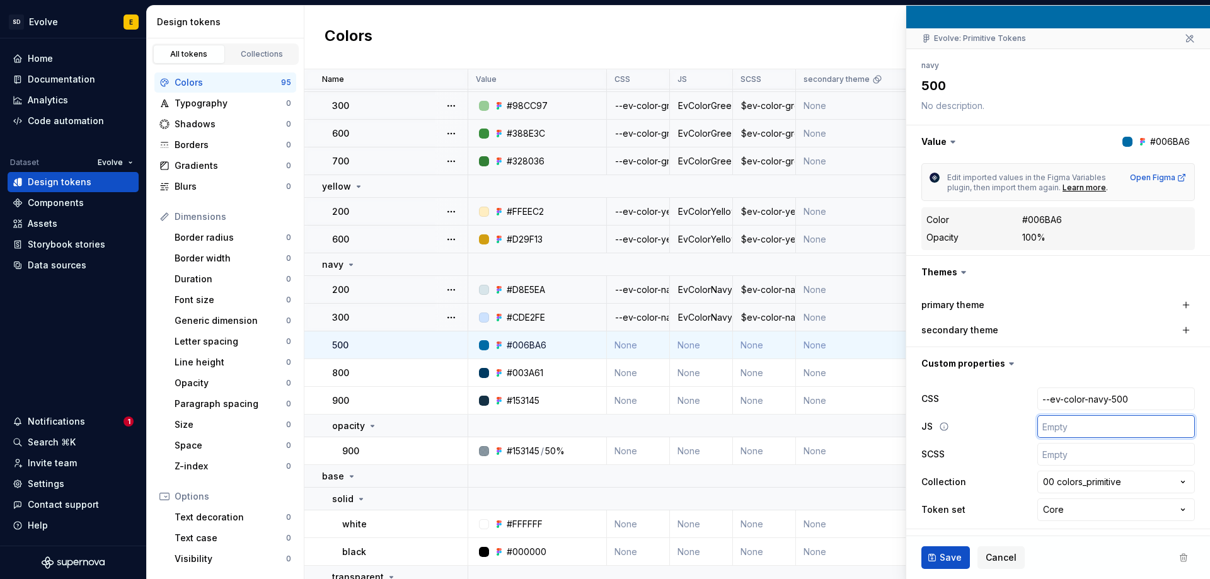
scroll to position [92, 0]
click at [1055, 457] on input "text" at bounding box center [1116, 453] width 158 height 23
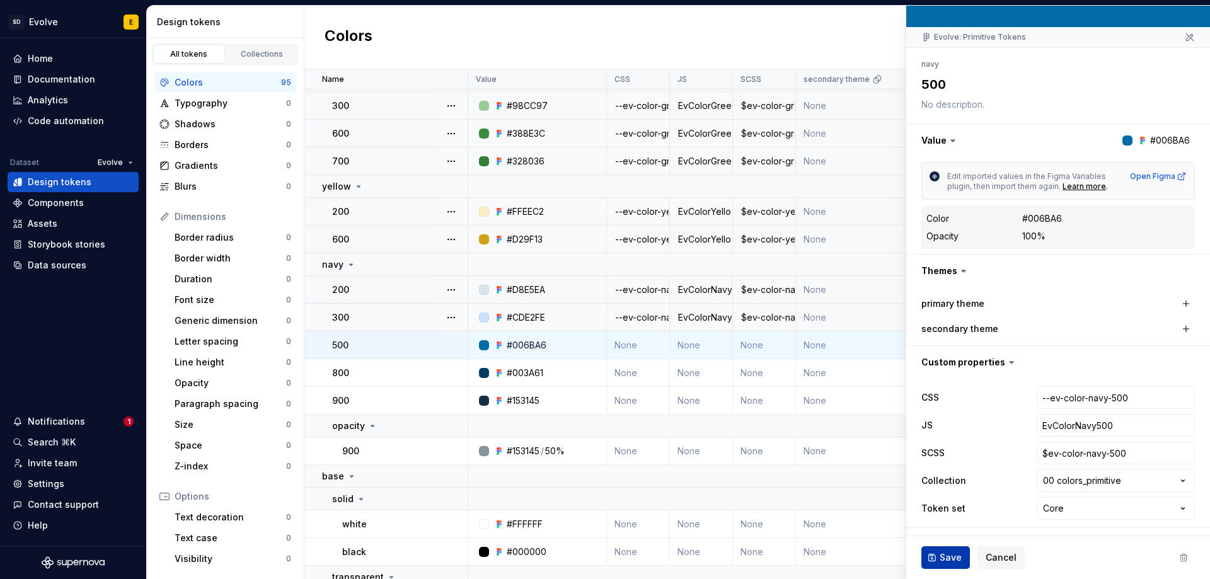
click at [958, 555] on span "Save" at bounding box center [950, 557] width 22 height 13
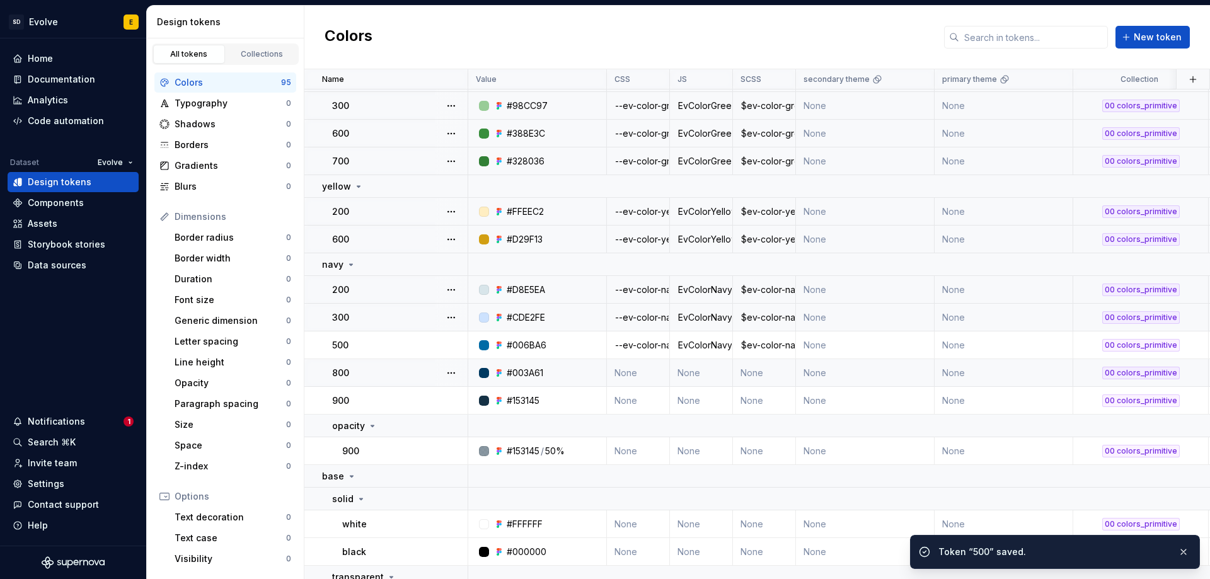
click at [641, 372] on td "None" at bounding box center [638, 373] width 63 height 28
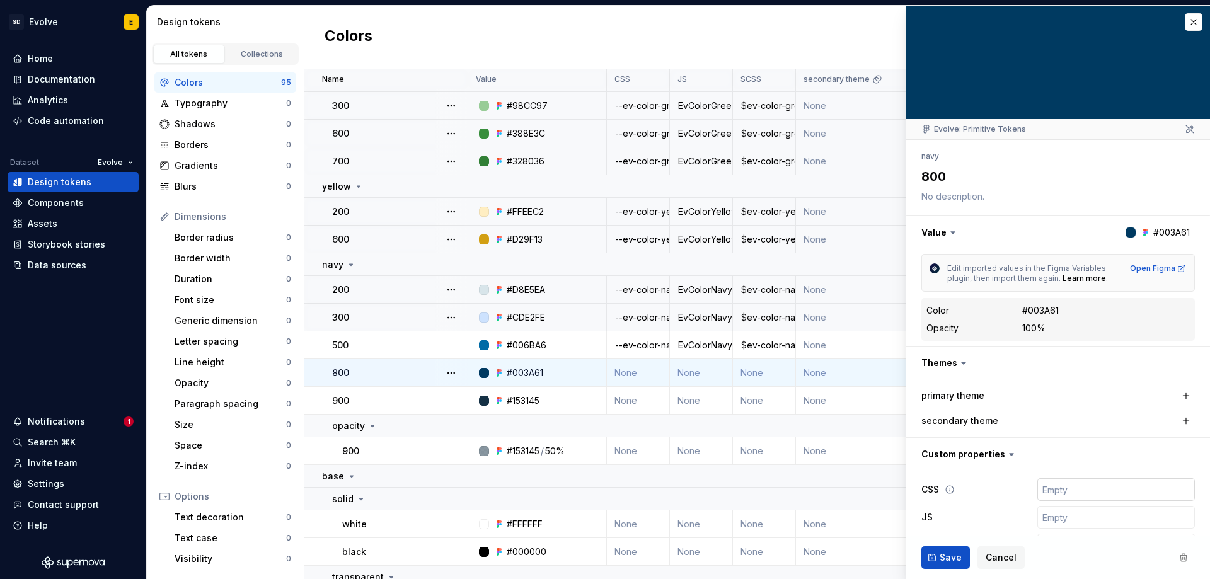
click at [1057, 485] on input "text" at bounding box center [1116, 489] width 158 height 23
click at [1059, 517] on input "text" at bounding box center [1116, 517] width 158 height 23
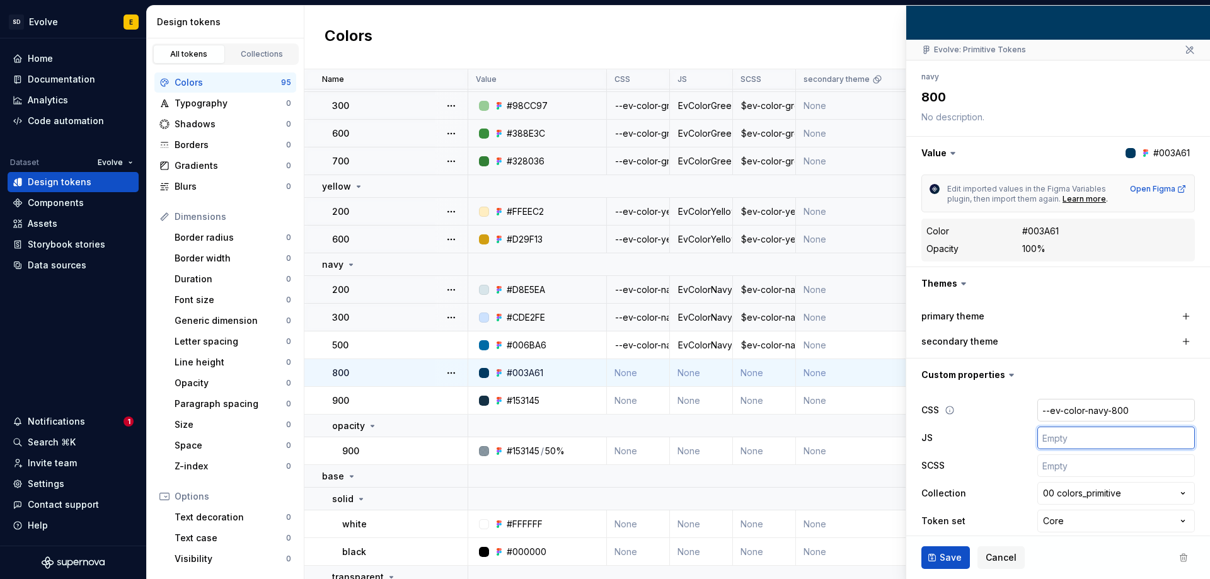
scroll to position [92, 0]
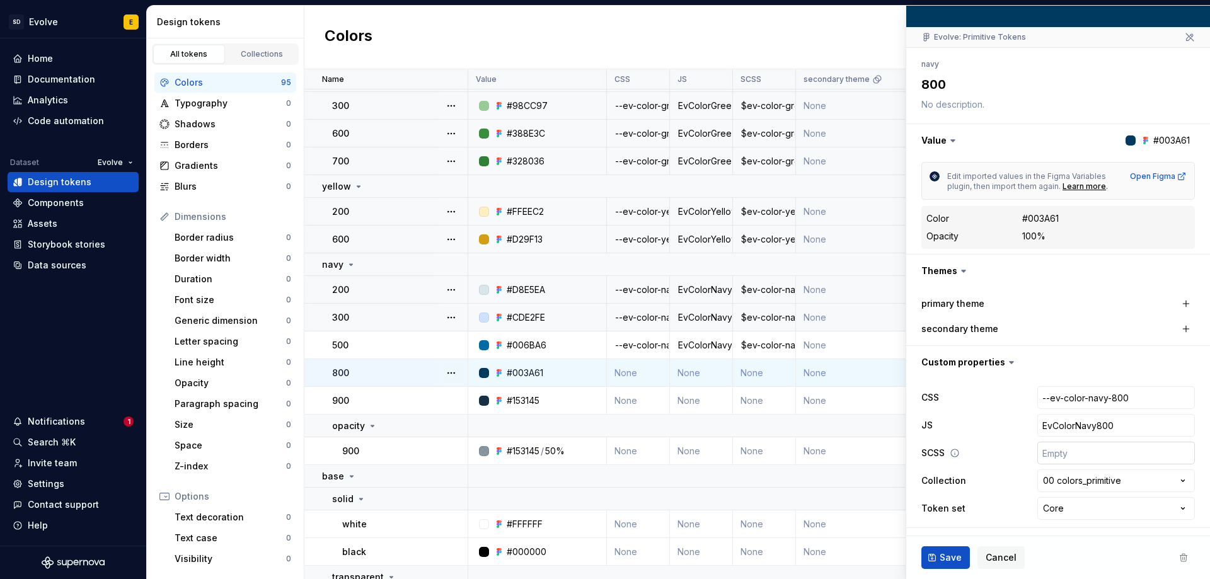
click at [1042, 457] on input "text" at bounding box center [1116, 453] width 158 height 23
click at [944, 553] on span "Save" at bounding box center [950, 557] width 22 height 13
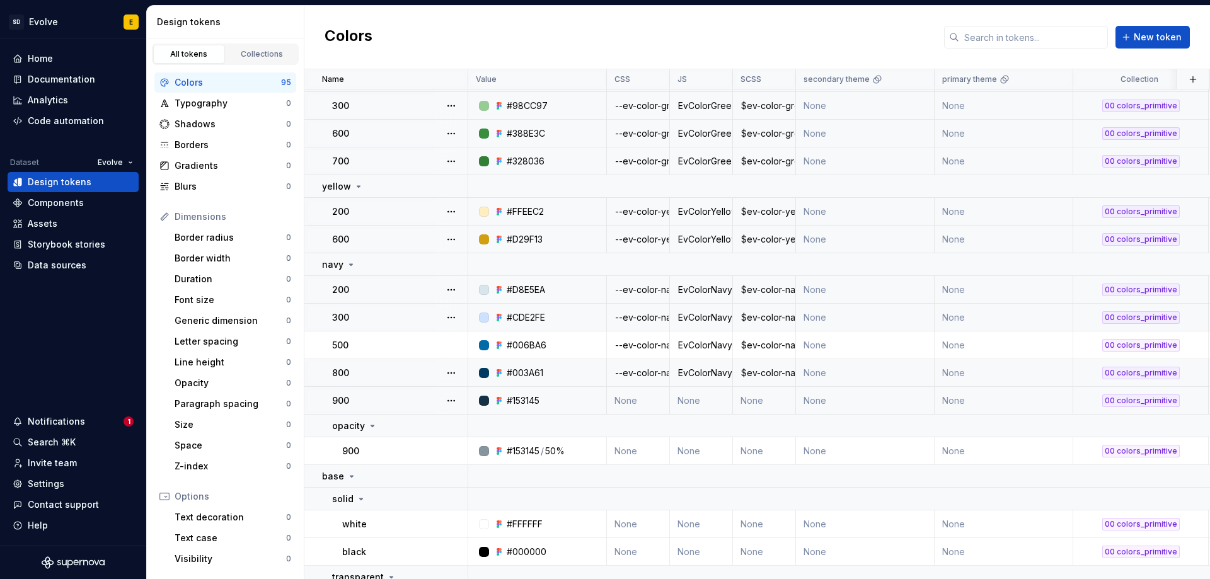
click at [627, 399] on td "None" at bounding box center [638, 401] width 63 height 28
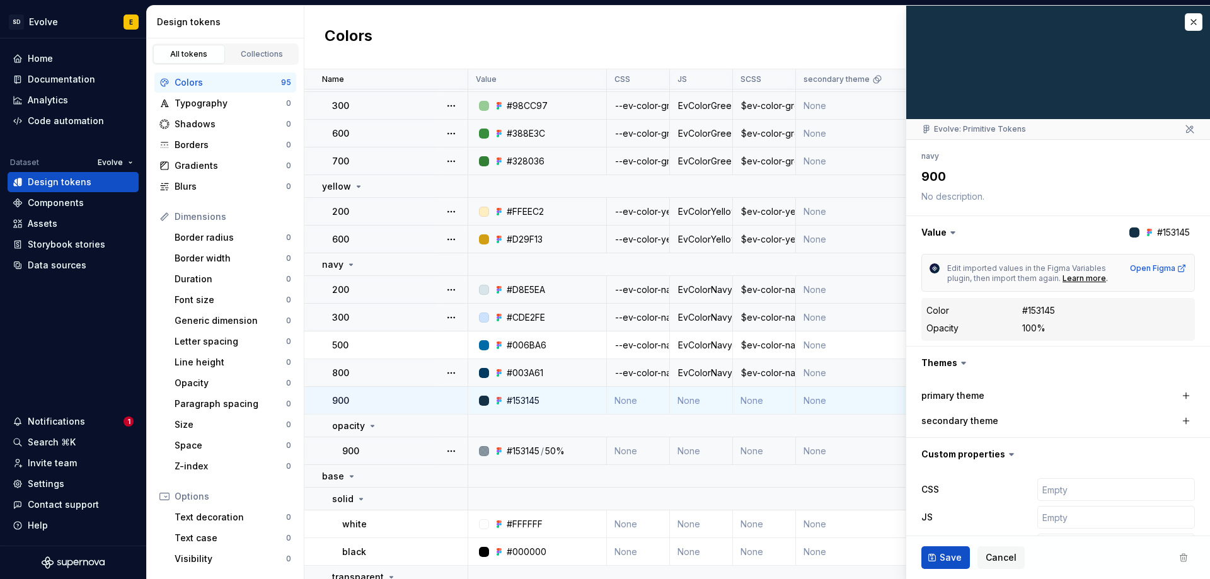
scroll to position [92, 0]
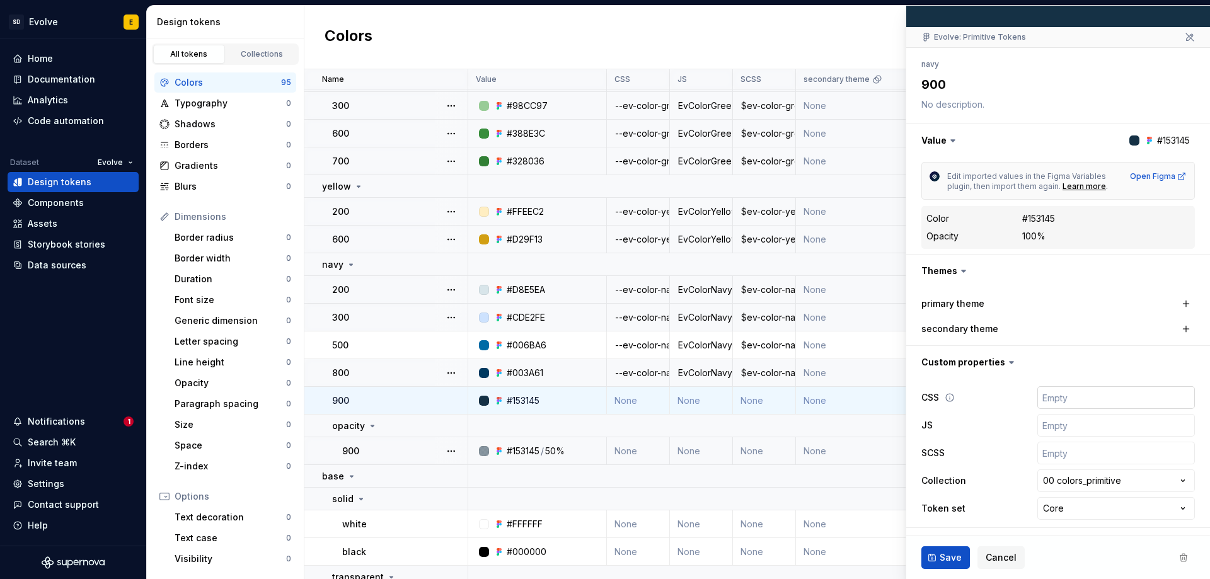
click at [1053, 403] on input "text" at bounding box center [1116, 397] width 158 height 23
click at [1055, 408] on input "--ev-color-navy-900" at bounding box center [1116, 397] width 158 height 23
click at [1053, 425] on input "text" at bounding box center [1116, 425] width 158 height 23
click at [1055, 457] on input "text" at bounding box center [1116, 453] width 158 height 23
click at [951, 556] on span "Save" at bounding box center [950, 557] width 22 height 13
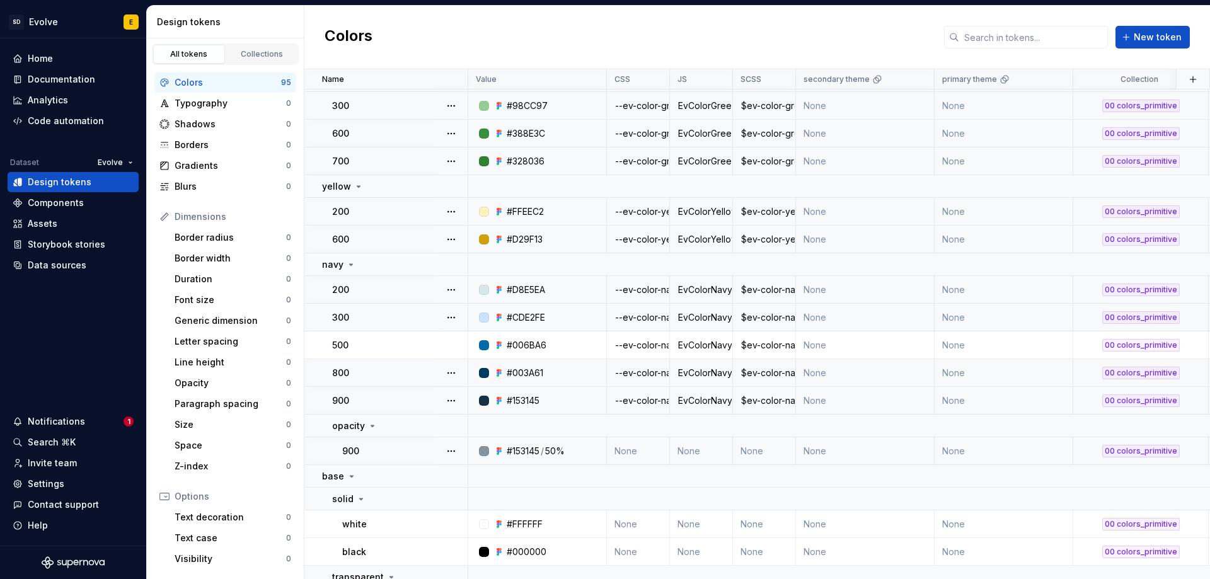
click at [652, 451] on td "None" at bounding box center [638, 451] width 63 height 28
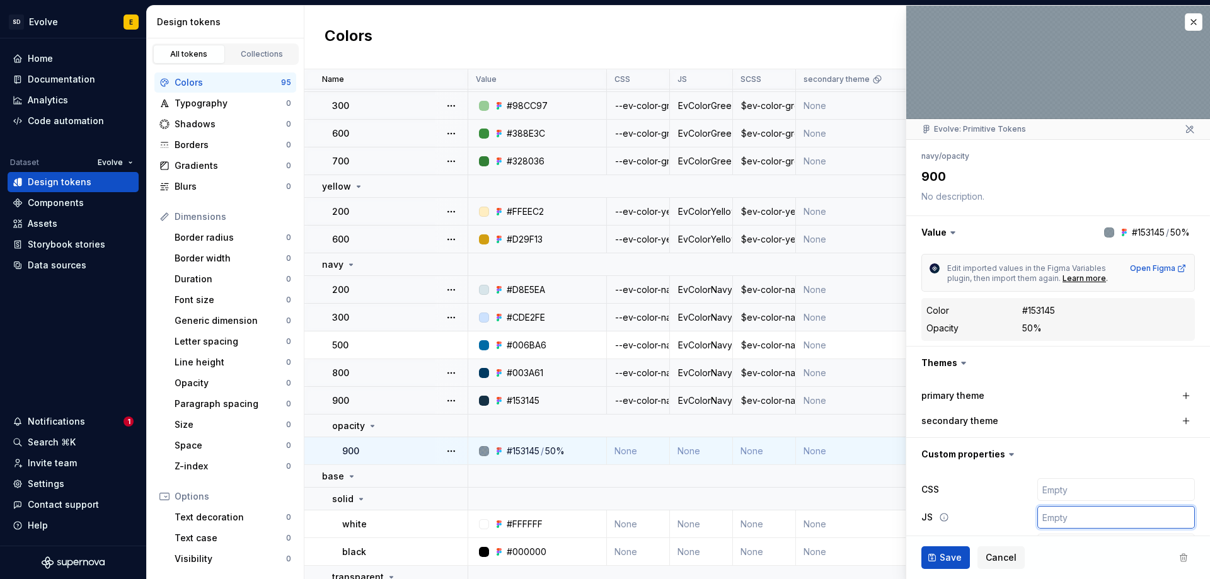
click at [1048, 511] on input "text" at bounding box center [1116, 517] width 158 height 23
paste input "EvColorNavyOpacity900"
click at [1043, 485] on input "text" at bounding box center [1116, 489] width 158 height 23
paste input "$ev-color-navy-opacity-900"
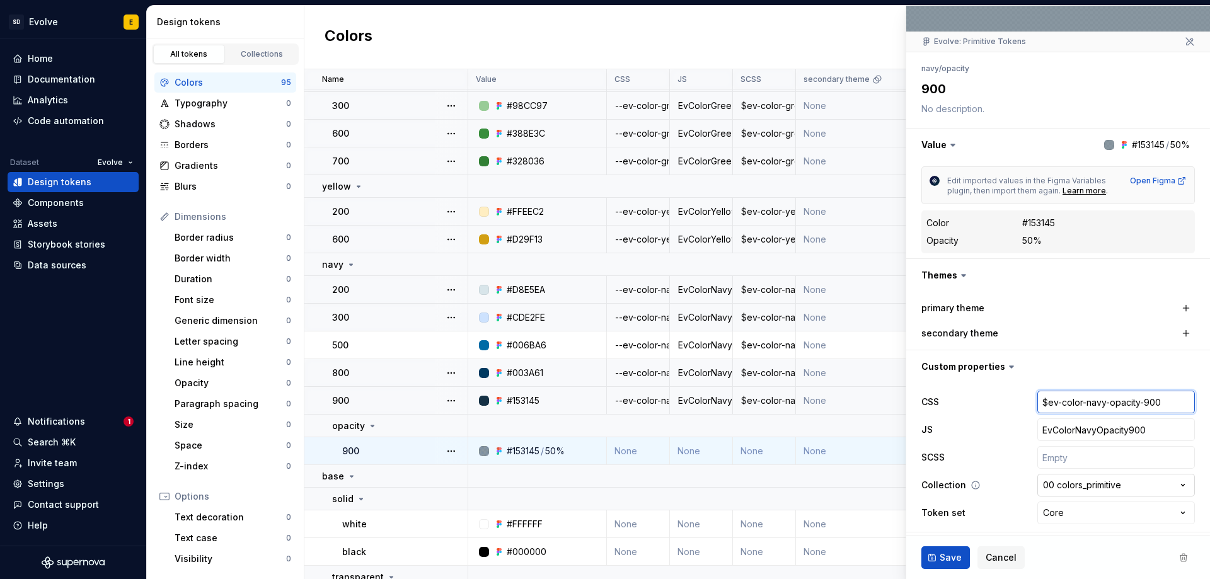
scroll to position [92, 0]
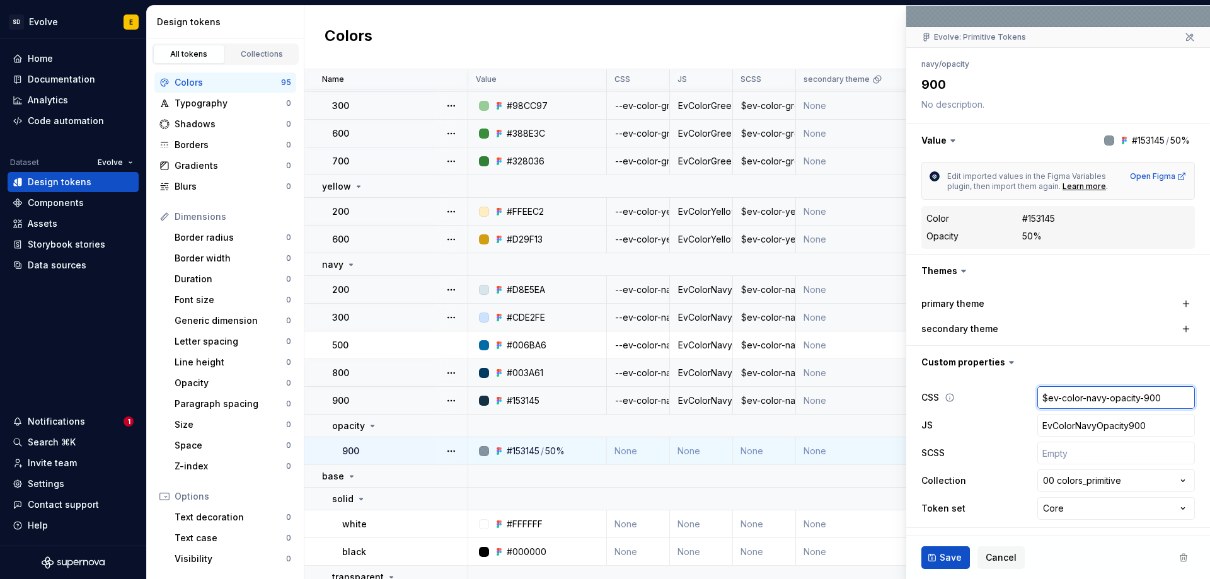
drag, startPoint x: 1156, startPoint y: 398, endPoint x: 992, endPoint y: 401, distance: 163.2
click at [992, 401] on div "CSS $ev-color-navy-opacity-900" at bounding box center [1057, 397] width 273 height 23
click at [1055, 455] on input "text" at bounding box center [1116, 453] width 158 height 23
paste input "$ev-color-navy-opacity-900"
click at [1047, 403] on input "text" at bounding box center [1116, 397] width 158 height 23
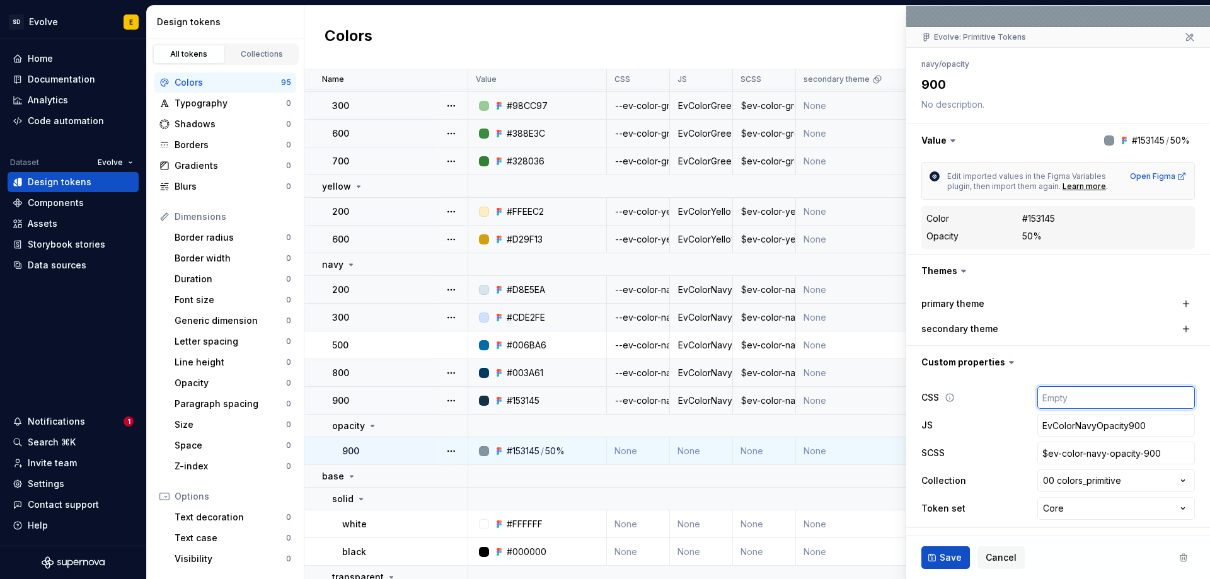
paste input "$ev-color-navy-opacity-900"
click at [1039, 396] on input "$ev-color-navy-opacity-900" at bounding box center [1116, 397] width 158 height 23
click at [943, 556] on span "Save" at bounding box center [950, 557] width 22 height 13
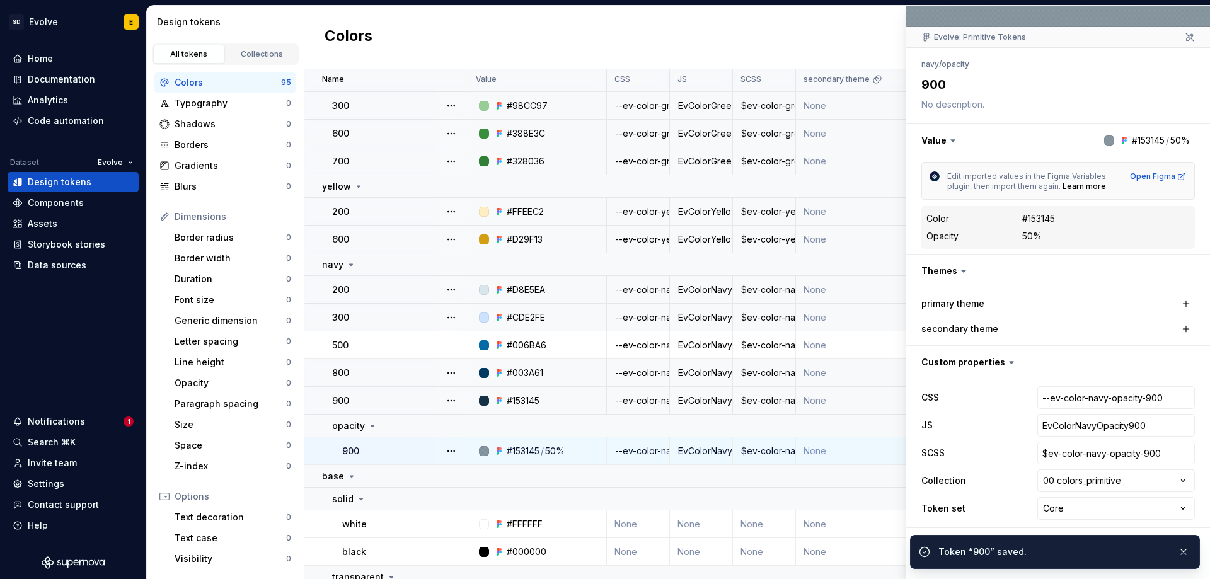
scroll to position [315, 0]
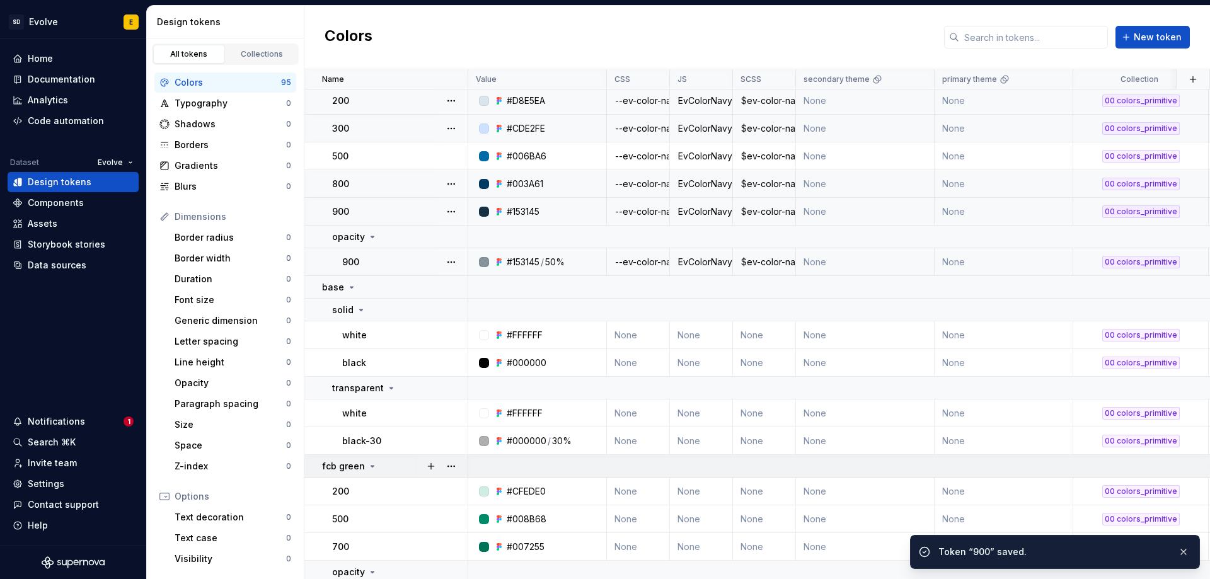
scroll to position [441, 0]
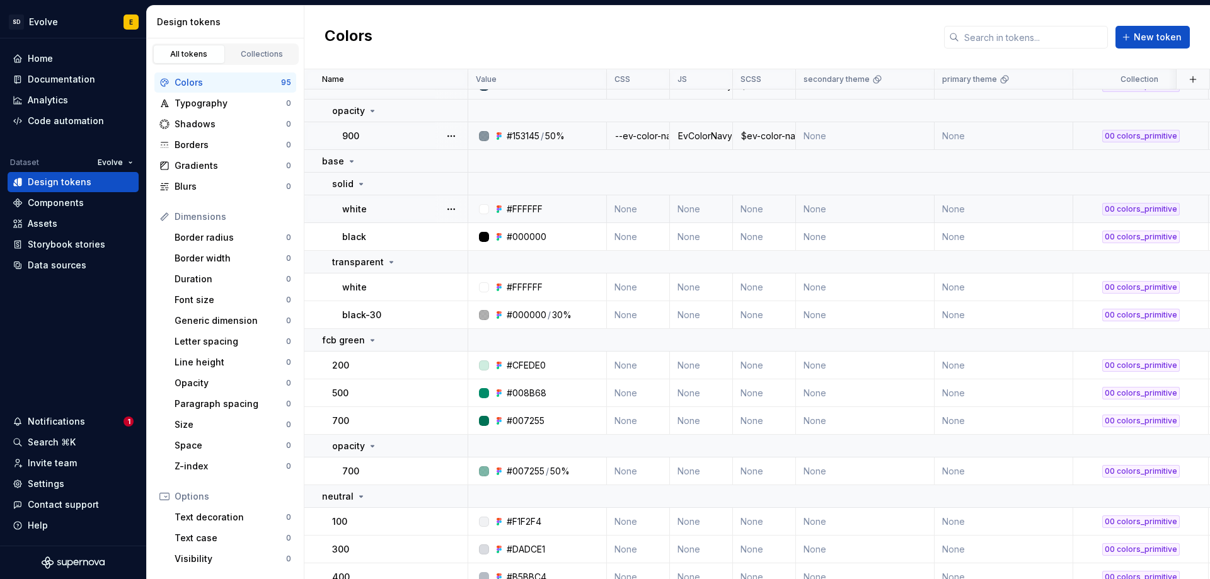
click at [639, 207] on td "None" at bounding box center [638, 209] width 63 height 28
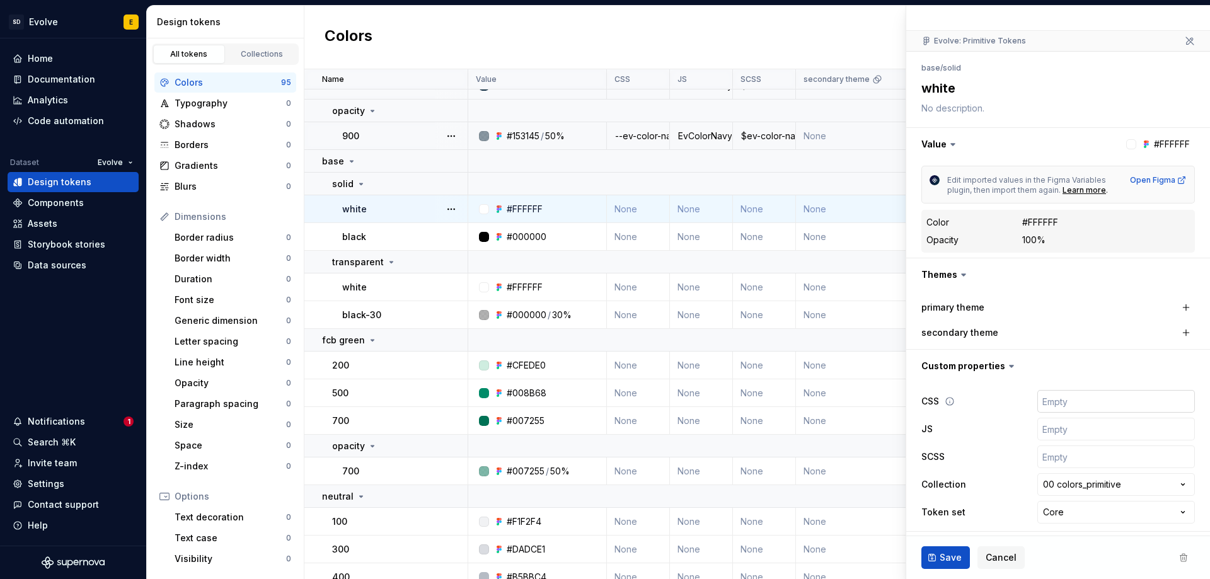
scroll to position [92, 0]
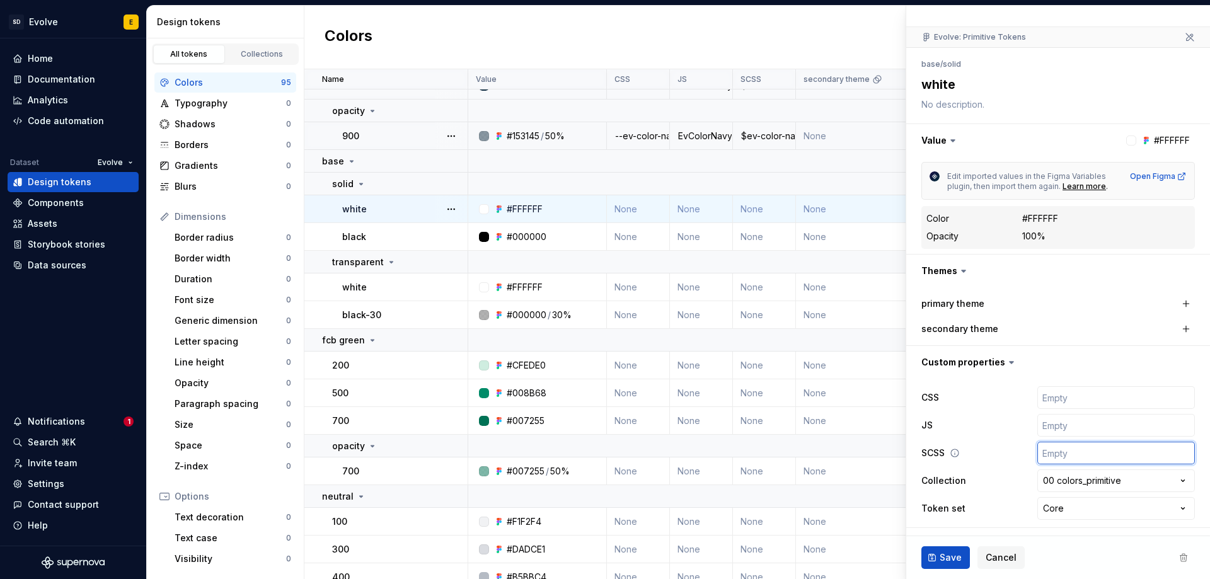
click at [1062, 457] on input "text" at bounding box center [1116, 453] width 158 height 23
click at [1060, 457] on input "text" at bounding box center [1116, 453] width 158 height 23
paste input "$ev-color-base-solid-white"
click at [1058, 403] on input "text" at bounding box center [1116, 397] width 158 height 23
paste input "$ev-color-base-solid-white"
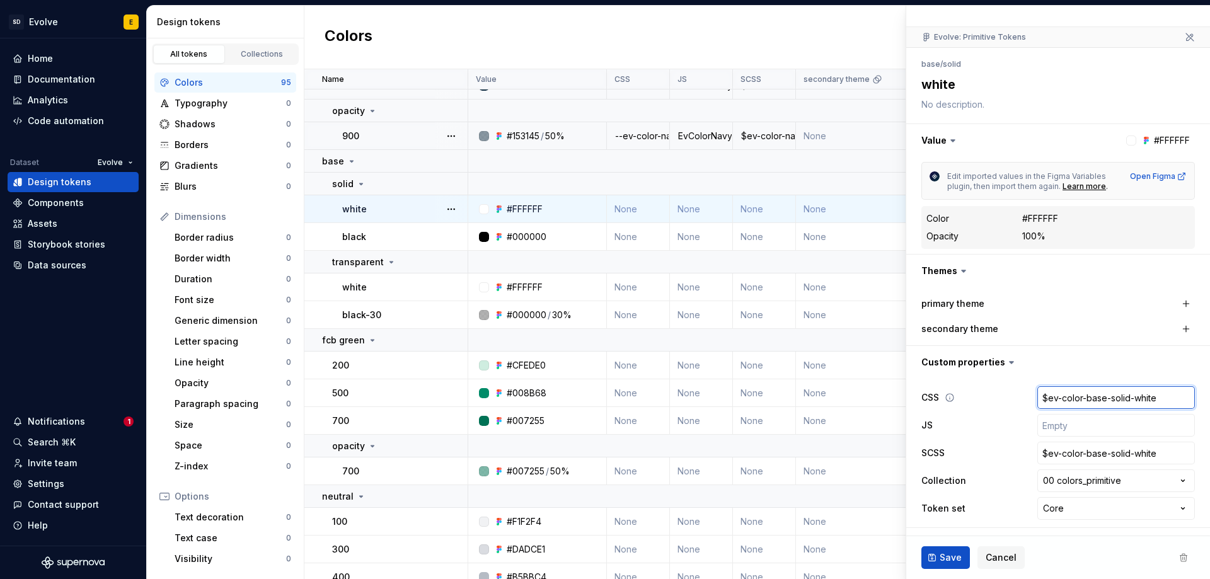
click at [1037, 393] on input "$ev-color-base-solid-white" at bounding box center [1116, 397] width 158 height 23
click at [1067, 425] on input "text" at bounding box center [1116, 425] width 158 height 23
paste input "EvColorBaseSolidWhite"
click at [936, 556] on button "Save" at bounding box center [945, 557] width 49 height 23
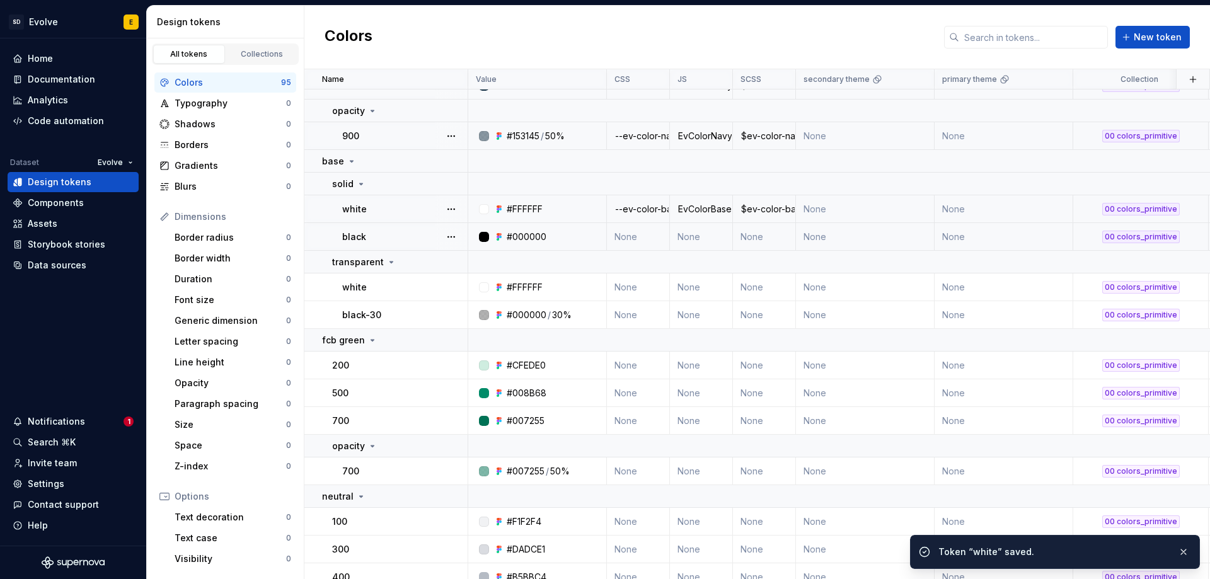
click at [628, 234] on td "None" at bounding box center [638, 237] width 63 height 28
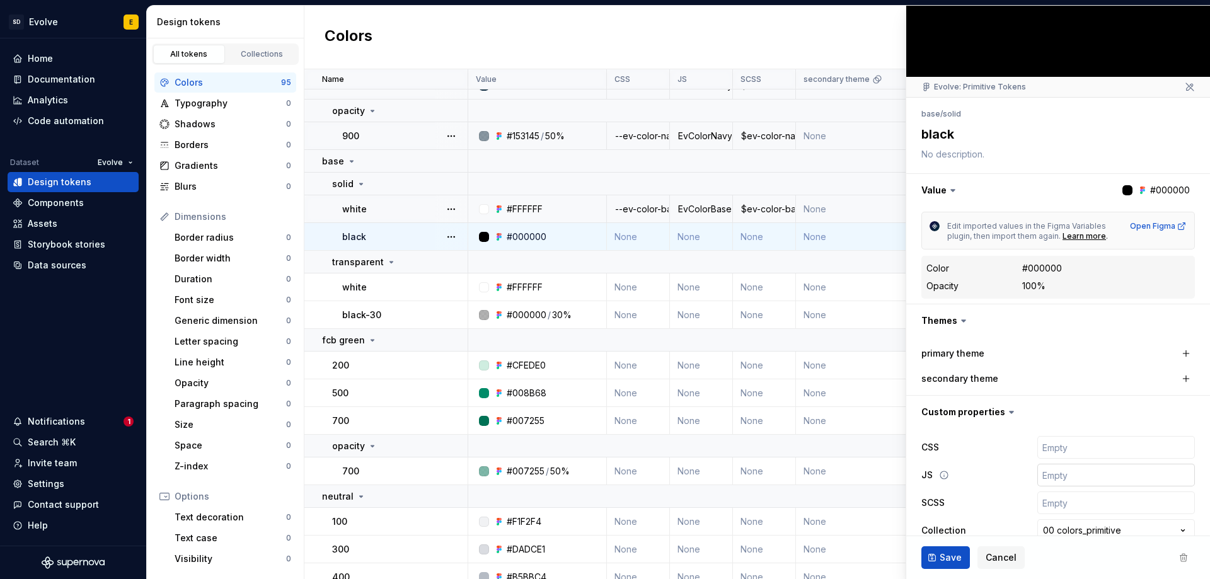
scroll to position [92, 0]
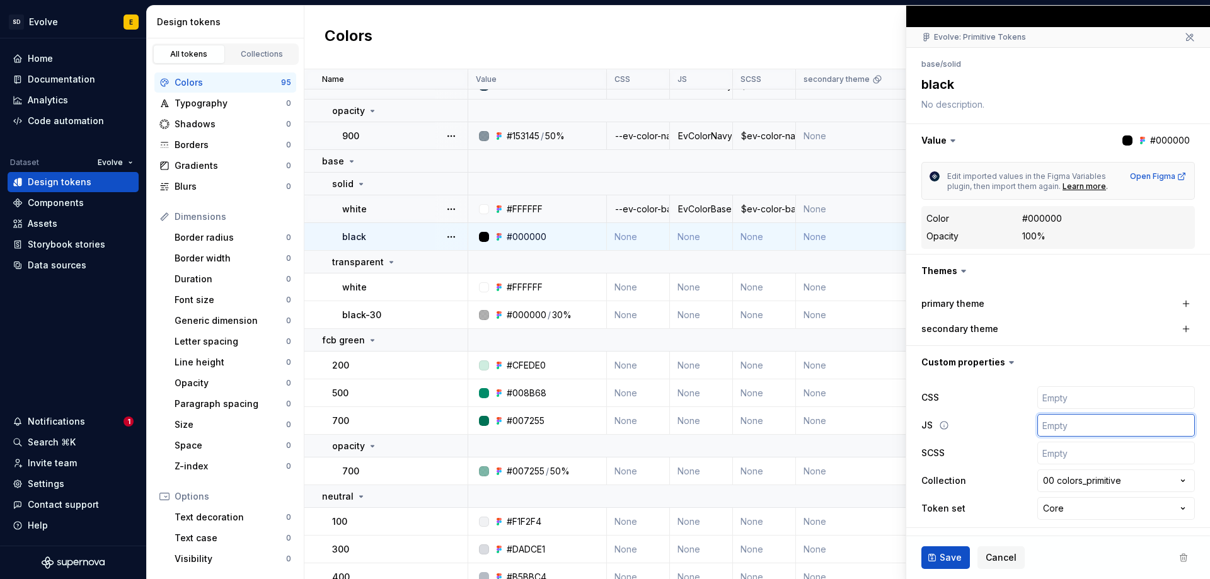
click at [1076, 430] on input "text" at bounding box center [1116, 425] width 158 height 23
paste input "EvColorBaseSolidBlack"
click at [1101, 450] on input "text" at bounding box center [1116, 453] width 158 height 23
paste input "$ev-color-base-solid-black"
click at [1068, 399] on input "text" at bounding box center [1116, 397] width 158 height 23
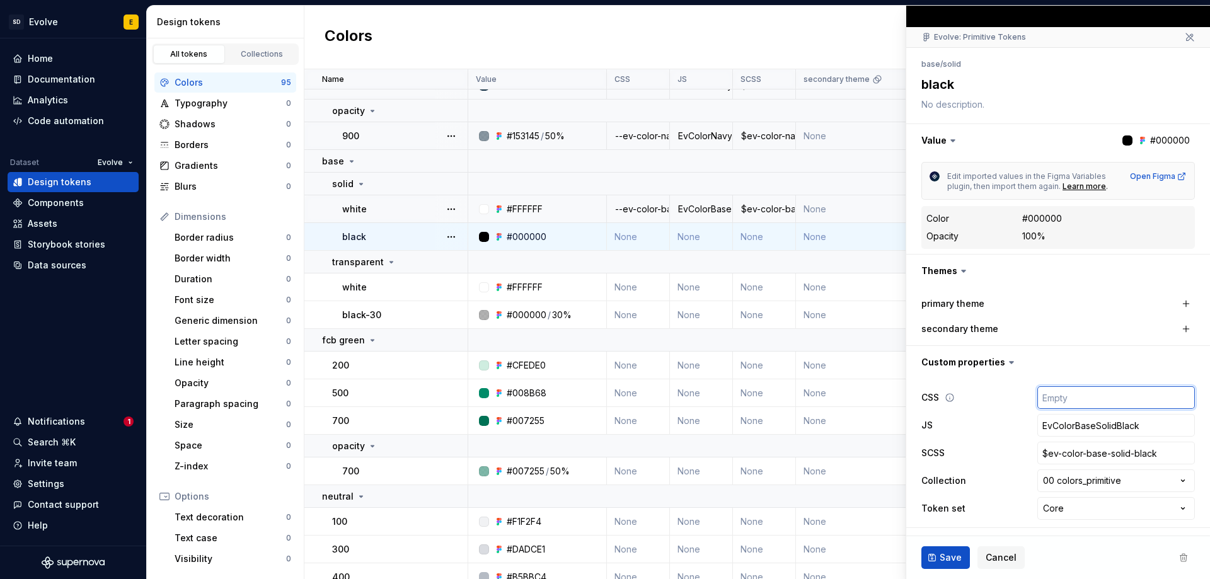
paste input "$ev-color-base-solid-black"
click at [1037, 396] on input "$ev-color-base-solid-black" at bounding box center [1116, 397] width 158 height 23
click at [944, 558] on span "Save" at bounding box center [950, 557] width 22 height 13
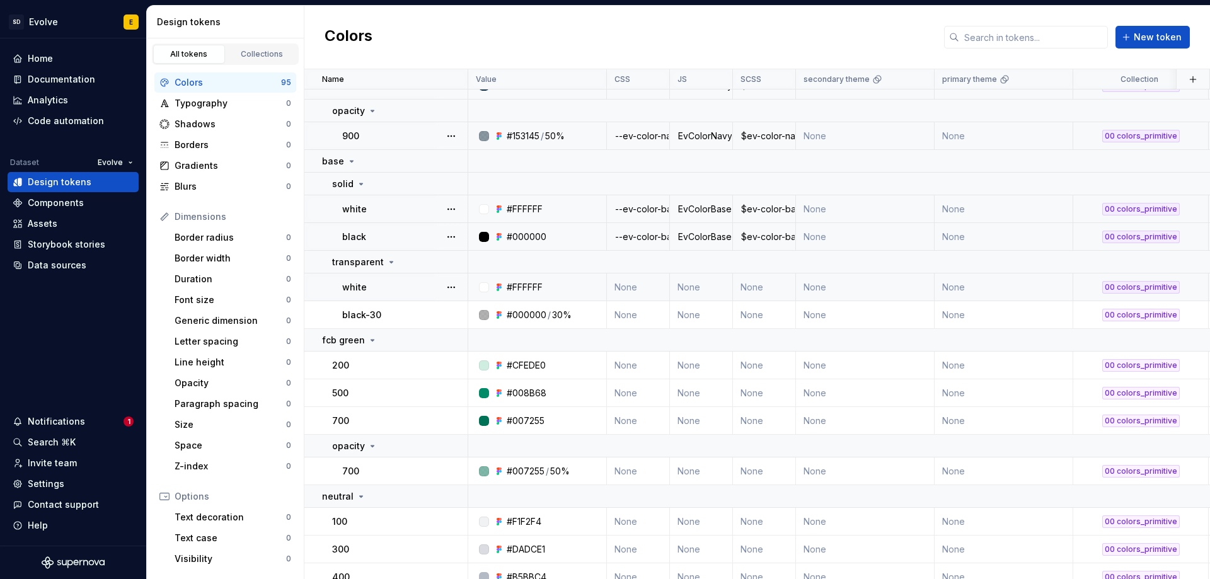
click at [628, 285] on td "None" at bounding box center [638, 287] width 63 height 28
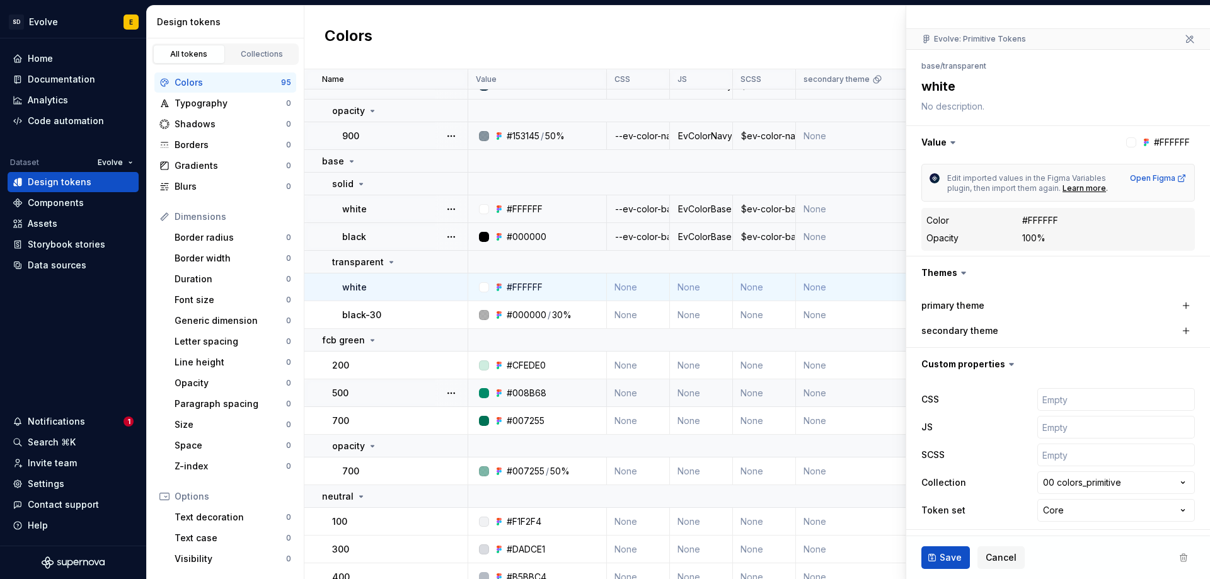
scroll to position [92, 0]
click at [1049, 437] on div "**********" at bounding box center [1057, 453] width 273 height 139
click at [1048, 430] on input "text" at bounding box center [1116, 425] width 158 height 23
paste input "EvColorBaseTransparentWhite"
click at [1065, 398] on input "text" at bounding box center [1116, 397] width 158 height 23
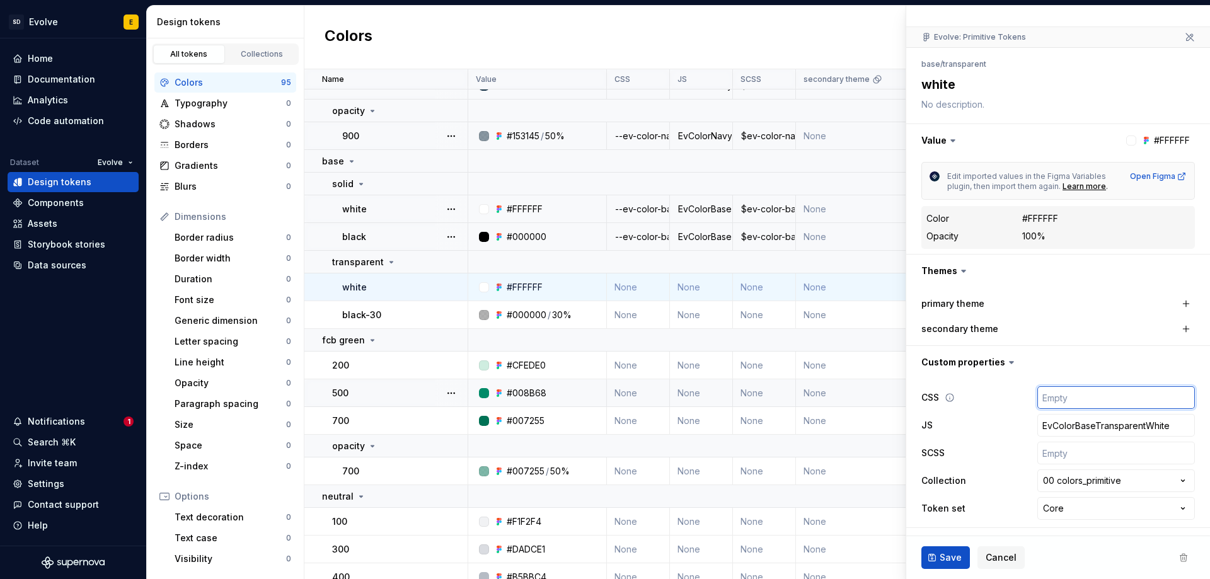
paste input "$ev-color-base-transparent-white"
click at [1056, 457] on input "text" at bounding box center [1116, 453] width 158 height 23
paste input "$ev-color-base-transparent-white"
click at [1037, 398] on input "$ev-color-base-transparent-white" at bounding box center [1116, 397] width 158 height 23
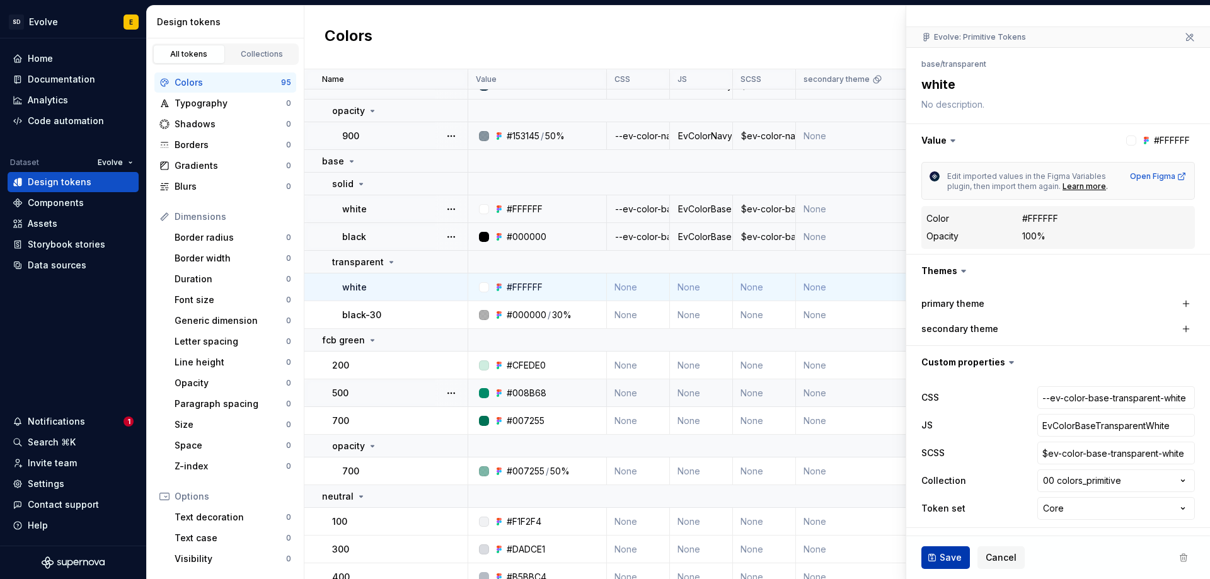
click at [959, 556] on span "Save" at bounding box center [950, 557] width 22 height 13
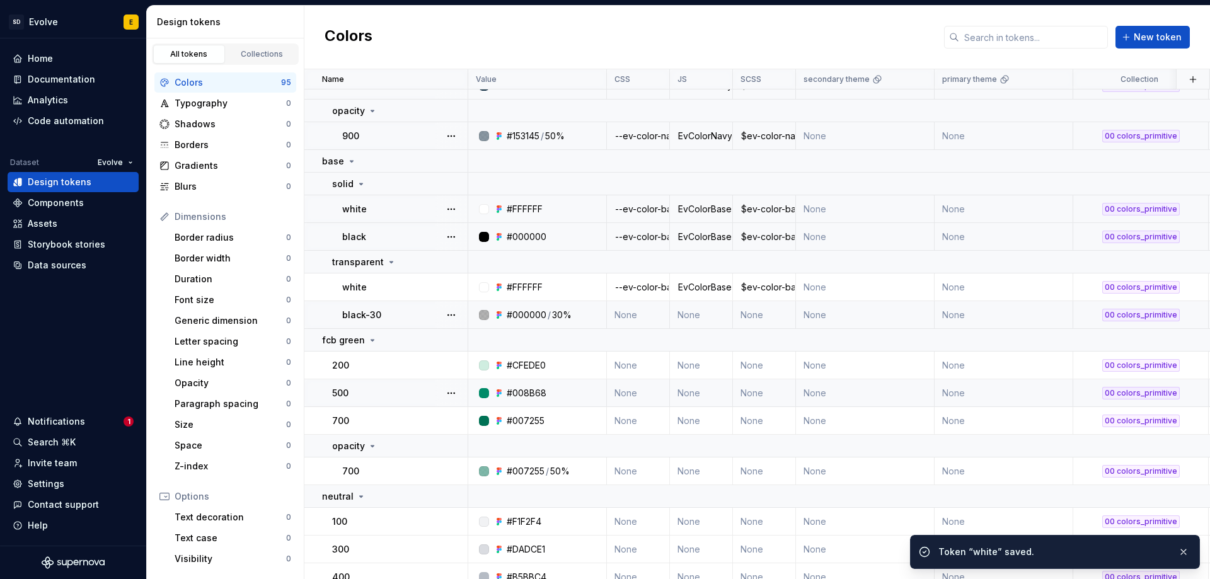
click at [641, 310] on td "None" at bounding box center [638, 315] width 63 height 28
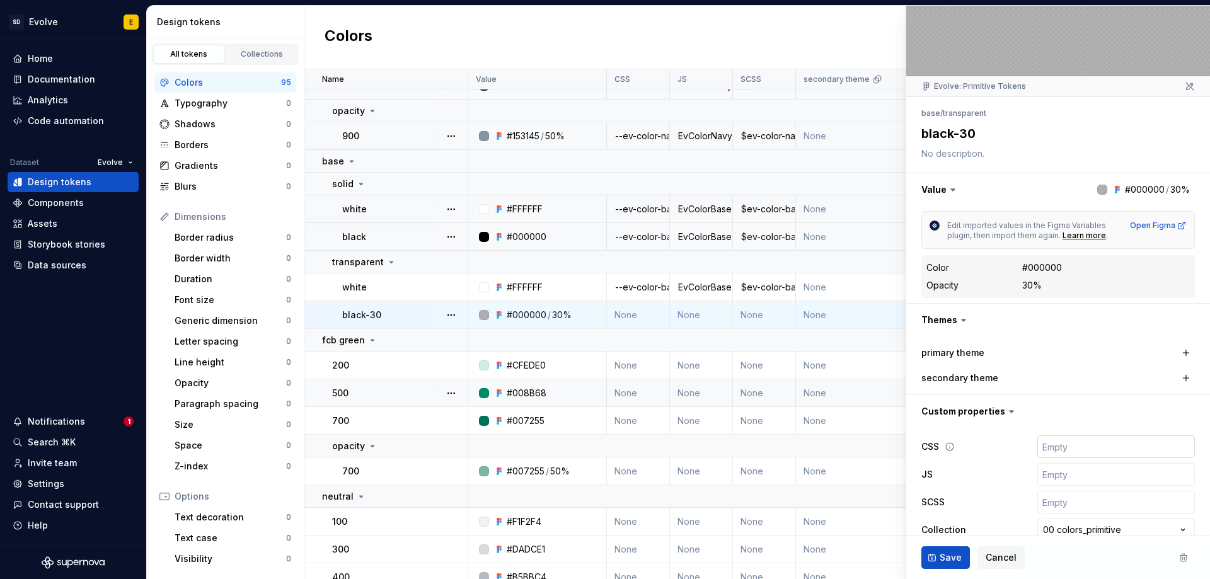
scroll to position [92, 0]
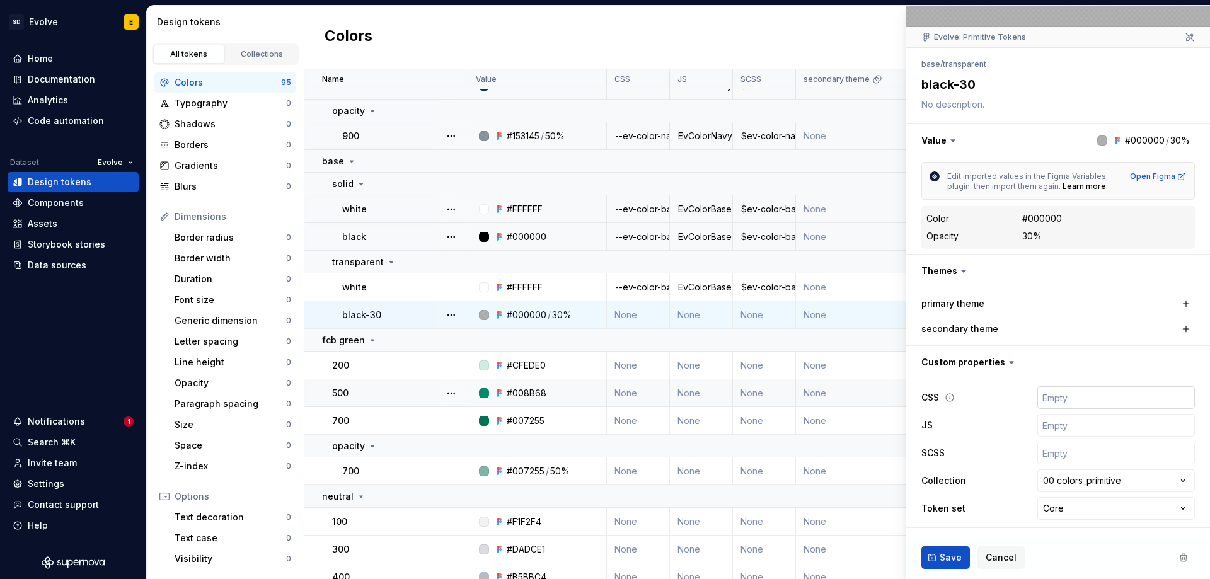
click at [1053, 398] on input "text" at bounding box center [1116, 397] width 158 height 23
paste input "$ev-color-base-transparent-black-30"
click at [1052, 453] on input "text" at bounding box center [1116, 453] width 158 height 23
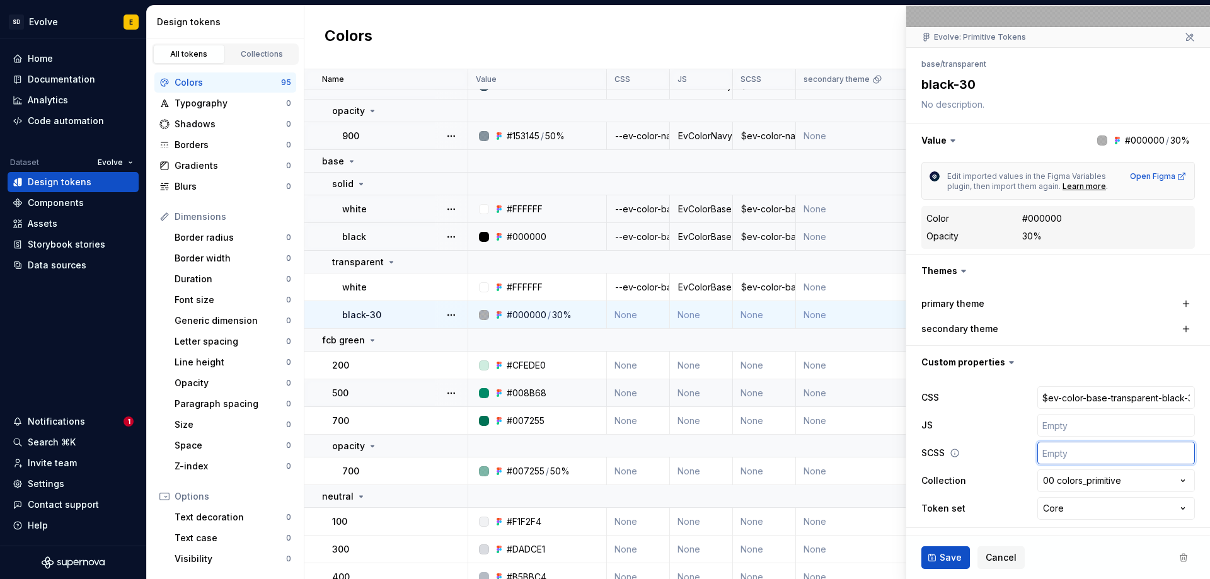
paste input "$ev-color-base-transparent-black-30"
click at [1039, 401] on input "$ev-color-base-transparent-black-30" at bounding box center [1116, 397] width 158 height 23
click at [1069, 430] on input "text" at bounding box center [1116, 425] width 158 height 23
paste input "EvColorBaseTransparentBlack30"
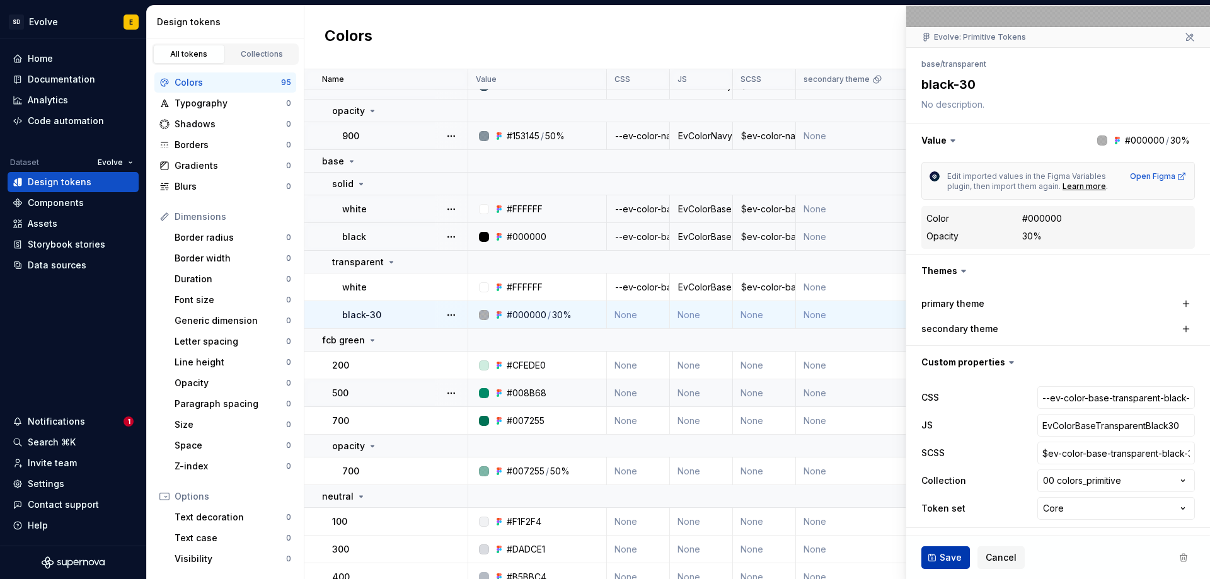
click at [948, 553] on span "Save" at bounding box center [950, 557] width 22 height 13
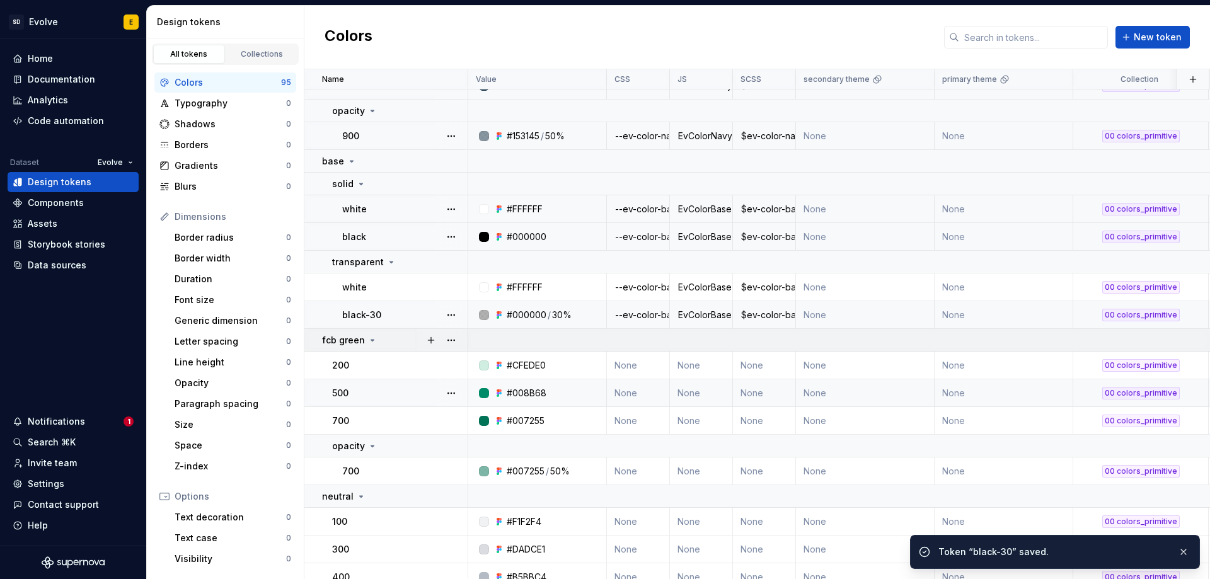
scroll to position [567, 0]
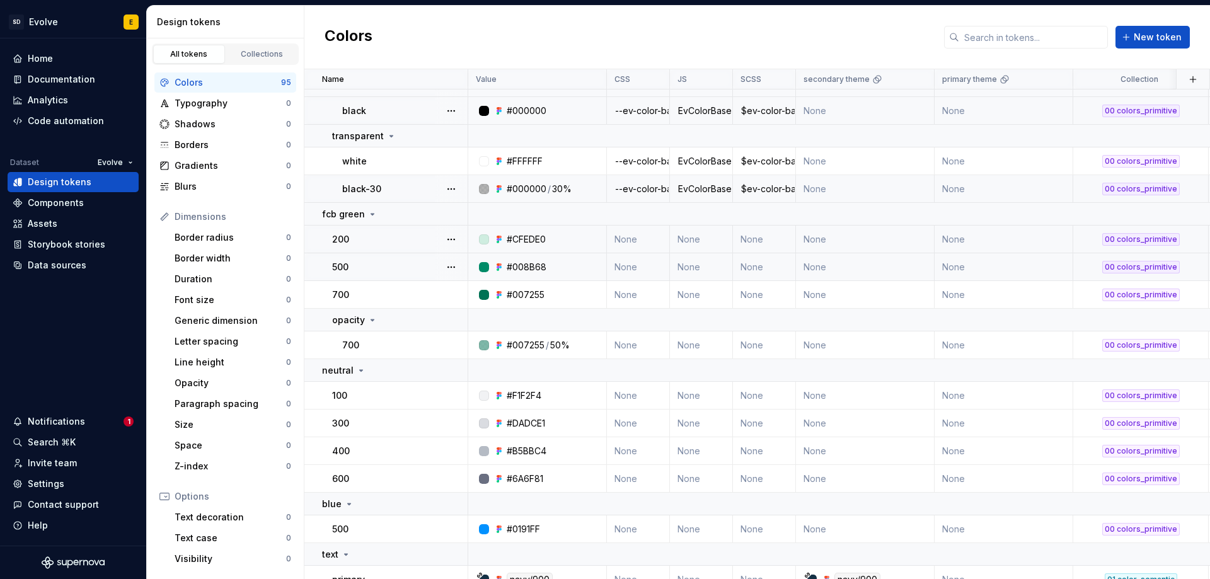
click at [636, 241] on td "None" at bounding box center [638, 240] width 63 height 28
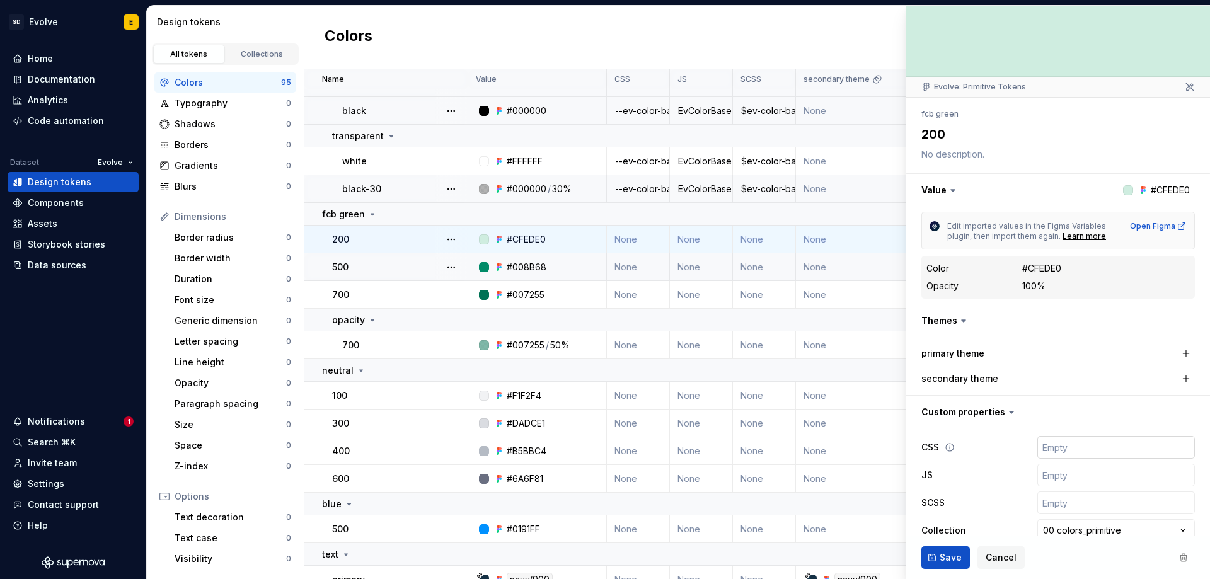
scroll to position [92, 0]
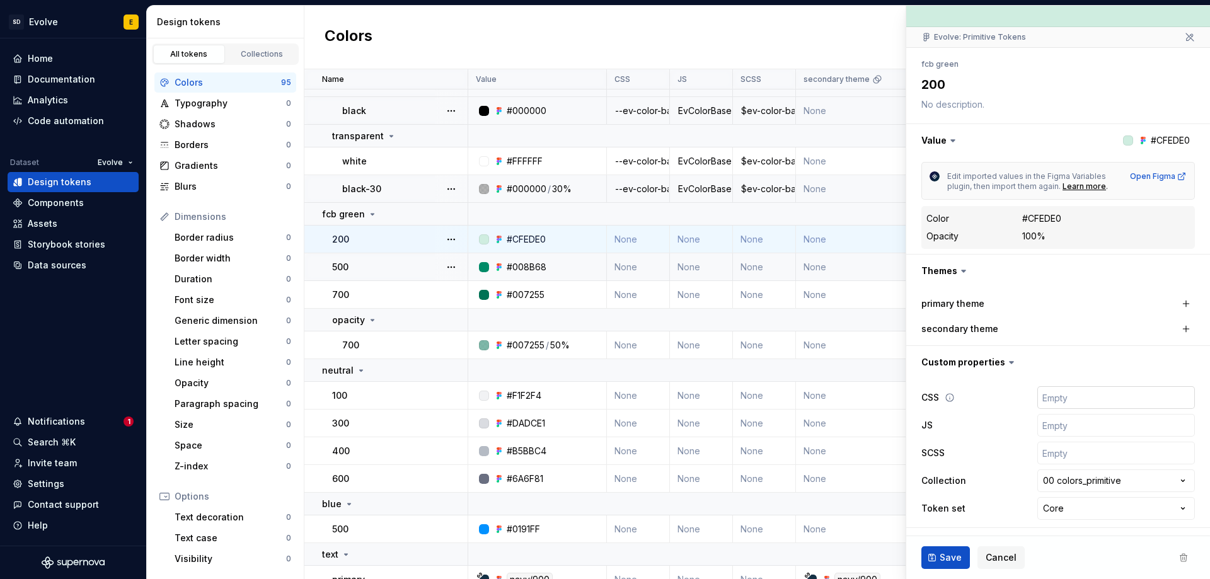
click at [1060, 404] on input "text" at bounding box center [1116, 397] width 158 height 23
paste input "$ev-color-fcb-green-200"
click at [1055, 455] on input "text" at bounding box center [1116, 453] width 158 height 23
paste input "$ev-color-fcb-green-200"
click at [1037, 398] on input "$ev-color-fcb-green-200" at bounding box center [1116, 397] width 158 height 23
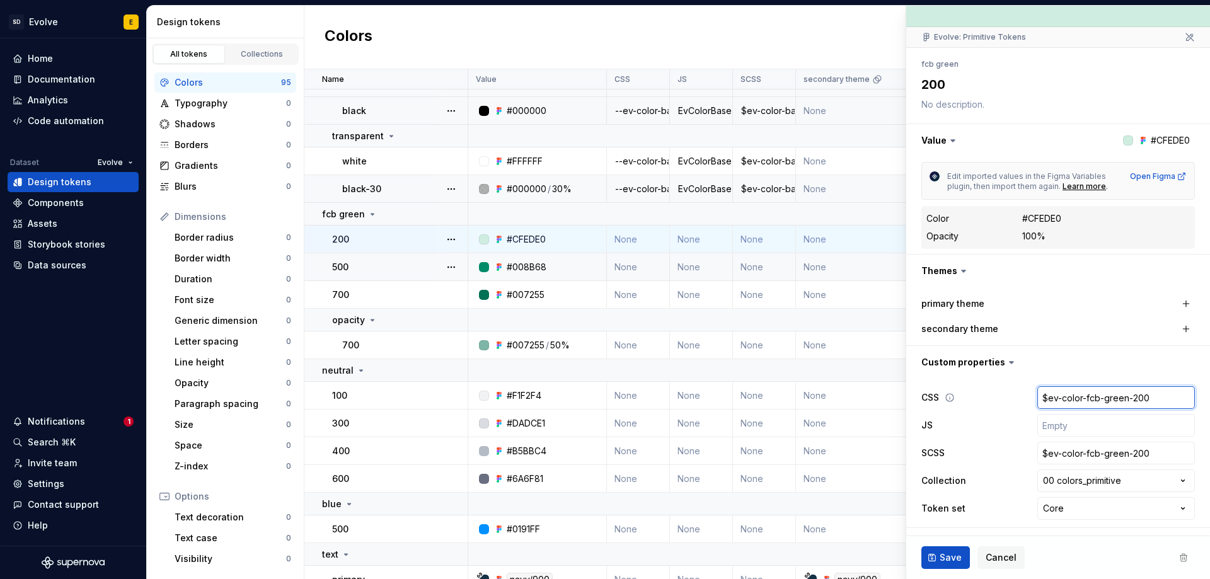
click at [1037, 398] on input "$ev-color-fcb-green-200" at bounding box center [1116, 397] width 158 height 23
click at [1120, 425] on input "text" at bounding box center [1116, 425] width 158 height 23
paste input "EvColorFcbGreen200"
click at [953, 553] on span "Save" at bounding box center [950, 557] width 22 height 13
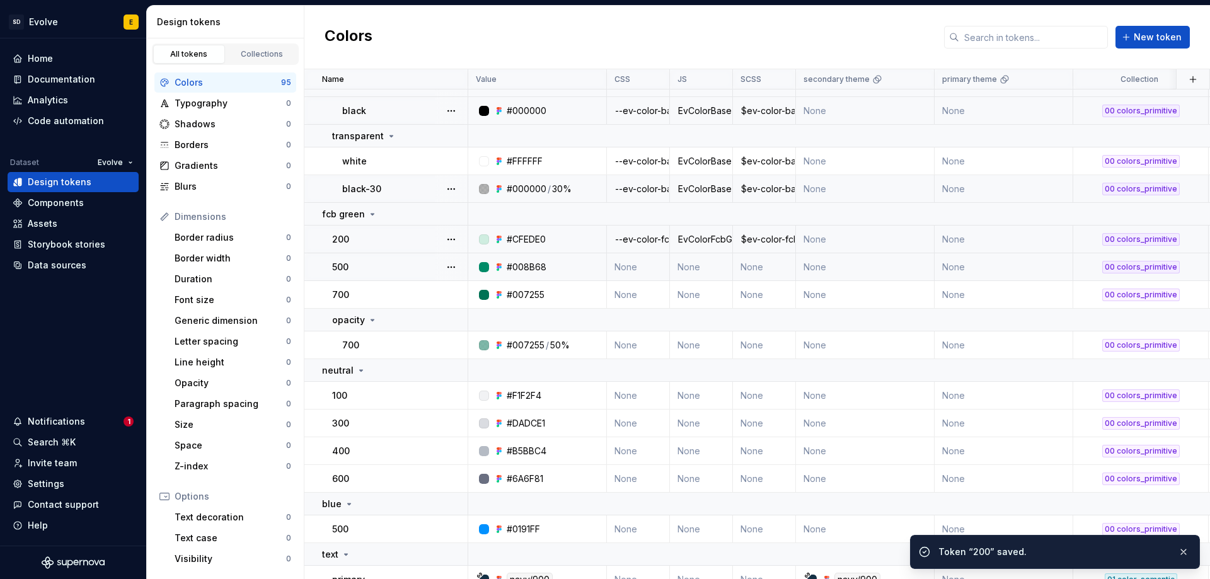
click at [636, 269] on td "None" at bounding box center [638, 267] width 63 height 28
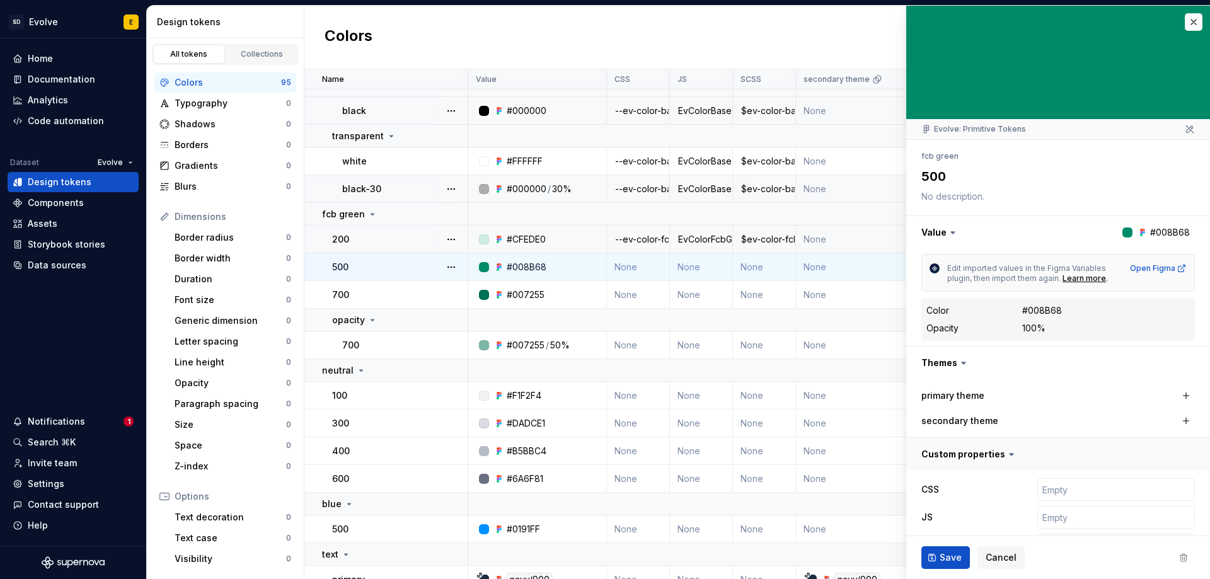
scroll to position [92, 0]
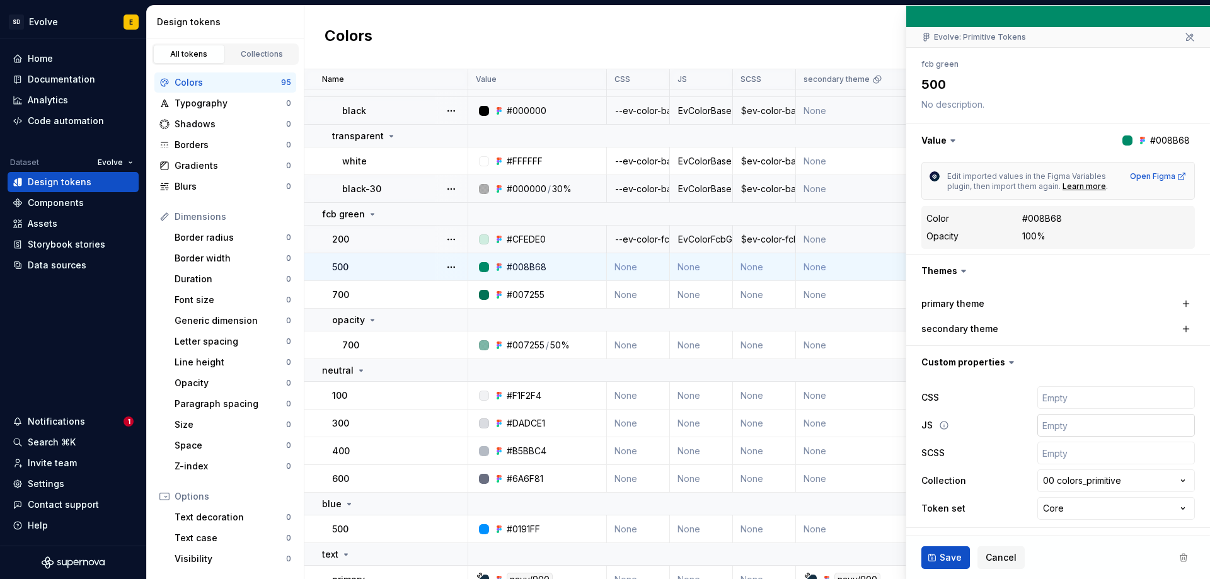
click at [1051, 425] on input "text" at bounding box center [1116, 425] width 158 height 23
paste input "EvColorFcbGreen200"
click at [1056, 399] on input "text" at bounding box center [1116, 397] width 158 height 23
paste input "$ev-color-fcb-green-500"
click at [1049, 451] on input "text" at bounding box center [1116, 453] width 158 height 23
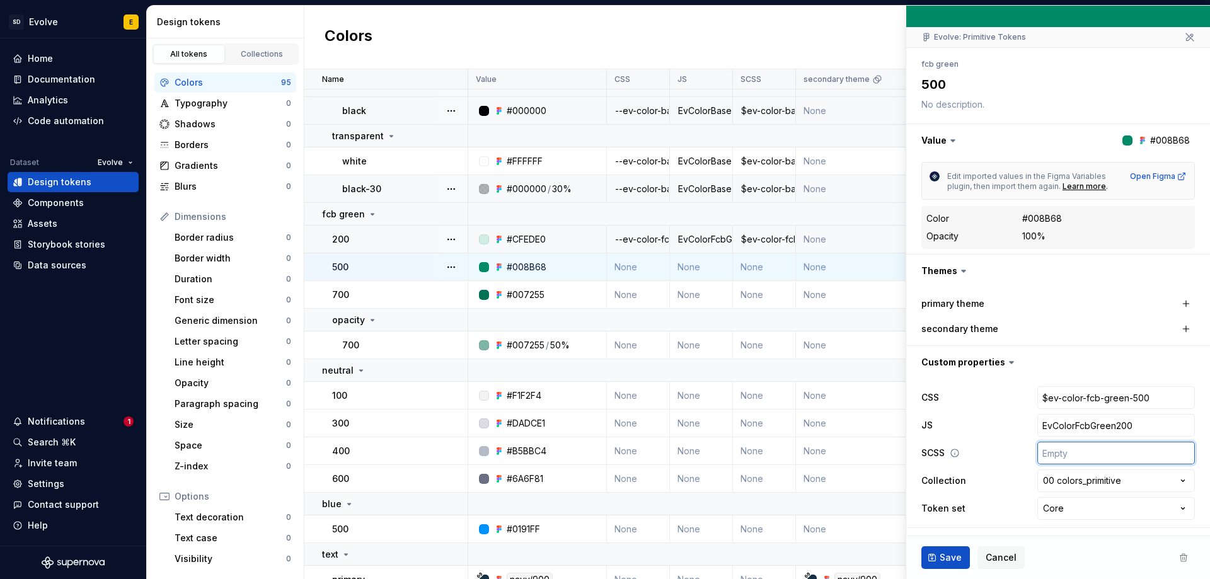
paste input "$ev-color-fcb-green-500"
click at [1040, 393] on input "$ev-color-fcb-green-500" at bounding box center [1116, 397] width 158 height 23
click at [954, 560] on span "Save" at bounding box center [950, 557] width 22 height 13
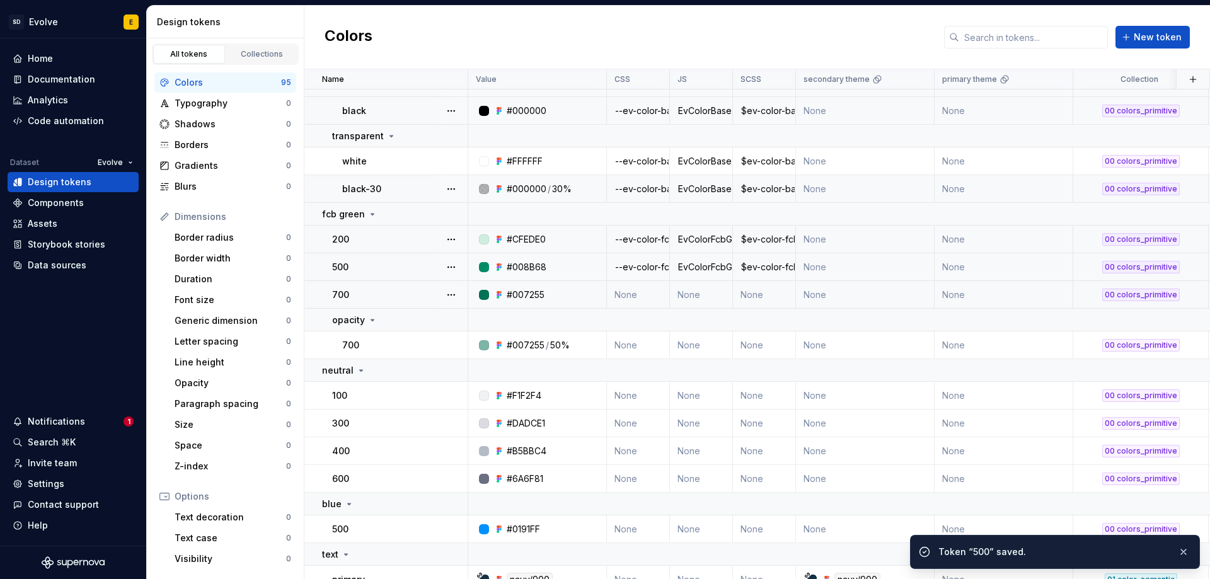
click at [633, 294] on td "None" at bounding box center [638, 295] width 63 height 28
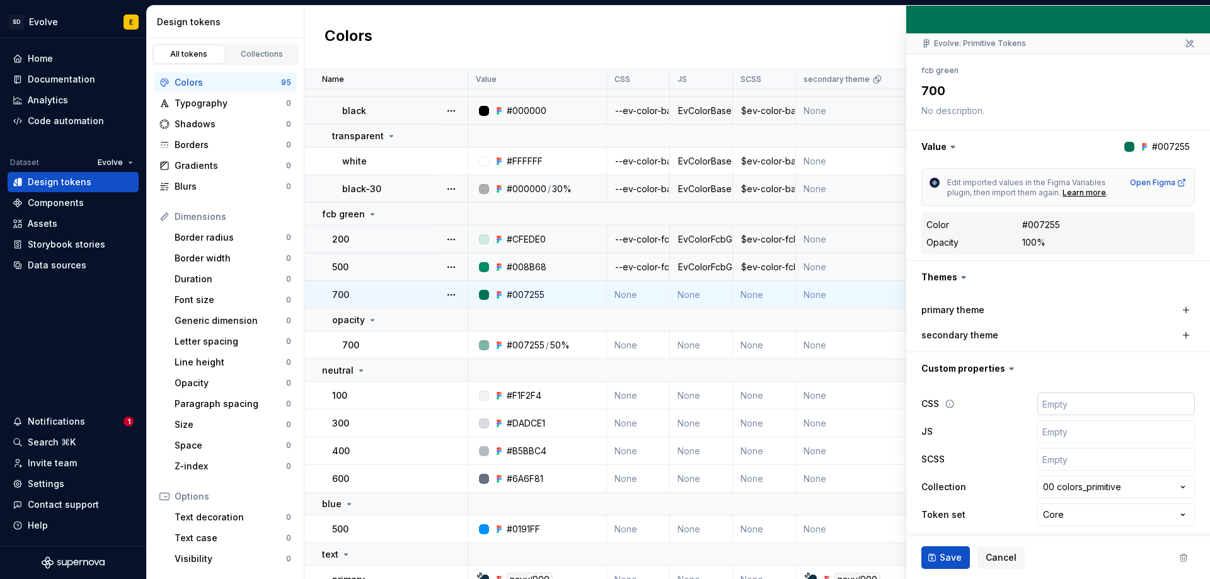
scroll to position [92, 0]
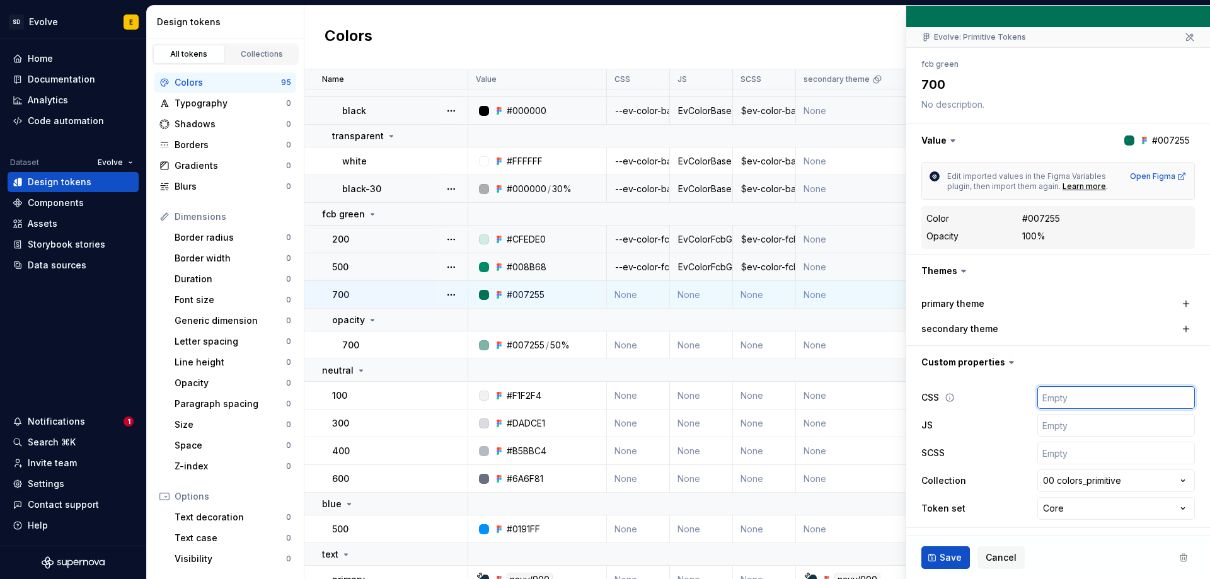
click at [1049, 403] on input "text" at bounding box center [1116, 397] width 158 height 23
paste input "$ev-color-fcb-green-700"
click at [1048, 456] on input "text" at bounding box center [1116, 453] width 158 height 23
paste input "$ev-color-fcb-green-700"
click at [1038, 400] on input "$ev-color-fcb-green-700" at bounding box center [1116, 397] width 158 height 23
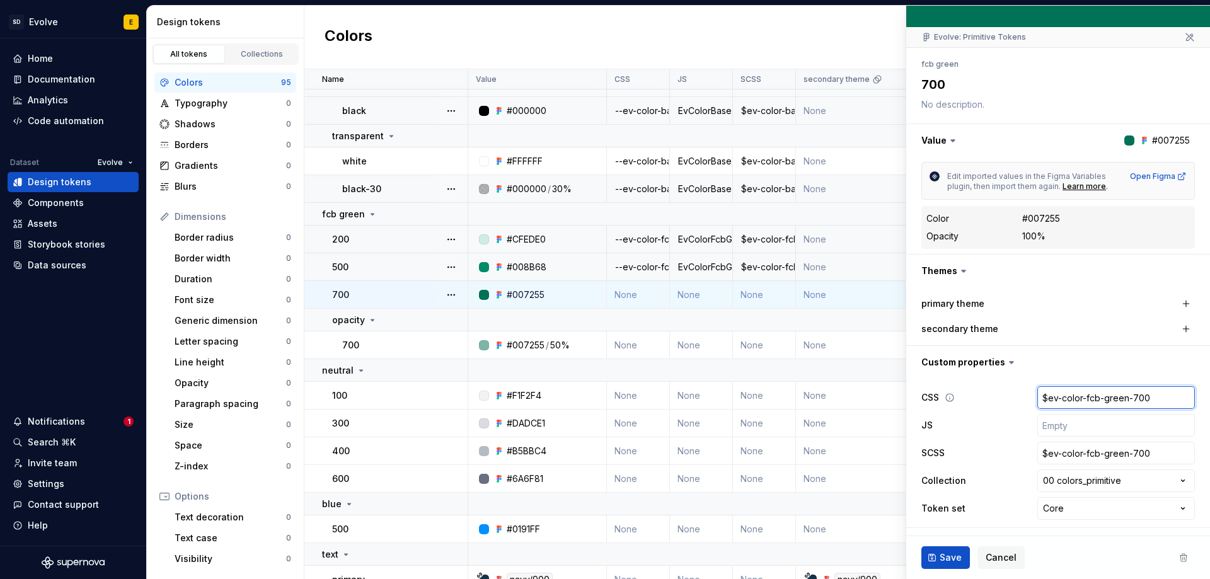
click at [1038, 400] on input "$ev-color-fcb-green-700" at bounding box center [1116, 397] width 158 height 23
click at [1041, 425] on input "text" at bounding box center [1116, 425] width 158 height 23
paste input "EvColorFcbGreen700"
click at [948, 561] on span "Save" at bounding box center [950, 557] width 22 height 13
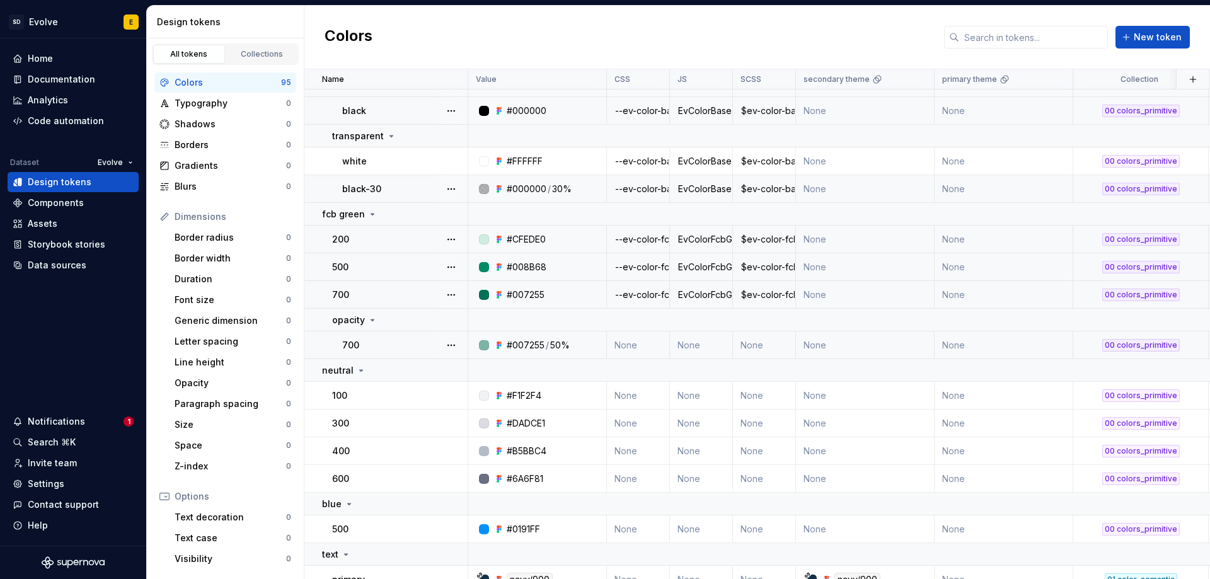
click at [628, 337] on td "None" at bounding box center [638, 345] width 63 height 28
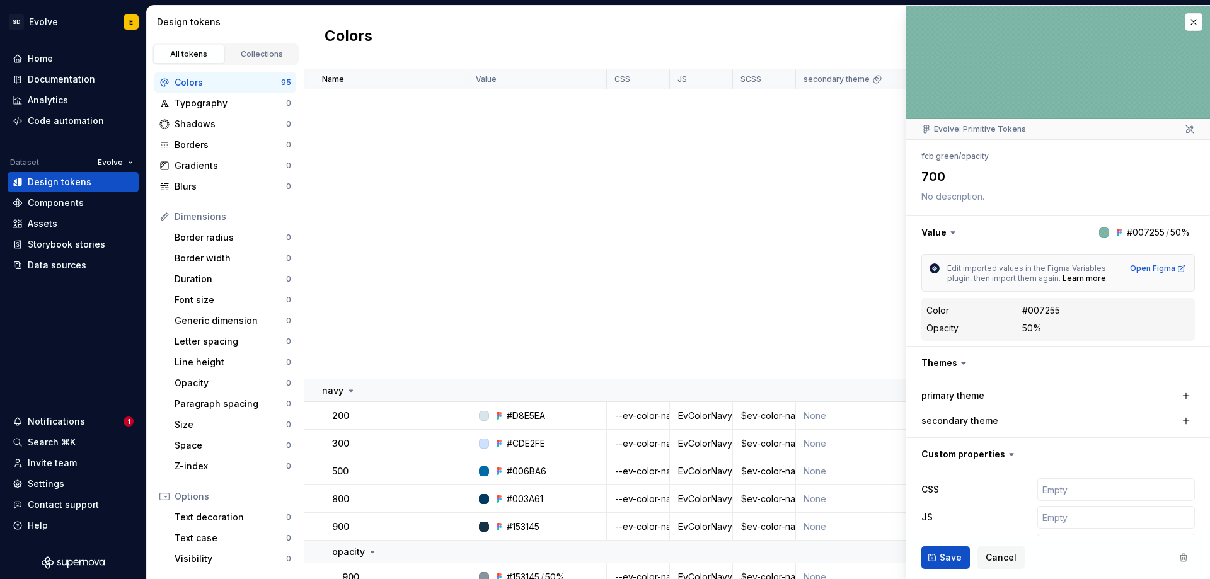
click at [1048, 506] on input "text" at bounding box center [1116, 517] width 158 height 23
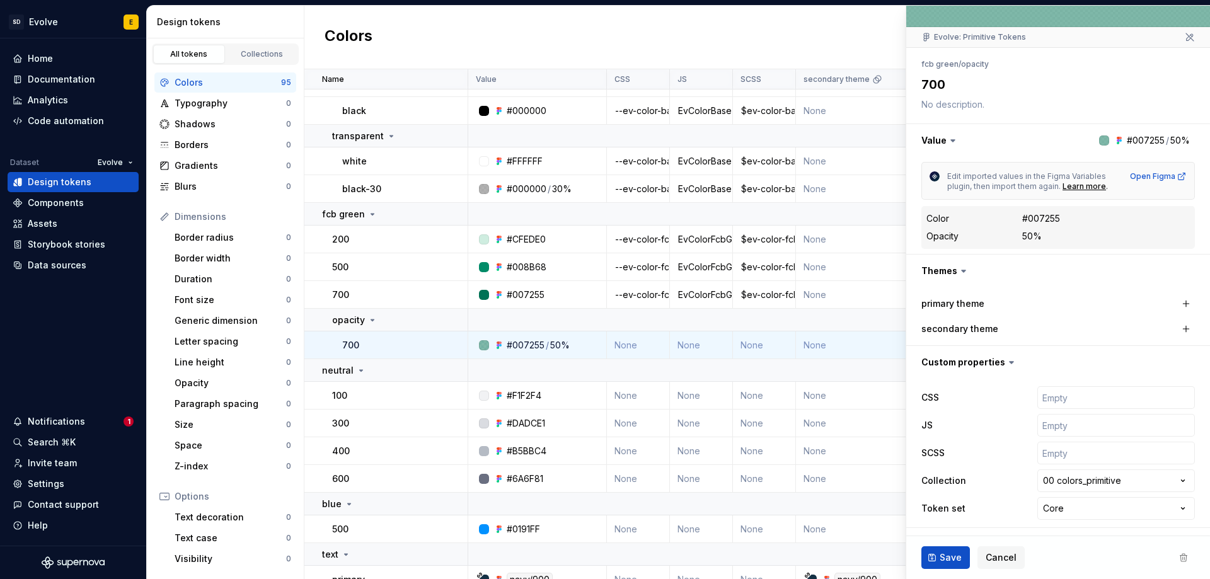
type textarea "*"
type input "EvColorFcbGreenOpacity700"
click at [1064, 396] on input "text" at bounding box center [1116, 397] width 158 height 23
paste input "$ev-color-fcb-green-opacity-700"
type textarea "*"
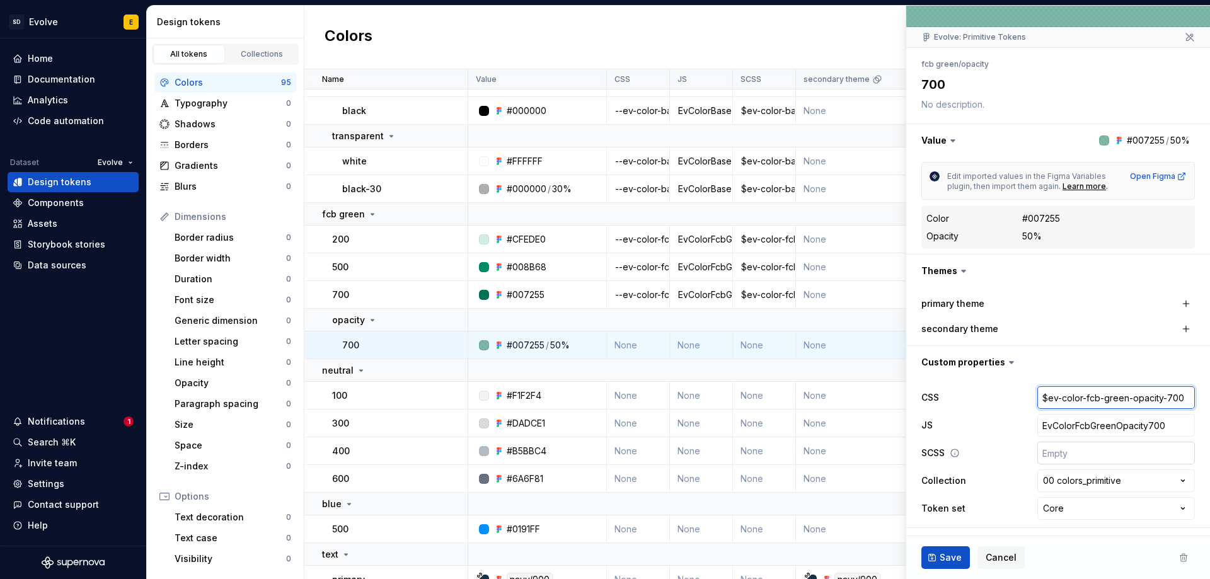
type input "$ev-color-fcb-green-opacity-700"
click at [1053, 454] on input "text" at bounding box center [1116, 453] width 158 height 23
paste input "$ev-color-fcb-green-opacity-700"
type textarea "*"
type input "$ev-color-fcb-green-opacity-700"
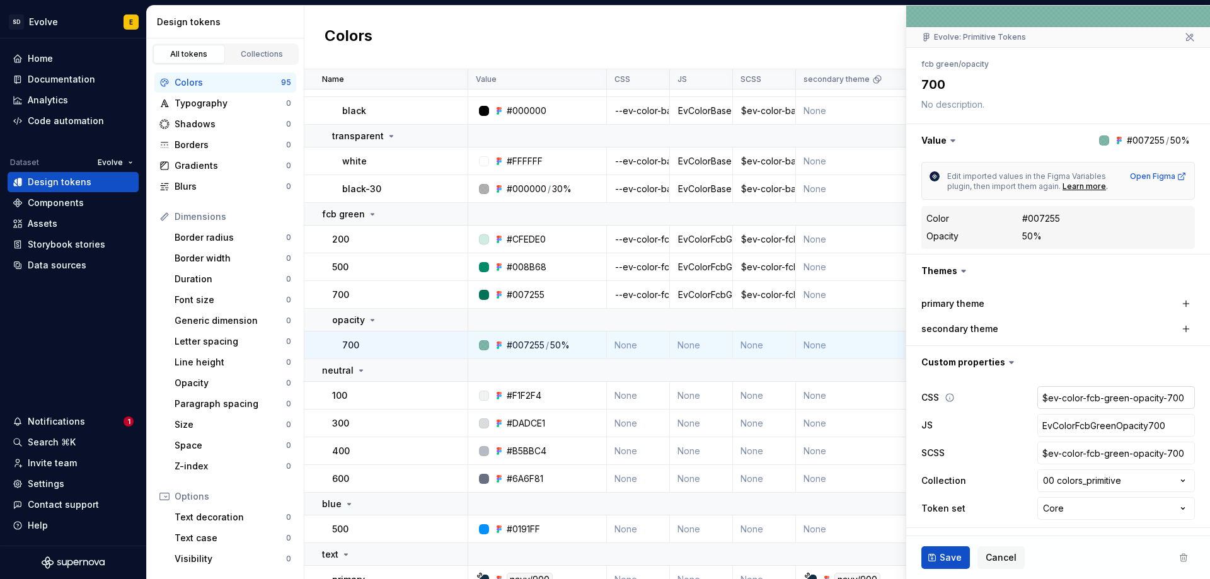
click at [1055, 401] on input "$ev-color-fcb-green-opacity-700" at bounding box center [1116, 397] width 158 height 23
click at [1041, 394] on input "$ev-color-fcb-green-opacity-700" at bounding box center [1116, 397] width 158 height 23
type textarea "*"
type input "ev-color-fcb-green-opacity-700"
type textarea "*"
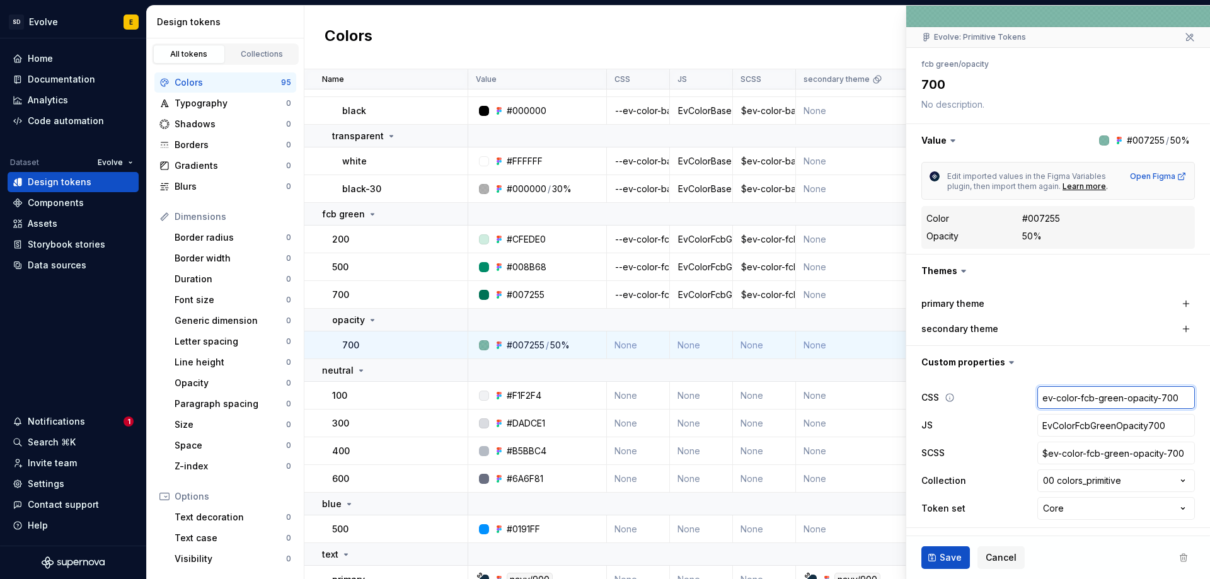
type input "-ev-color-fcb-green-opacity-700"
type textarea "*"
type input "--ev-color-fcb-green-opacity-700"
click at [950, 559] on span "Save" at bounding box center [950, 557] width 22 height 13
type textarea "*"
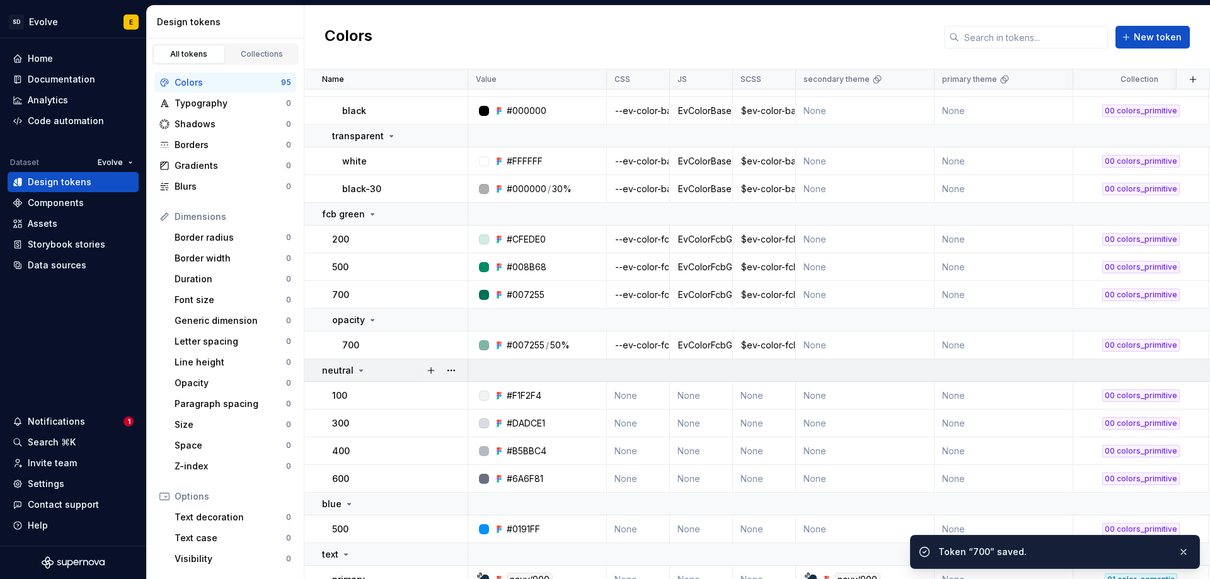
scroll to position [630, 0]
